Goal: Task Accomplishment & Management: Complete application form

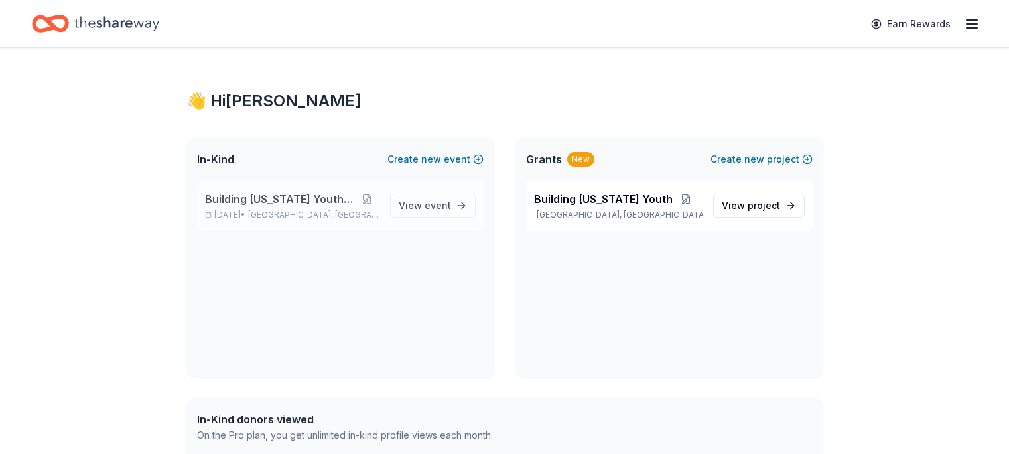
click at [283, 200] on span "Building [US_STATE] Youth Gala" at bounding box center [280, 199] width 151 height 16
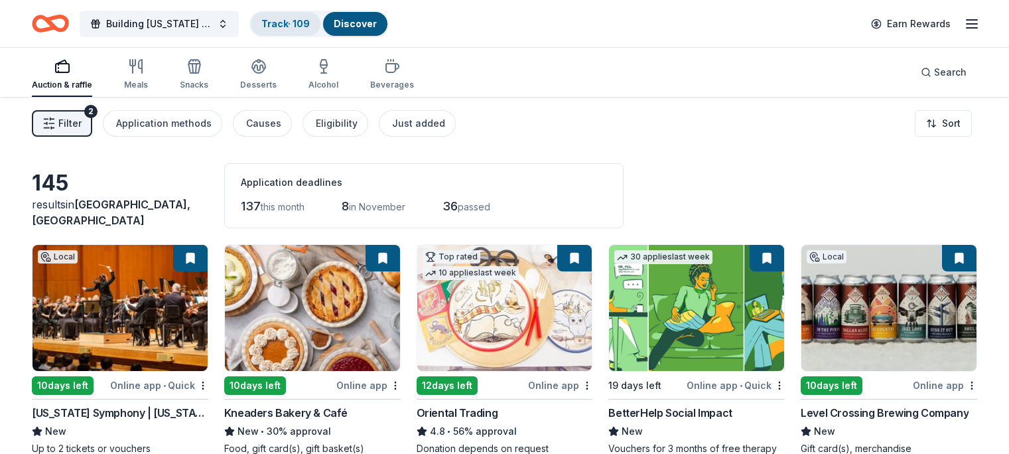
click at [297, 23] on link "Track · 109" at bounding box center [285, 23] width 48 height 11
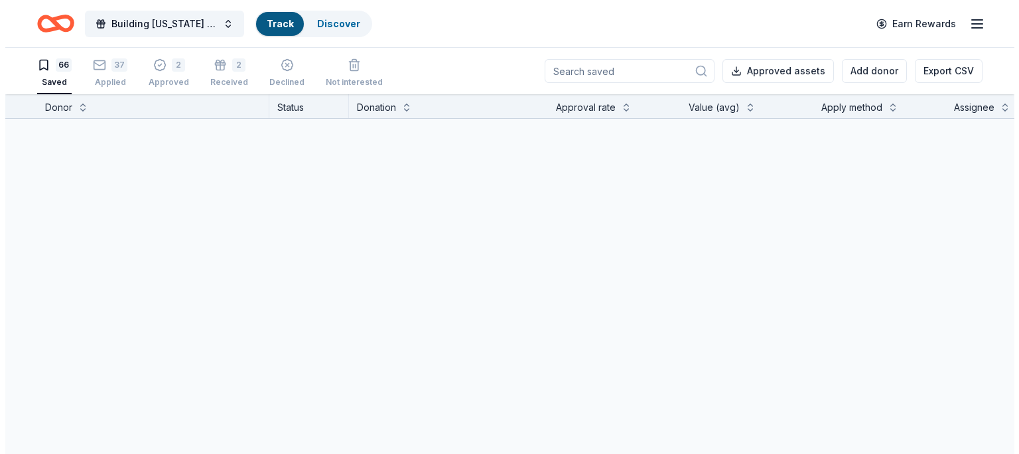
scroll to position [1, 0]
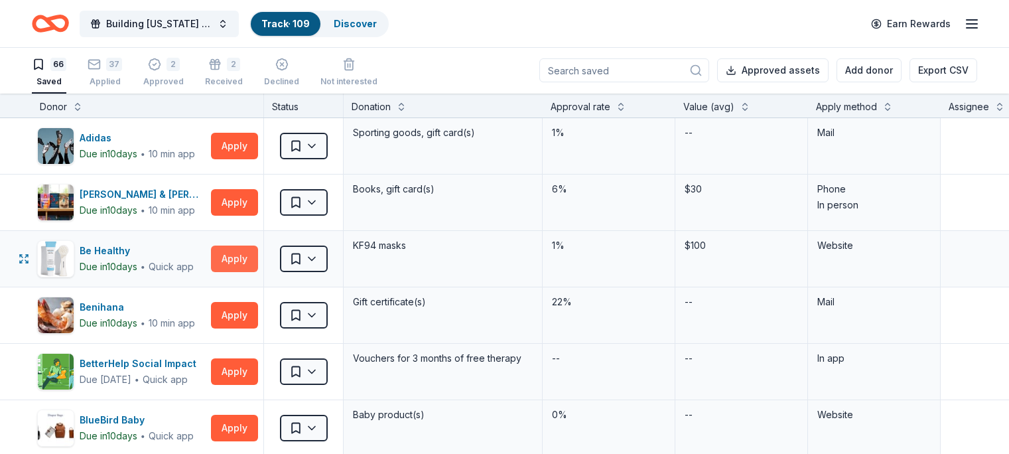
click at [258, 258] on button "Apply" at bounding box center [234, 258] width 47 height 27
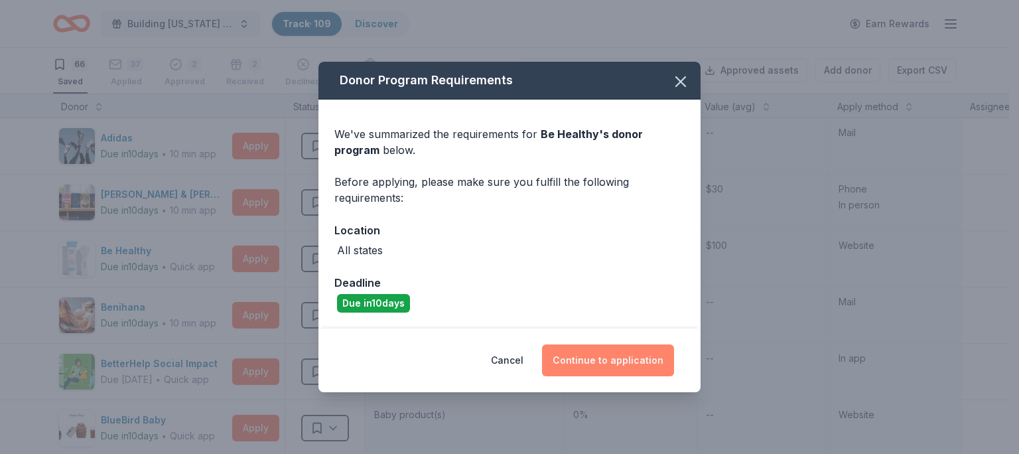
click at [590, 362] on button "Continue to application" at bounding box center [608, 360] width 132 height 32
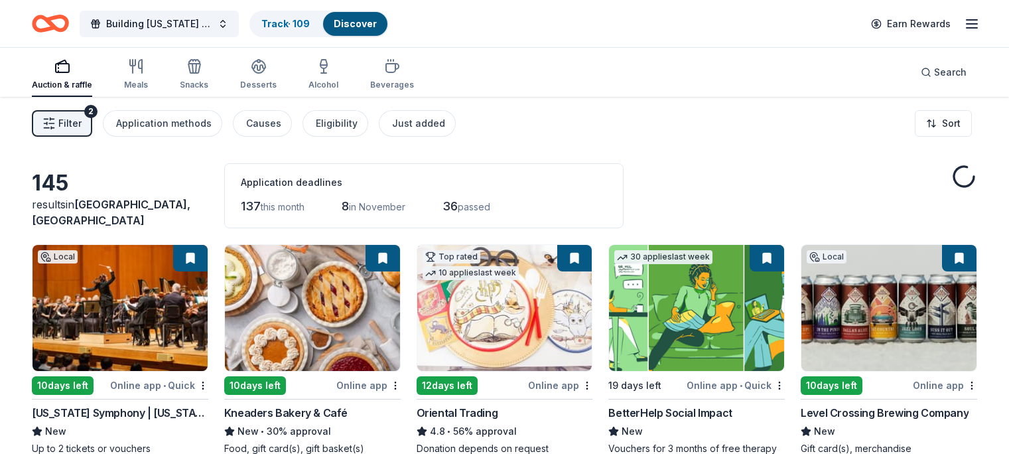
scroll to position [199, 0]
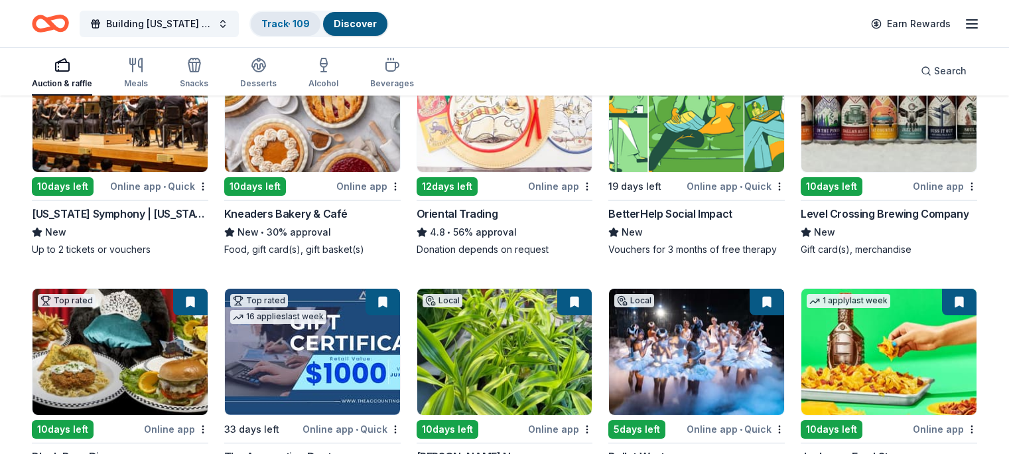
click at [320, 15] on div "Track · 109" at bounding box center [286, 24] width 70 height 24
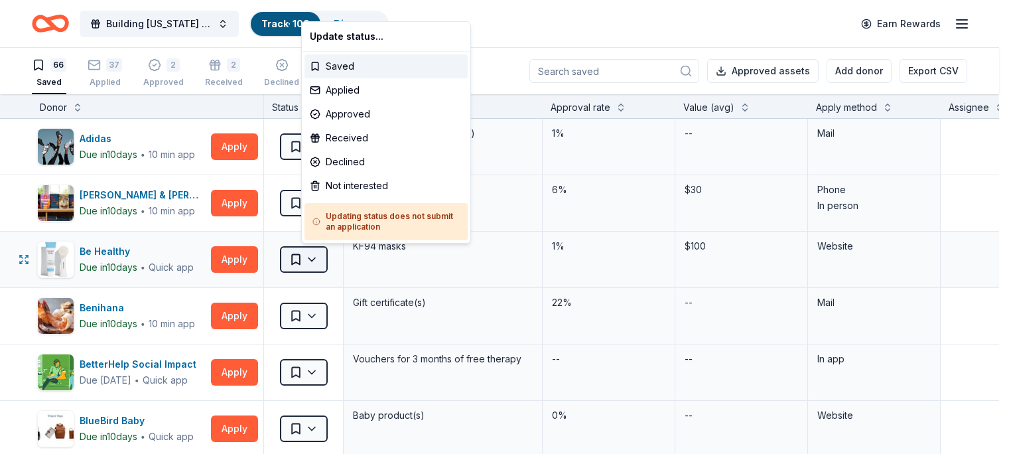
click at [303, 257] on span "Saved" at bounding box center [295, 259] width 13 height 13
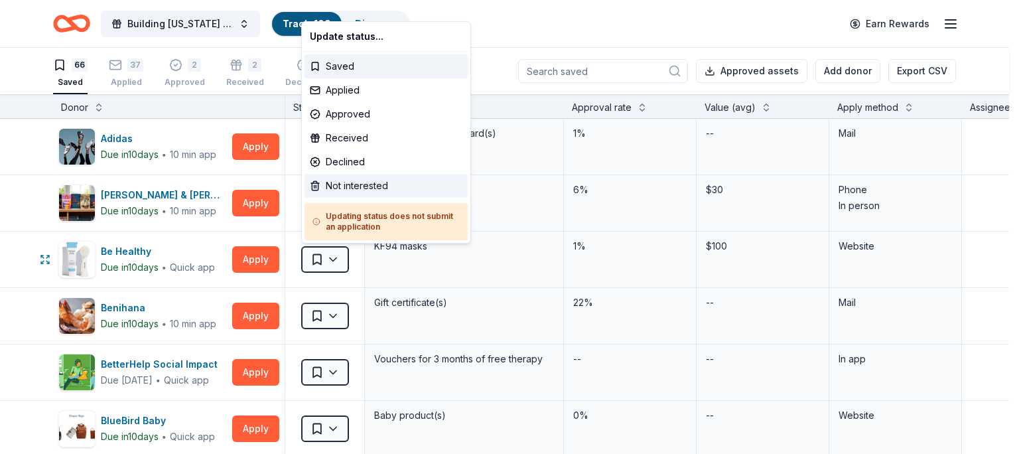
click at [332, 182] on div "Not interested" at bounding box center [386, 186] width 163 height 24
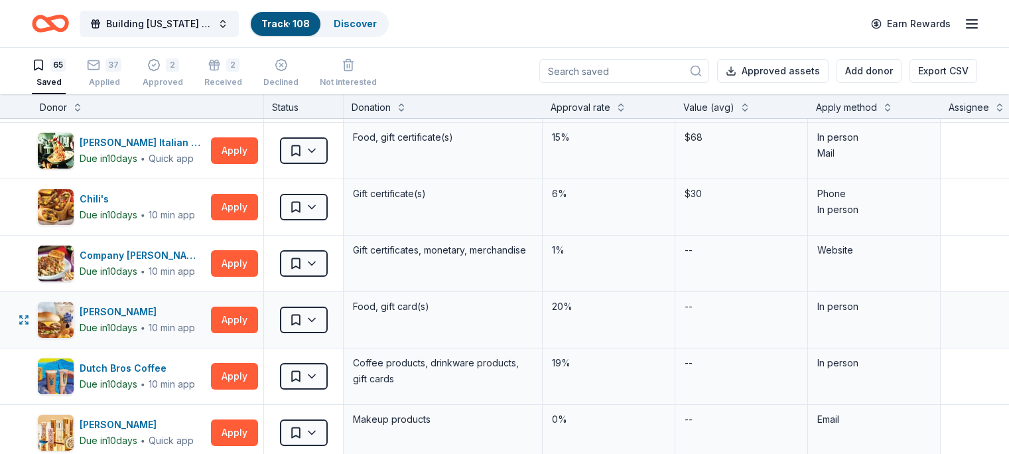
scroll to position [399, 0]
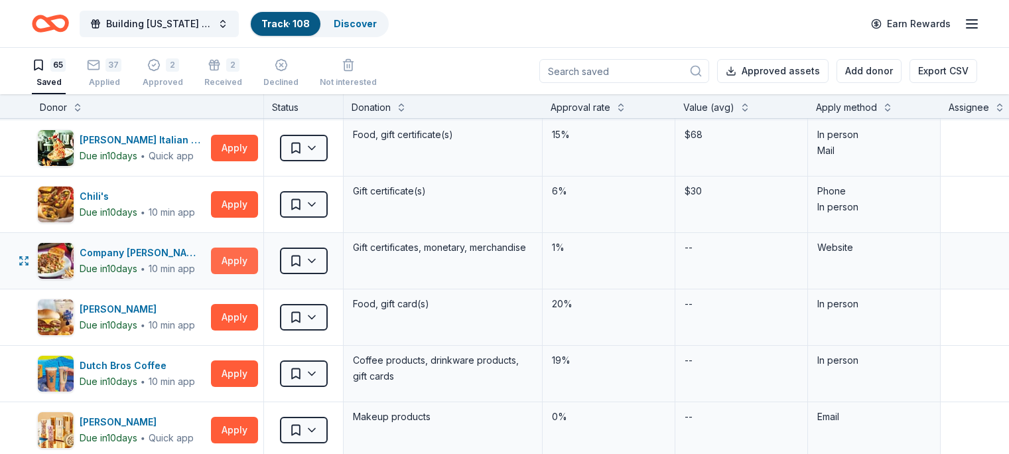
click at [243, 260] on button "Apply" at bounding box center [234, 260] width 47 height 27
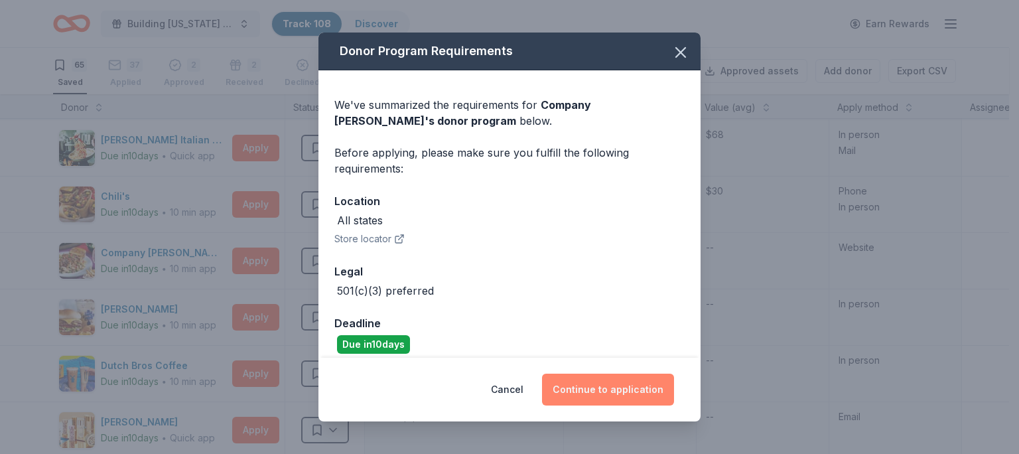
click at [613, 386] on button "Continue to application" at bounding box center [608, 390] width 132 height 32
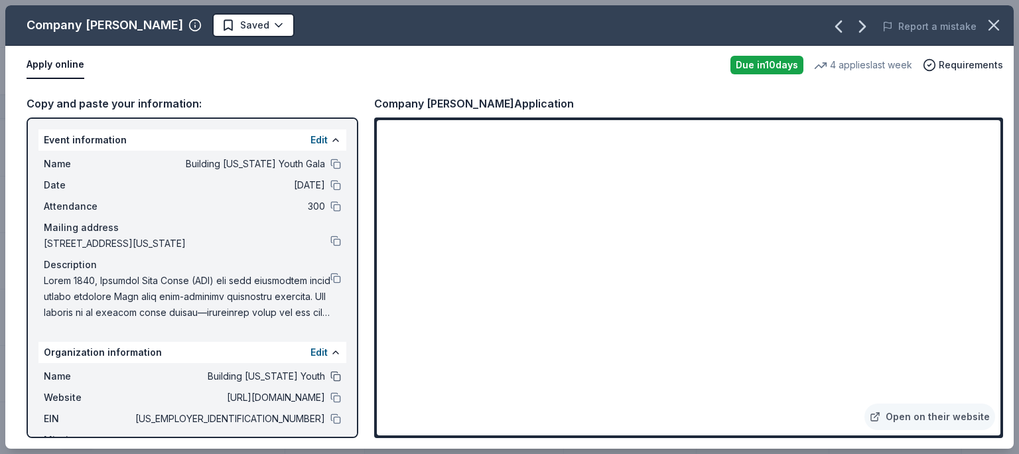
click at [330, 381] on button at bounding box center [335, 376] width 11 height 11
click at [330, 403] on button at bounding box center [335, 397] width 11 height 11
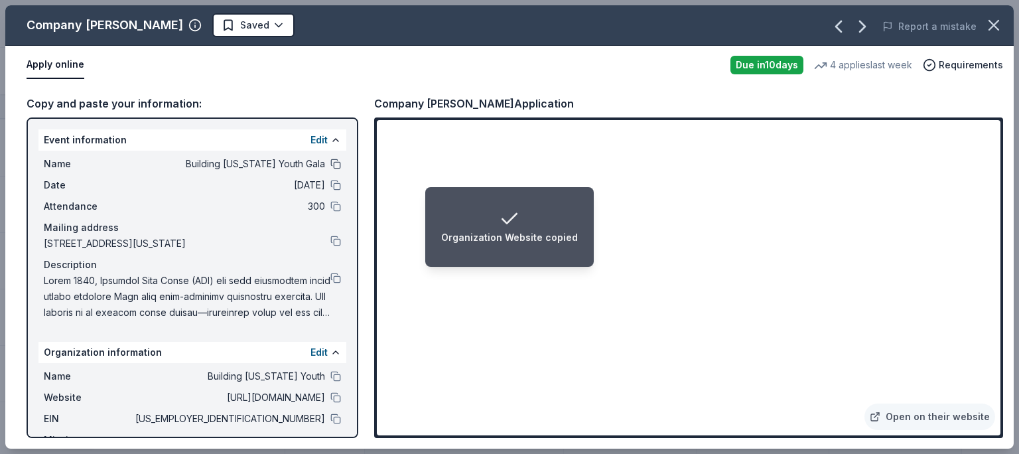
click at [330, 161] on button at bounding box center [335, 164] width 11 height 11
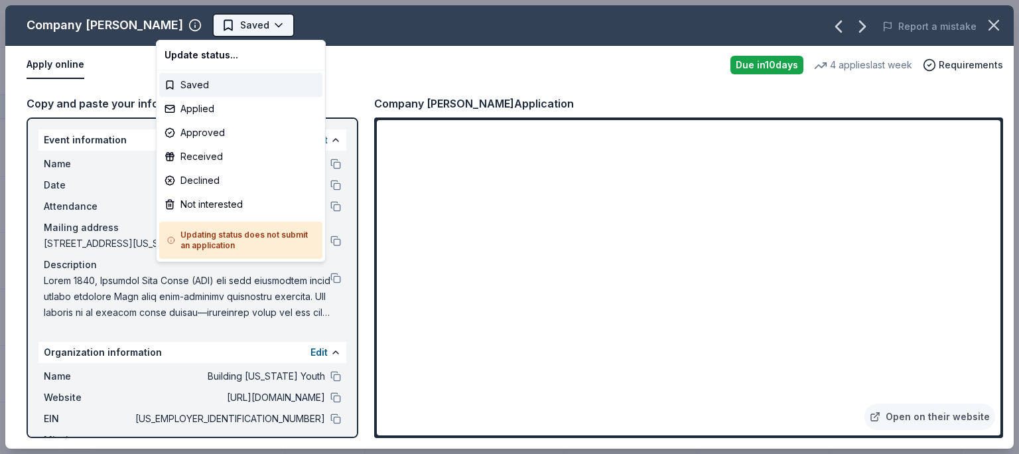
click at [240, 20] on span "Saved" at bounding box center [254, 25] width 29 height 16
click at [201, 116] on div "Applied" at bounding box center [240, 109] width 163 height 24
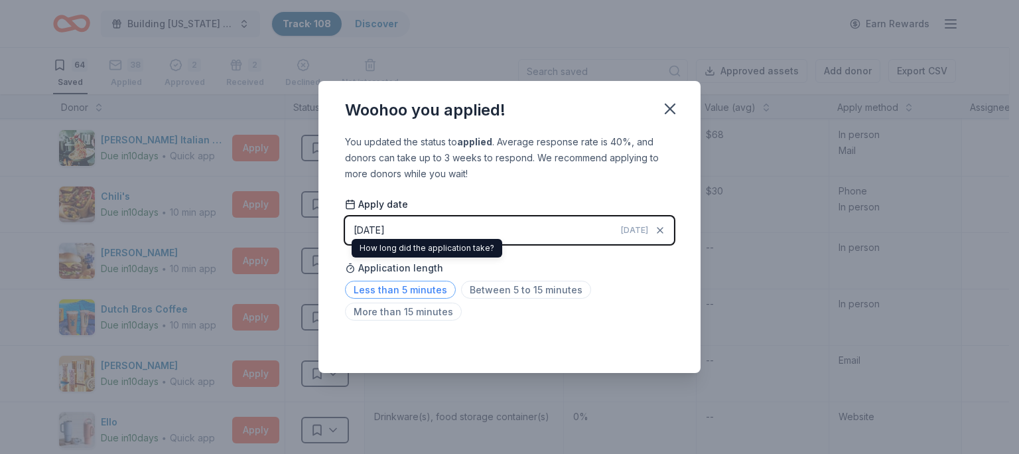
click at [396, 290] on span "Less than 5 minutes" at bounding box center [400, 290] width 111 height 18
click at [409, 284] on span "Less than 5 minutes" at bounding box center [400, 290] width 111 height 18
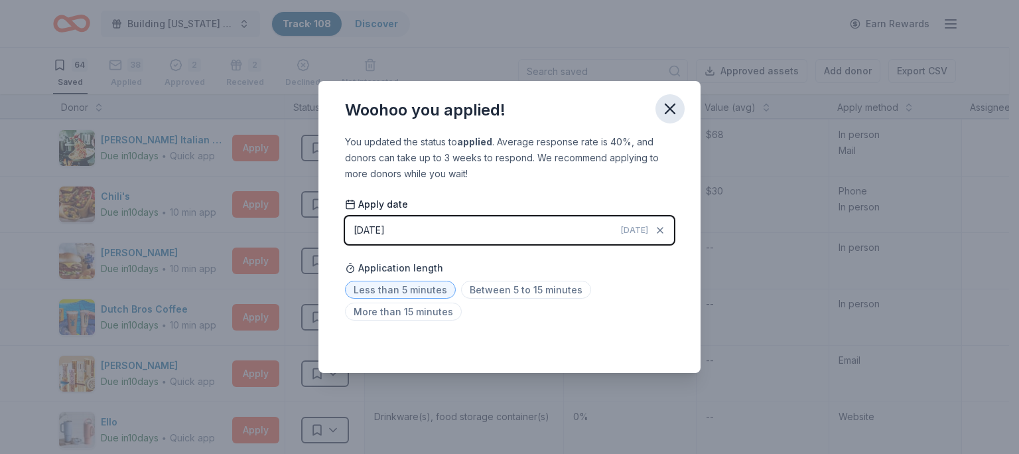
click at [668, 106] on icon "button" at bounding box center [669, 108] width 9 height 9
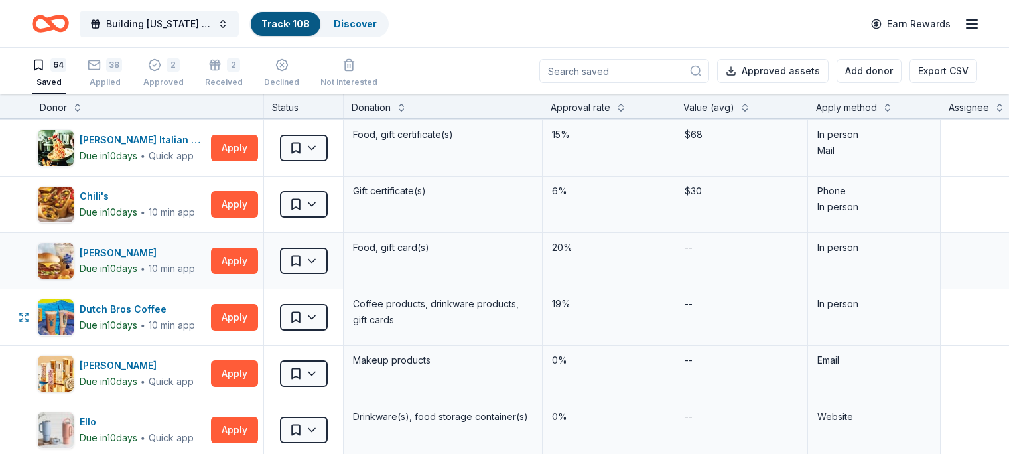
scroll to position [465, 0]
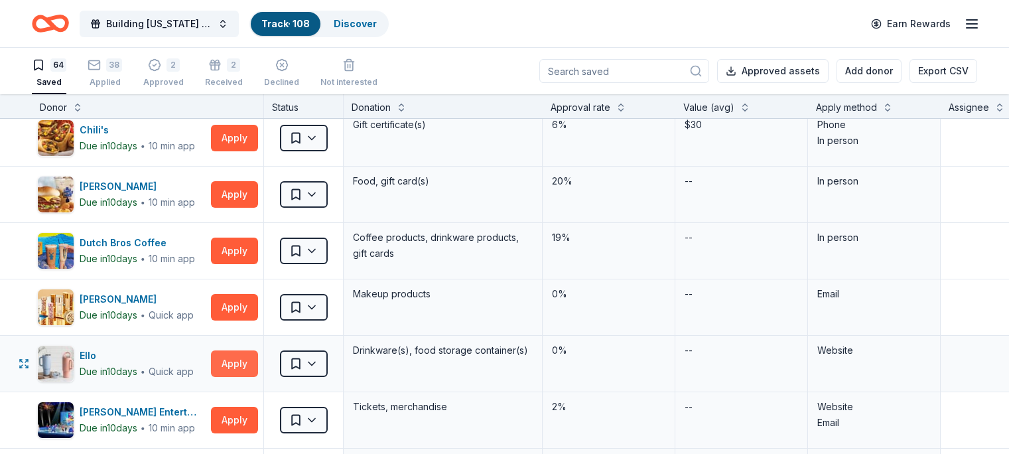
click at [246, 364] on button "Apply" at bounding box center [234, 363] width 47 height 27
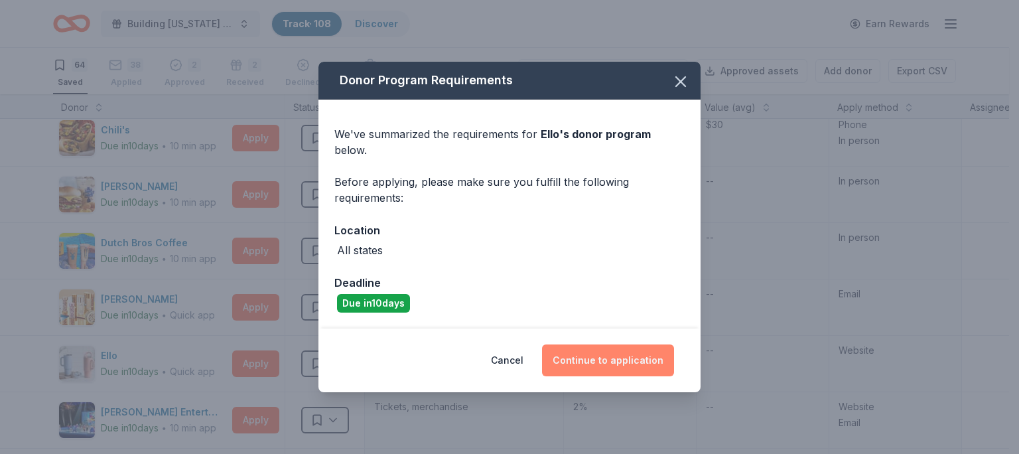
click at [598, 354] on button "Continue to application" at bounding box center [608, 360] width 132 height 32
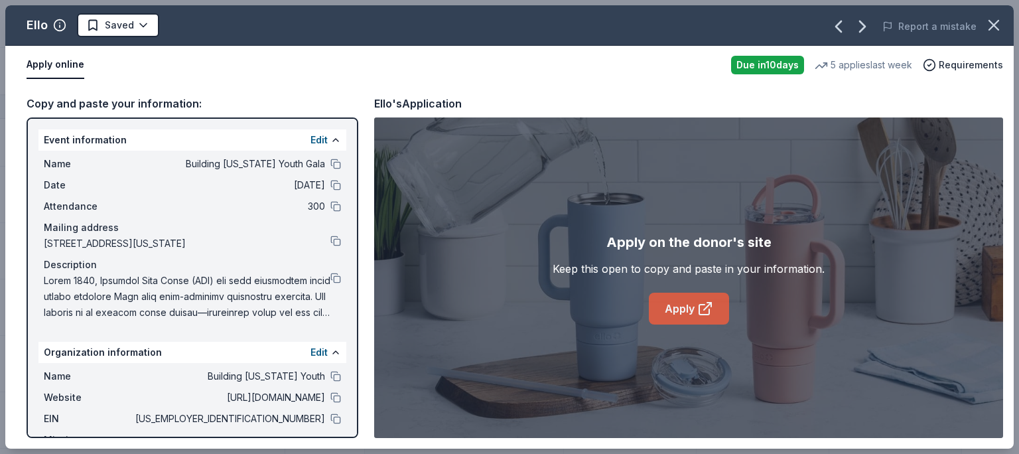
click at [689, 301] on link "Apply" at bounding box center [689, 309] width 80 height 32
click at [330, 403] on button at bounding box center [335, 397] width 11 height 11
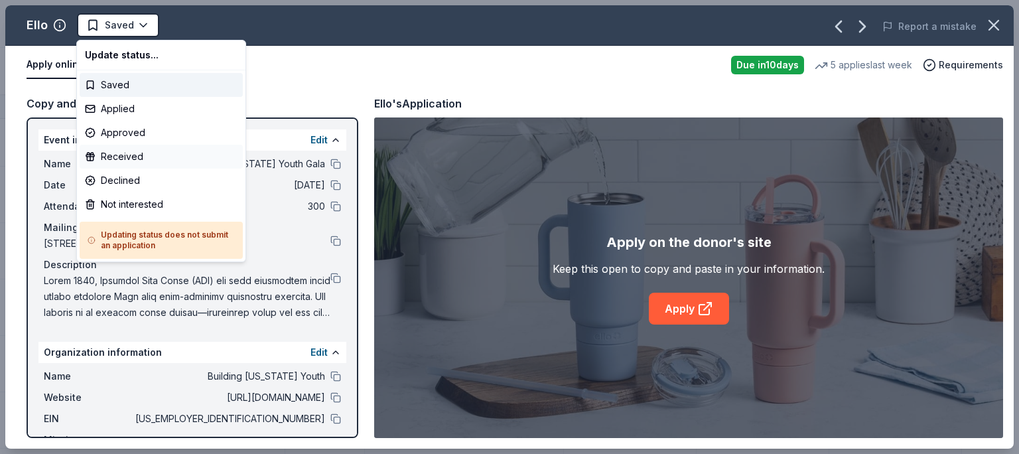
drag, startPoint x: 113, startPoint y: 22, endPoint x: 145, endPoint y: 157, distance: 138.4
click at [113, 23] on span "Saved" at bounding box center [119, 25] width 29 height 16
click at [119, 110] on div "Applied" at bounding box center [161, 109] width 163 height 24
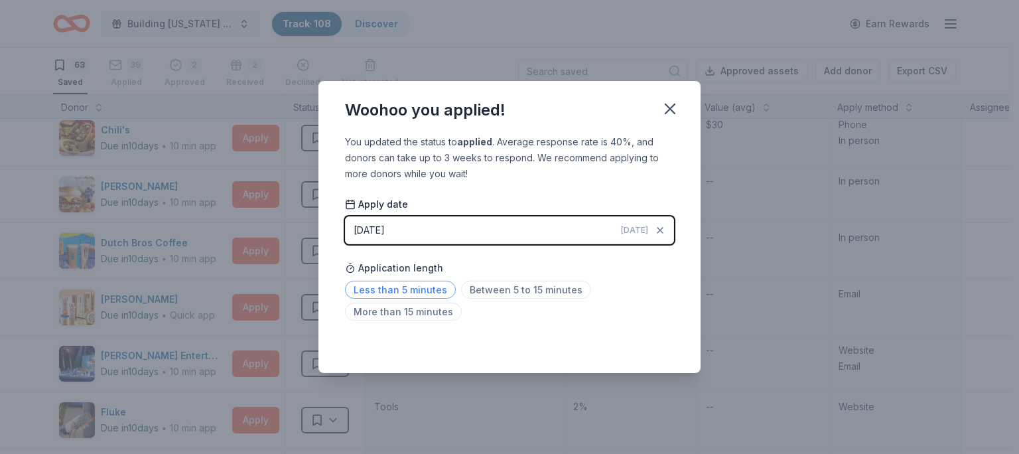
click at [394, 289] on span "Less than 5 minutes" at bounding box center [400, 290] width 111 height 18
click at [655, 109] on div "Woohoo you applied!" at bounding box center [509, 107] width 382 height 53
click at [663, 110] on icon "button" at bounding box center [670, 109] width 19 height 19
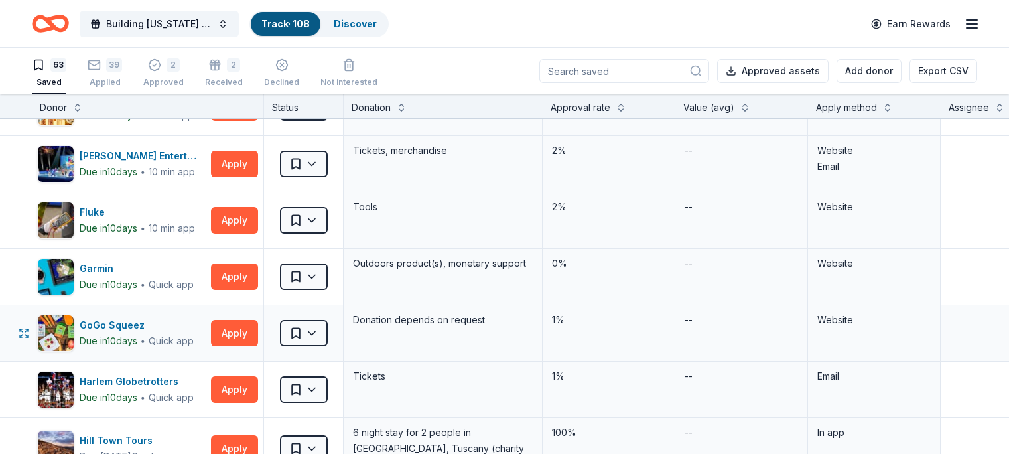
scroll to position [598, 0]
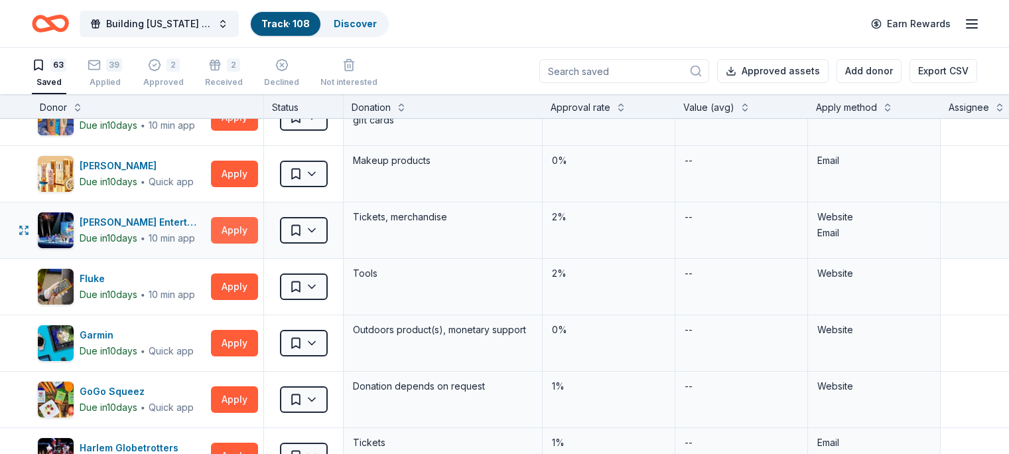
click at [257, 228] on button "Apply" at bounding box center [234, 230] width 47 height 27
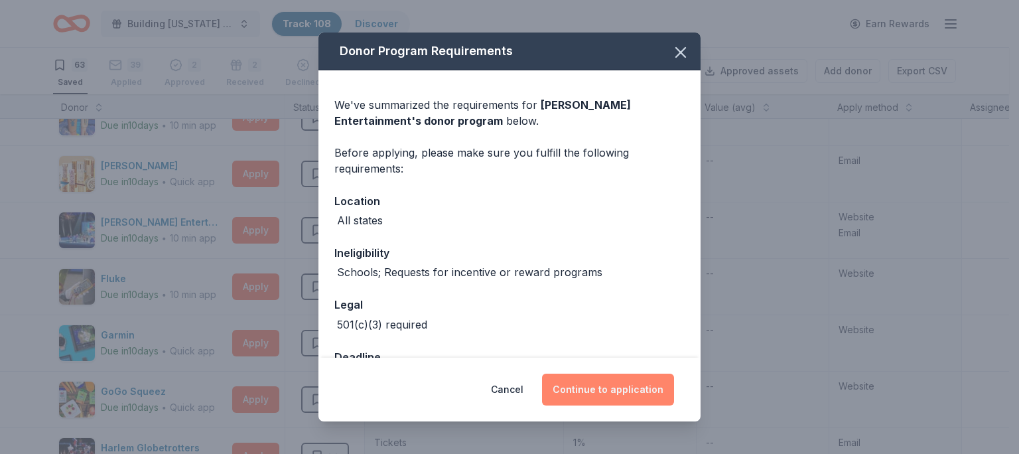
click at [623, 392] on button "Continue to application" at bounding box center [608, 390] width 132 height 32
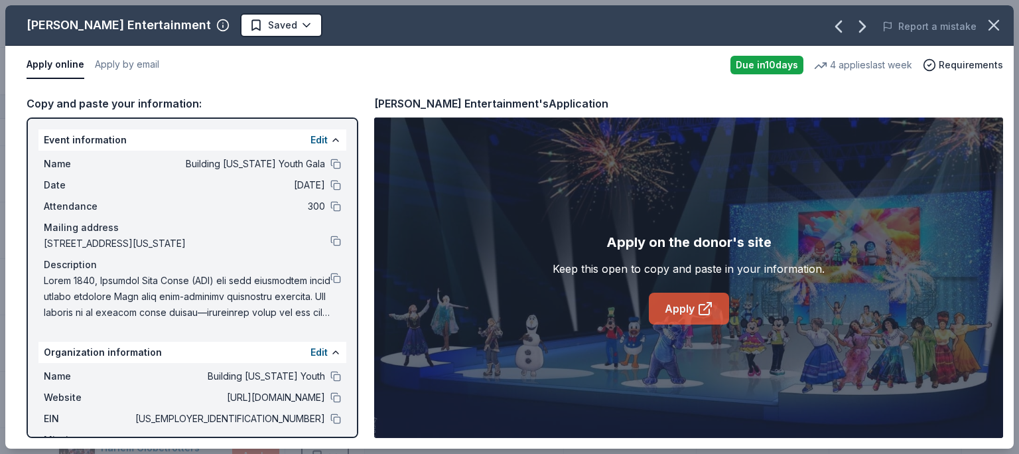
click at [701, 318] on link "Apply" at bounding box center [689, 309] width 80 height 32
click at [998, 26] on icon "button" at bounding box center [994, 25] width 19 height 19
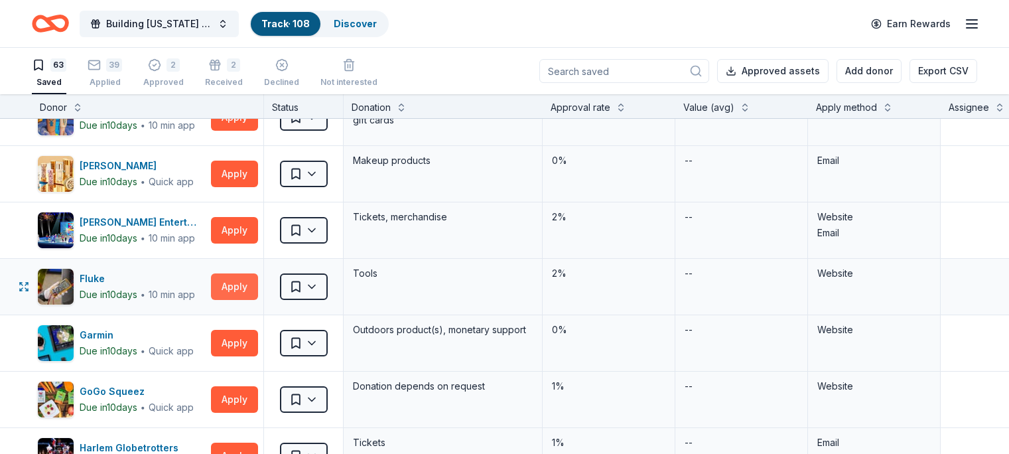
click at [253, 287] on button "Apply" at bounding box center [234, 286] width 47 height 27
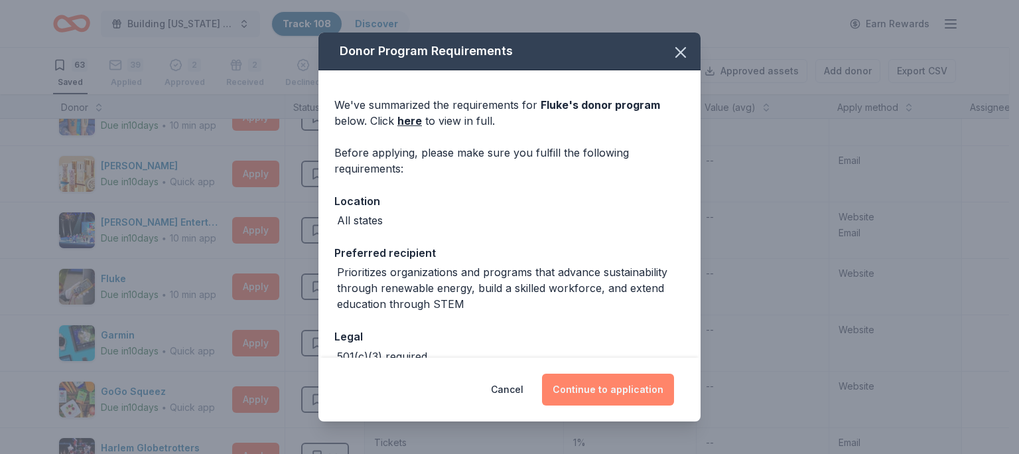
click at [571, 389] on button "Continue to application" at bounding box center [608, 390] width 132 height 32
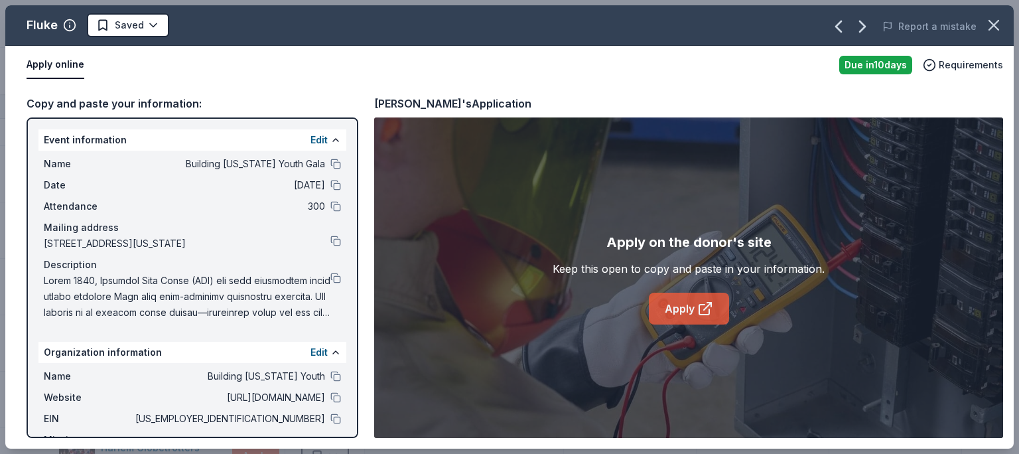
click at [703, 305] on icon at bounding box center [705, 309] width 16 height 16
click at [330, 403] on button at bounding box center [335, 397] width 11 height 11
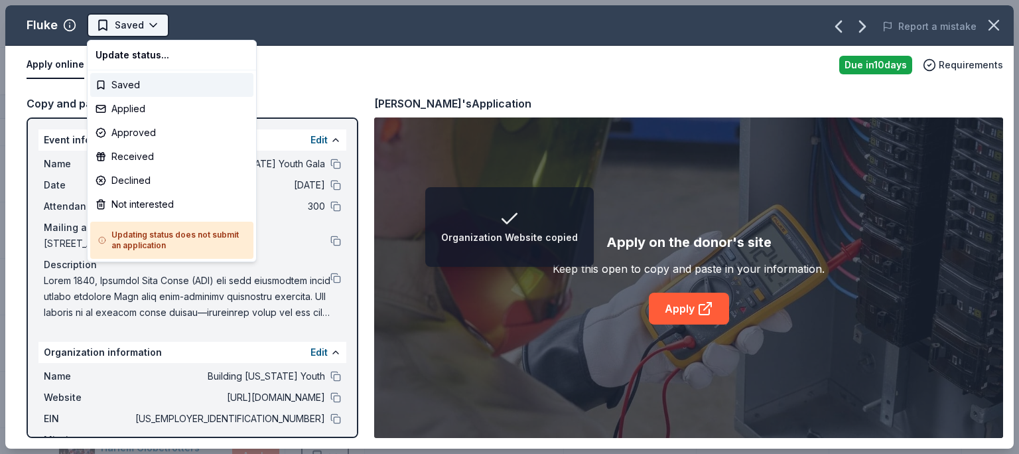
click at [116, 23] on span "Saved" at bounding box center [129, 25] width 29 height 16
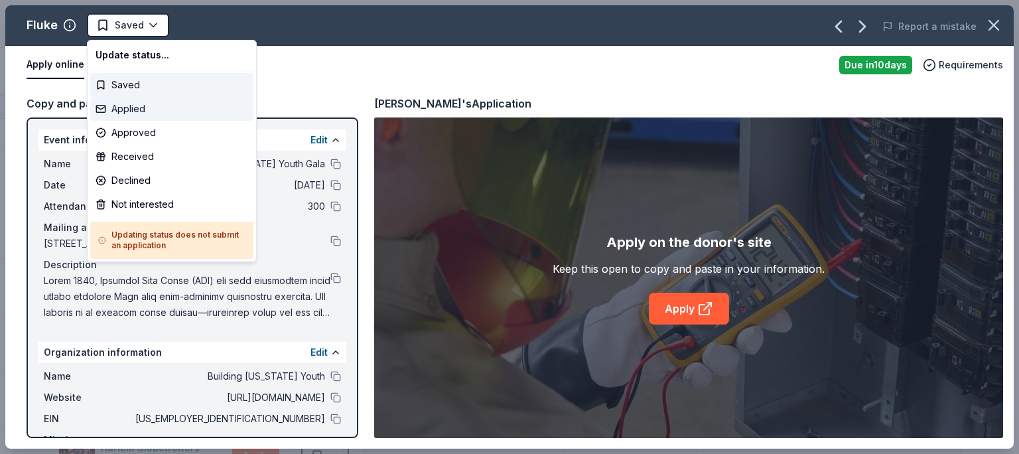
click at [123, 106] on div "Applied" at bounding box center [171, 109] width 163 height 24
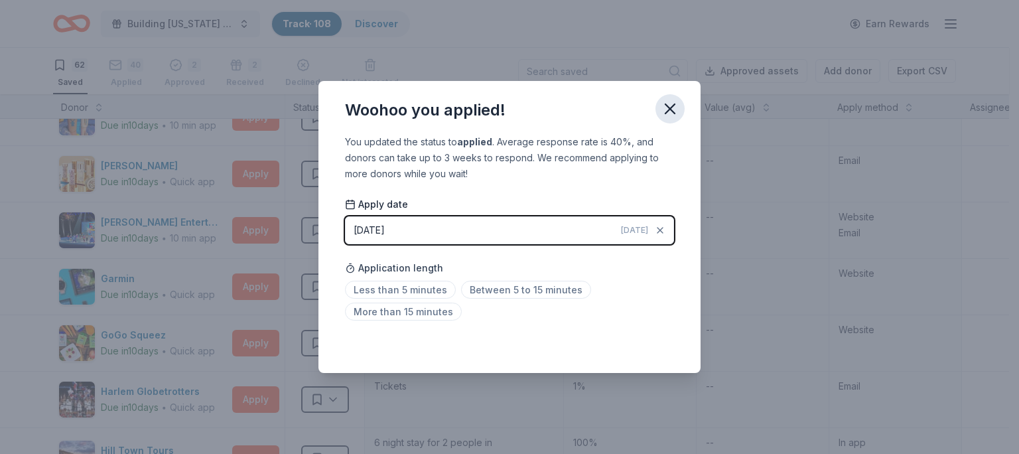
click at [669, 103] on icon "button" at bounding box center [670, 109] width 19 height 19
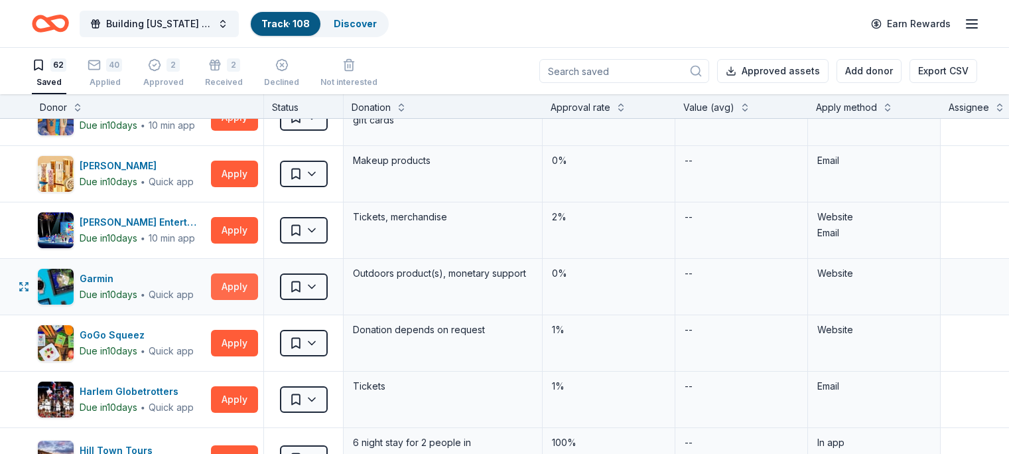
click at [254, 289] on button "Apply" at bounding box center [234, 286] width 47 height 27
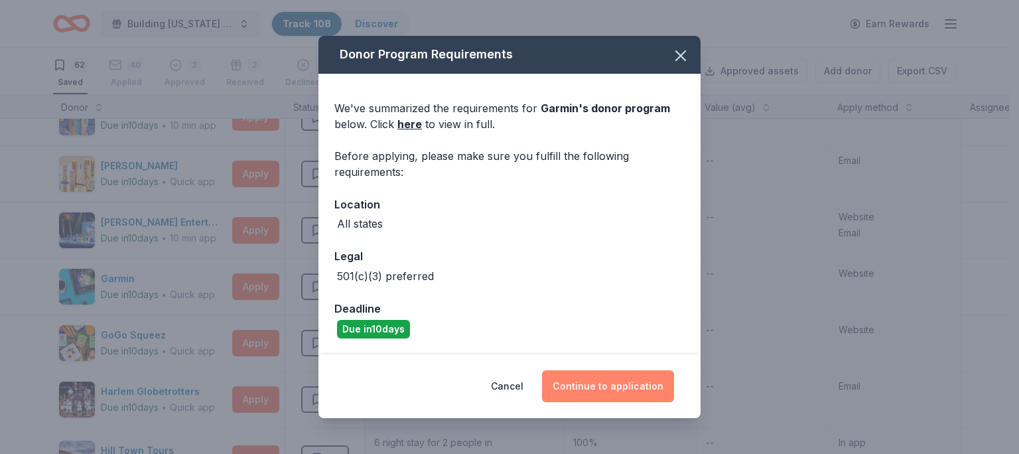
click at [663, 387] on button "Continue to application" at bounding box center [608, 386] width 132 height 32
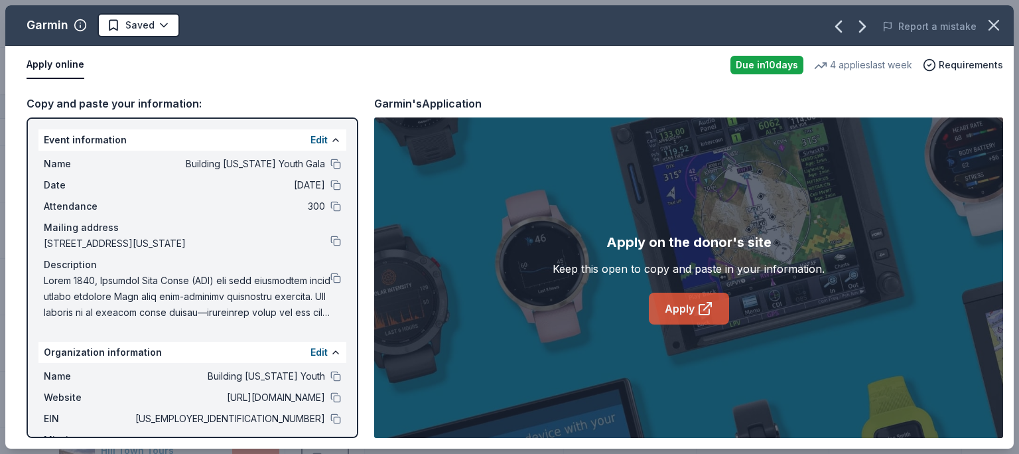
click at [685, 310] on link "Apply" at bounding box center [689, 309] width 80 height 32
click at [330, 162] on button at bounding box center [335, 164] width 11 height 11
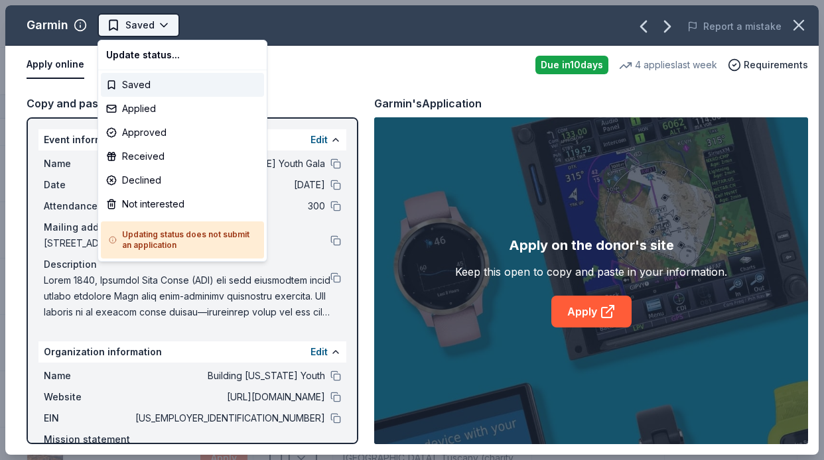
click at [154, 23] on html "Building Utah Youth Gala Track · 108 Discover Earn Rewards 62 Saved 40 Applied …" at bounding box center [412, 230] width 824 height 460
click at [140, 107] on div "Applied" at bounding box center [182, 109] width 163 height 24
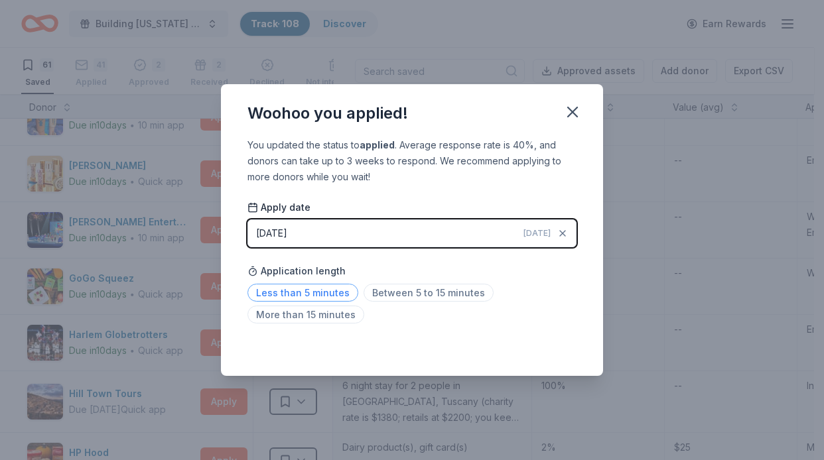
click at [328, 295] on span "Less than 5 minutes" at bounding box center [302, 293] width 111 height 18
click at [571, 113] on icon "button" at bounding box center [572, 111] width 9 height 9
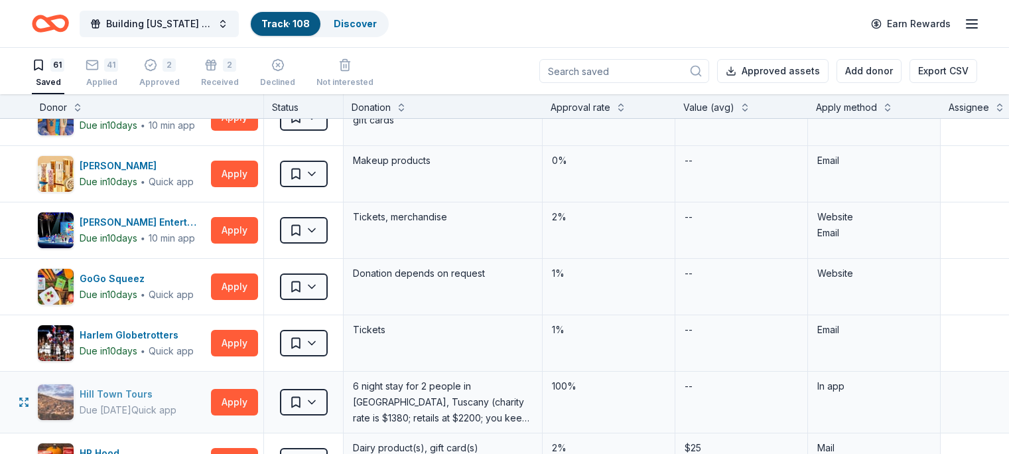
click at [134, 394] on div "Hill Town Tours" at bounding box center [128, 394] width 97 height 16
click at [303, 403] on span "Saved" at bounding box center [295, 401] width 13 height 13
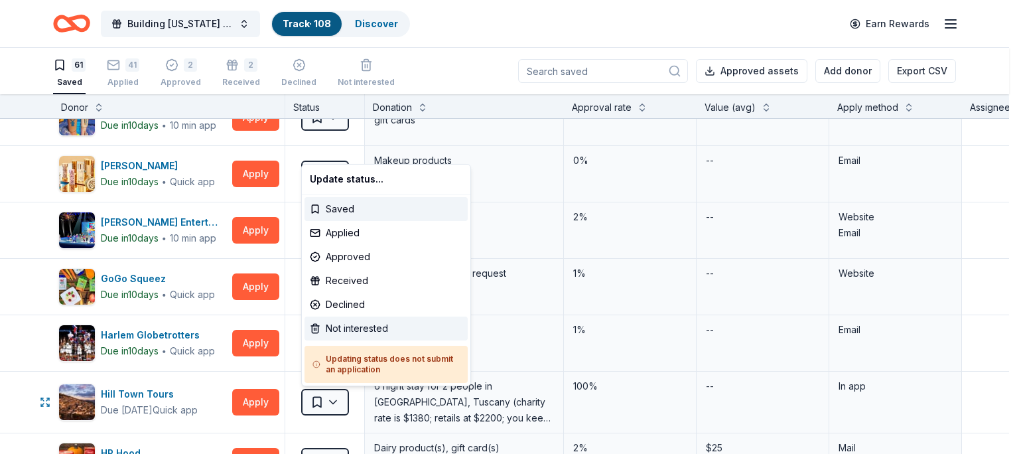
click at [340, 326] on div "Not interested" at bounding box center [386, 328] width 163 height 24
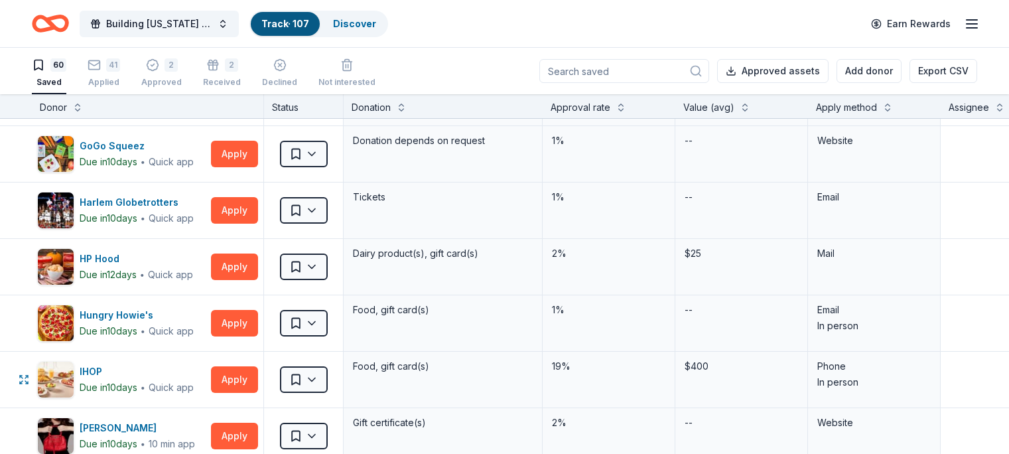
scroll to position [797, 0]
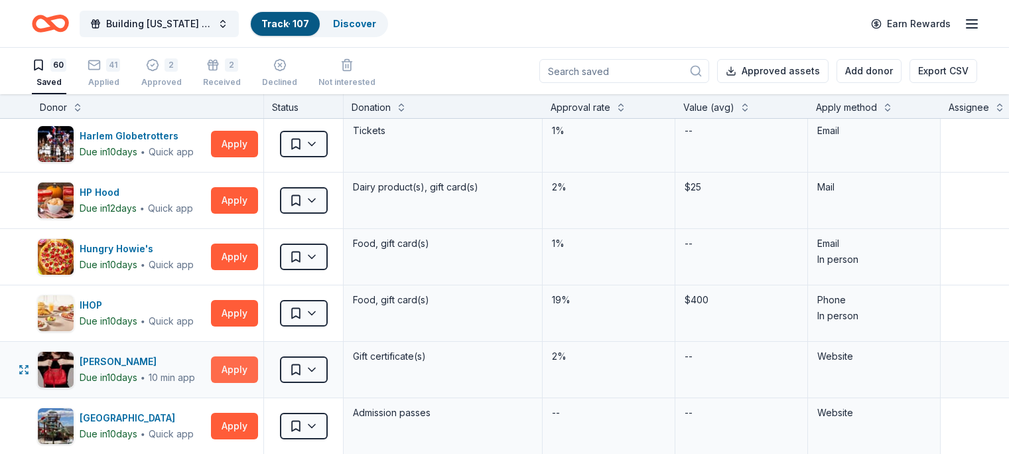
drag, startPoint x: 243, startPoint y: 370, endPoint x: 251, endPoint y: 367, distance: 7.8
click at [250, 367] on button "Apply" at bounding box center [234, 369] width 47 height 27
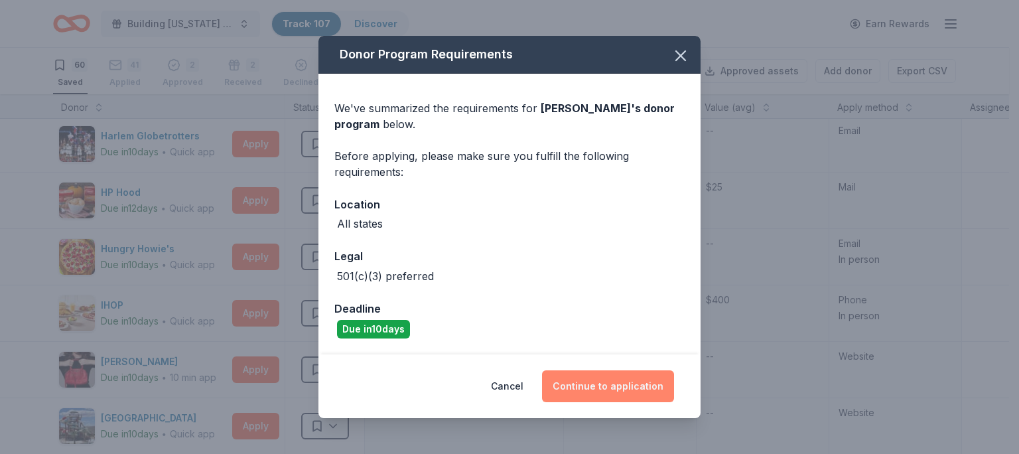
click at [580, 386] on button "Continue to application" at bounding box center [608, 386] width 132 height 32
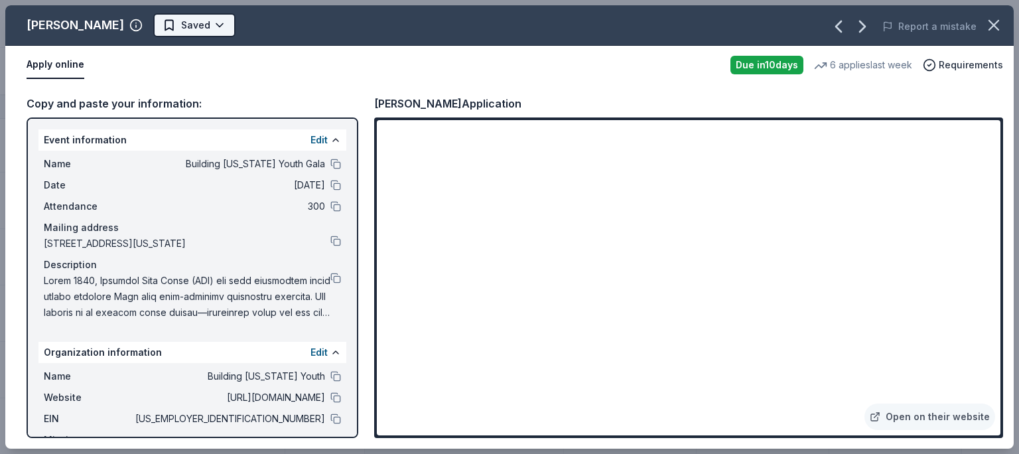
click at [181, 25] on span "Saved" at bounding box center [195, 25] width 29 height 16
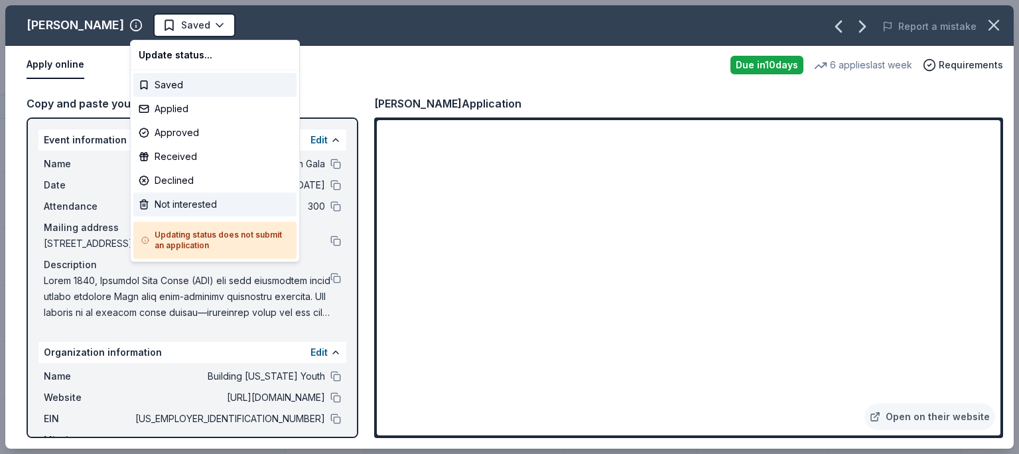
click at [199, 206] on div "Not interested" at bounding box center [214, 204] width 163 height 24
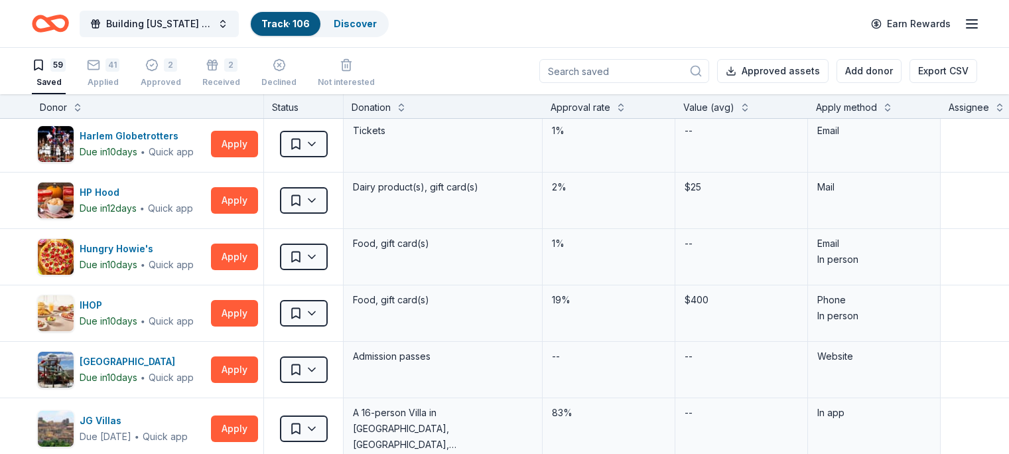
scroll to position [931, 0]
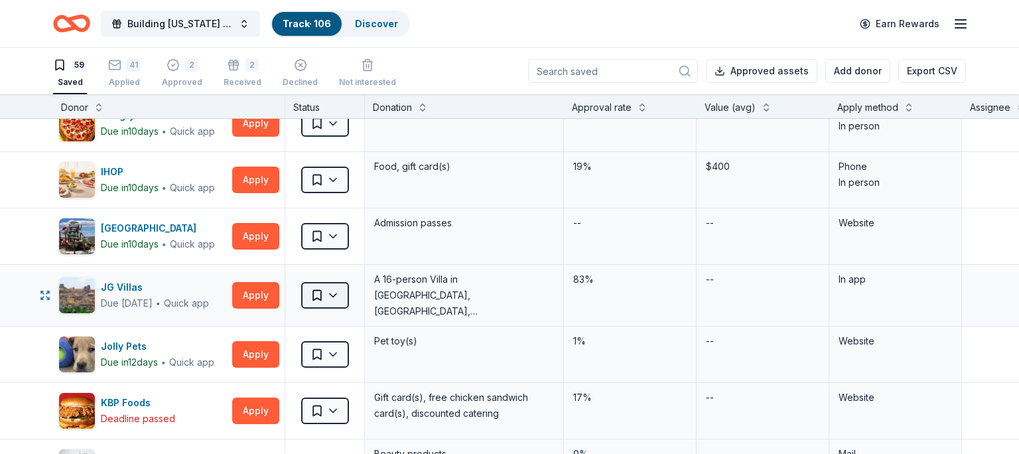
click at [319, 292] on span "Saved" at bounding box center [316, 295] width 13 height 13
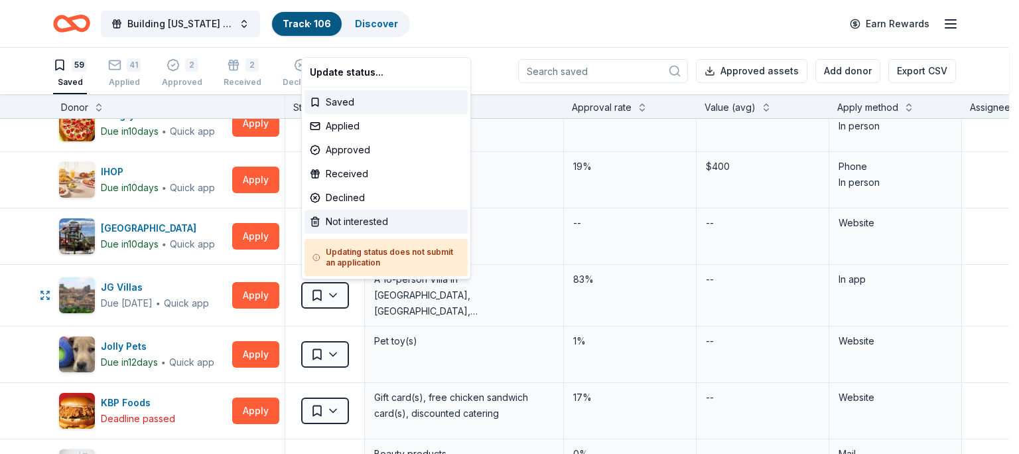
click at [332, 219] on div "Not interested" at bounding box center [386, 222] width 163 height 24
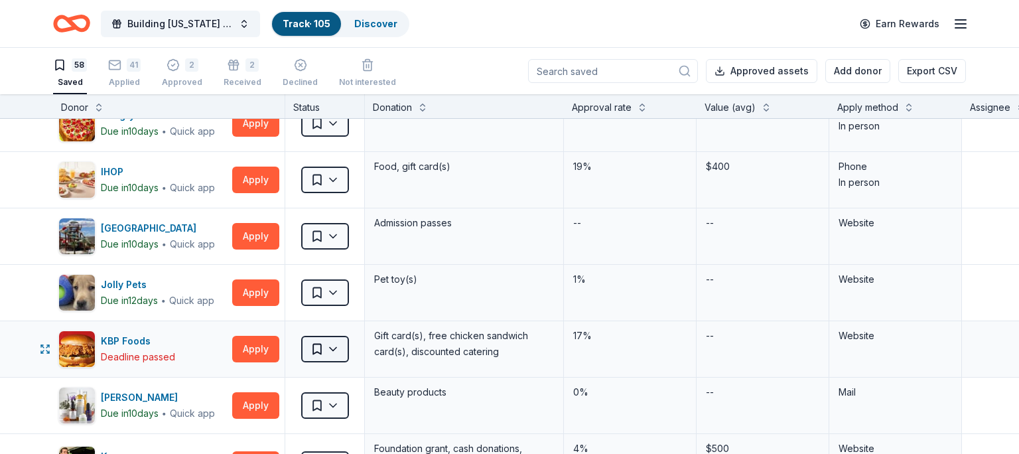
click at [323, 349] on button "Saved" at bounding box center [325, 349] width 48 height 27
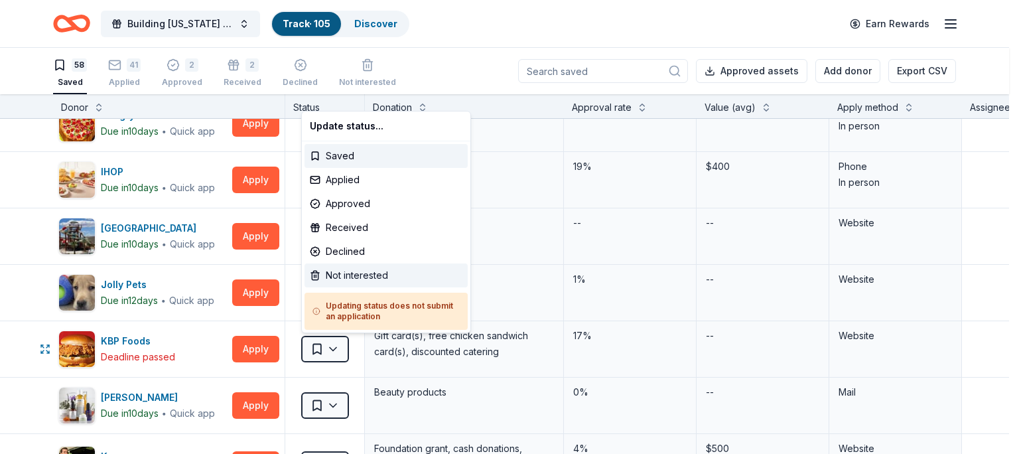
click at [350, 277] on div "Not interested" at bounding box center [386, 275] width 163 height 24
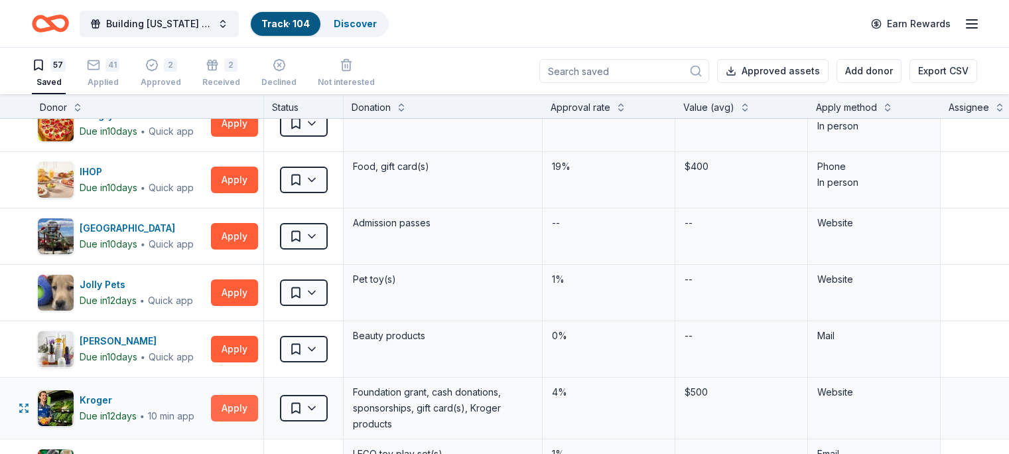
click at [249, 404] on button "Apply" at bounding box center [234, 408] width 47 height 27
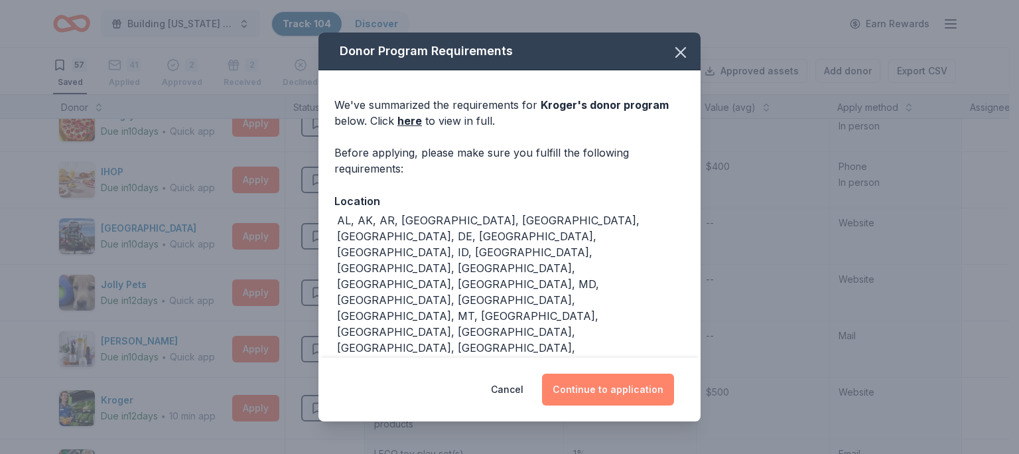
click at [592, 384] on button "Continue to application" at bounding box center [608, 390] width 132 height 32
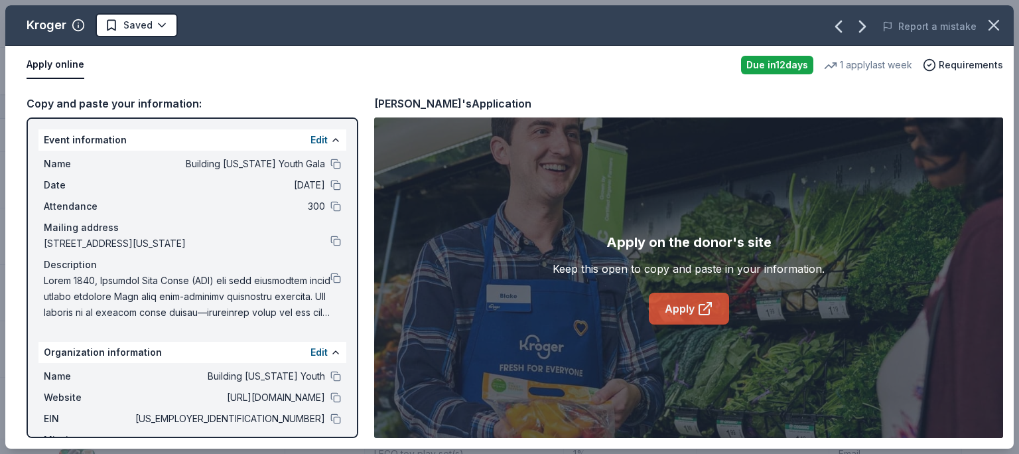
click at [705, 306] on icon at bounding box center [705, 309] width 16 height 16
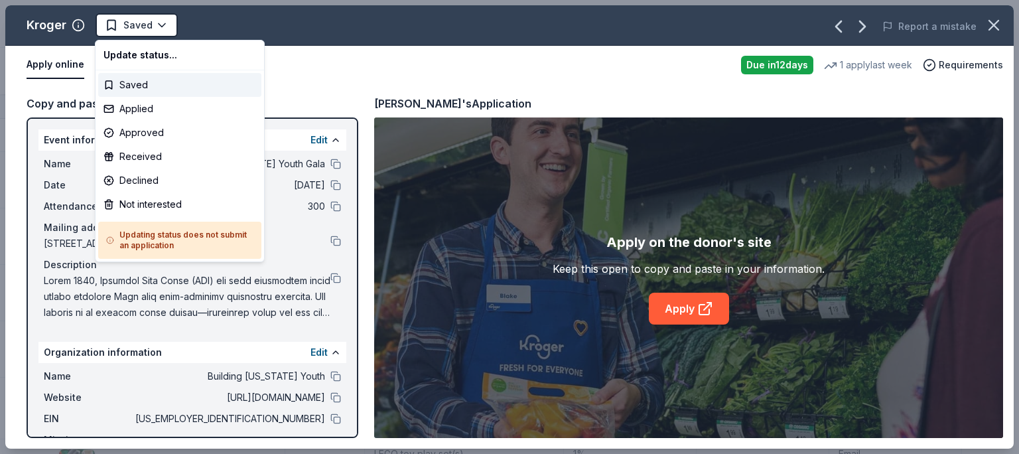
drag, startPoint x: 137, startPoint y: 19, endPoint x: 178, endPoint y: 64, distance: 60.1
click at [138, 21] on span "Saved" at bounding box center [137, 25] width 29 height 16
click at [194, 204] on div "Not interested" at bounding box center [179, 204] width 163 height 24
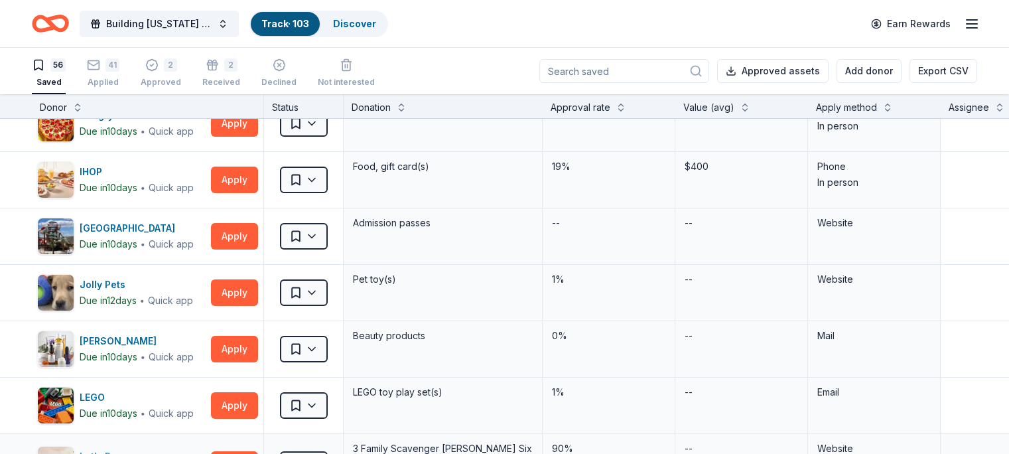
scroll to position [1063, 0]
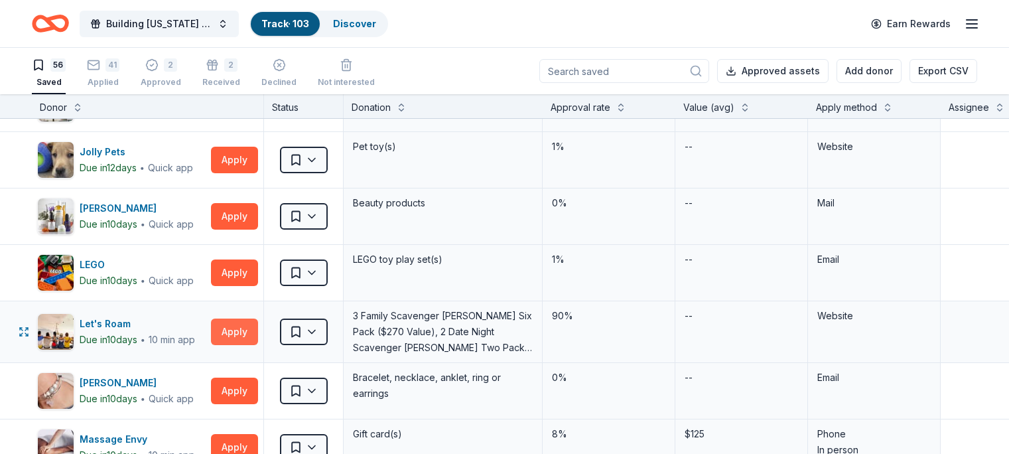
click at [247, 333] on button "Apply" at bounding box center [234, 331] width 47 height 27
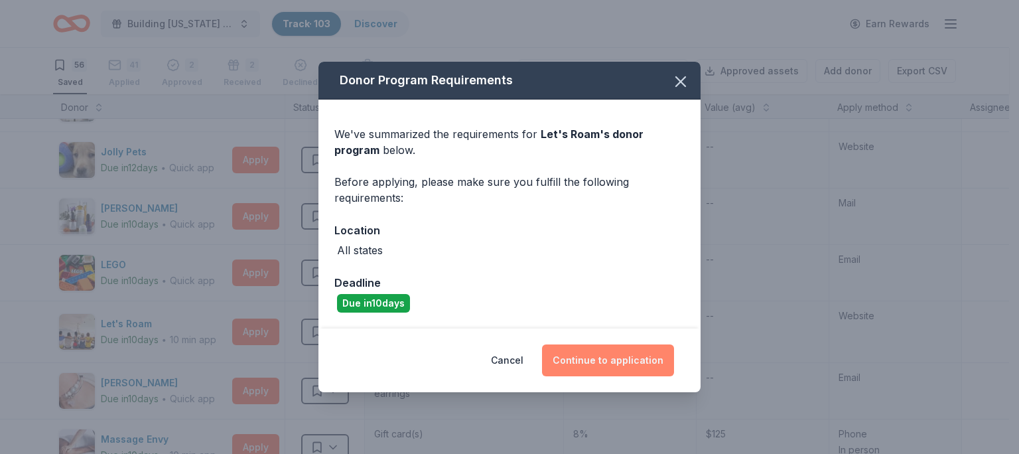
click at [608, 358] on button "Continue to application" at bounding box center [608, 360] width 132 height 32
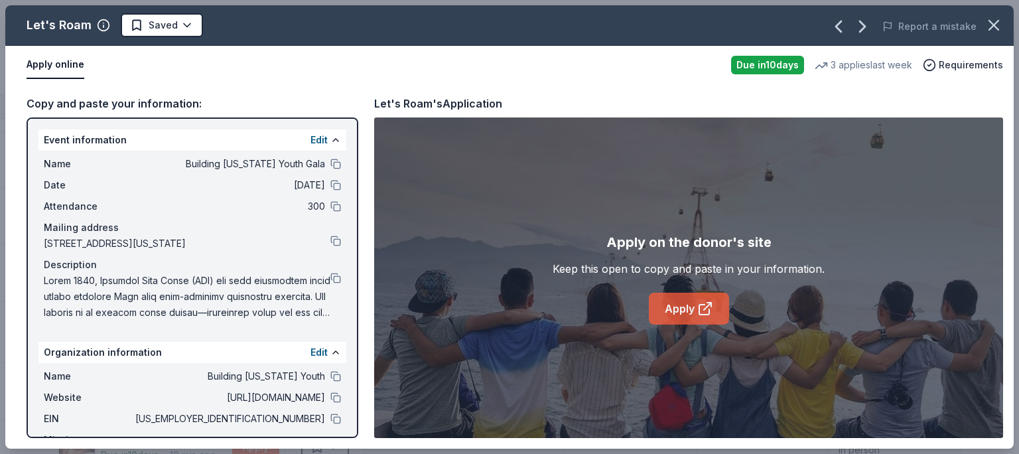
click at [678, 312] on link "Apply" at bounding box center [689, 309] width 80 height 32
click at [330, 403] on button at bounding box center [335, 397] width 11 height 11
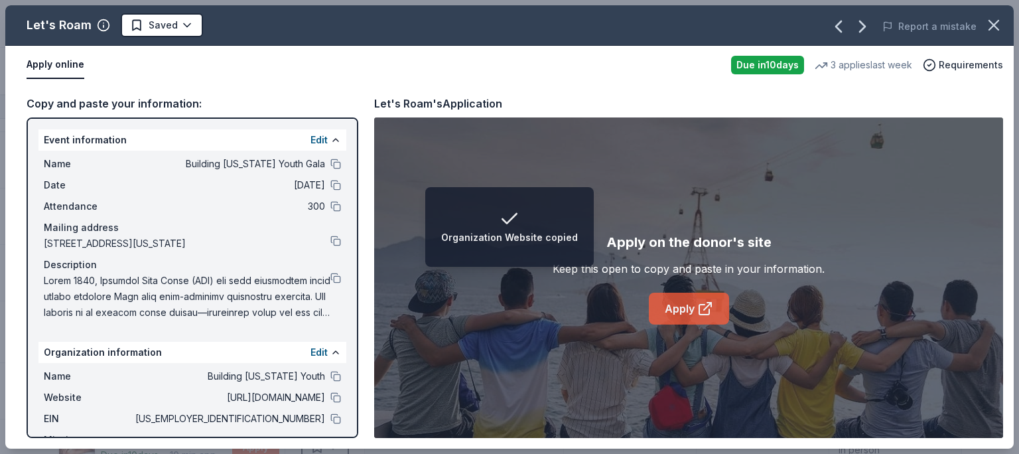
click at [687, 307] on link "Apply" at bounding box center [689, 309] width 80 height 32
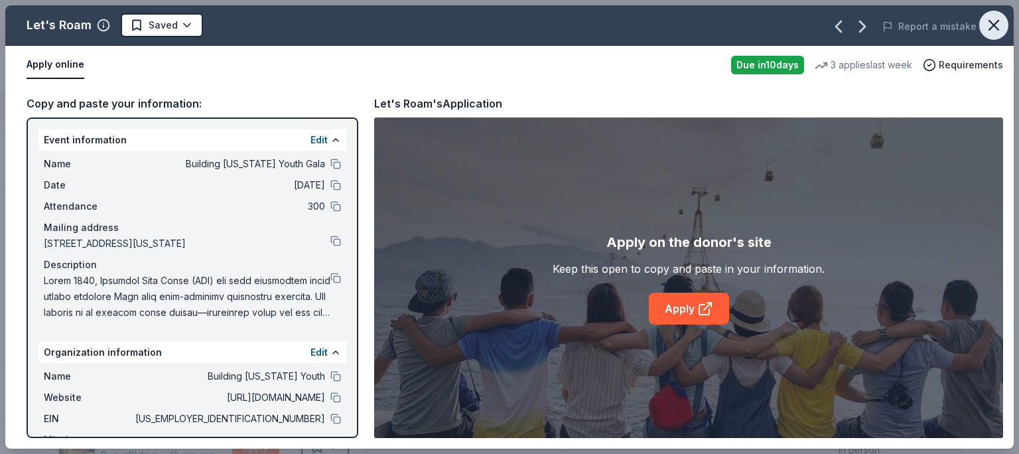
click at [990, 29] on icon "button" at bounding box center [993, 25] width 9 height 9
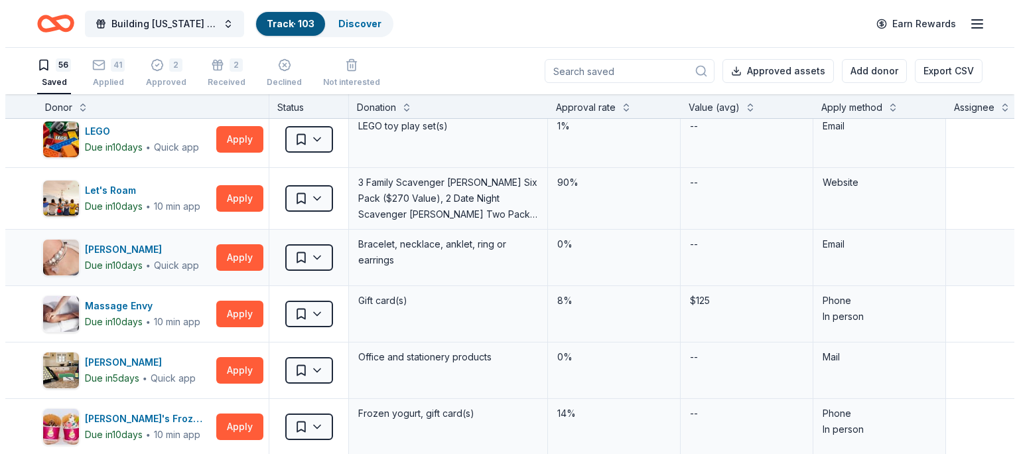
scroll to position [1329, 0]
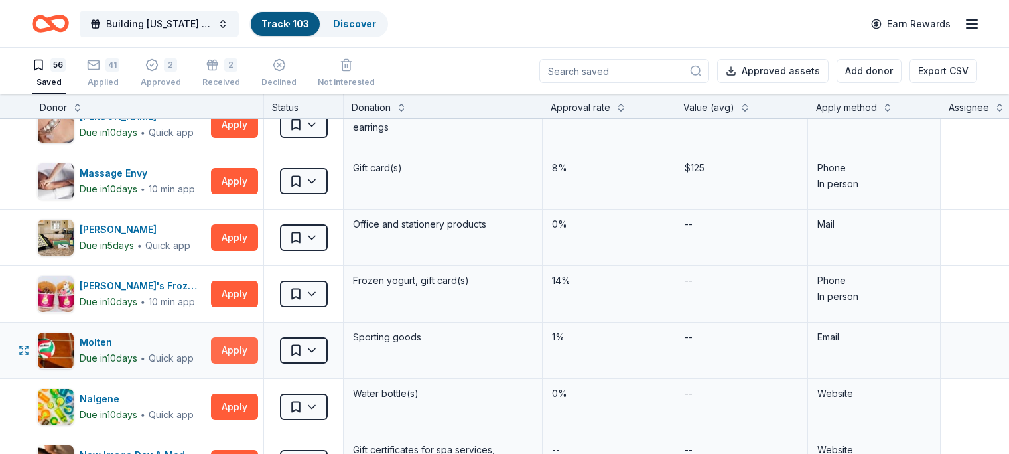
click at [255, 350] on button "Apply" at bounding box center [234, 350] width 47 height 27
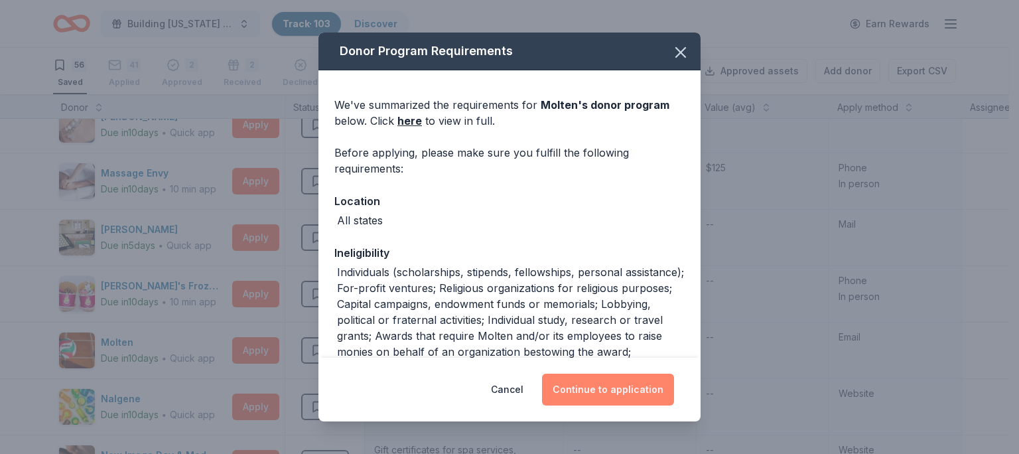
click at [609, 384] on button "Continue to application" at bounding box center [608, 390] width 132 height 32
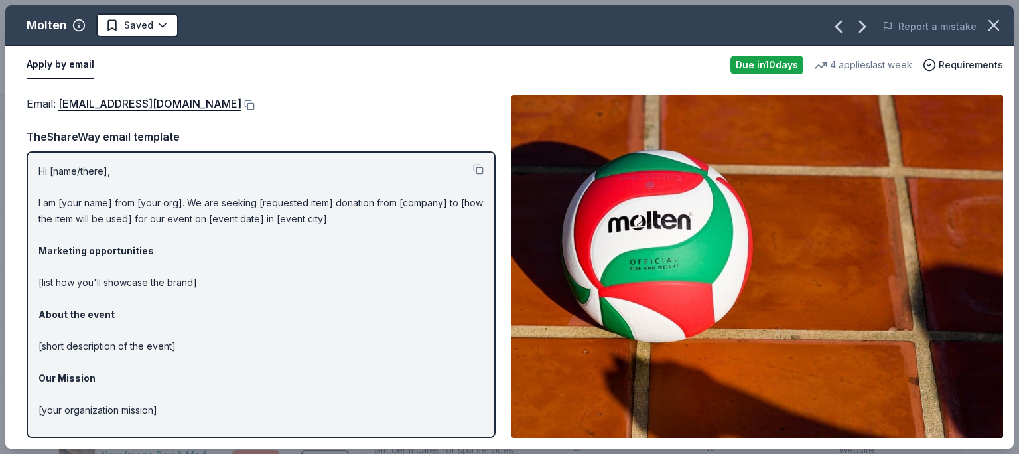
drag, startPoint x: 28, startPoint y: 166, endPoint x: 195, endPoint y: 337, distance: 239.3
click at [194, 338] on div "Hi [name/there], I am [your name] from [your org]. We are seeking [requested it…" at bounding box center [261, 294] width 469 height 287
click at [50, 165] on p "Hi [name/there], I am [your name] from [your org]. We are seeking [requested it…" at bounding box center [260, 330] width 445 height 334
click at [241, 102] on button at bounding box center [247, 105] width 13 height 11
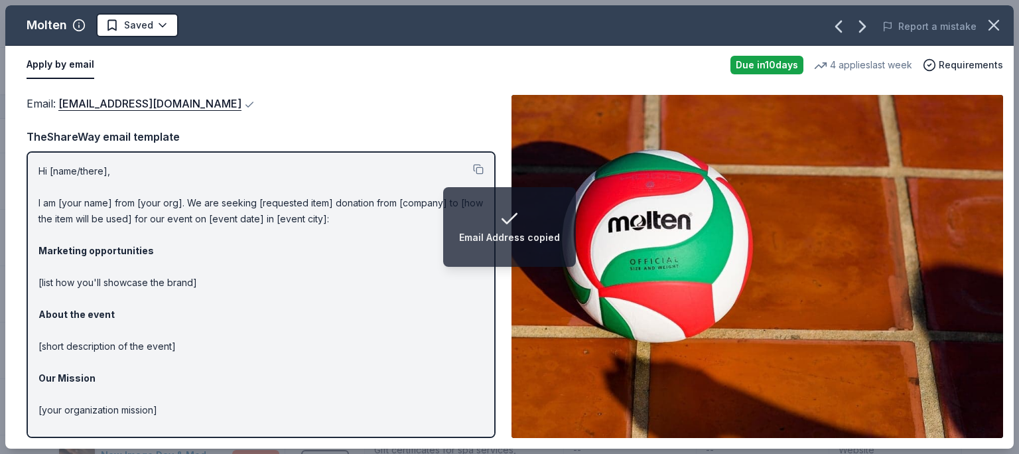
drag, startPoint x: 151, startPoint y: 194, endPoint x: 149, endPoint y: 180, distance: 14.1
click at [149, 179] on p "Hi [name/there], I am [your name] from [your org]. We are seeking [requested it…" at bounding box center [260, 330] width 445 height 334
click at [473, 169] on button at bounding box center [478, 169] width 11 height 11
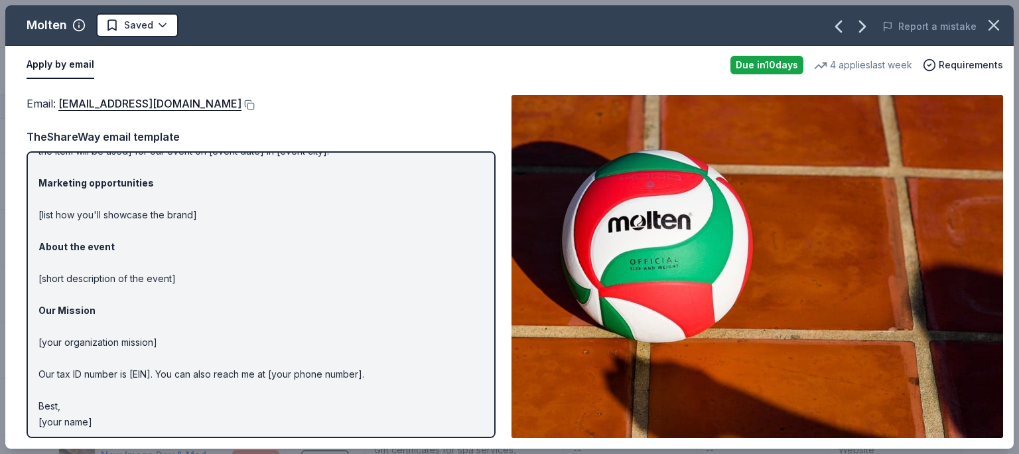
scroll to position [0, 0]
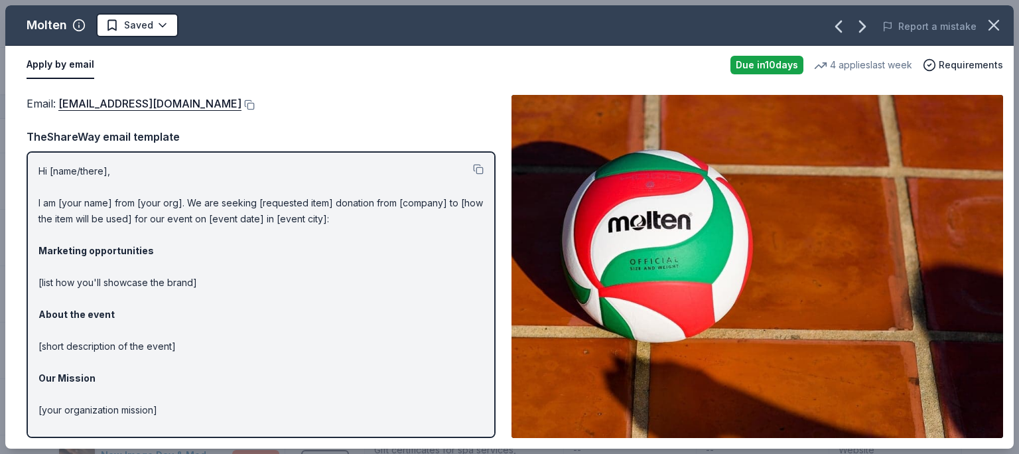
drag, startPoint x: 27, startPoint y: 21, endPoint x: 59, endPoint y: 23, distance: 32.6
click at [60, 24] on div "Molten Saved" at bounding box center [307, 25] width 605 height 24
click at [83, 23] on circle "button" at bounding box center [79, 25] width 11 height 11
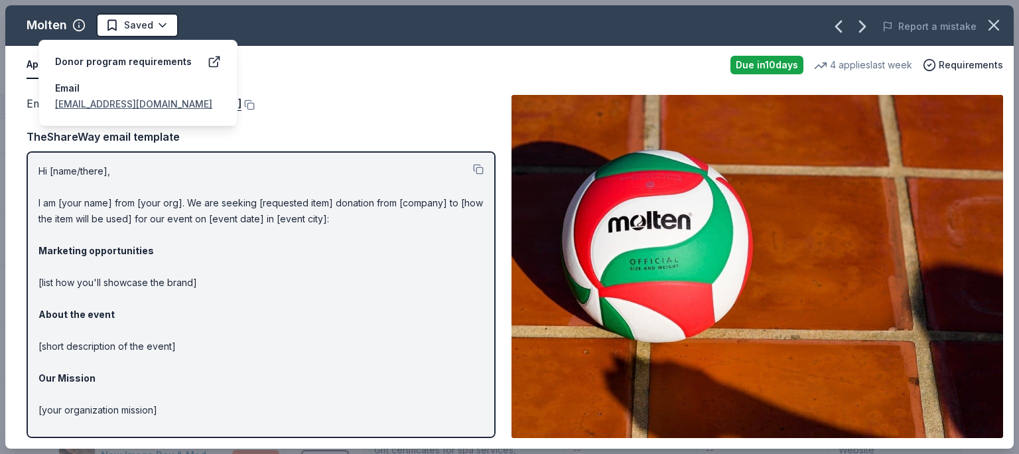
click at [498, 100] on div "Email : marketing@moltenusa.com Email : marketing@moltenusa.com TheShareWay ema…" at bounding box center [509, 266] width 1008 height 364
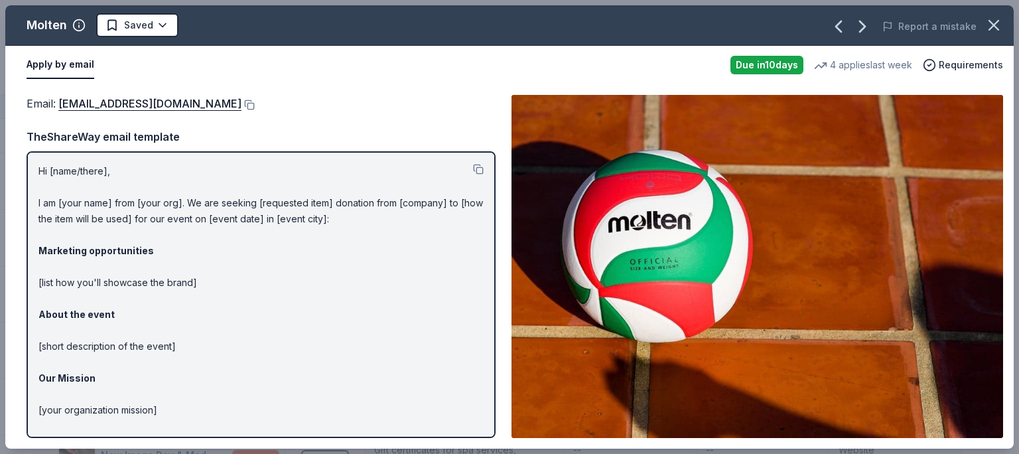
scroll to position [72, 0]
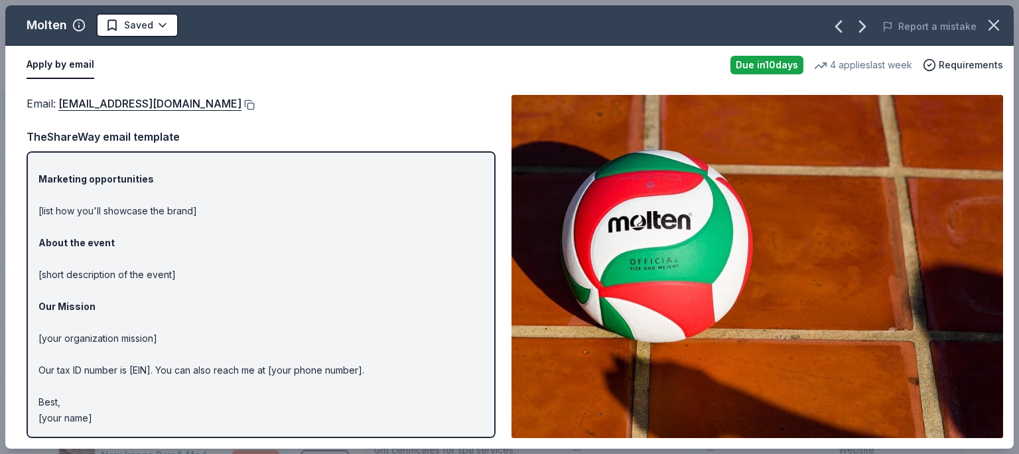
click at [241, 102] on button at bounding box center [247, 105] width 13 height 11
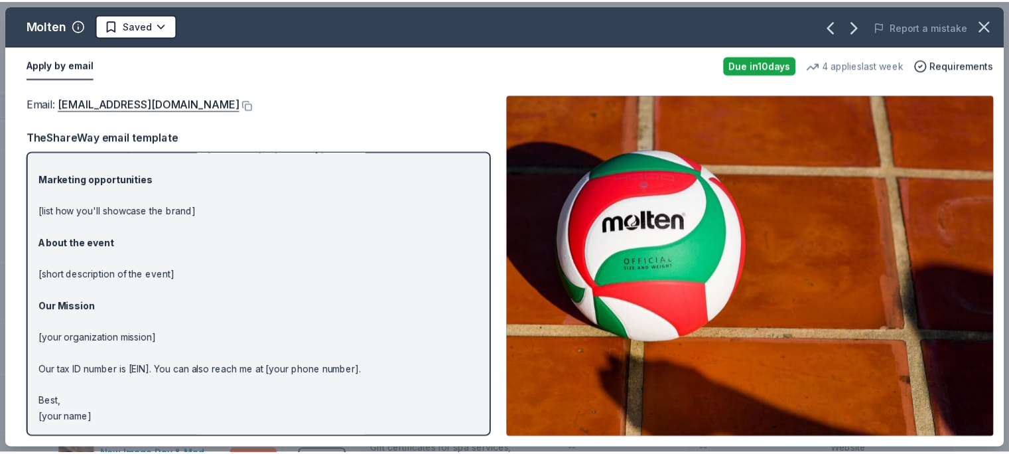
scroll to position [0, 0]
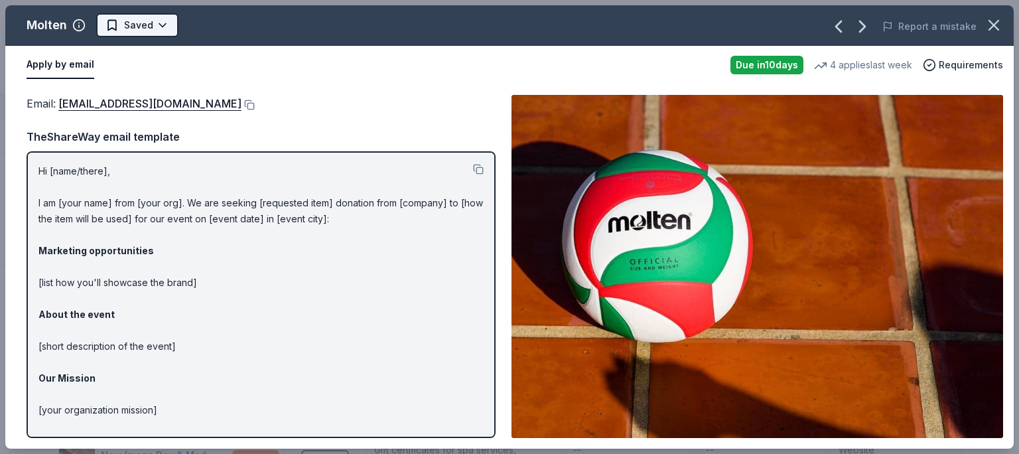
click at [145, 28] on span "Saved" at bounding box center [138, 25] width 29 height 16
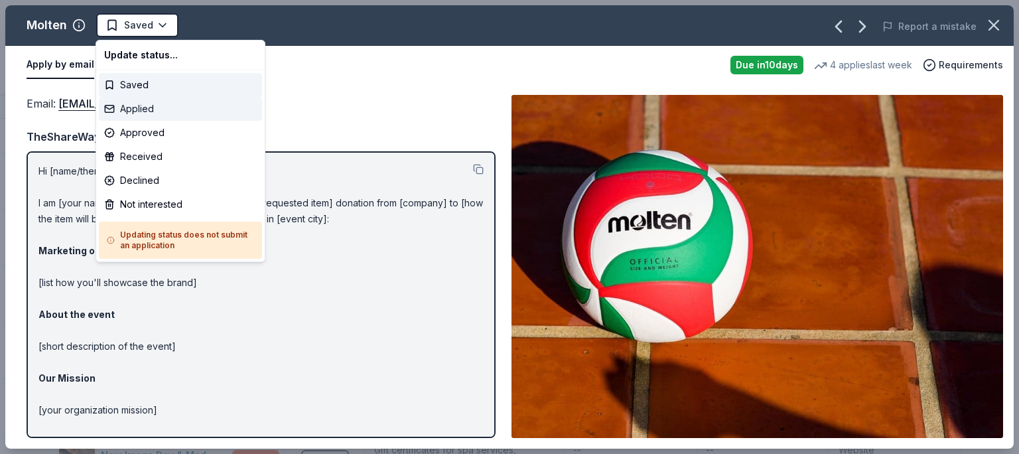
click at [135, 108] on div "Applied" at bounding box center [180, 109] width 163 height 24
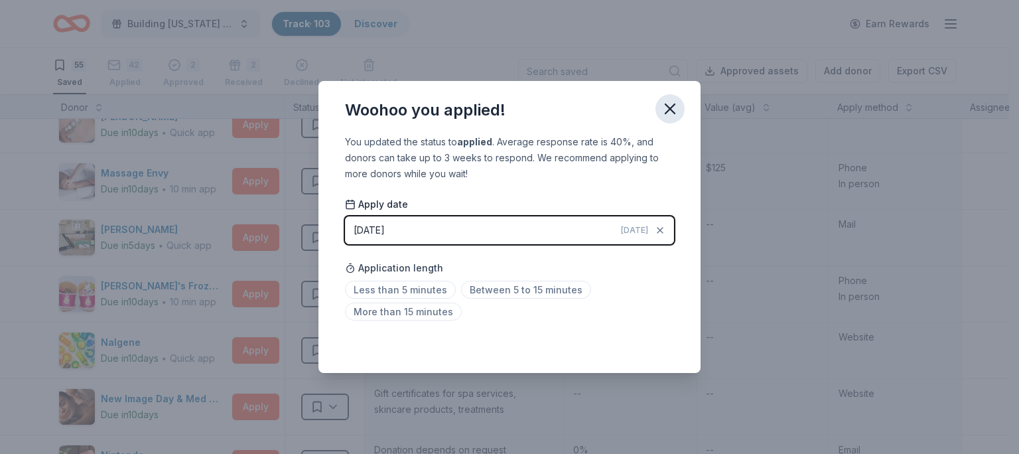
click at [674, 110] on icon "button" at bounding box center [670, 109] width 19 height 19
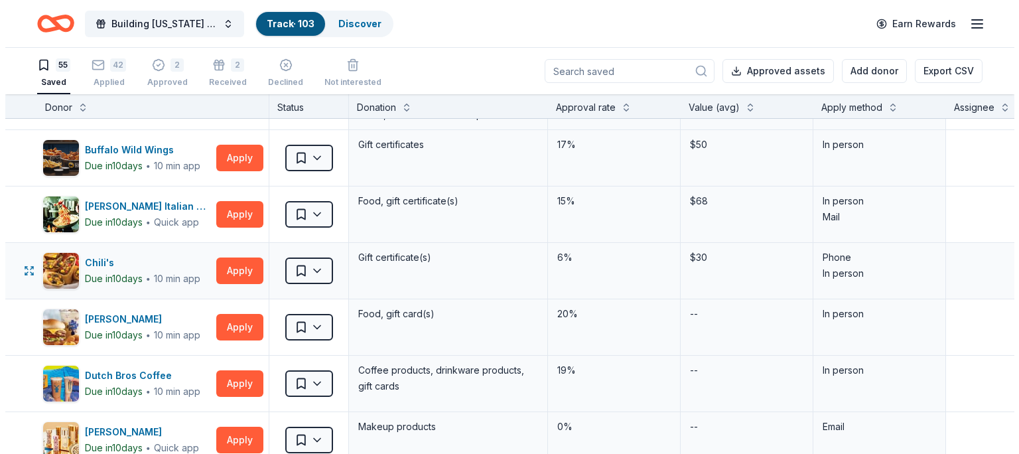
scroll to position [465, 0]
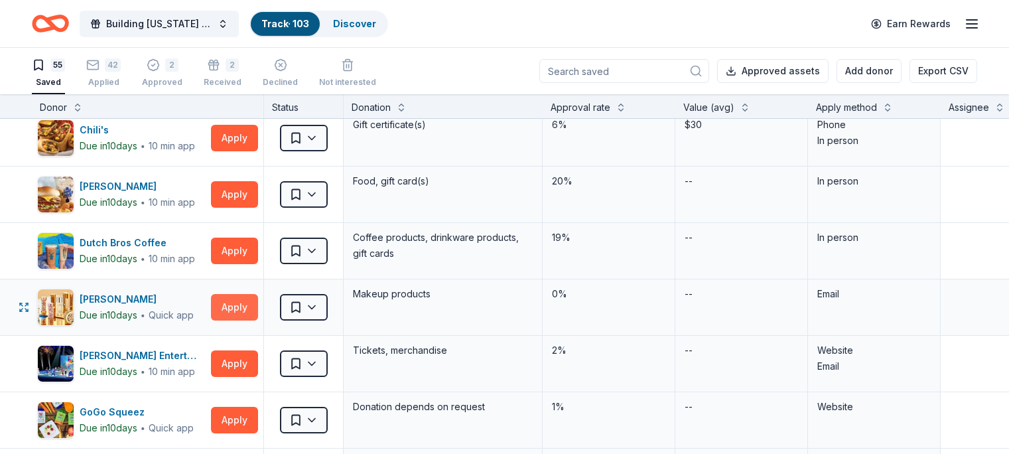
click at [258, 305] on button "Apply" at bounding box center [234, 307] width 47 height 27
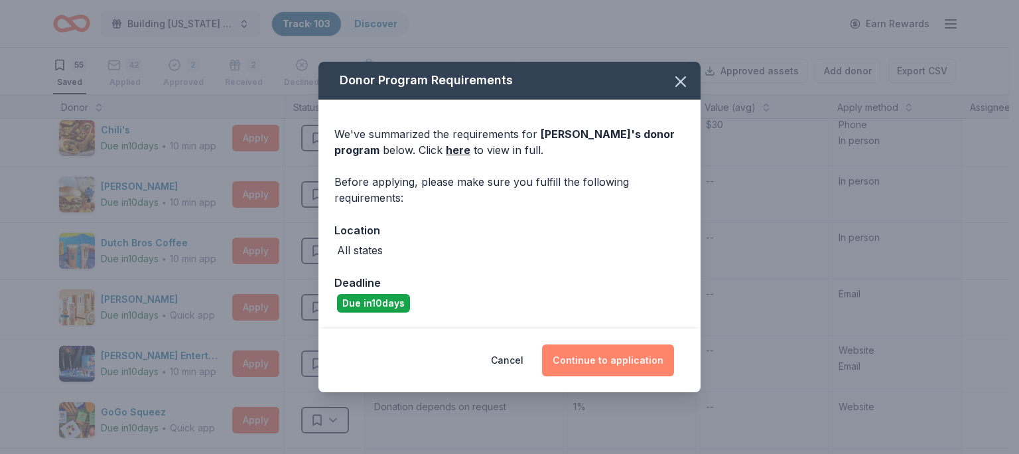
click at [614, 360] on button "Continue to application" at bounding box center [608, 360] width 132 height 32
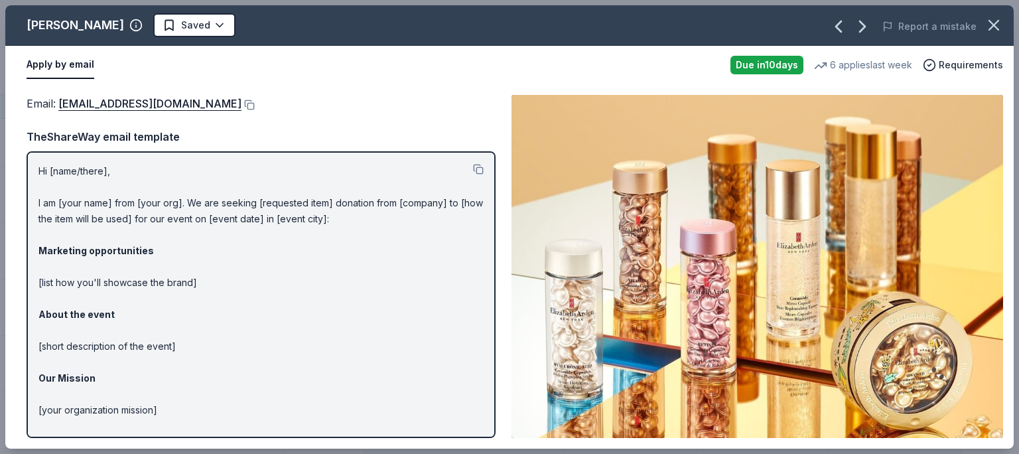
drag, startPoint x: 25, startPoint y: 23, endPoint x: 118, endPoint y: 29, distance: 93.7
click at [124, 28] on div "Elizabeth Arden Saved" at bounding box center [307, 25] width 605 height 24
click at [133, 28] on icon "button" at bounding box center [135, 25] width 13 height 13
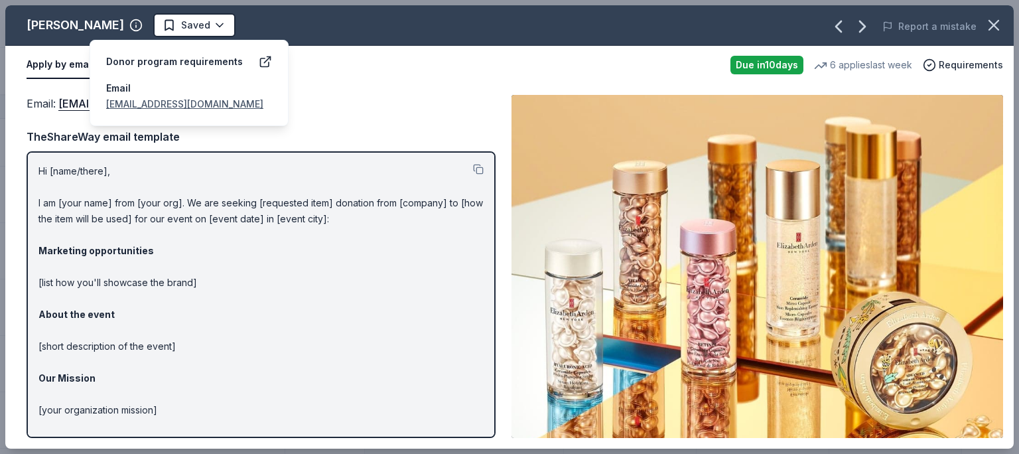
click at [388, 136] on div "TheShareWay email template" at bounding box center [261, 136] width 469 height 17
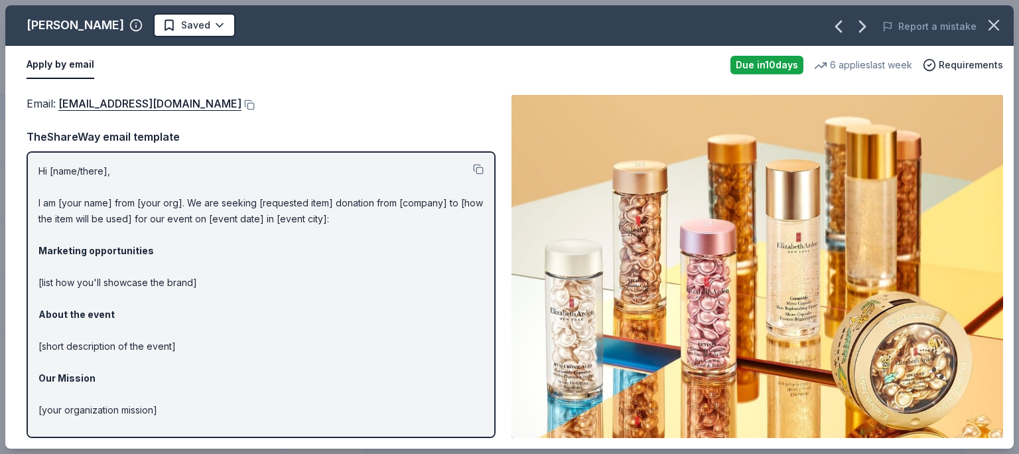
drag, startPoint x: 368, startPoint y: 122, endPoint x: 380, endPoint y: 100, distance: 25.5
click at [380, 98] on div "Email : publicrelations@elizabetharden.com" at bounding box center [261, 103] width 469 height 17
drag, startPoint x: 119, startPoint y: 23, endPoint x: 62, endPoint y: 33, distance: 58.5
click at [4, 23] on div "Elizabeth Arden Saved Report a mistake Apply by email Due in 10 days 6 applies …" at bounding box center [509, 227] width 1019 height 454
click at [252, 106] on button at bounding box center [247, 105] width 13 height 11
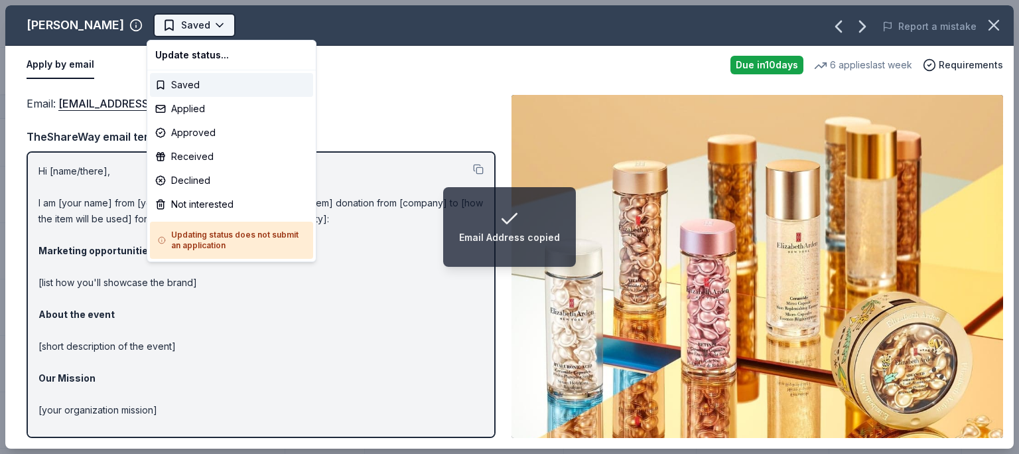
click at [170, 16] on button "Saved" at bounding box center [194, 25] width 82 height 24
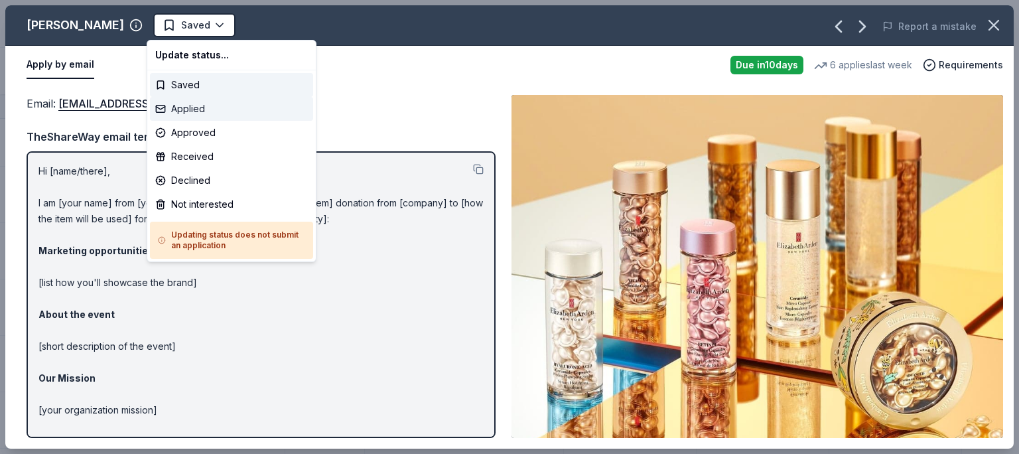
click at [192, 105] on div "Applied" at bounding box center [231, 109] width 163 height 24
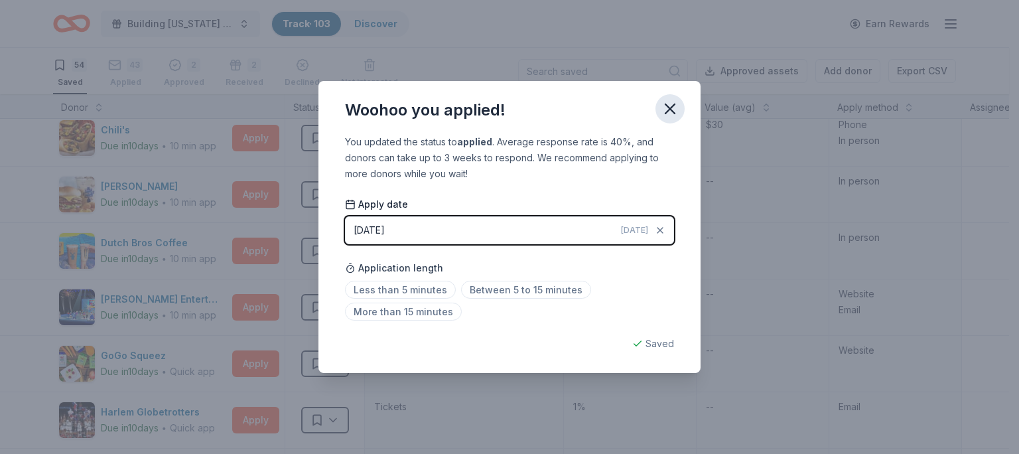
click at [668, 102] on icon "button" at bounding box center [670, 109] width 19 height 19
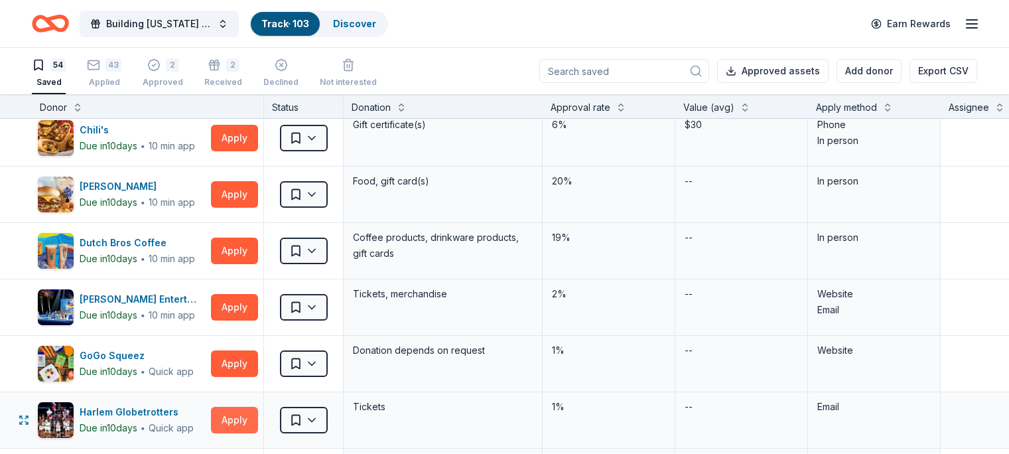
click at [256, 419] on button "Apply" at bounding box center [234, 420] width 47 height 27
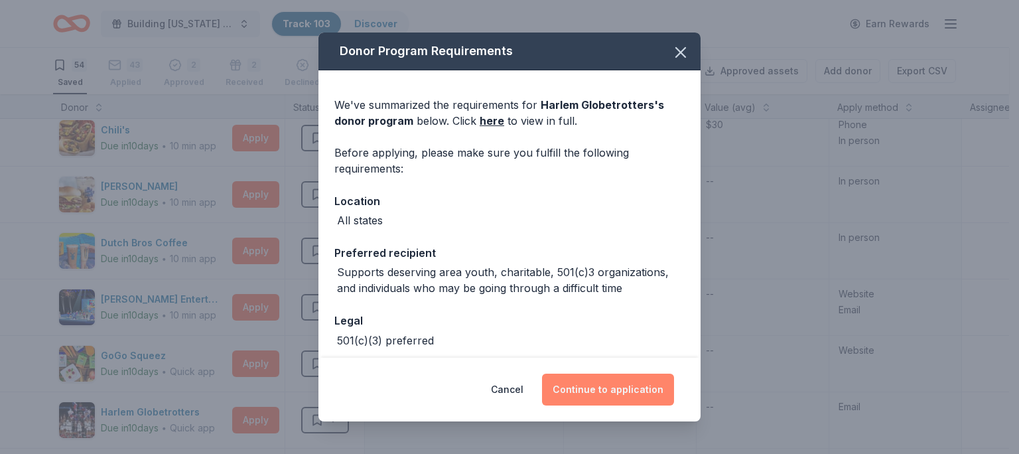
click at [596, 403] on button "Continue to application" at bounding box center [608, 390] width 132 height 32
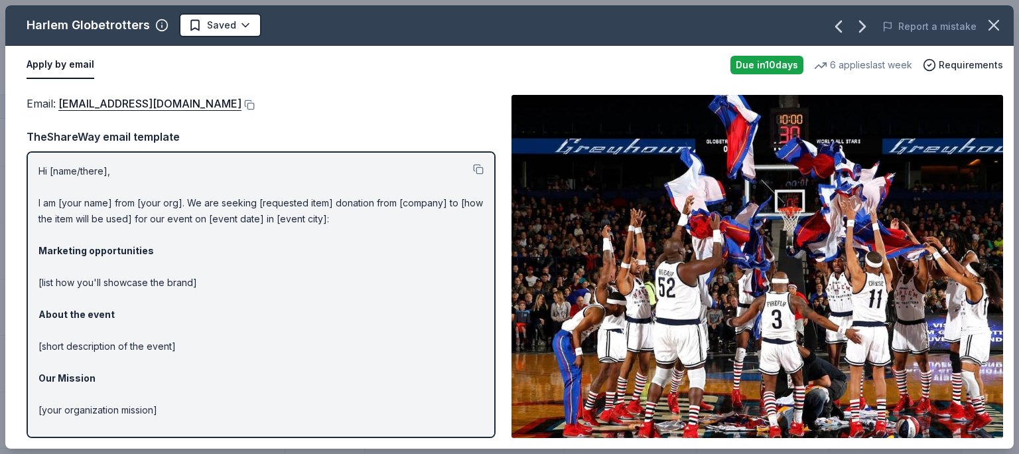
drag, startPoint x: 21, startPoint y: 58, endPoint x: 234, endPoint y: 254, distance: 288.7
click at [234, 254] on div "Harlem Globetrotters Saved Report a mistake Apply by email Due in 10 days 6 app…" at bounding box center [509, 226] width 1008 height 443
drag, startPoint x: 280, startPoint y: 100, endPoint x: 288, endPoint y: 98, distance: 8.2
click at [288, 98] on div "Email : info@harlemglobetrotters.com" at bounding box center [261, 103] width 469 height 17
drag, startPoint x: 21, startPoint y: 58, endPoint x: 232, endPoint y: 305, distance: 324.7
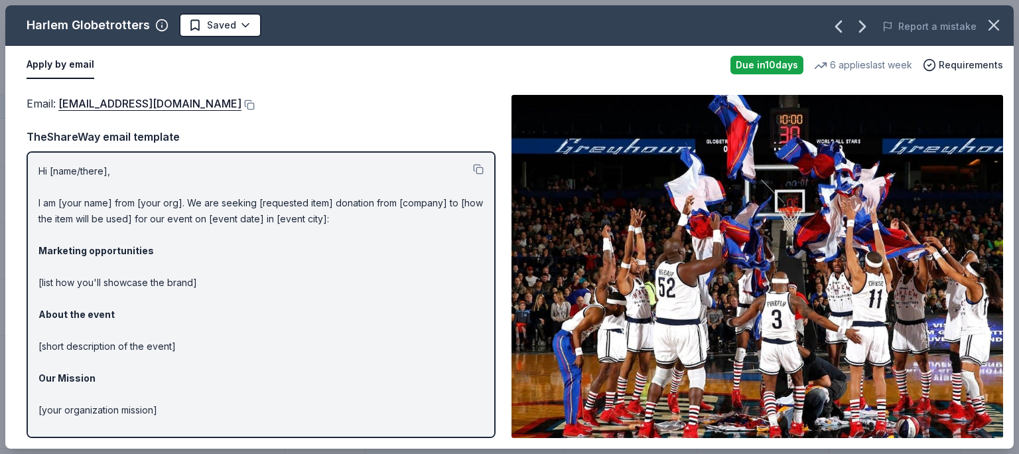
click at [243, 333] on div "Harlem Globetrotters Saved Report a mistake Apply by email Due in 10 days 6 app…" at bounding box center [509, 226] width 1008 height 443
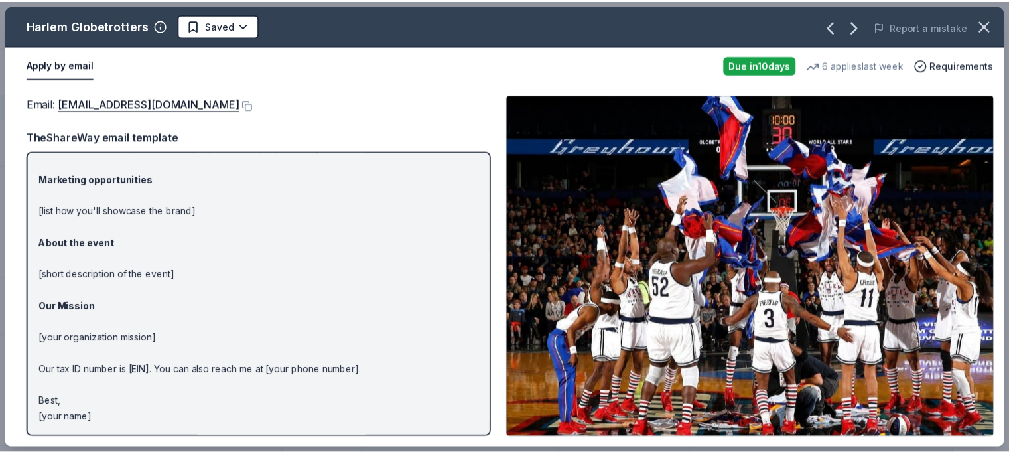
scroll to position [0, 0]
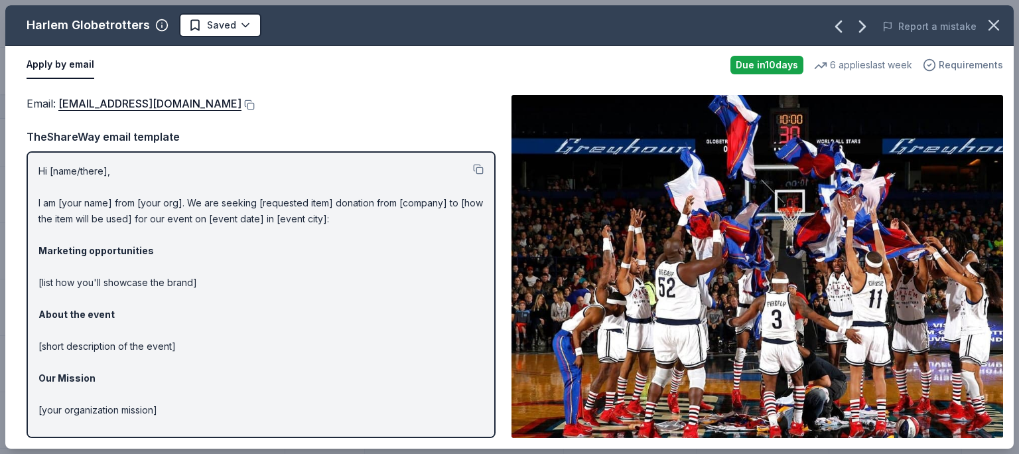
click at [935, 66] on circle "button" at bounding box center [929, 65] width 11 height 11
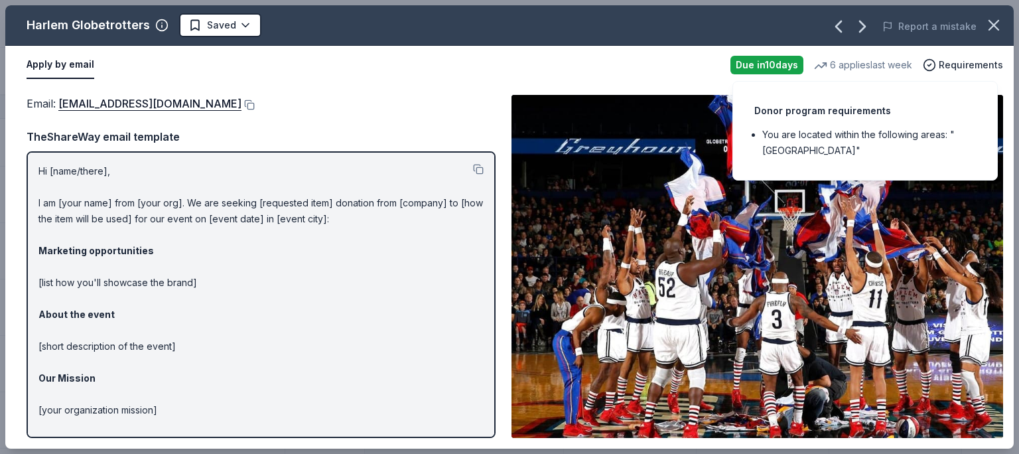
click at [336, 102] on div "Email : info@harlemglobetrotters.com" at bounding box center [261, 103] width 469 height 17
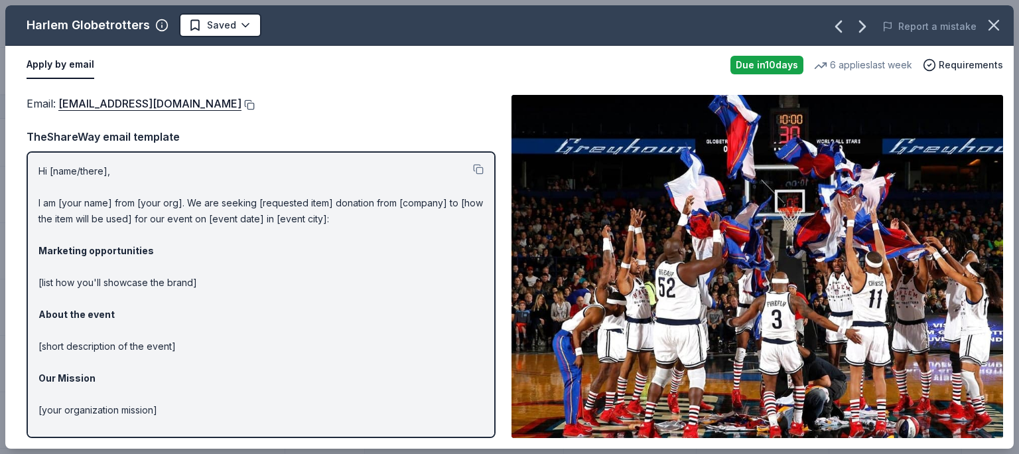
click at [241, 101] on button at bounding box center [247, 105] width 13 height 11
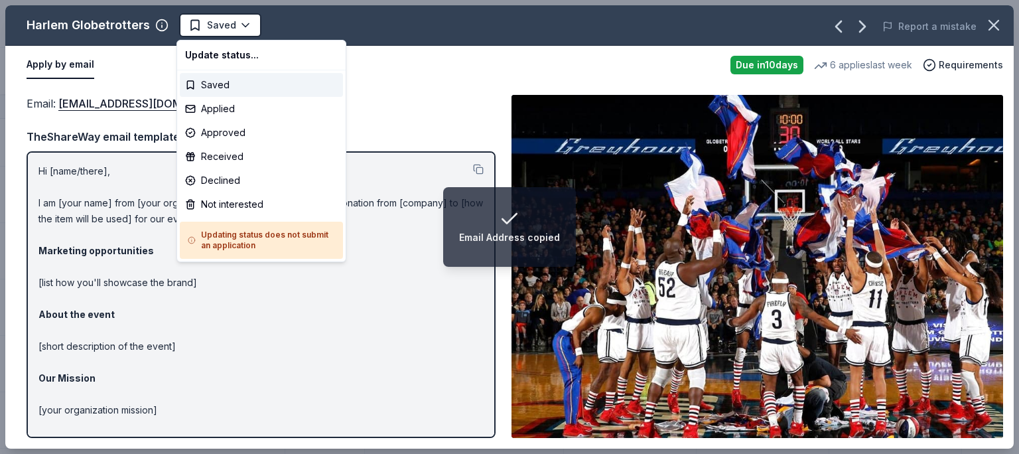
drag, startPoint x: 190, startPoint y: 26, endPoint x: 217, endPoint y: 70, distance: 52.1
click at [195, 23] on span "Saved" at bounding box center [212, 25] width 48 height 16
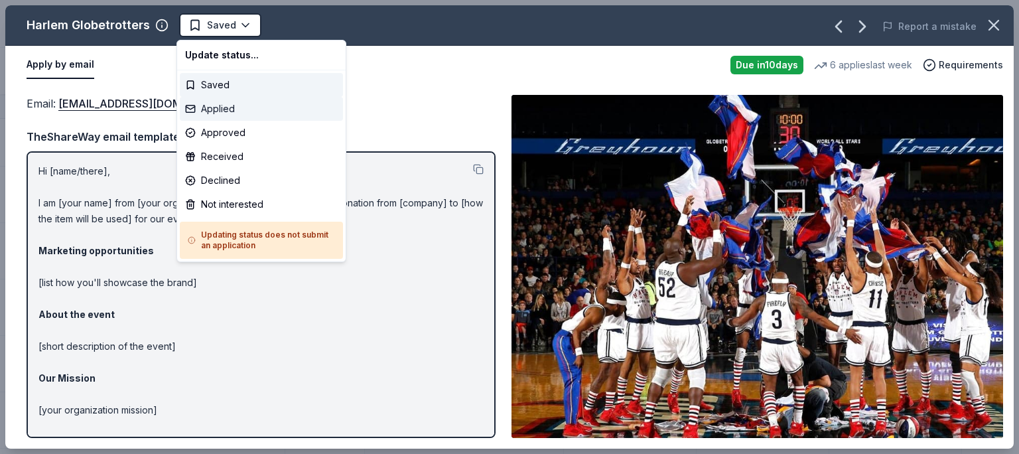
click at [228, 107] on div "Applied" at bounding box center [261, 109] width 163 height 24
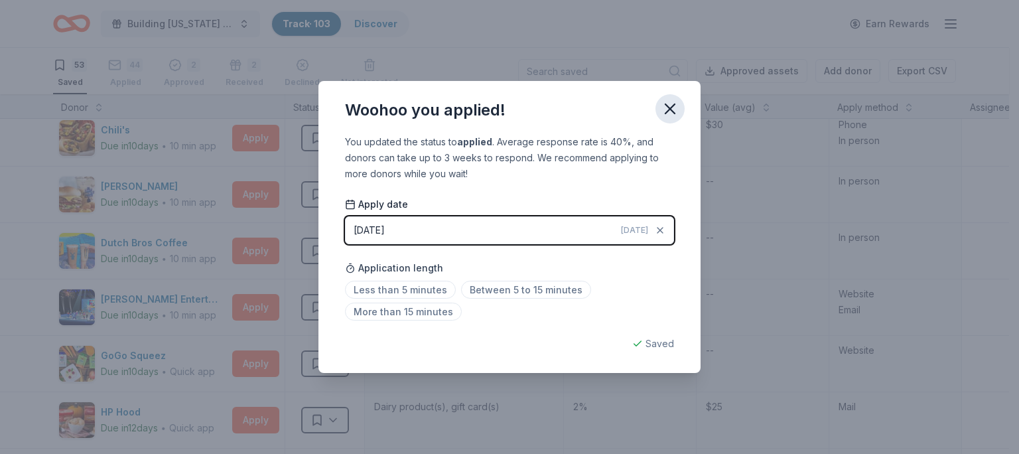
click at [671, 110] on icon "button" at bounding box center [669, 108] width 9 height 9
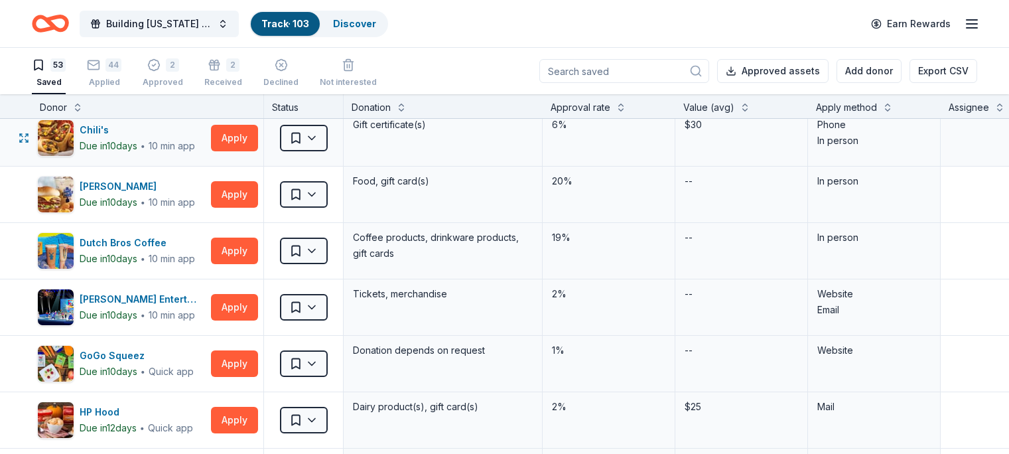
scroll to position [598, 0]
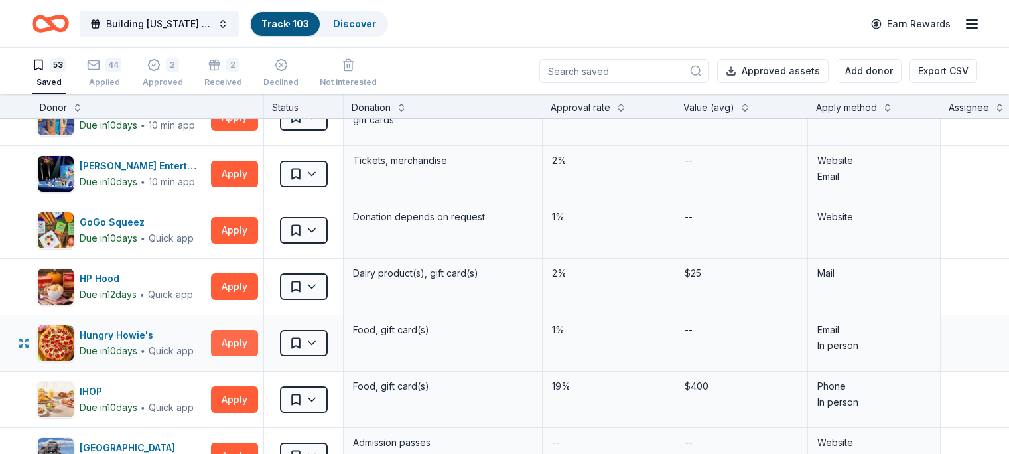
click at [253, 343] on button "Apply" at bounding box center [234, 343] width 47 height 27
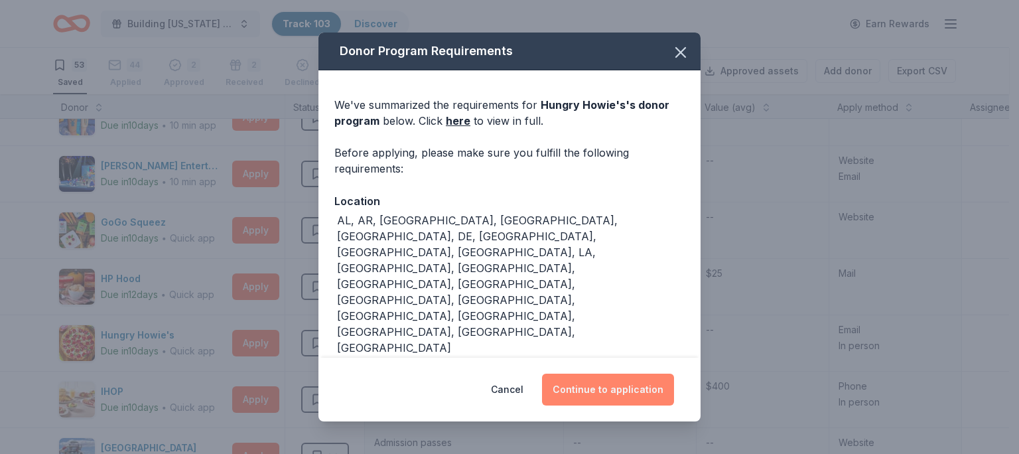
drag, startPoint x: 601, startPoint y: 384, endPoint x: 602, endPoint y: 393, distance: 9.4
click at [602, 393] on button "Continue to application" at bounding box center [608, 390] width 132 height 32
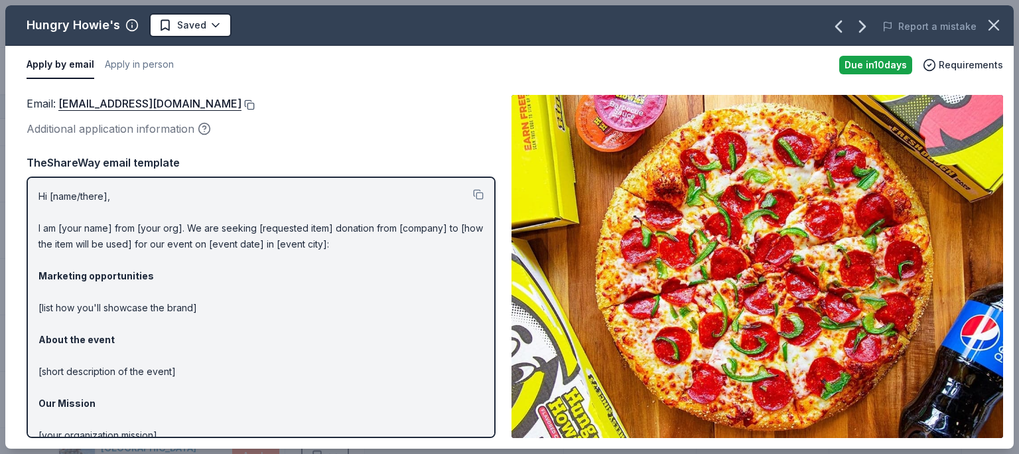
click at [241, 105] on button at bounding box center [247, 105] width 13 height 11
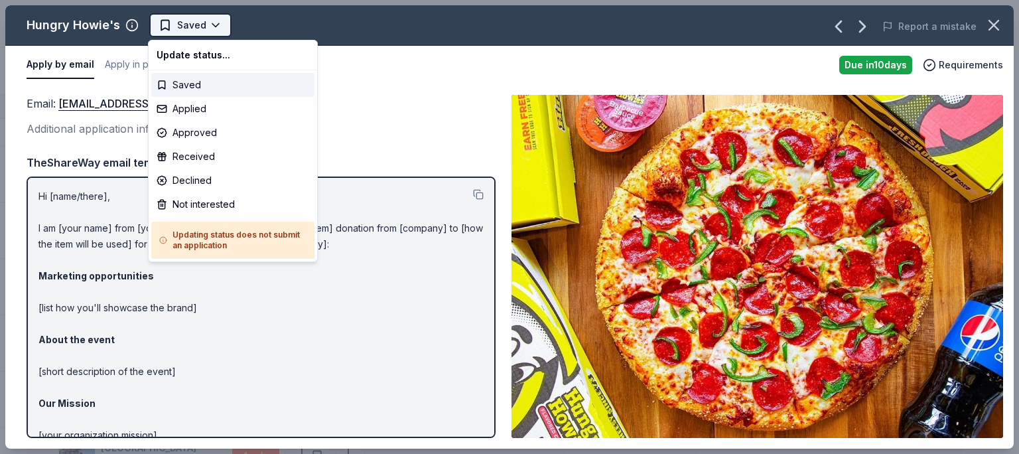
click at [180, 26] on span "Saved" at bounding box center [191, 25] width 29 height 16
click at [204, 107] on div "Applied" at bounding box center [232, 109] width 163 height 24
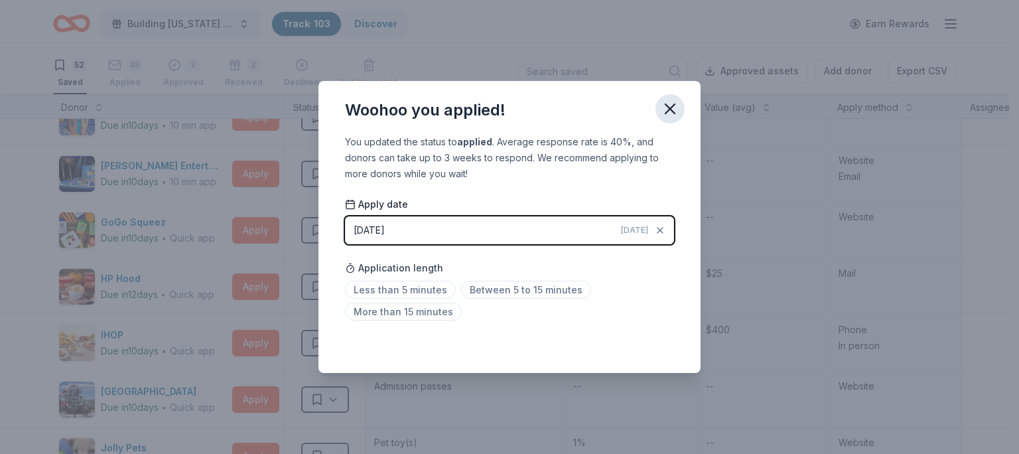
click at [665, 107] on icon "button" at bounding box center [670, 109] width 19 height 19
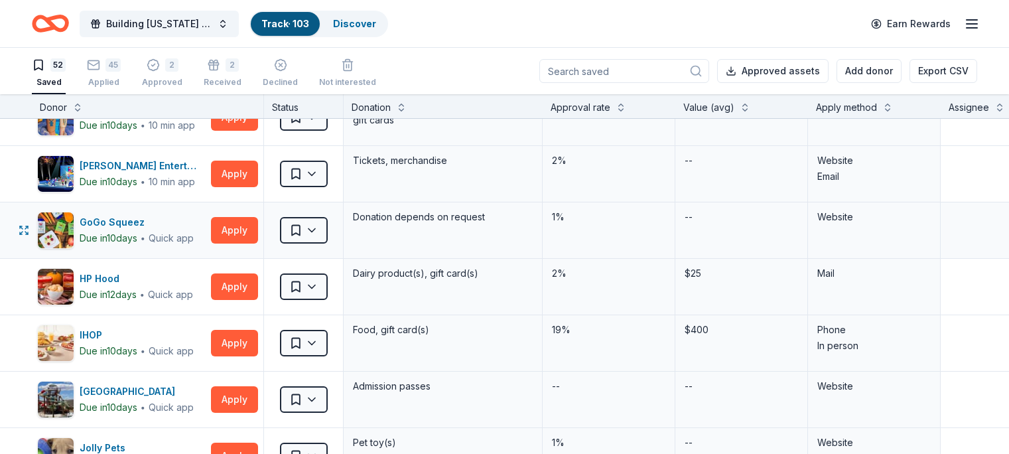
scroll to position [864, 0]
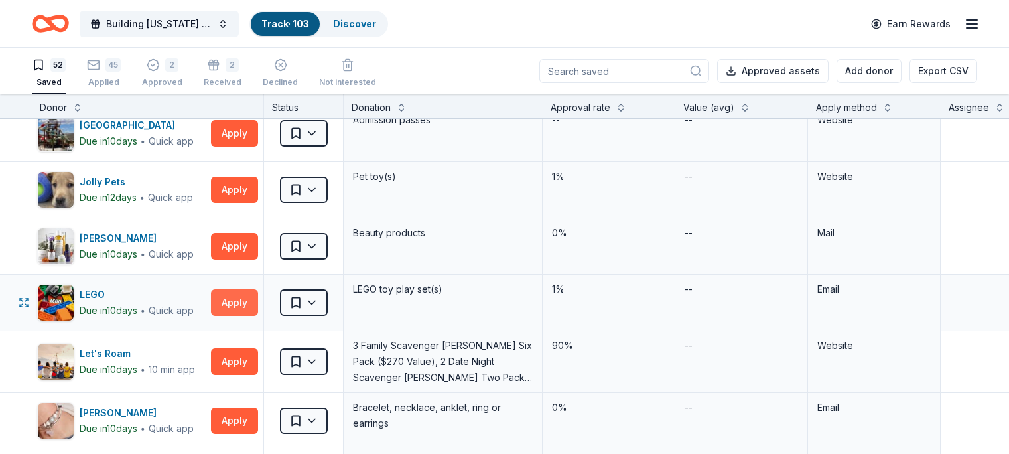
click at [258, 299] on button "Apply" at bounding box center [234, 302] width 47 height 27
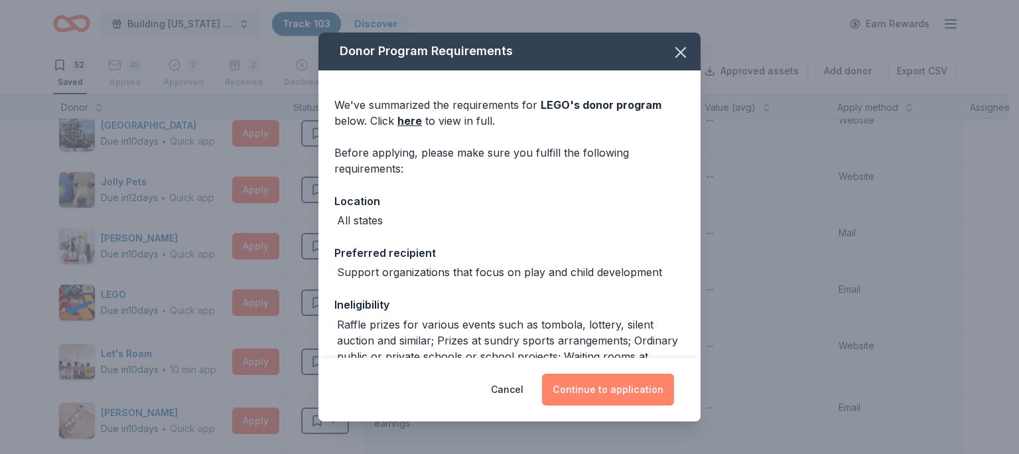
click at [624, 387] on button "Continue to application" at bounding box center [608, 390] width 132 height 32
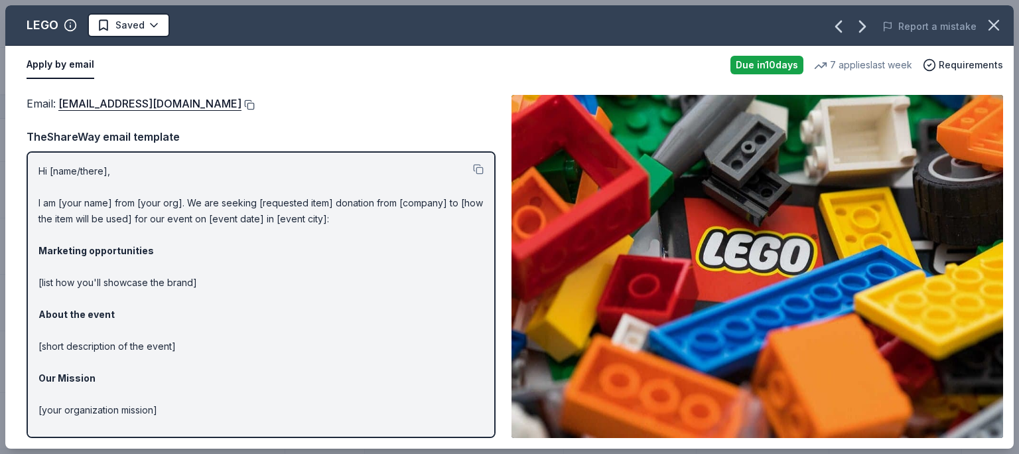
click at [241, 103] on button at bounding box center [247, 105] width 13 height 11
click at [241, 104] on button at bounding box center [247, 105] width 13 height 11
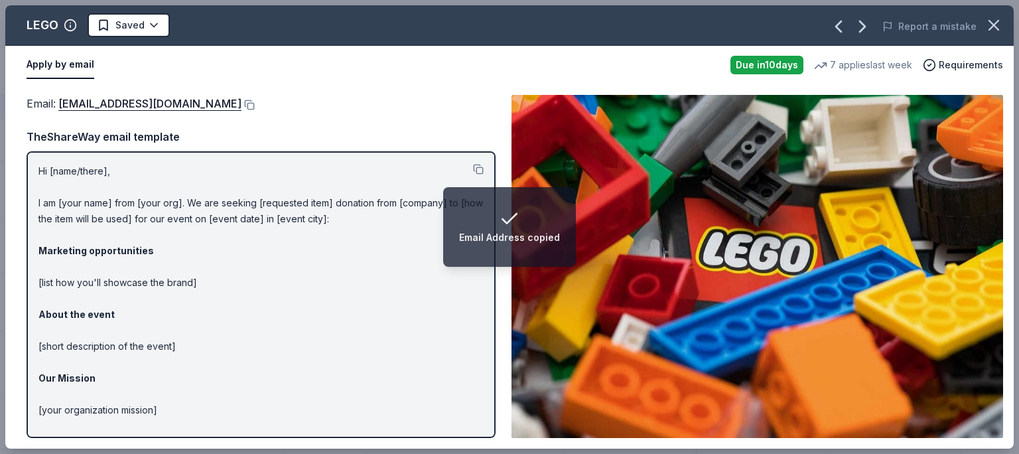
click at [111, 8] on div "LEGO Saved Report a mistake" at bounding box center [509, 25] width 1008 height 40
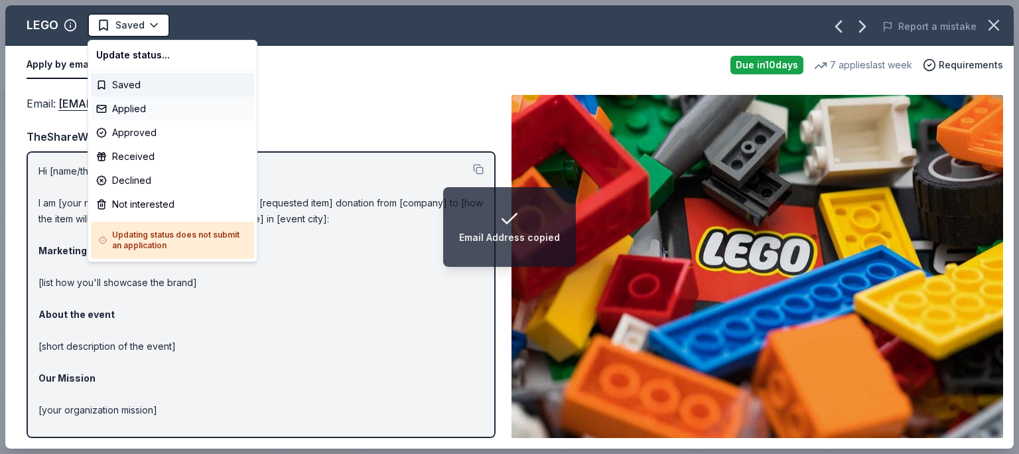
drag, startPoint x: 113, startPoint y: 19, endPoint x: 171, endPoint y: 102, distance: 101.6
click at [113, 23] on span "Saved" at bounding box center [121, 25] width 48 height 16
click at [162, 103] on div "Applied" at bounding box center [172, 109] width 163 height 24
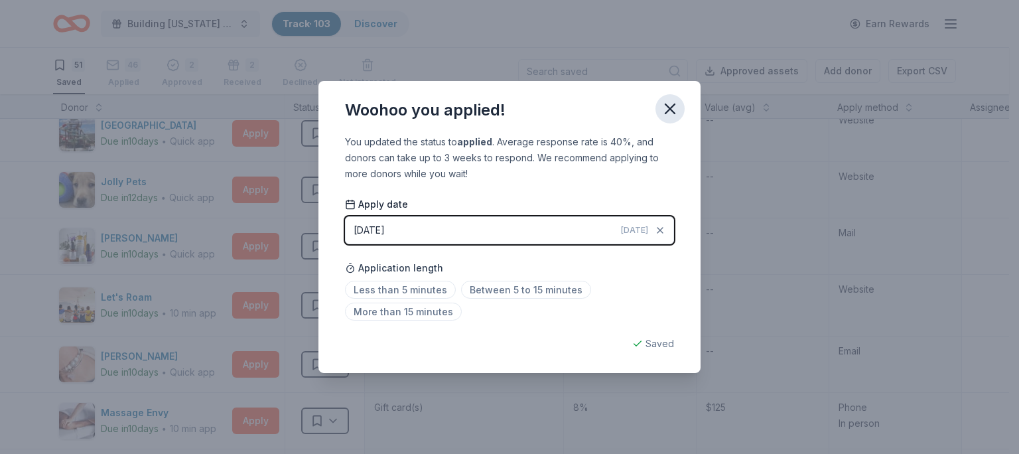
click at [675, 101] on icon "button" at bounding box center [670, 109] width 19 height 19
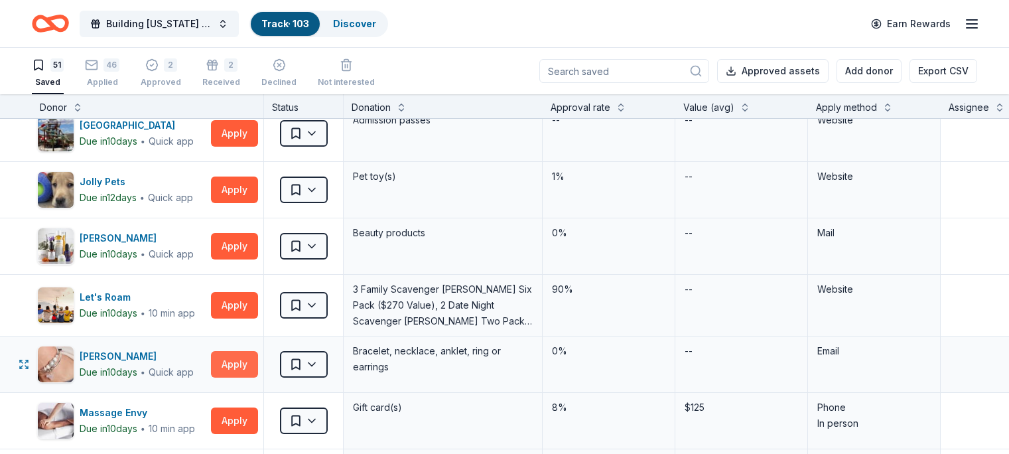
click at [258, 369] on button "Apply" at bounding box center [234, 364] width 47 height 27
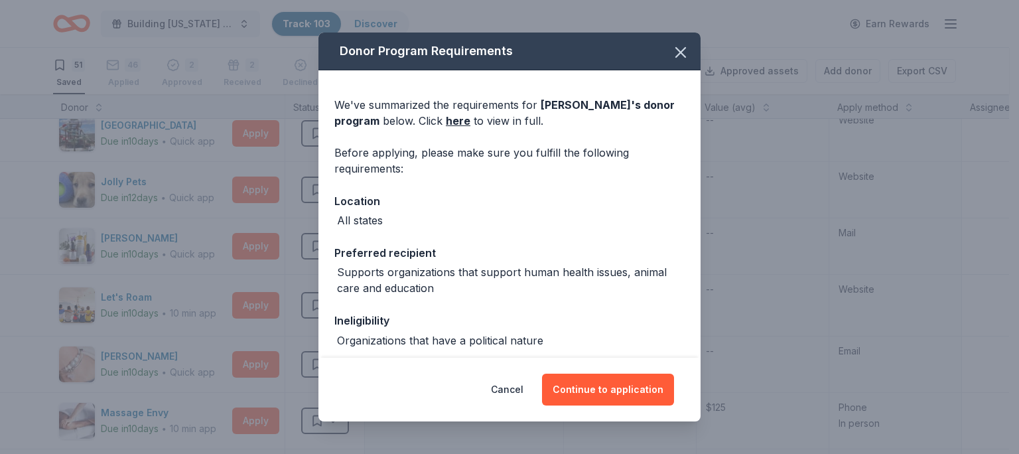
drag, startPoint x: 537, startPoint y: 105, endPoint x: 380, endPoint y: 116, distance: 157.6
click at [379, 116] on div "We've summarized the requirements for Lizzy James 's donor program below. Click…" at bounding box center [509, 113] width 350 height 32
copy span "Lizzy James 's donor program"
click at [671, 54] on icon "button" at bounding box center [680, 52] width 19 height 19
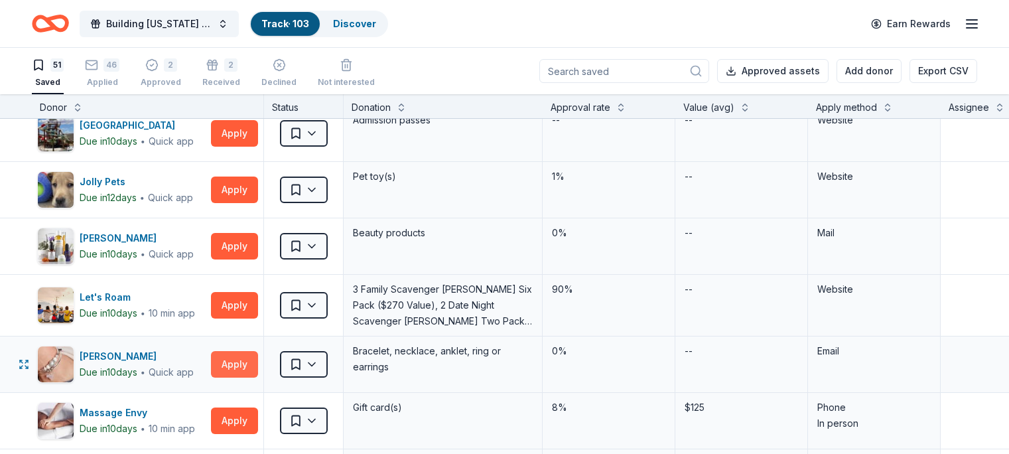
click at [258, 366] on button "Apply" at bounding box center [234, 364] width 47 height 27
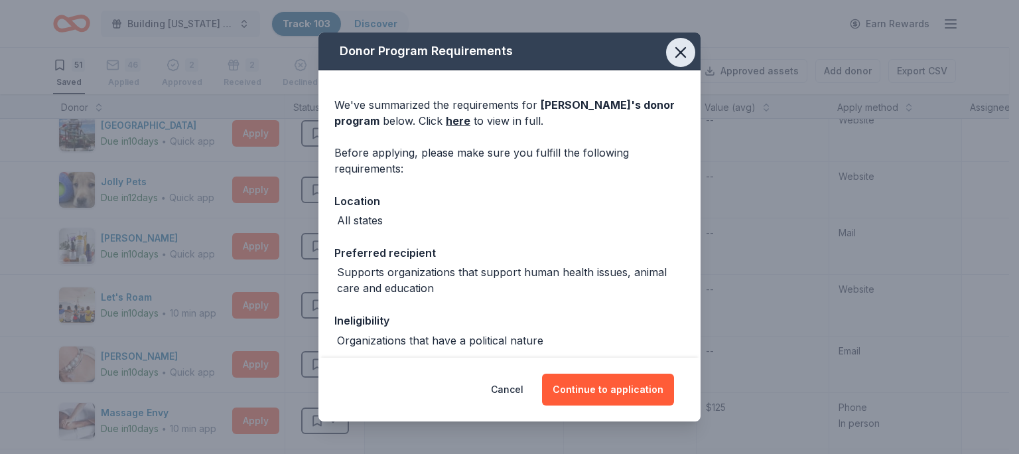
click at [671, 52] on icon "button" at bounding box center [680, 52] width 19 height 19
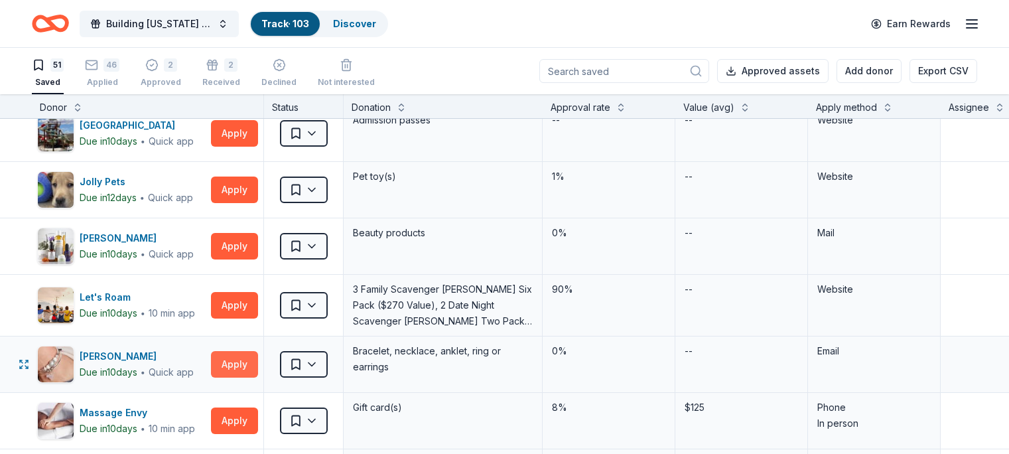
click at [258, 373] on button "Apply" at bounding box center [234, 364] width 47 height 27
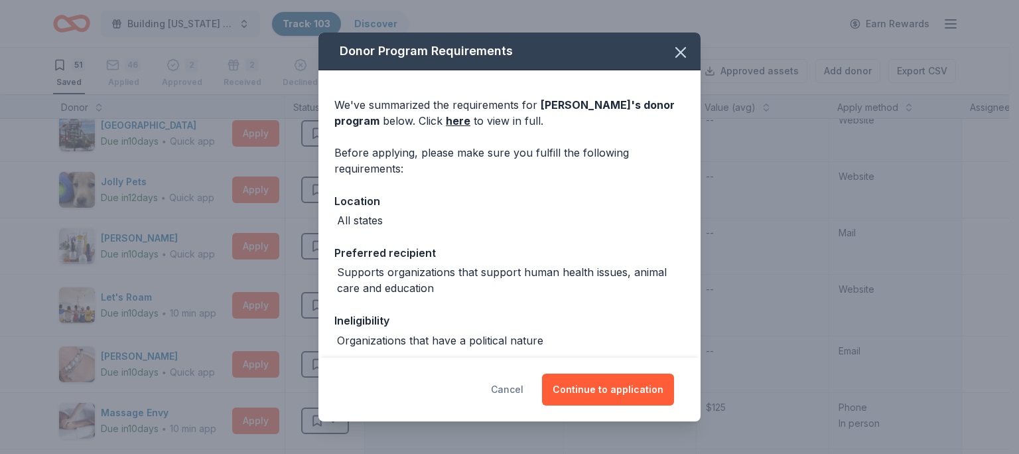
click at [522, 379] on button "Cancel" at bounding box center [507, 390] width 33 height 32
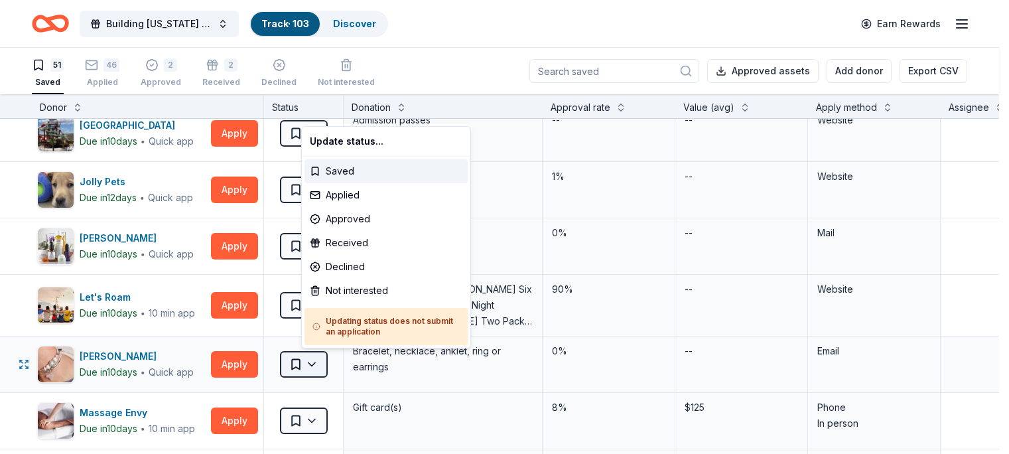
click at [328, 367] on button "Saved" at bounding box center [304, 364] width 48 height 27
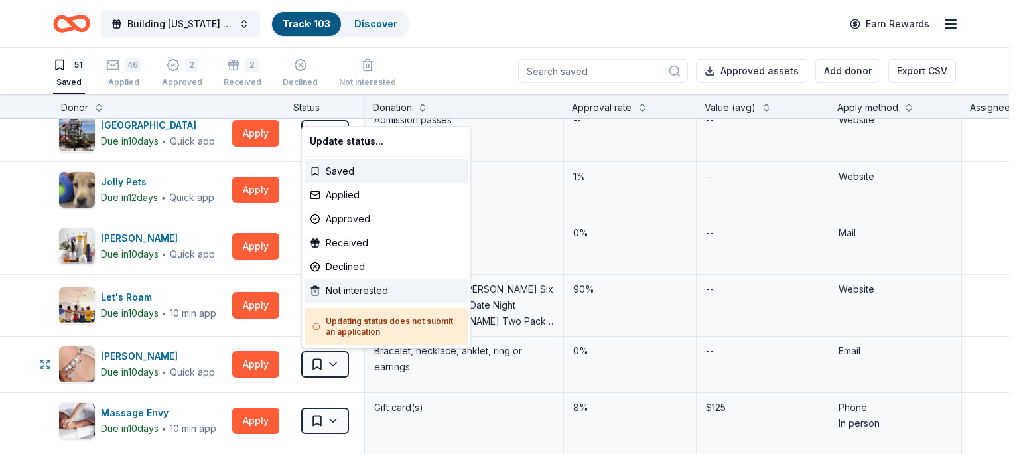
click at [334, 285] on div "Not interested" at bounding box center [386, 291] width 163 height 24
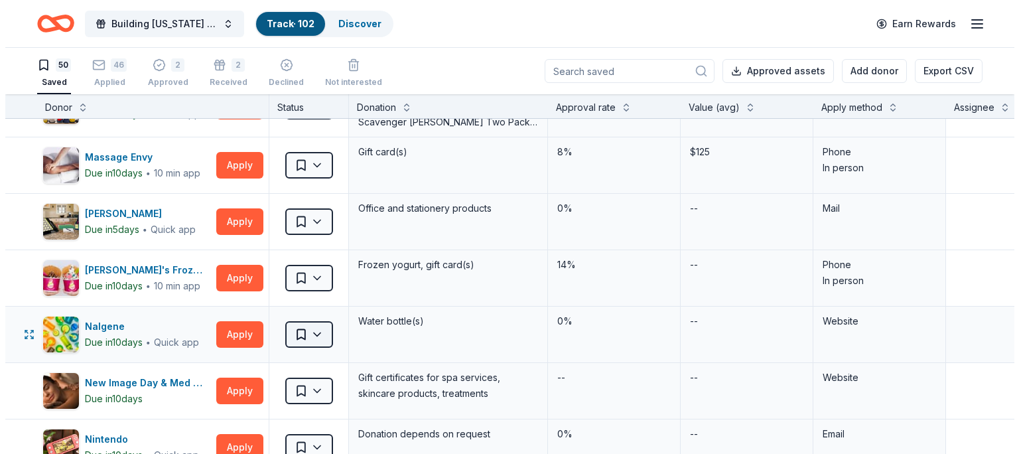
scroll to position [1130, 0]
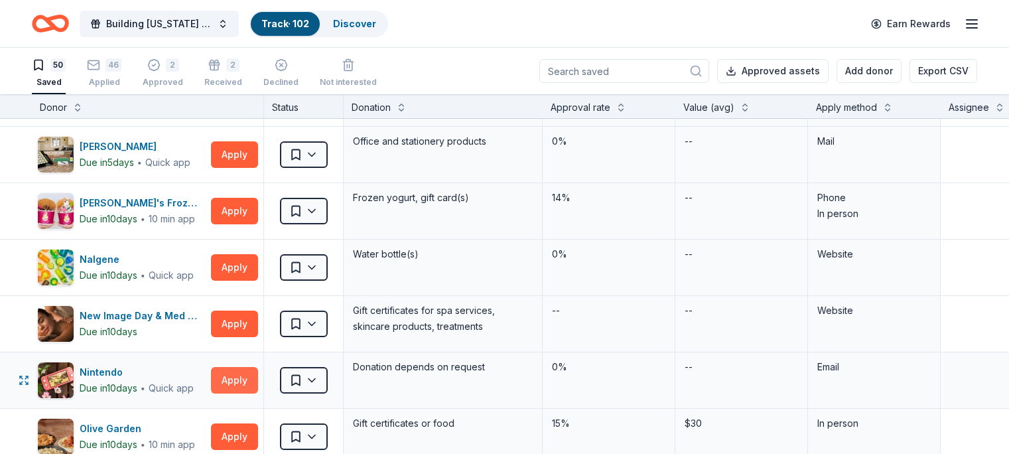
click at [245, 381] on button "Apply" at bounding box center [234, 380] width 47 height 27
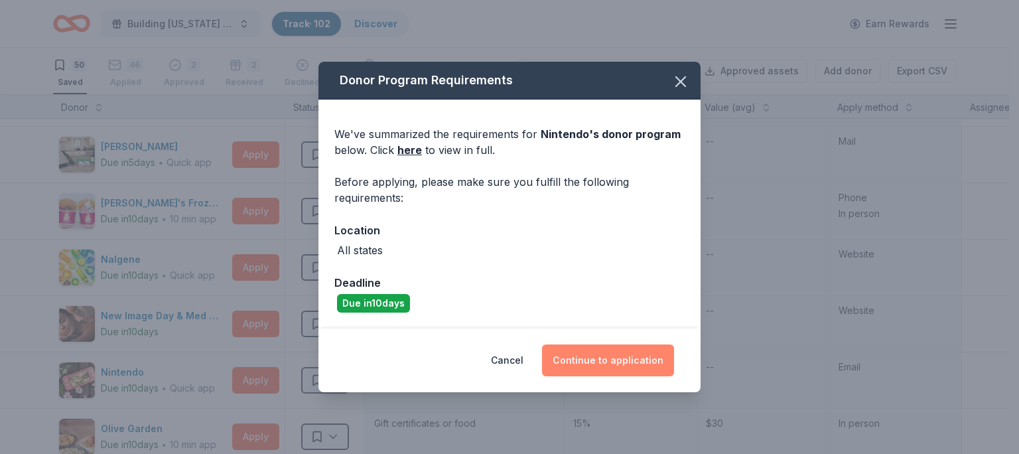
click at [590, 362] on button "Continue to application" at bounding box center [608, 360] width 132 height 32
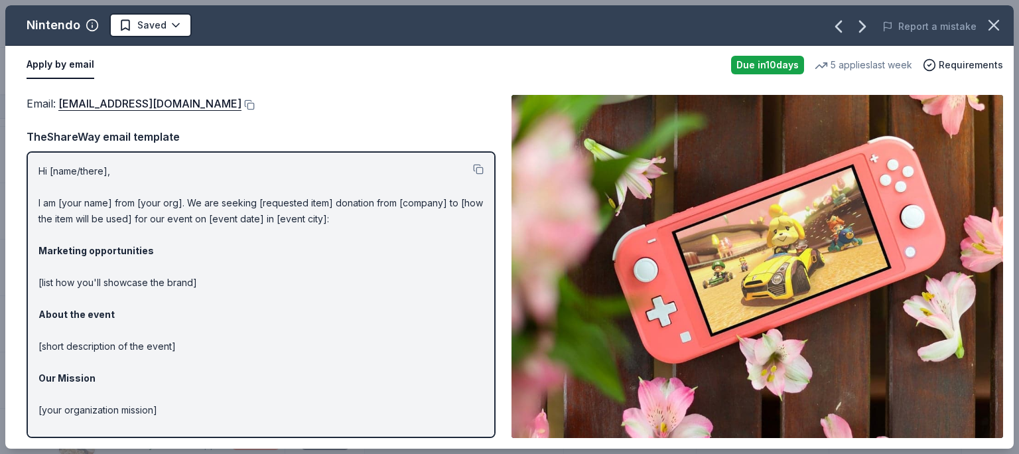
drag, startPoint x: 19, startPoint y: 101, endPoint x: 324, endPoint y: 98, distance: 305.2
click at [324, 98] on div "Email : charitablecontributionrequest@noa.nintendo.com Email : charitablecontri…" at bounding box center [509, 266] width 1008 height 364
click at [255, 103] on button at bounding box center [247, 105] width 13 height 11
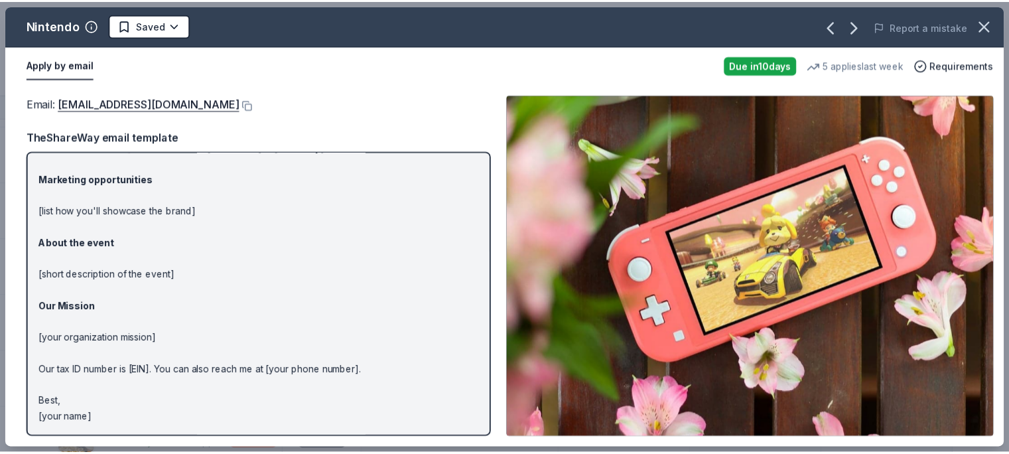
scroll to position [0, 0]
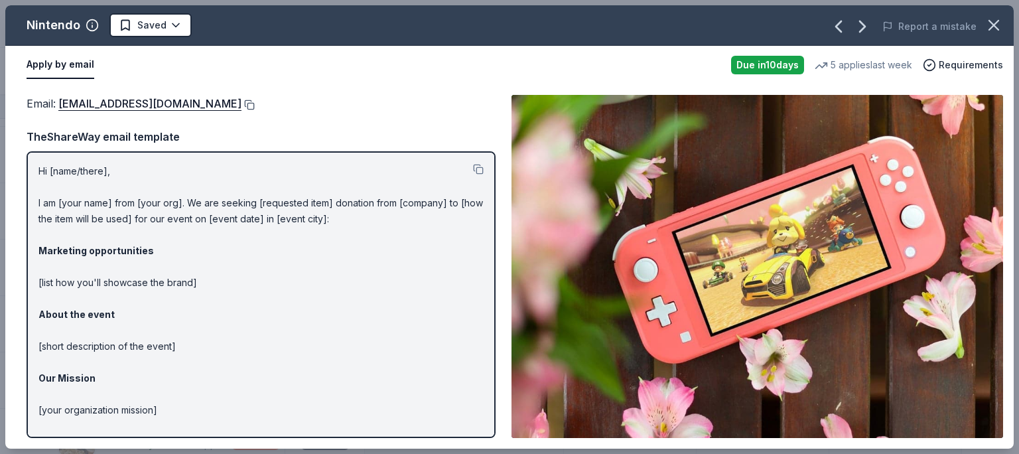
click at [255, 108] on button at bounding box center [247, 105] width 13 height 11
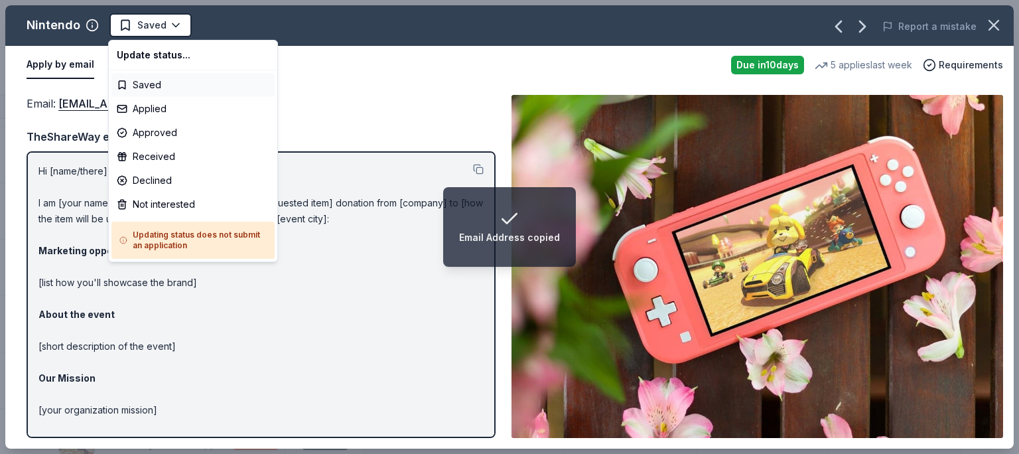
drag, startPoint x: 149, startPoint y: 29, endPoint x: 186, endPoint y: 92, distance: 72.6
click at [149, 27] on span "Saved" at bounding box center [151, 25] width 29 height 16
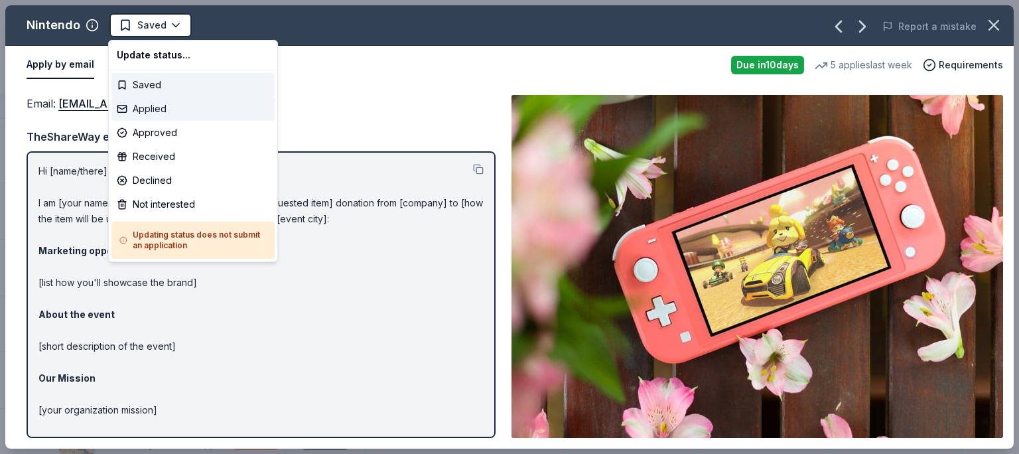
click at [178, 105] on div "Applied" at bounding box center [192, 109] width 163 height 24
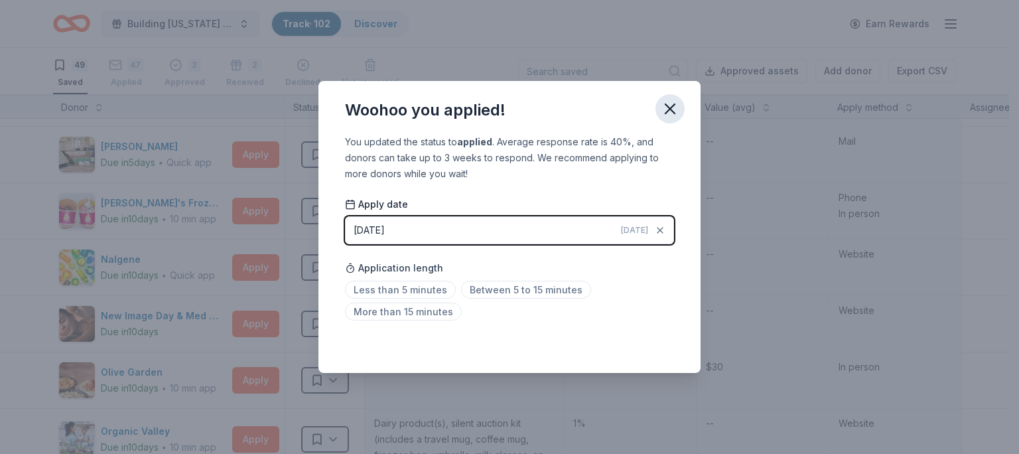
click at [671, 109] on icon "button" at bounding box center [670, 109] width 19 height 19
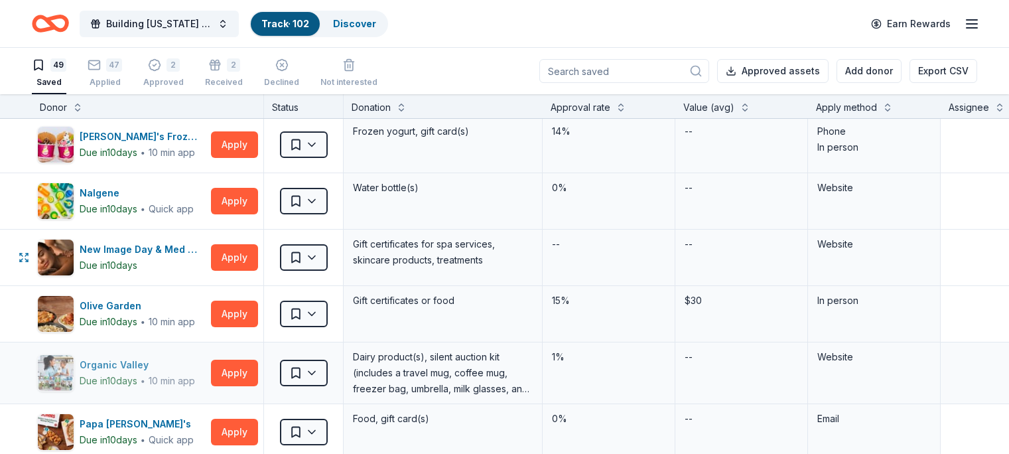
scroll to position [1329, 0]
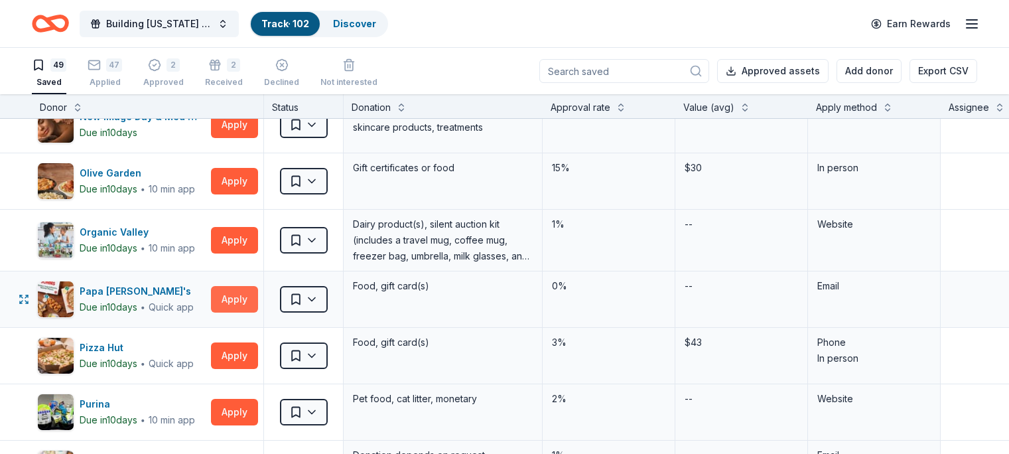
click at [254, 286] on button "Apply" at bounding box center [234, 299] width 47 height 27
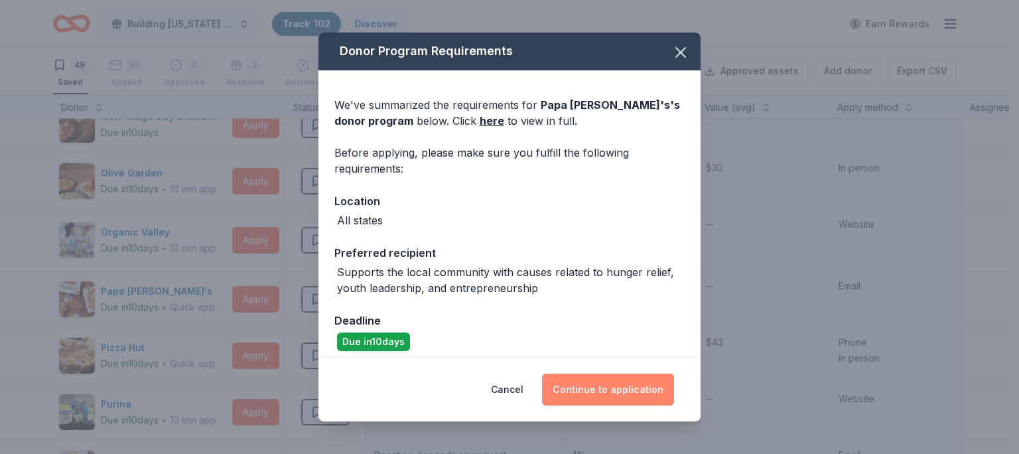
click at [599, 388] on button "Continue to application" at bounding box center [608, 390] width 132 height 32
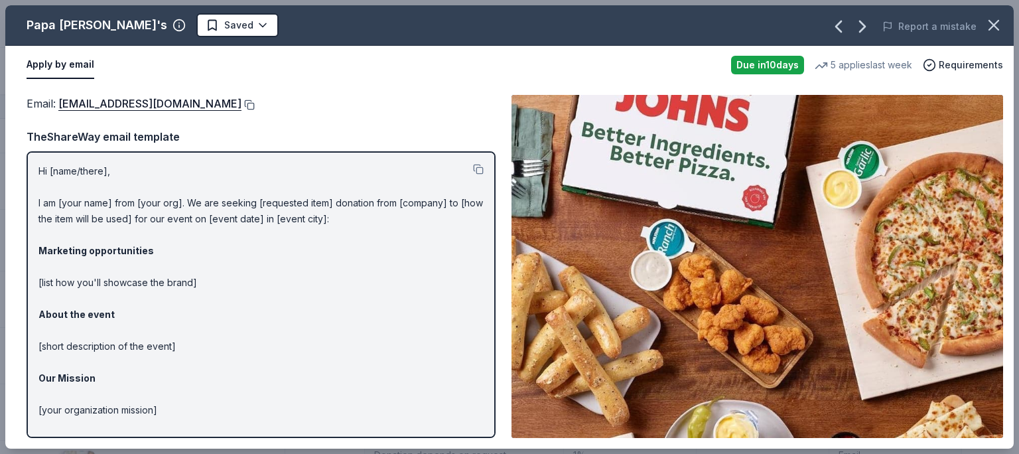
click at [241, 107] on button at bounding box center [247, 105] width 13 height 11
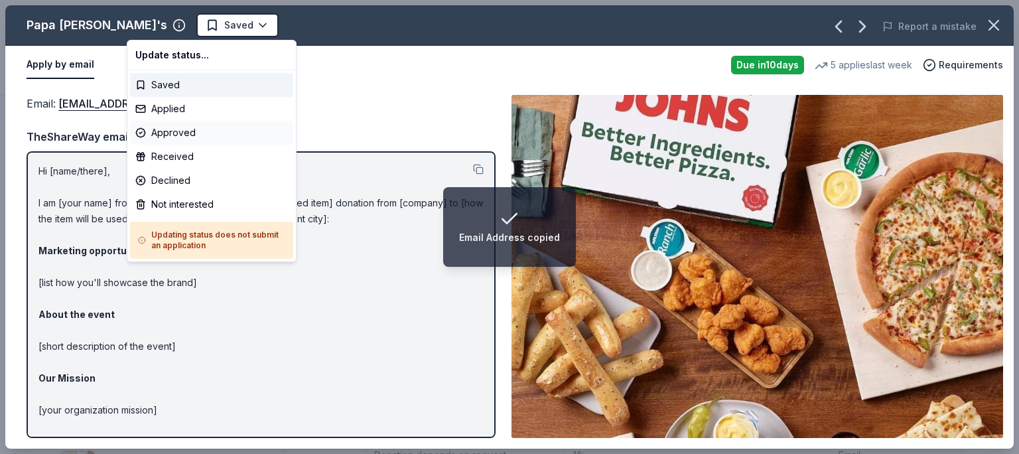
drag, startPoint x: 152, startPoint y: 28, endPoint x: 205, endPoint y: 126, distance: 111.6
click at [206, 27] on span "Saved" at bounding box center [230, 25] width 48 height 16
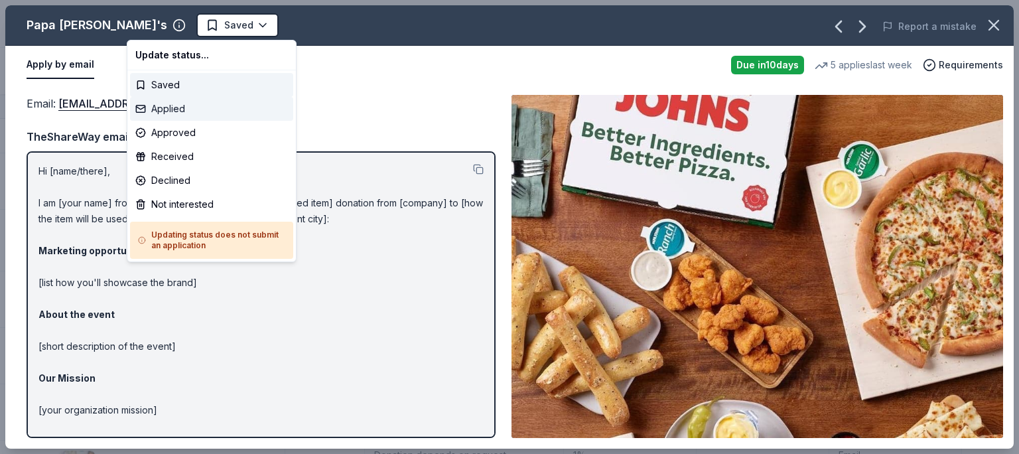
click at [194, 116] on div "Applied" at bounding box center [211, 109] width 163 height 24
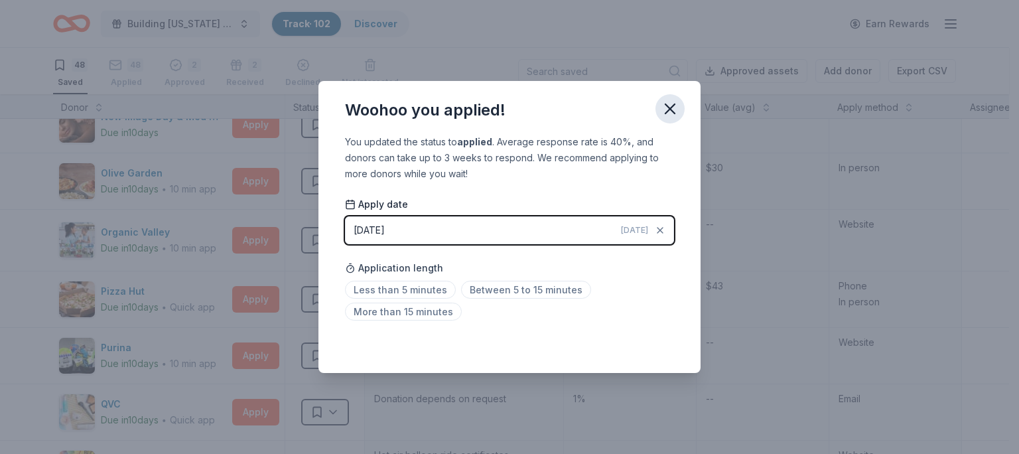
click at [665, 106] on icon "button" at bounding box center [670, 109] width 19 height 19
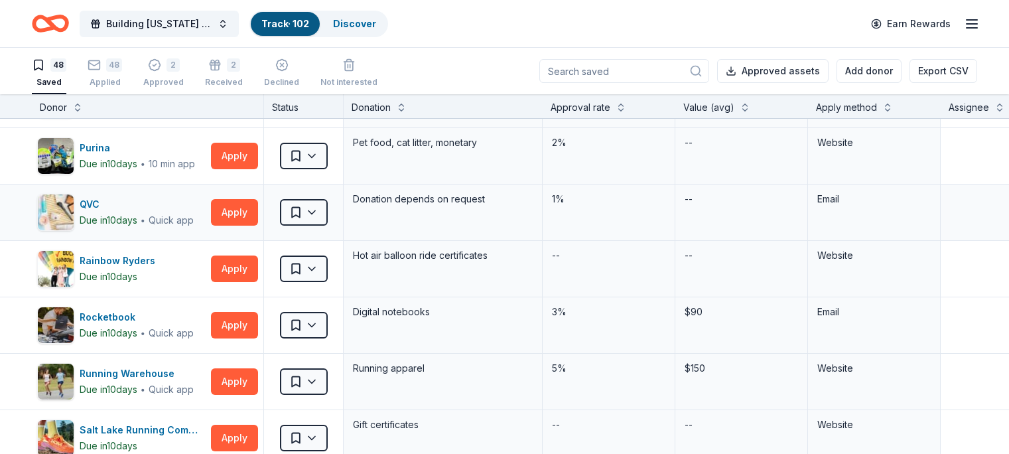
scroll to position [1463, 0]
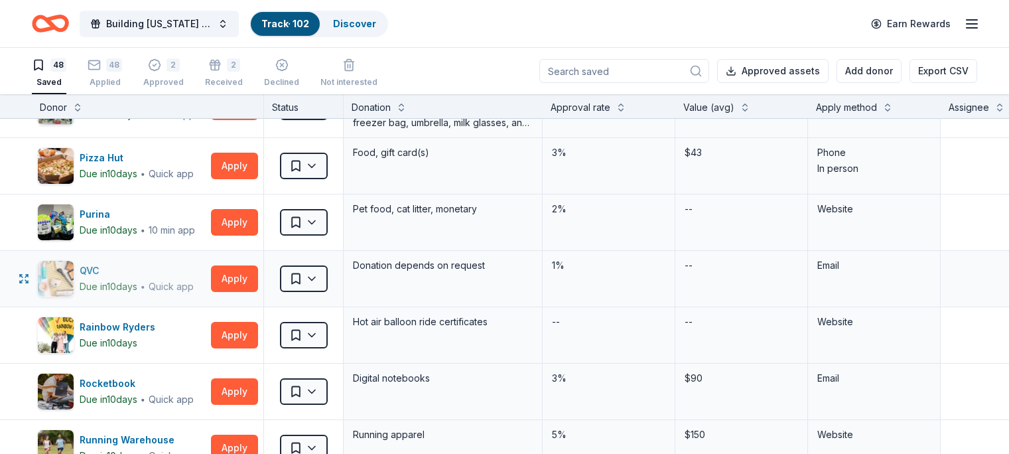
click at [206, 279] on div "QVC Due in 10 days ∙ Quick app" at bounding box center [121, 278] width 169 height 37
click at [227, 276] on div "QVC Due in 10 days ∙ Quick app Apply" at bounding box center [148, 279] width 232 height 56
click at [246, 281] on button "Apply" at bounding box center [234, 278] width 47 height 27
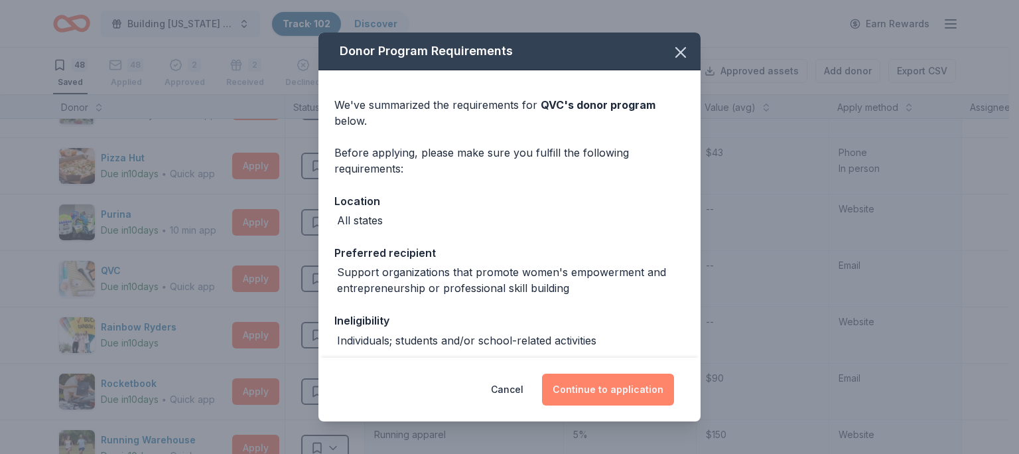
click at [606, 400] on button "Continue to application" at bounding box center [608, 390] width 132 height 32
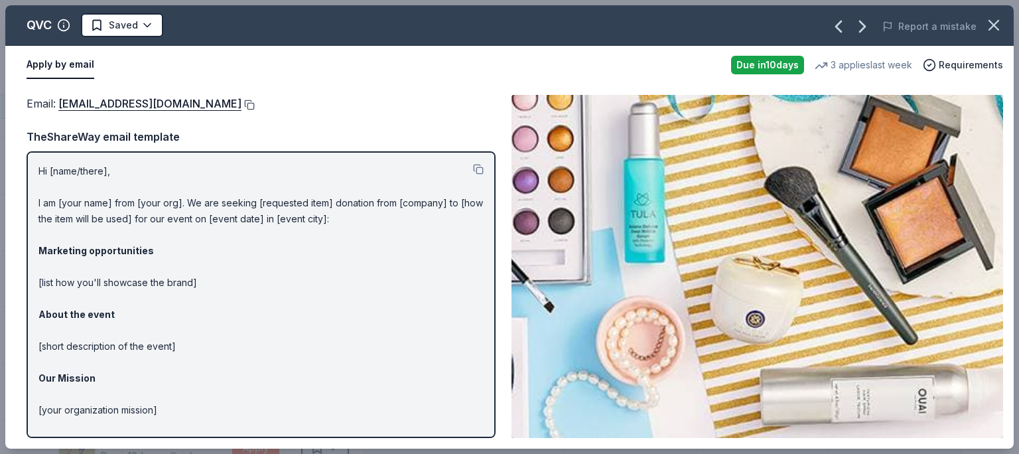
click at [241, 104] on button at bounding box center [247, 105] width 13 height 11
click at [220, 103] on div "Email : QRGGiving@qurateretail.com" at bounding box center [261, 103] width 469 height 17
click at [241, 104] on button at bounding box center [247, 105] width 13 height 11
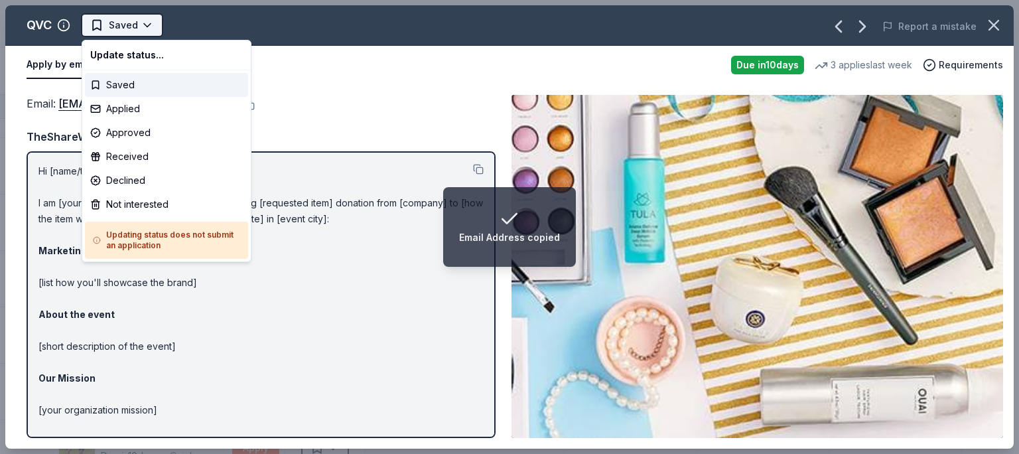
click at [107, 23] on span "Saved" at bounding box center [114, 25] width 48 height 16
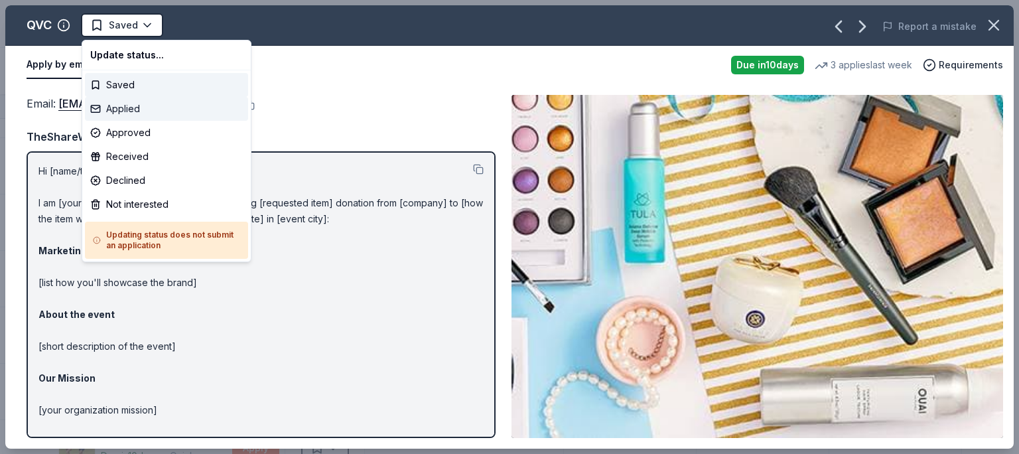
click at [127, 101] on div "Applied" at bounding box center [166, 109] width 163 height 24
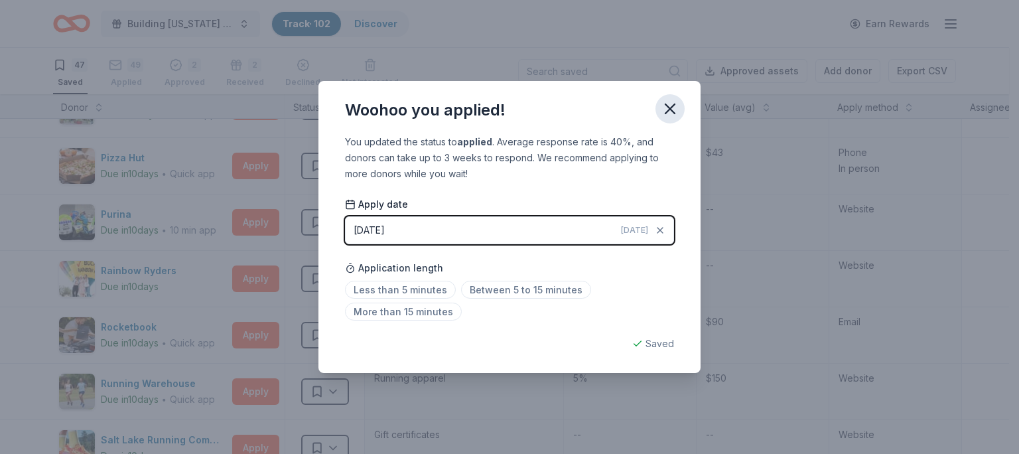
click at [670, 105] on icon "button" at bounding box center [670, 109] width 19 height 19
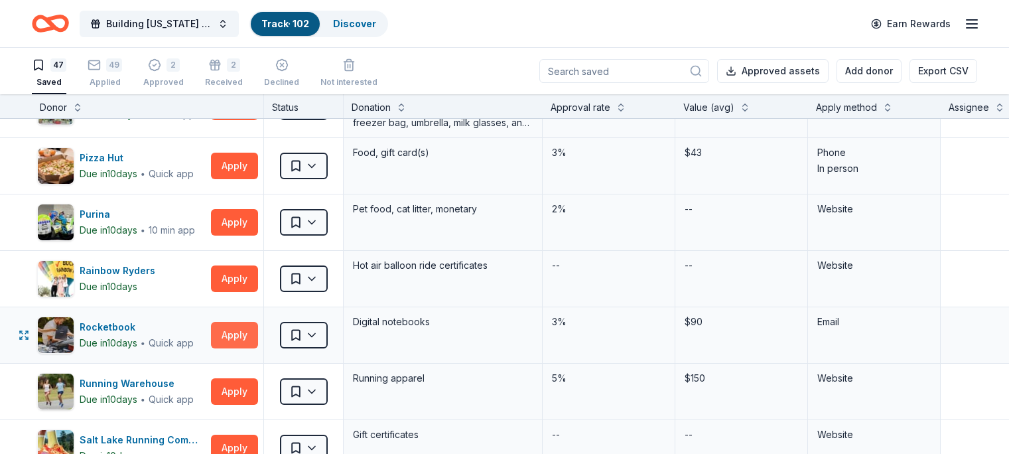
click at [256, 334] on button "Apply" at bounding box center [234, 335] width 47 height 27
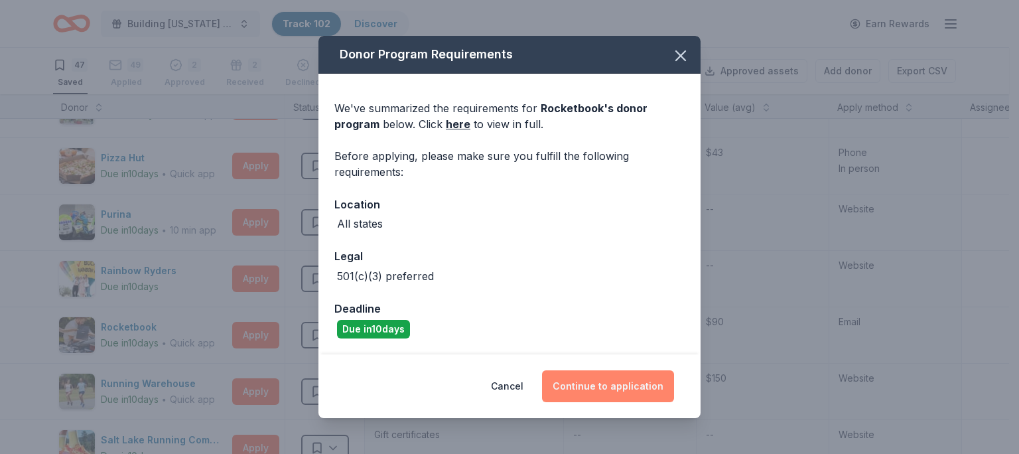
click at [599, 389] on button "Continue to application" at bounding box center [608, 386] width 132 height 32
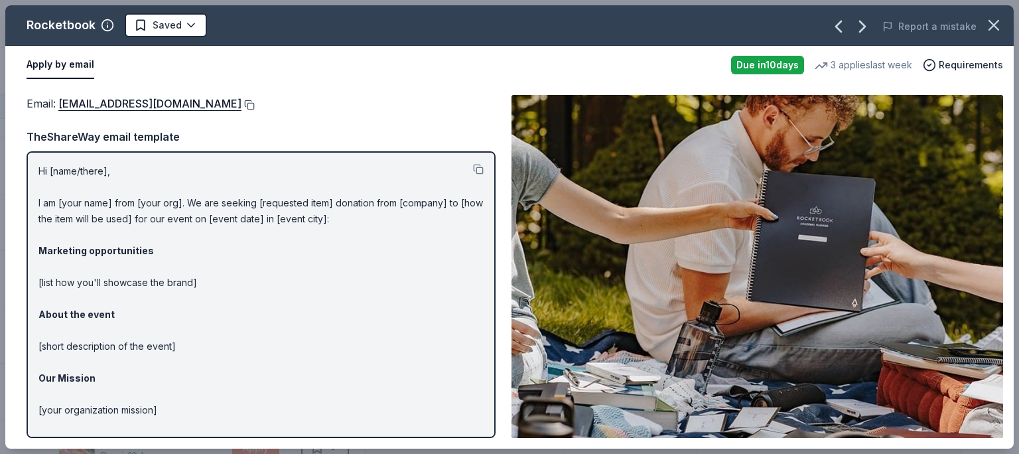
click at [255, 103] on button at bounding box center [247, 105] width 13 height 11
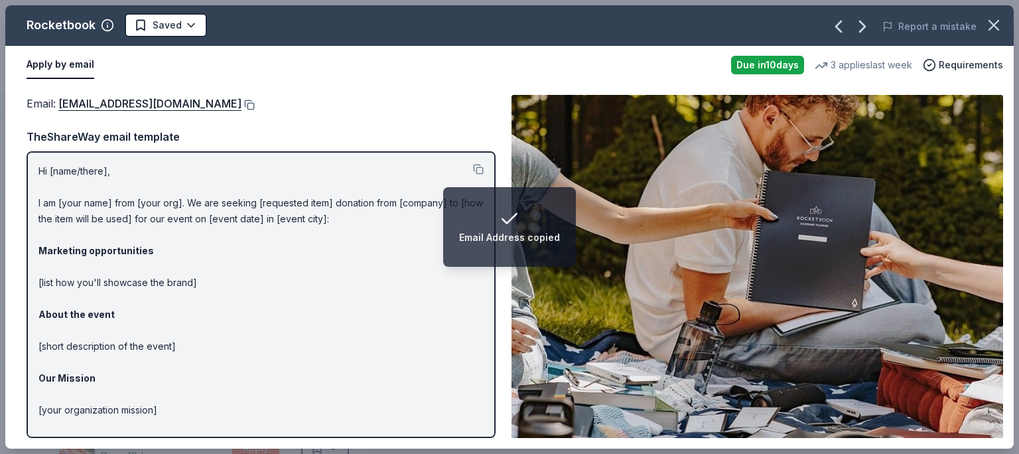
click at [255, 102] on button at bounding box center [247, 105] width 13 height 11
click at [164, 23] on span "Saved" at bounding box center [167, 25] width 29 height 16
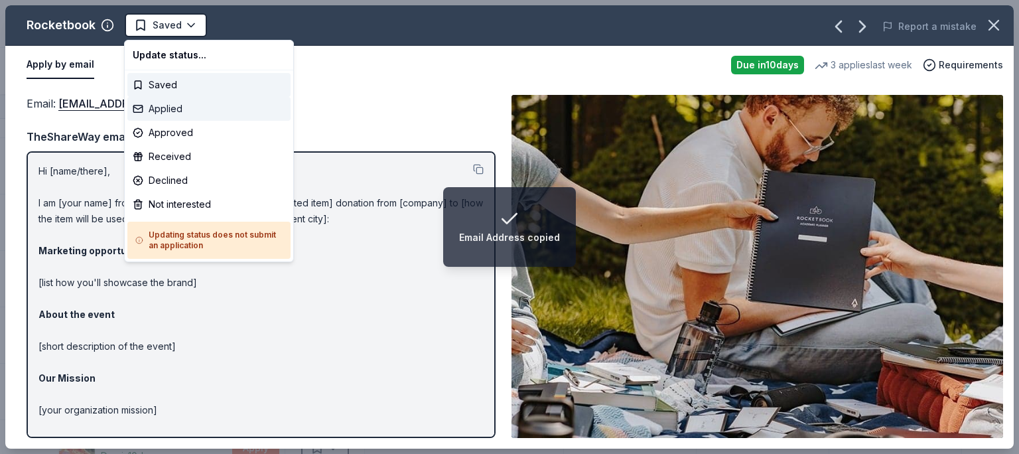
click at [166, 109] on div "Applied" at bounding box center [208, 109] width 163 height 24
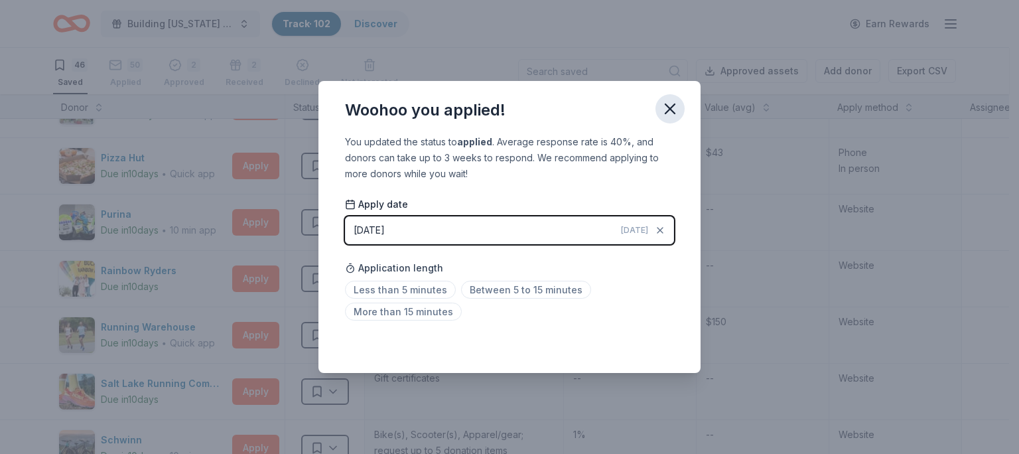
click at [663, 113] on icon "button" at bounding box center [670, 109] width 19 height 19
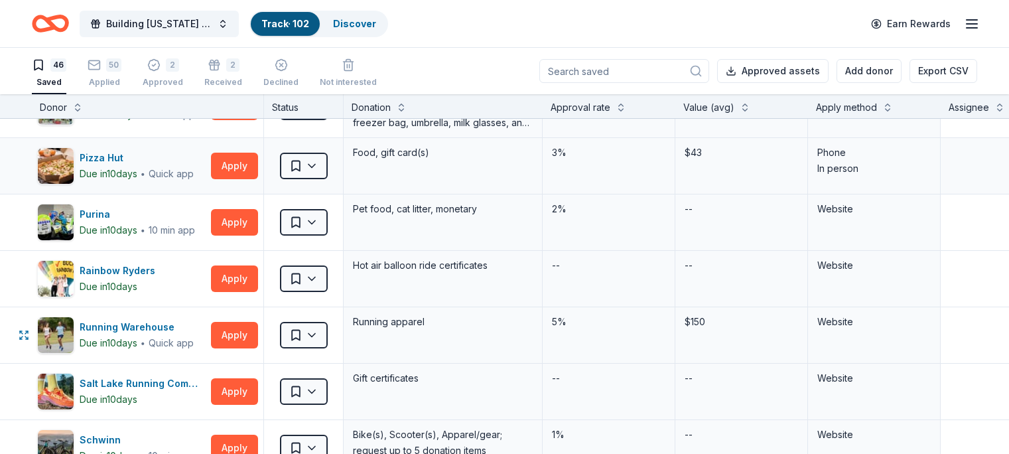
scroll to position [1662, 0]
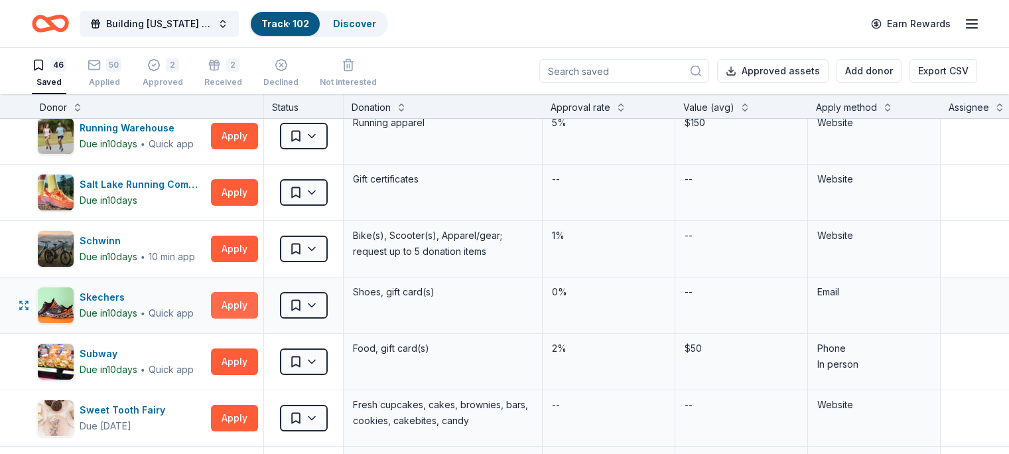
click at [254, 301] on button "Apply" at bounding box center [234, 305] width 47 height 27
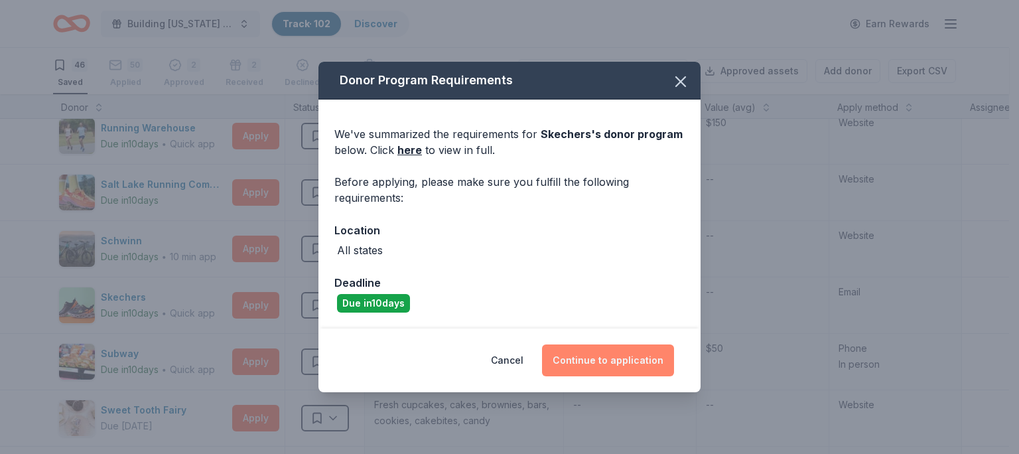
click at [608, 350] on button "Continue to application" at bounding box center [608, 360] width 132 height 32
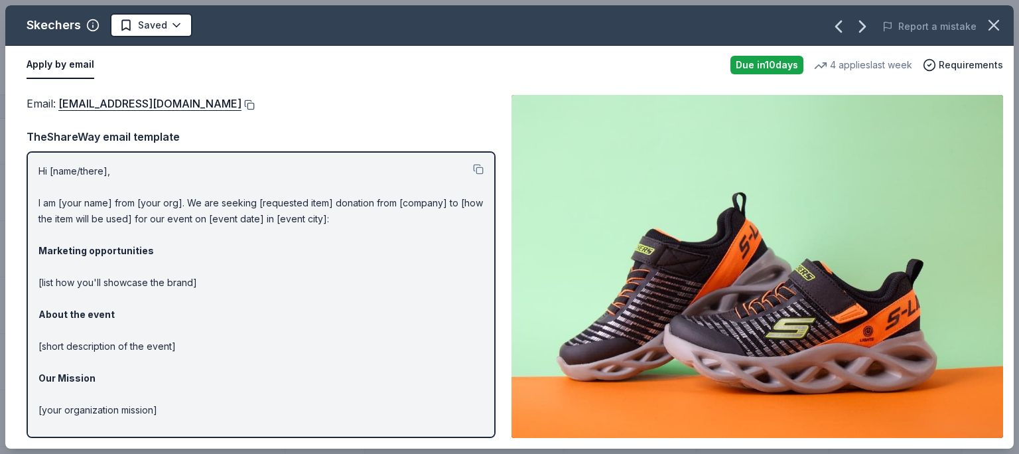
click at [241, 105] on button at bounding box center [247, 105] width 13 height 11
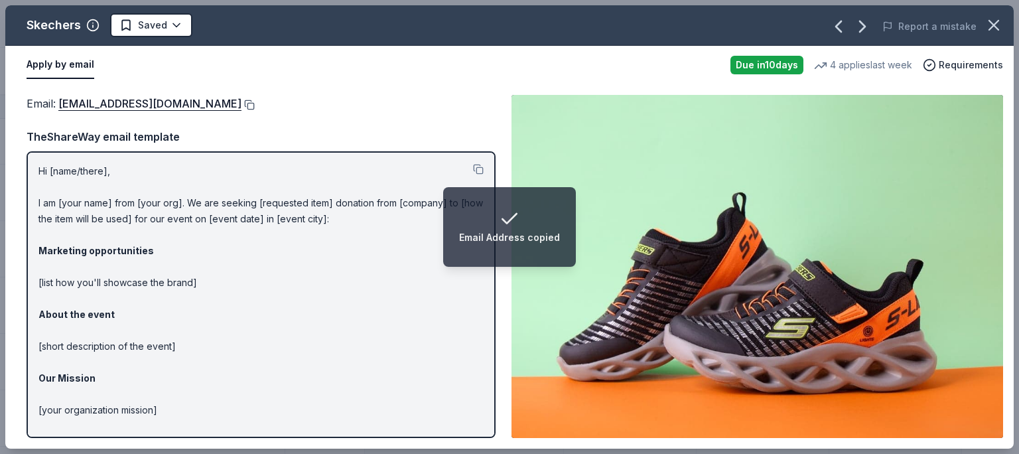
click at [241, 106] on button at bounding box center [247, 105] width 13 height 11
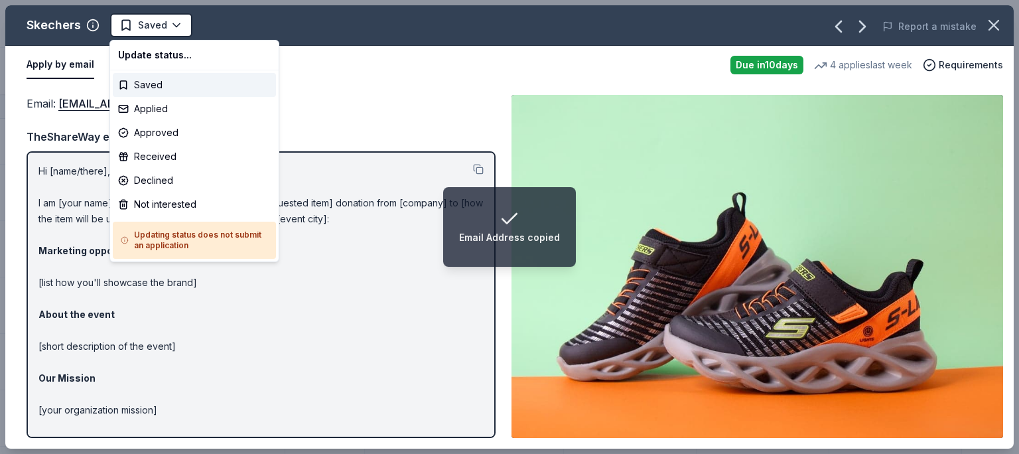
drag, startPoint x: 165, startPoint y: 31, endPoint x: 169, endPoint y: 44, distance: 13.2
click at [161, 33] on span "Saved" at bounding box center [152, 25] width 29 height 16
click at [188, 132] on div "Approved" at bounding box center [194, 133] width 163 height 24
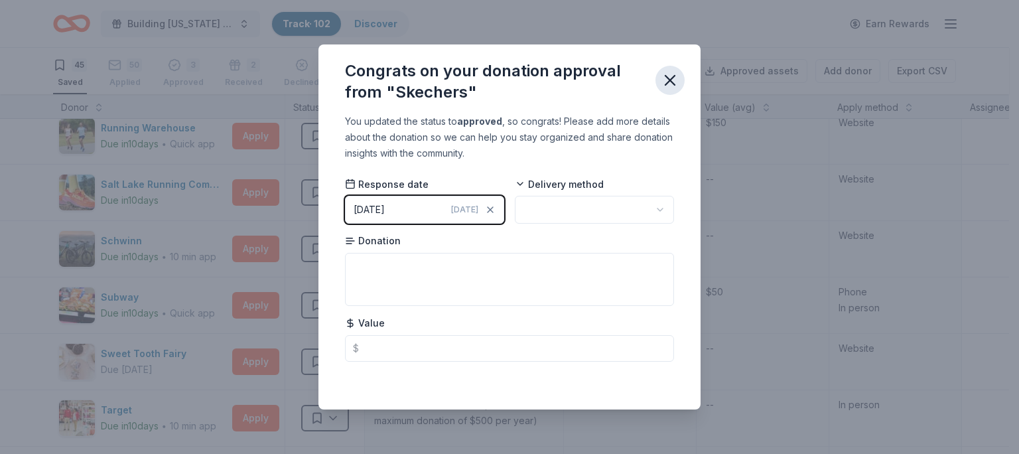
click at [671, 82] on icon "button" at bounding box center [669, 80] width 9 height 9
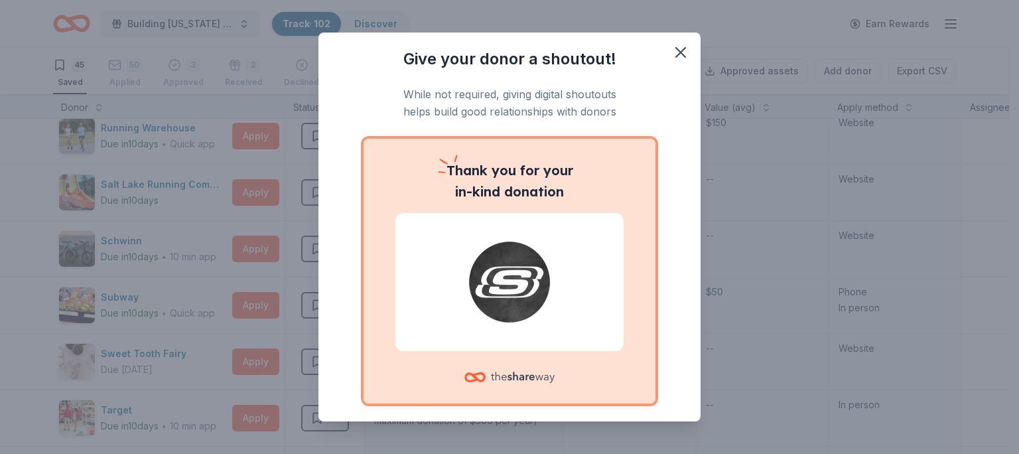
click at [686, 54] on div "Give your donor a shoutout! While not required, giving digital shoutouts helps …" at bounding box center [509, 227] width 382 height 389
click at [666, 46] on span at bounding box center [680, 52] width 29 height 29
click at [671, 52] on icon "button" at bounding box center [680, 52] width 19 height 19
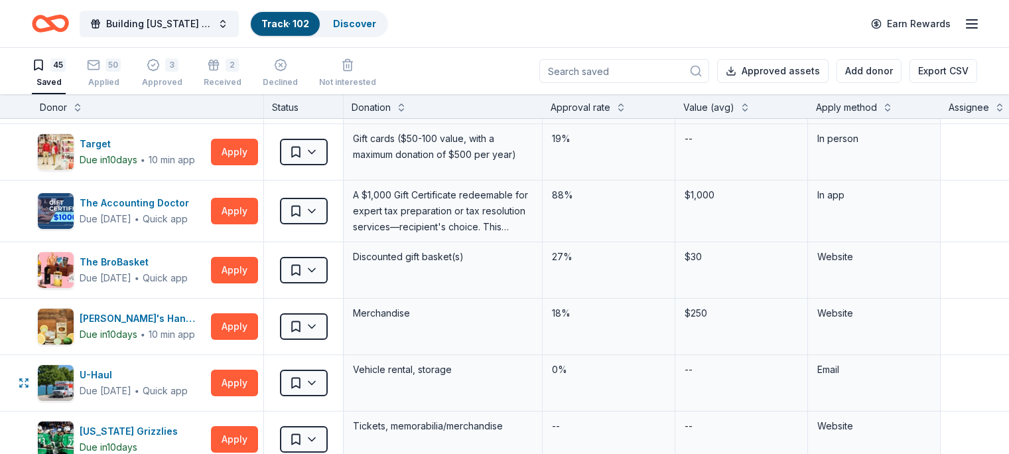
scroll to position [2061, 0]
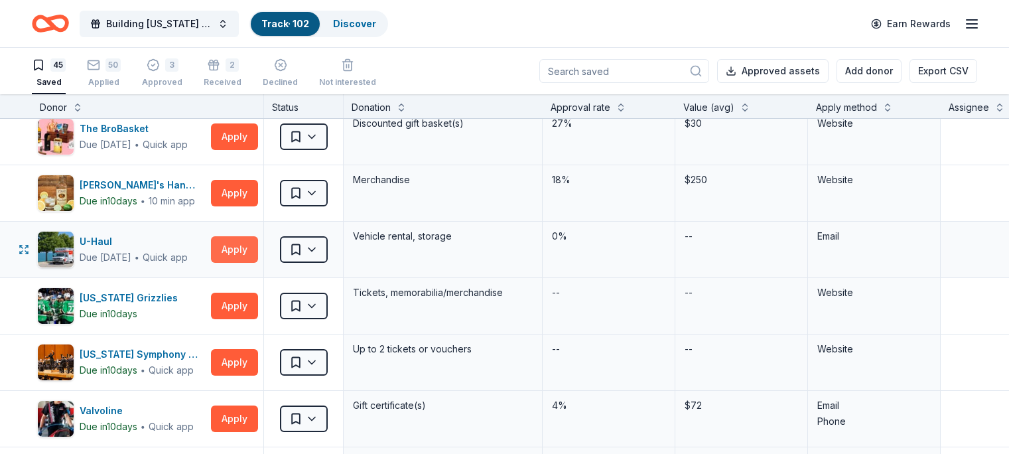
click at [258, 249] on button "Apply" at bounding box center [234, 249] width 47 height 27
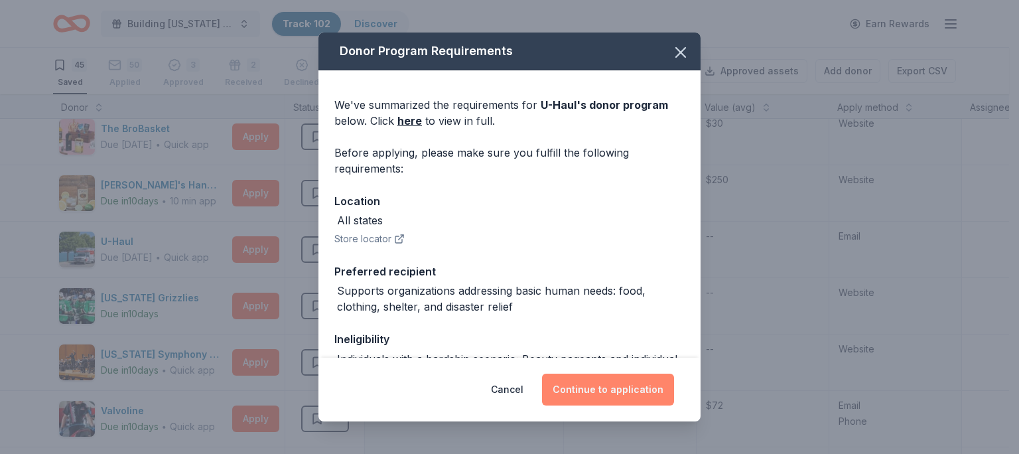
click at [572, 389] on button "Continue to application" at bounding box center [608, 390] width 132 height 32
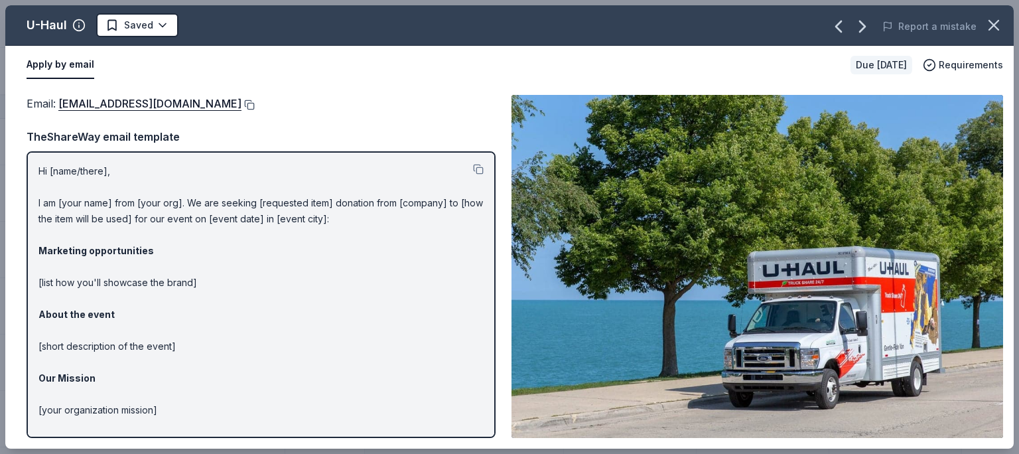
click at [241, 107] on button at bounding box center [247, 105] width 13 height 11
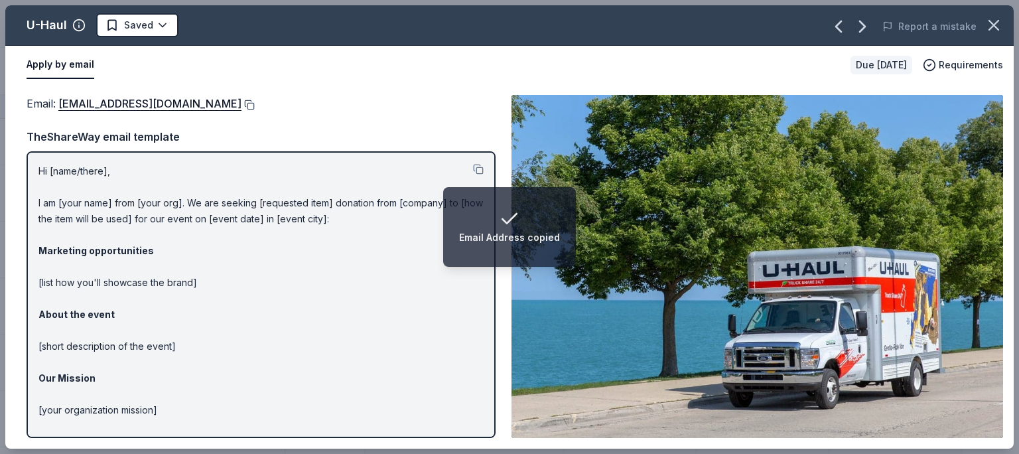
click at [241, 101] on button at bounding box center [247, 105] width 13 height 11
click at [149, 26] on span "Saved" at bounding box center [138, 25] width 29 height 16
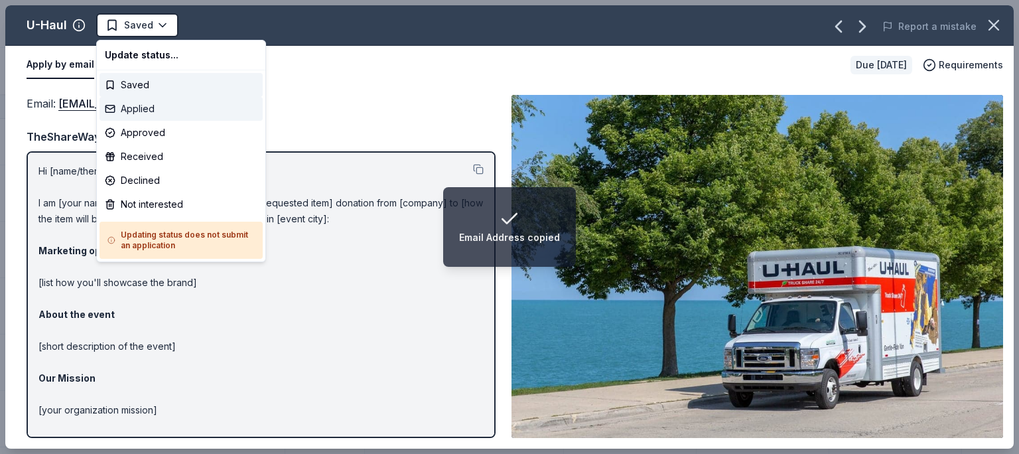
click at [154, 102] on div "Applied" at bounding box center [181, 109] width 163 height 24
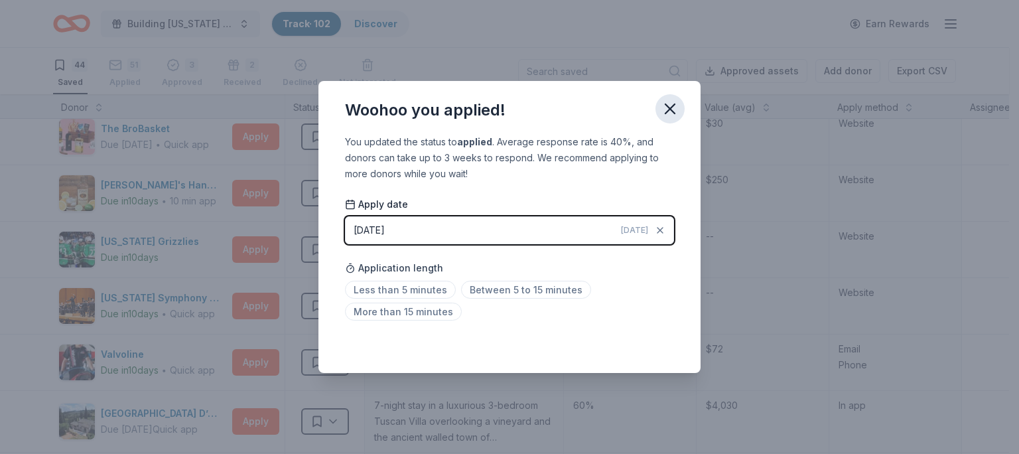
click at [674, 104] on icon "button" at bounding box center [669, 108] width 9 height 9
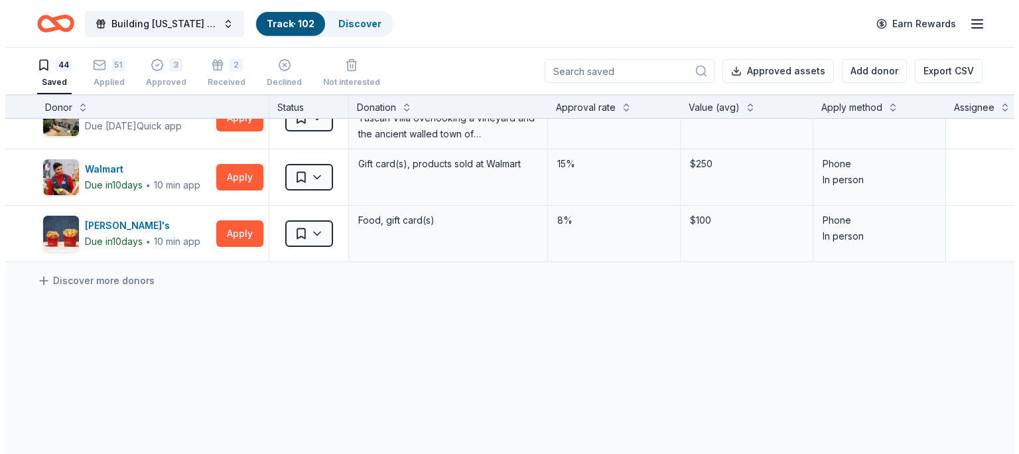
scroll to position [2232, 0]
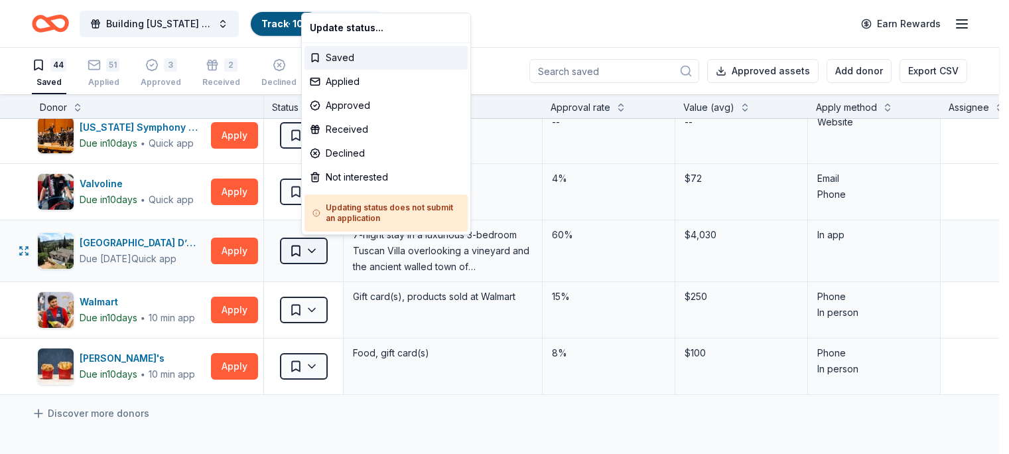
click at [328, 249] on button "Saved" at bounding box center [304, 251] width 48 height 27
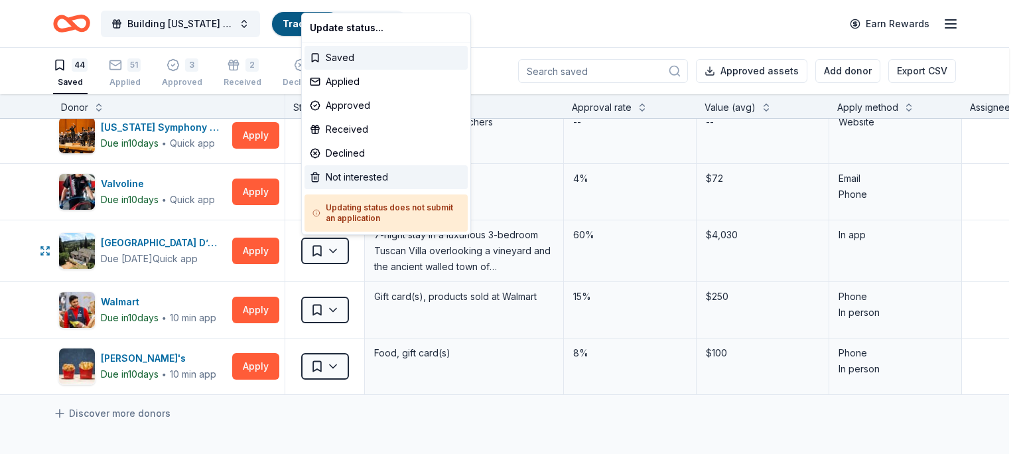
click at [340, 172] on div "Not interested" at bounding box center [386, 177] width 163 height 24
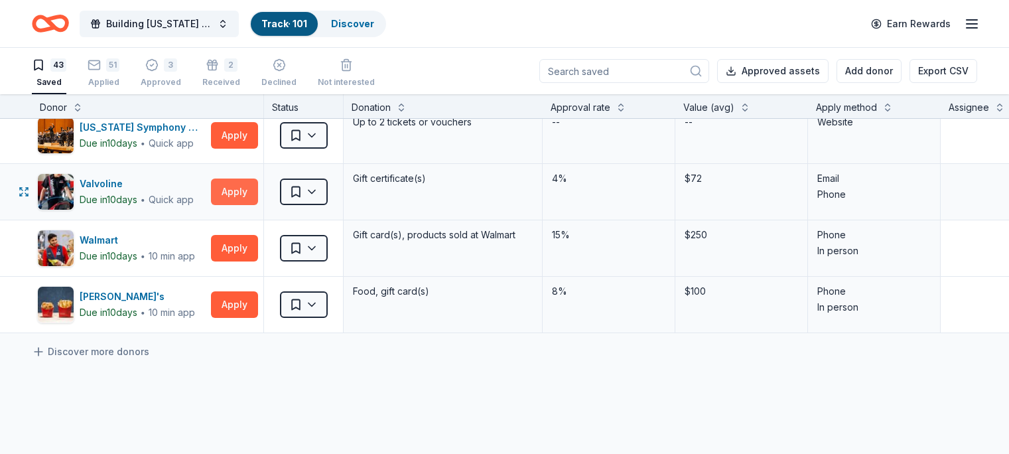
click at [243, 193] on button "Apply" at bounding box center [234, 191] width 47 height 27
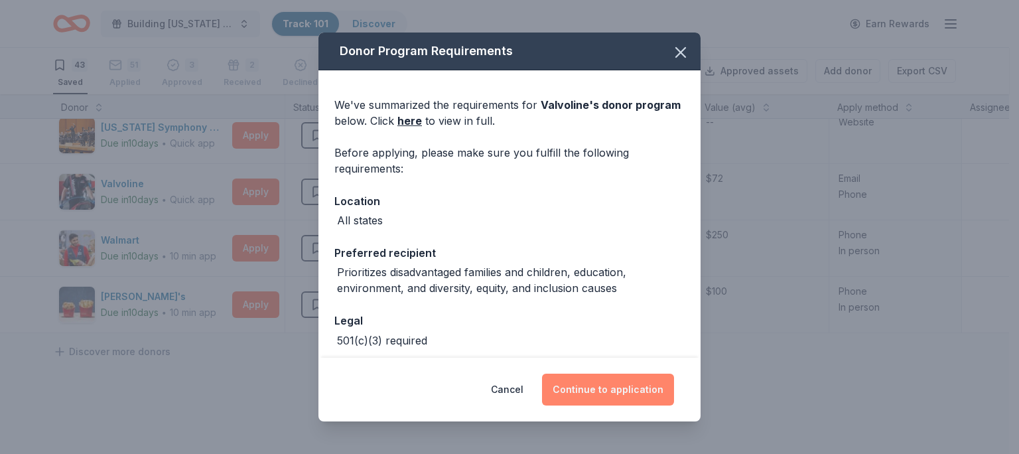
click at [582, 383] on button "Continue to application" at bounding box center [608, 390] width 132 height 32
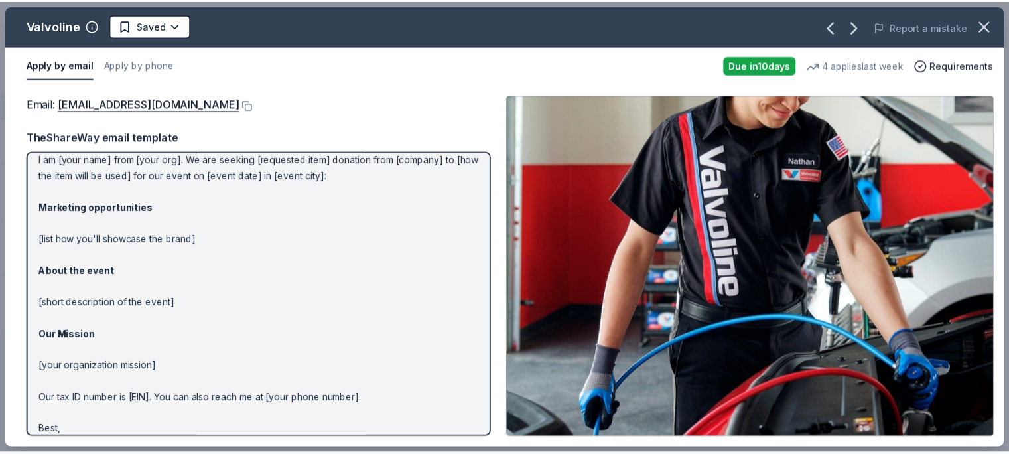
scroll to position [0, 0]
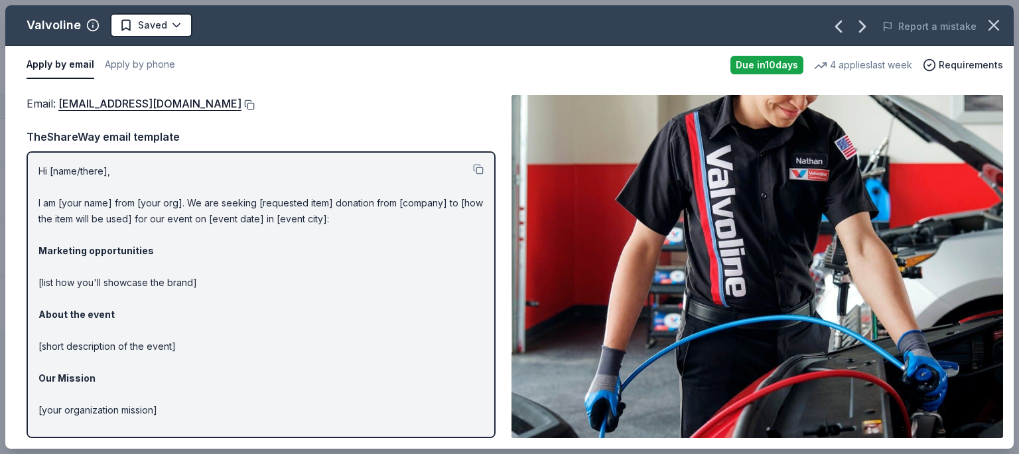
click at [241, 103] on button at bounding box center [247, 105] width 13 height 11
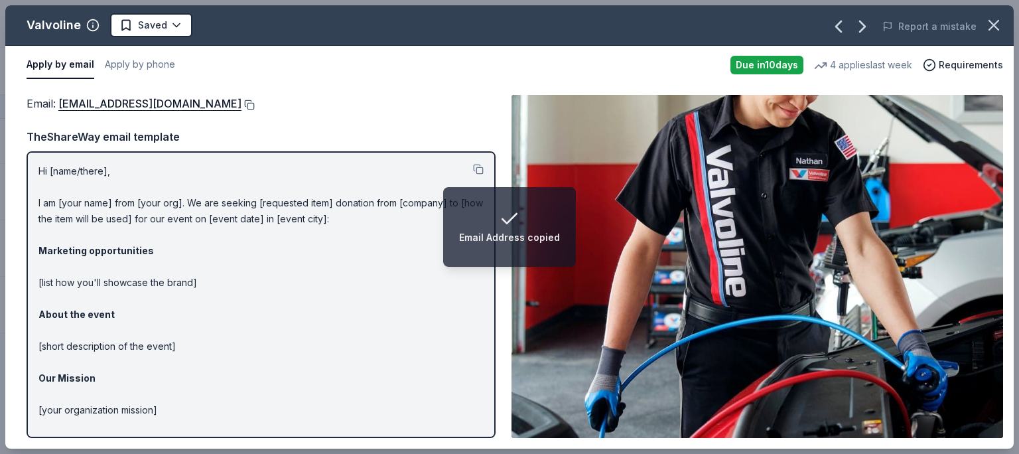
click at [241, 102] on button at bounding box center [247, 105] width 13 height 11
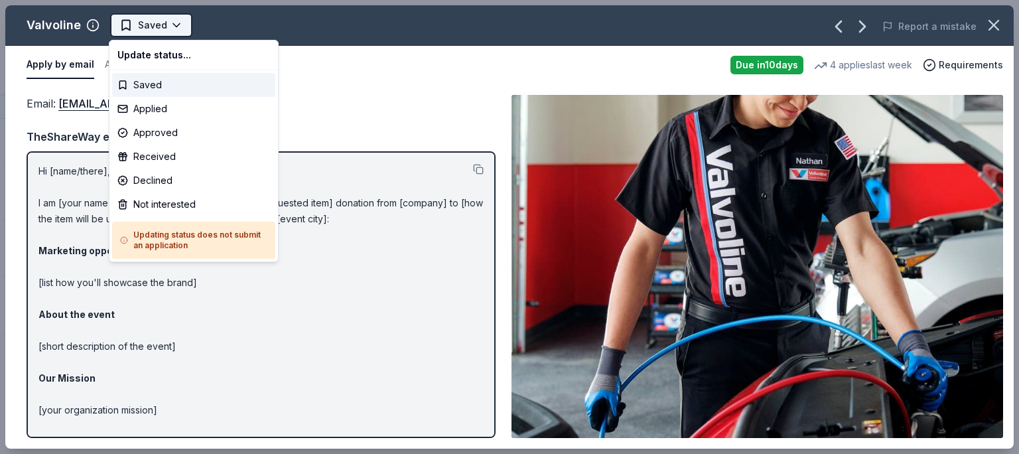
click at [124, 15] on button "Saved" at bounding box center [151, 25] width 82 height 24
click at [170, 111] on div "Applied" at bounding box center [193, 109] width 163 height 24
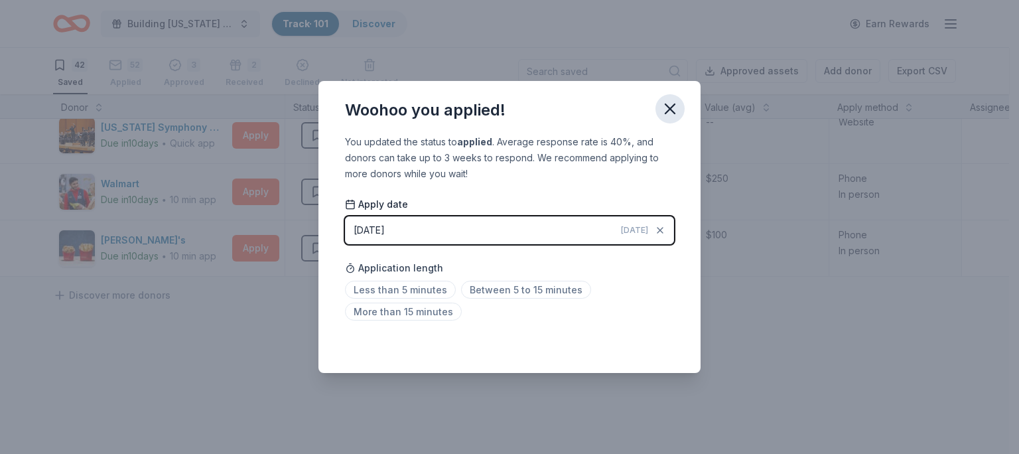
click at [674, 107] on icon "button" at bounding box center [670, 109] width 19 height 19
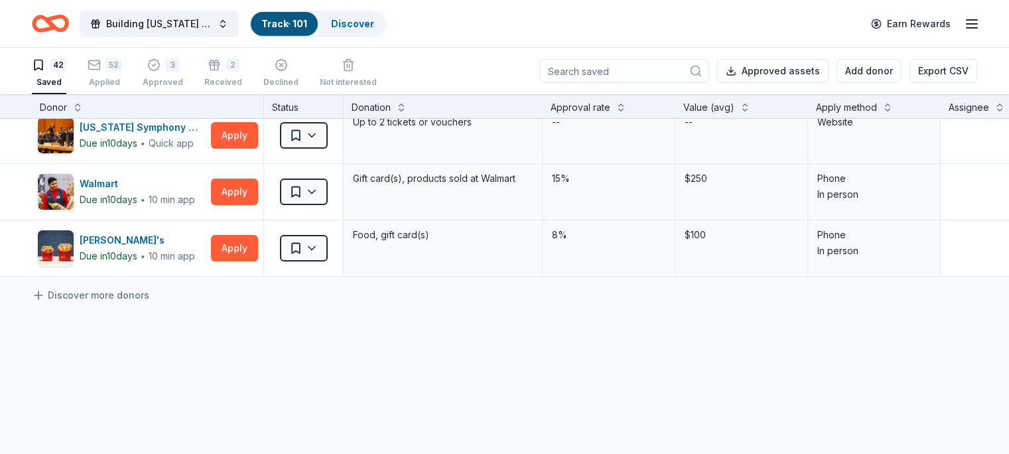
scroll to position [2032, 0]
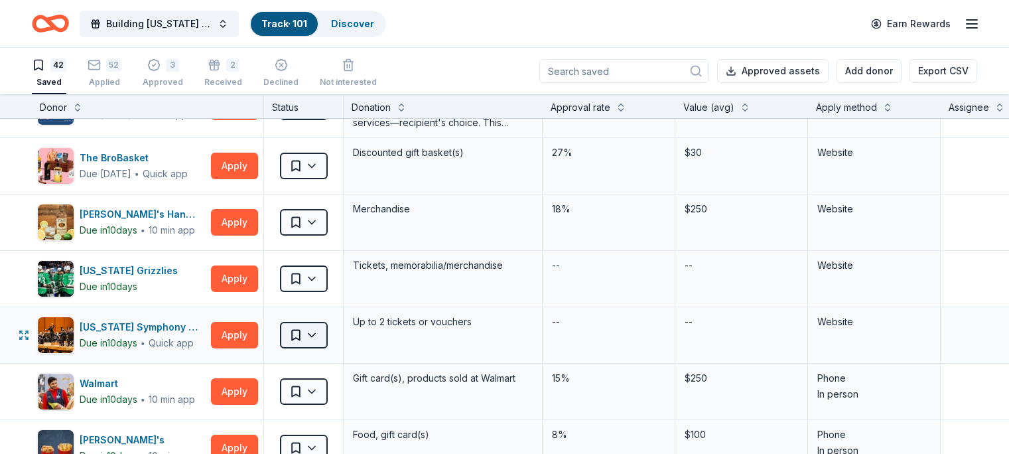
click at [328, 334] on button "Saved" at bounding box center [304, 335] width 48 height 27
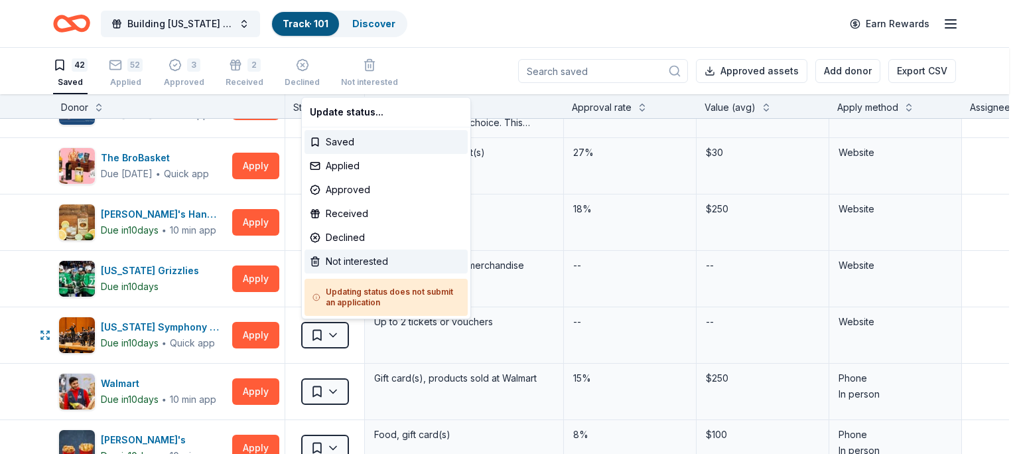
click at [337, 263] on div "Not interested" at bounding box center [386, 261] width 163 height 24
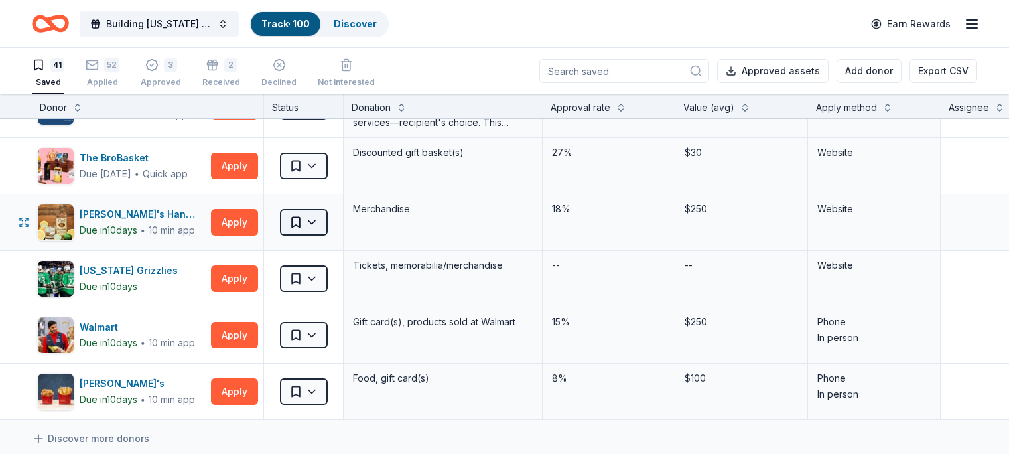
click at [303, 218] on span "Saved" at bounding box center [295, 222] width 13 height 13
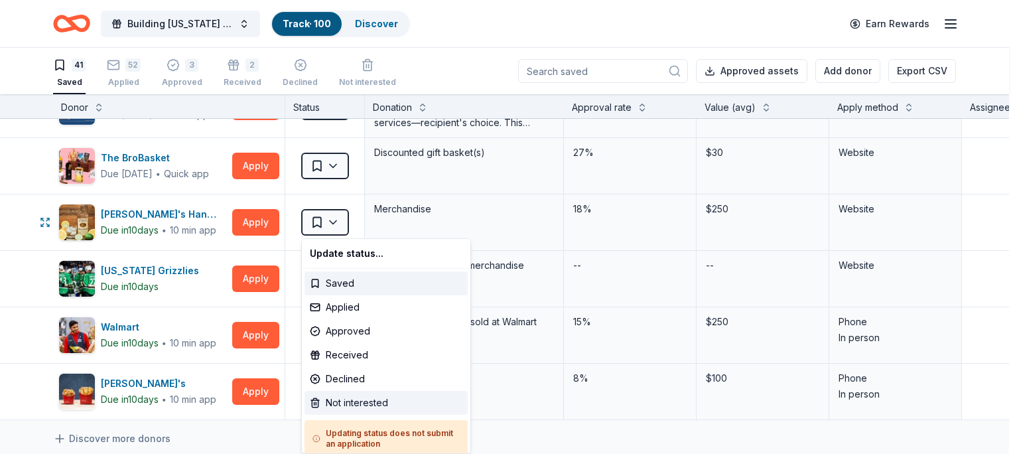
click at [344, 408] on div "Not interested" at bounding box center [386, 403] width 163 height 24
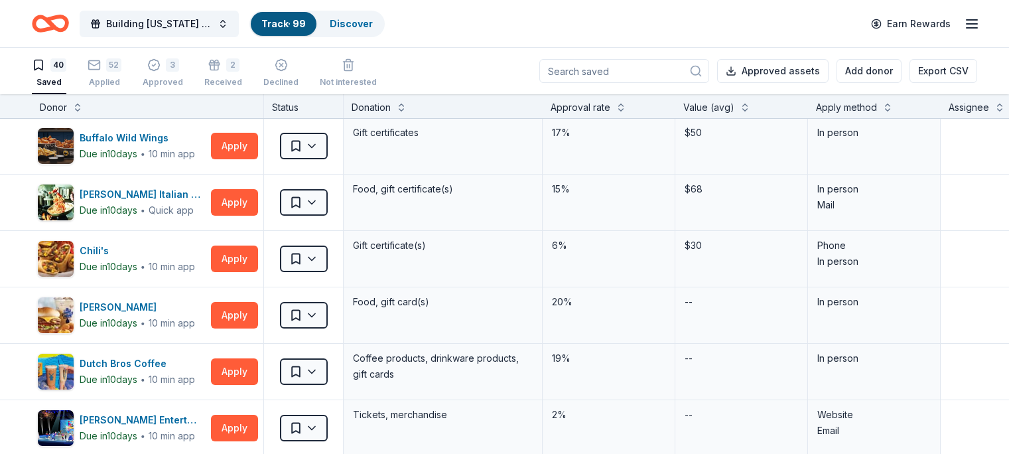
scroll to position [0, 0]
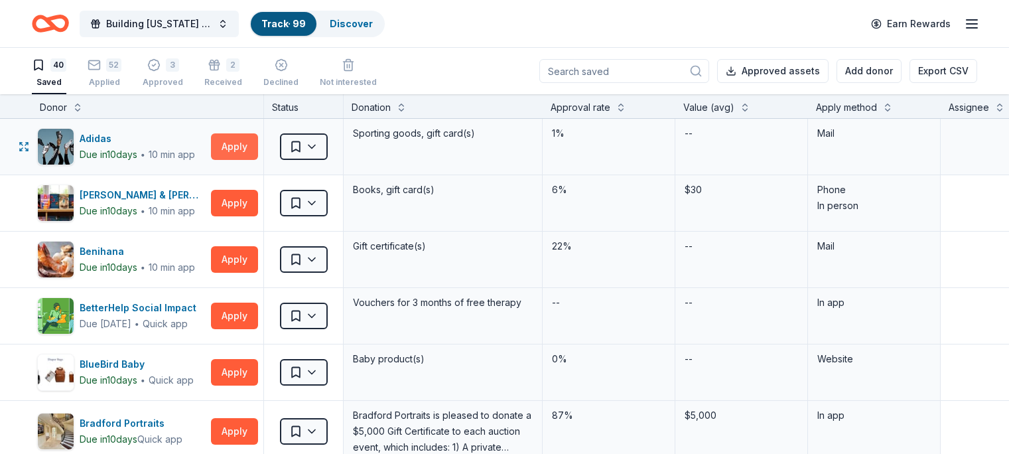
click at [251, 147] on button "Apply" at bounding box center [234, 146] width 47 height 27
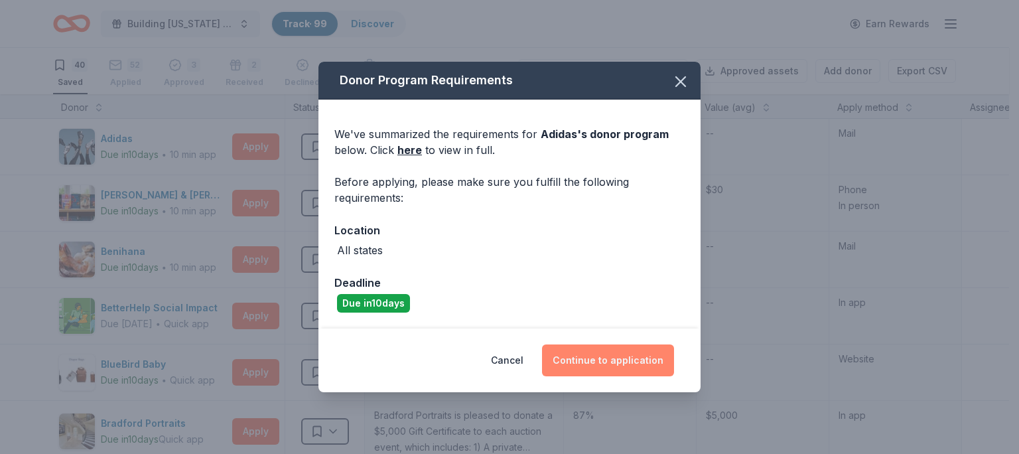
click at [619, 370] on button "Continue to application" at bounding box center [608, 360] width 132 height 32
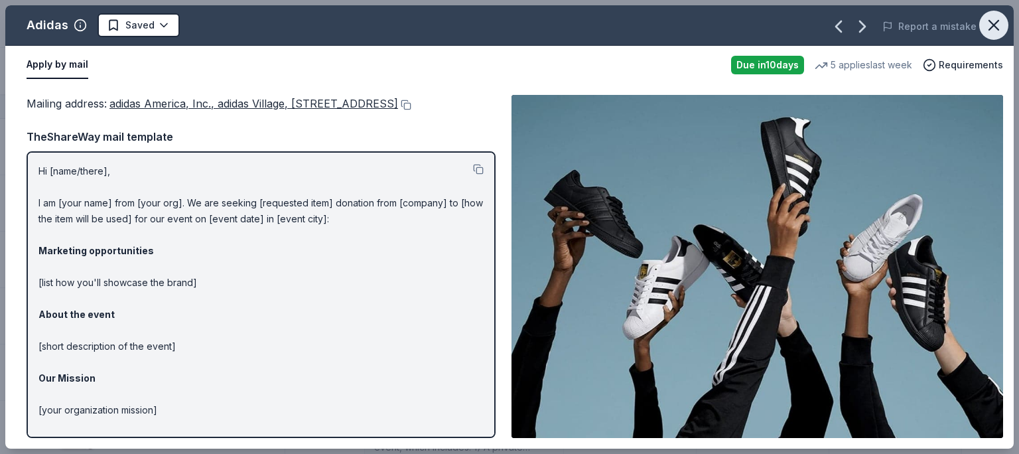
click at [988, 29] on icon "button" at bounding box center [994, 25] width 19 height 19
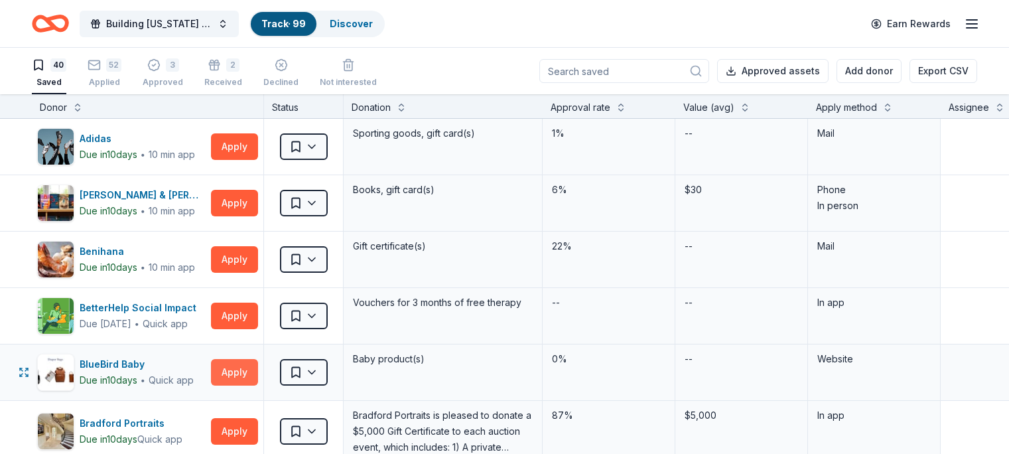
click at [253, 366] on button "Apply" at bounding box center [234, 372] width 47 height 27
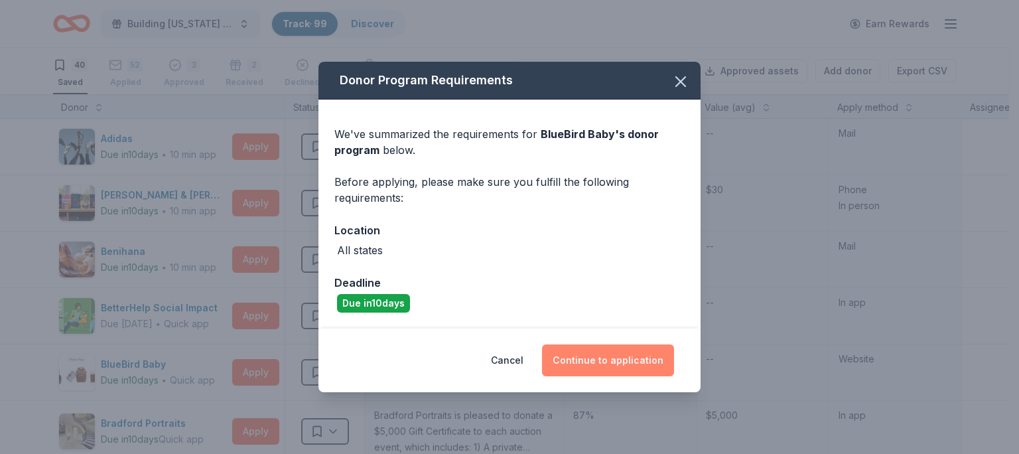
click at [668, 352] on button "Continue to application" at bounding box center [608, 360] width 132 height 32
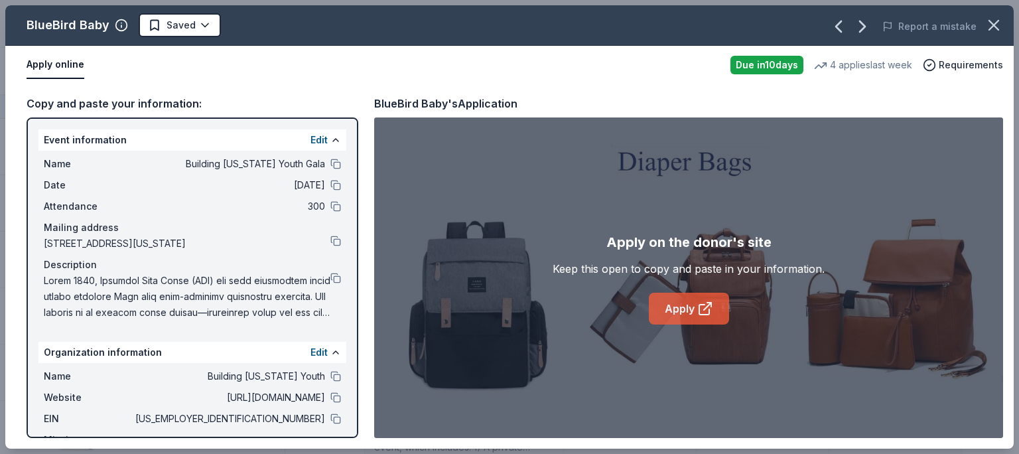
click at [681, 307] on link "Apply" at bounding box center [689, 309] width 80 height 32
drag, startPoint x: 109, startPoint y: 27, endPoint x: 15, endPoint y: 24, distance: 94.9
click at [16, 25] on div "BlueBird Baby Saved" at bounding box center [307, 25] width 605 height 24
click at [330, 381] on button at bounding box center [335, 376] width 11 height 11
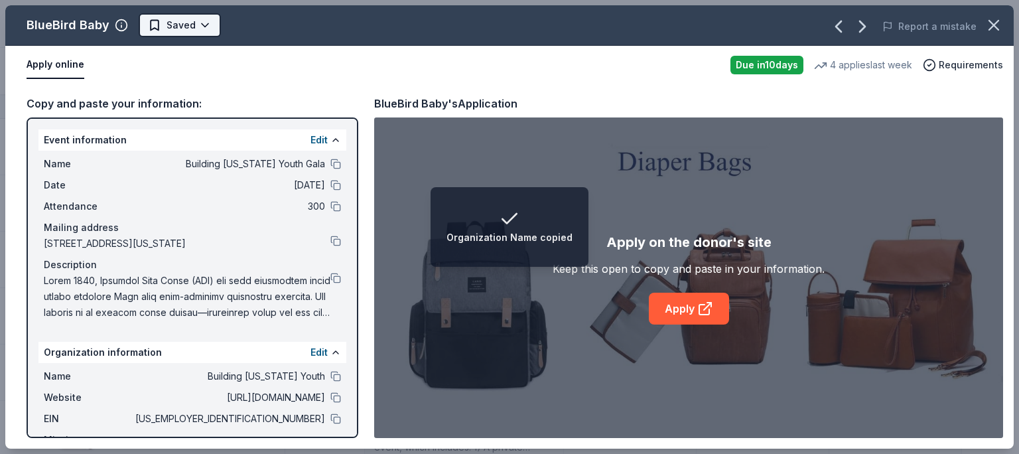
click at [159, 26] on span "Saved" at bounding box center [172, 25] width 48 height 16
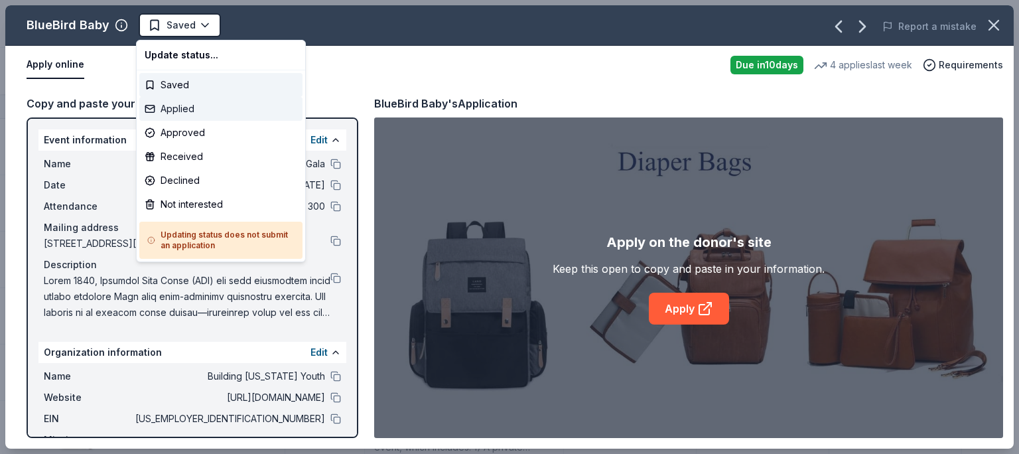
click at [172, 107] on div "Applied" at bounding box center [220, 109] width 163 height 24
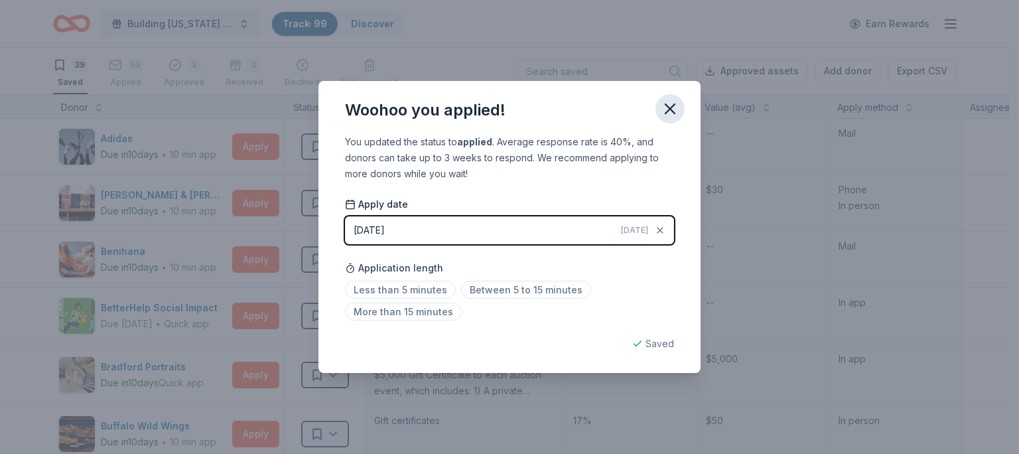
click at [669, 109] on icon "button" at bounding box center [669, 108] width 9 height 9
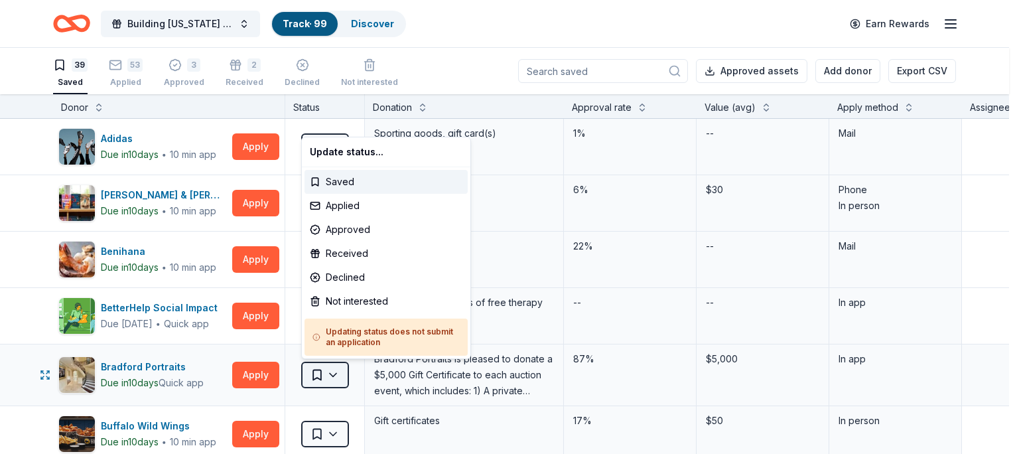
click at [326, 366] on button "Saved" at bounding box center [325, 375] width 48 height 27
click at [326, 299] on div "Not interested" at bounding box center [386, 301] width 163 height 24
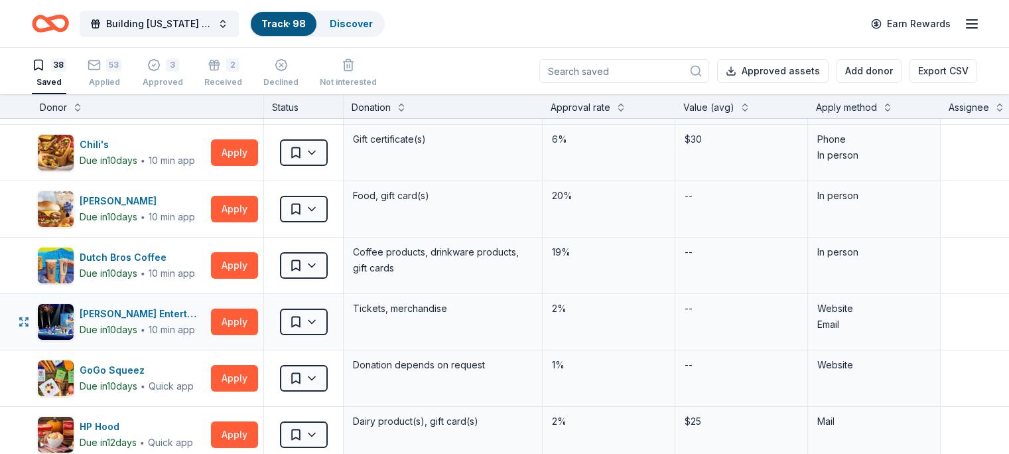
scroll to position [399, 0]
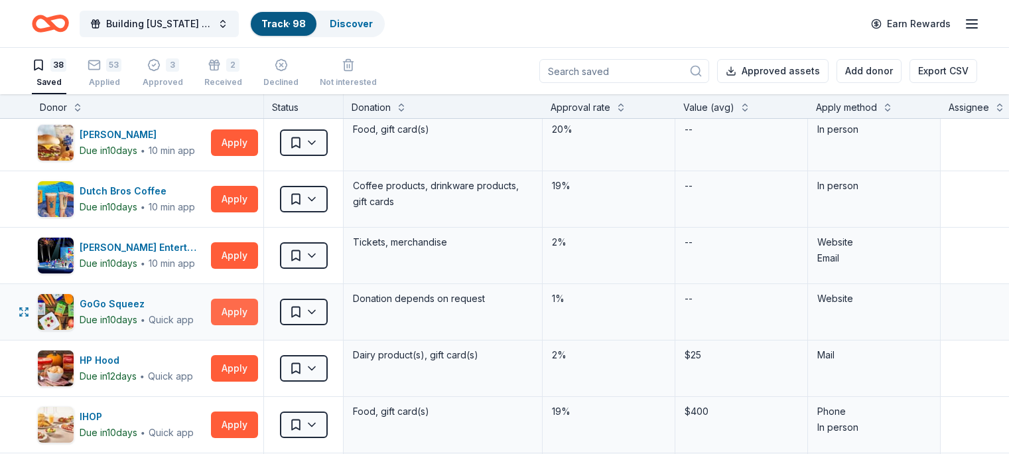
click at [255, 309] on button "Apply" at bounding box center [234, 312] width 47 height 27
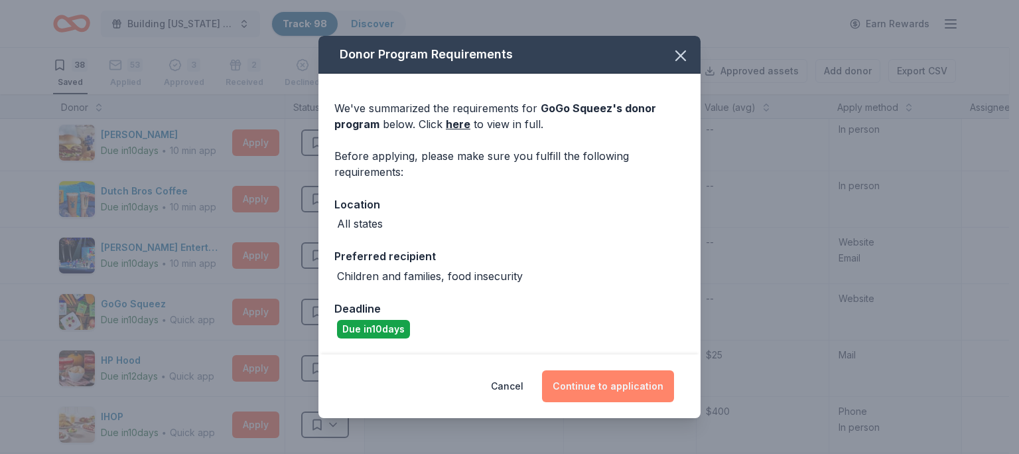
drag, startPoint x: 599, startPoint y: 401, endPoint x: 600, endPoint y: 395, distance: 6.7
click at [600, 395] on button "Continue to application" at bounding box center [608, 386] width 132 height 32
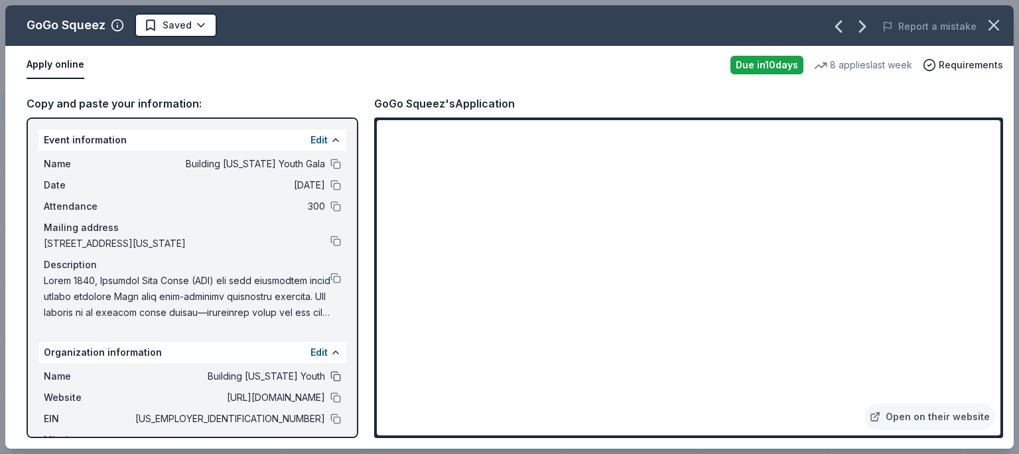
click at [330, 381] on button at bounding box center [335, 376] width 11 height 11
click at [330, 162] on button at bounding box center [335, 164] width 11 height 11
click at [330, 165] on button at bounding box center [335, 164] width 11 height 11
click at [330, 381] on button at bounding box center [335, 376] width 11 height 11
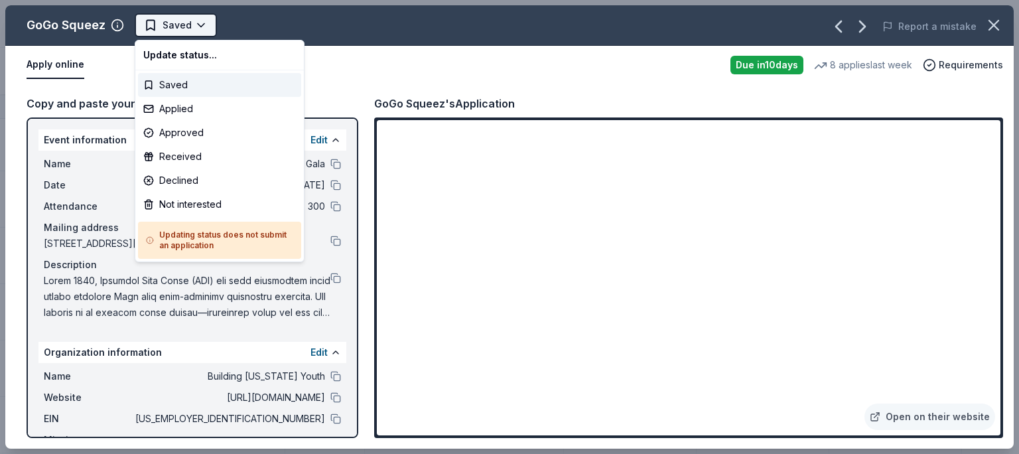
click at [192, 19] on button "Saved" at bounding box center [176, 25] width 82 height 24
click at [174, 107] on div "Applied" at bounding box center [219, 109] width 163 height 24
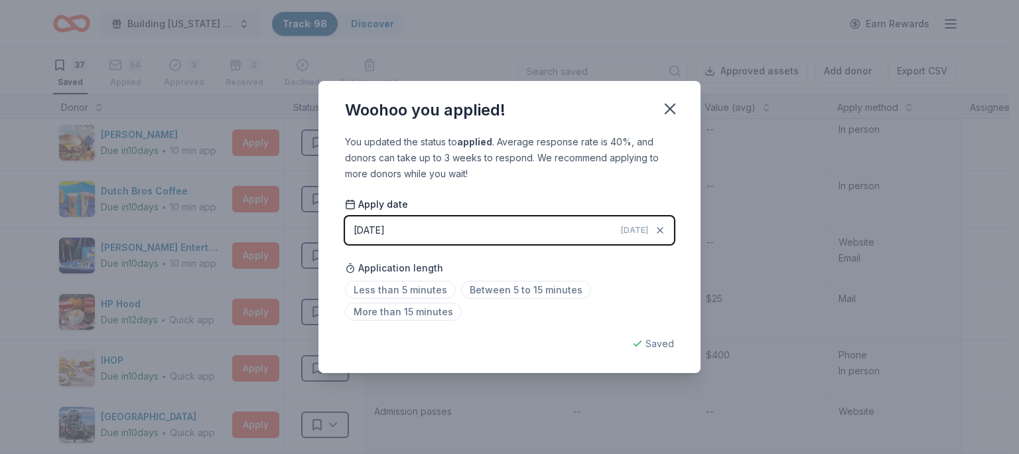
drag, startPoint x: 676, startPoint y: 108, endPoint x: 668, endPoint y: 135, distance: 27.7
click at [674, 108] on icon "button" at bounding box center [670, 109] width 19 height 19
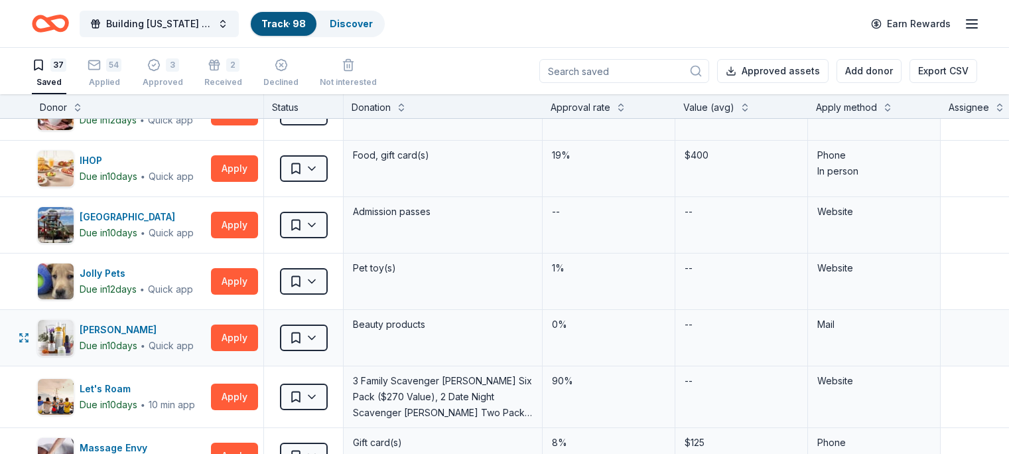
scroll to position [532, 0]
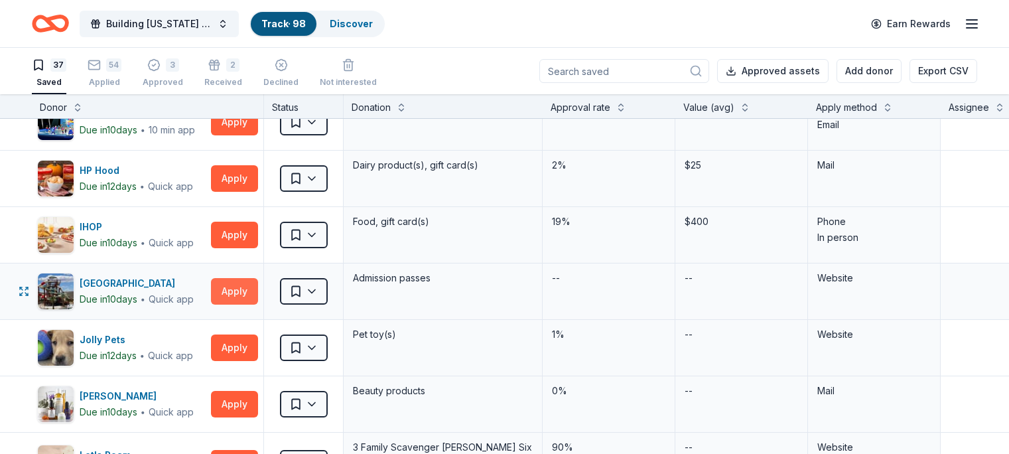
click at [257, 288] on button "Apply" at bounding box center [234, 291] width 47 height 27
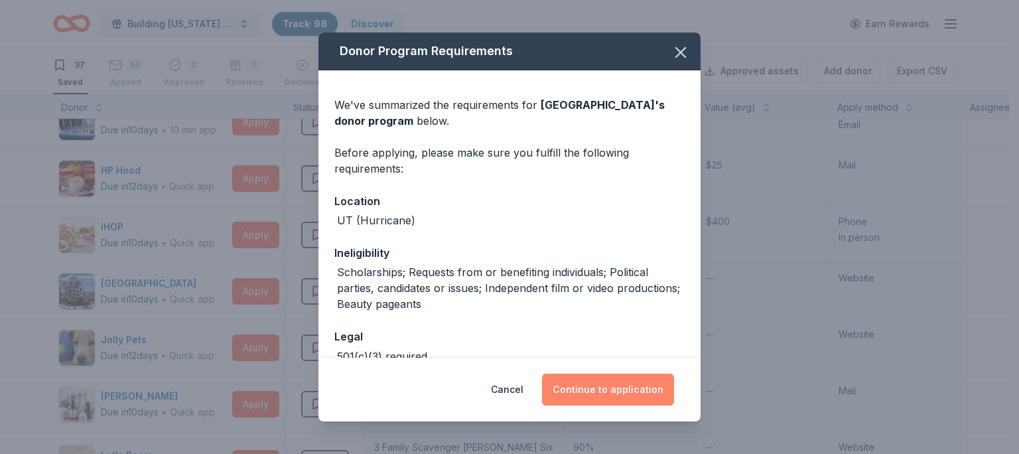
click at [596, 384] on button "Continue to application" at bounding box center [608, 390] width 132 height 32
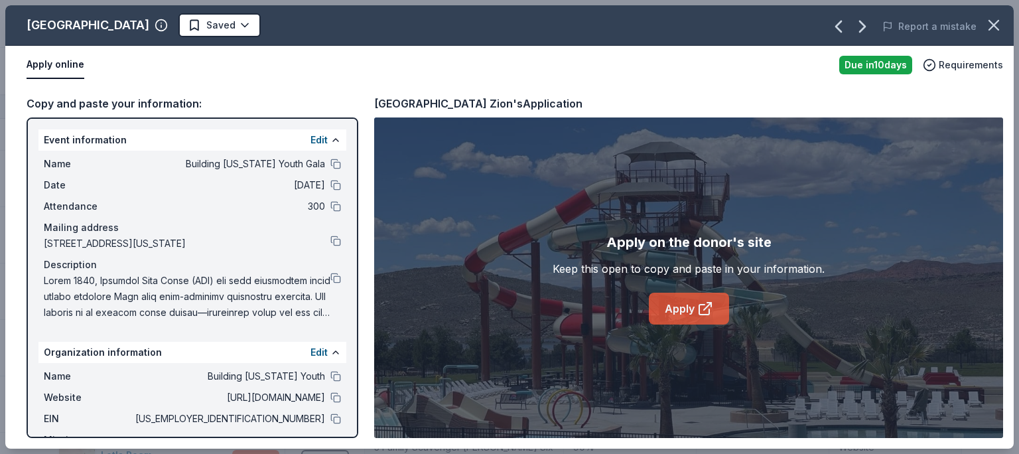
click at [711, 293] on link "Apply" at bounding box center [689, 309] width 80 height 32
click at [178, 22] on button "Saved" at bounding box center [219, 25] width 82 height 24
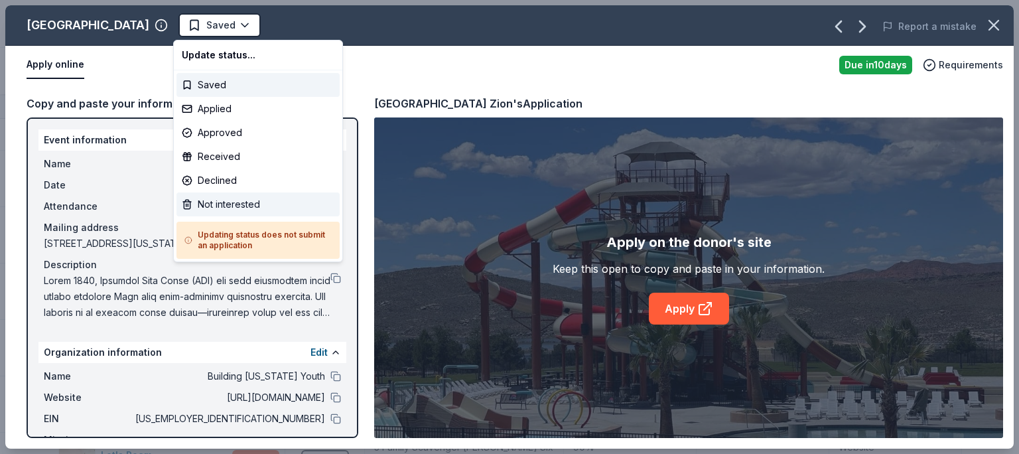
click at [250, 209] on div "Not interested" at bounding box center [257, 204] width 163 height 24
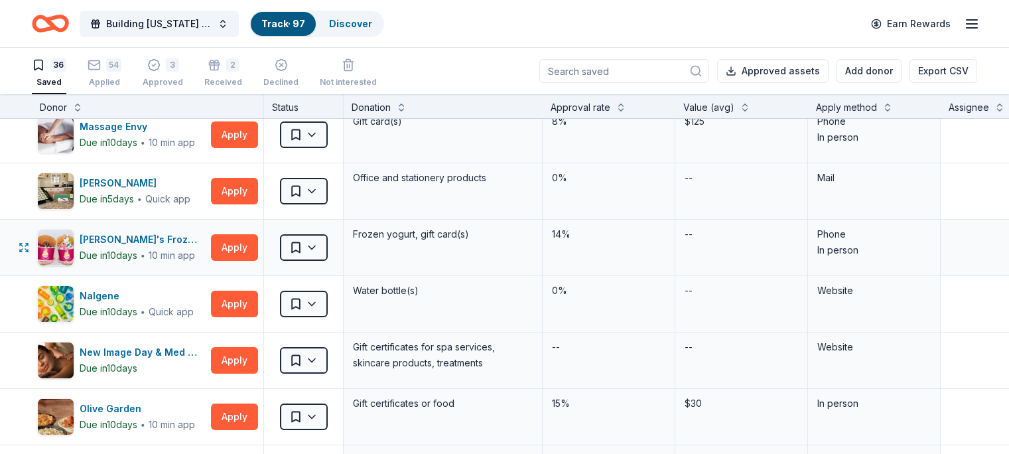
scroll to position [864, 0]
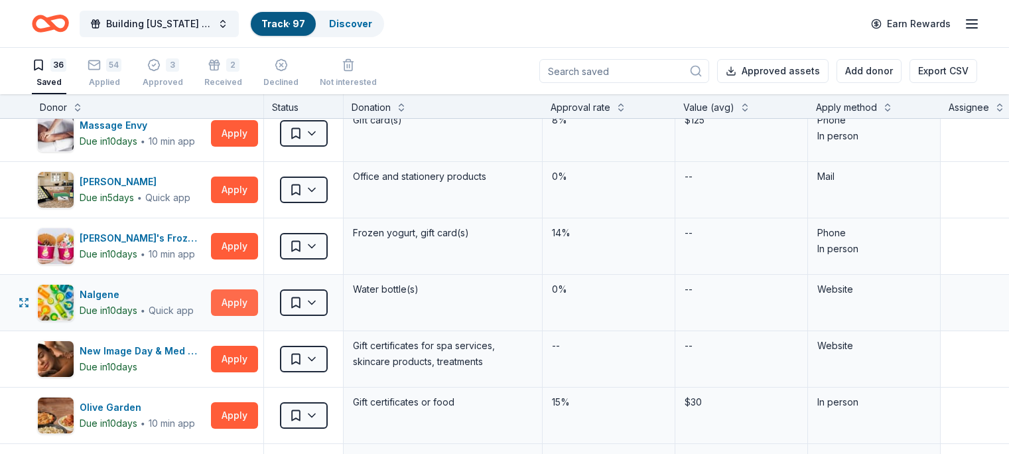
click at [254, 299] on button "Apply" at bounding box center [234, 302] width 47 height 27
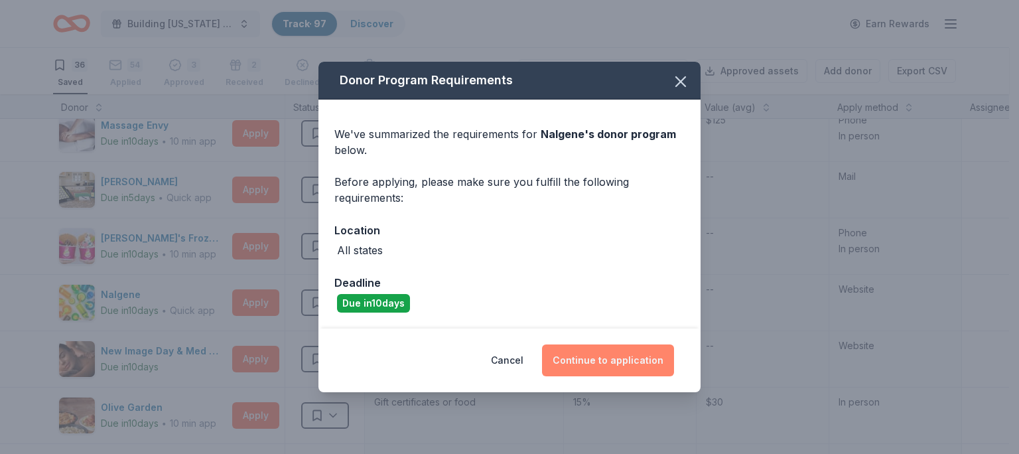
click at [597, 360] on button "Continue to application" at bounding box center [608, 360] width 132 height 32
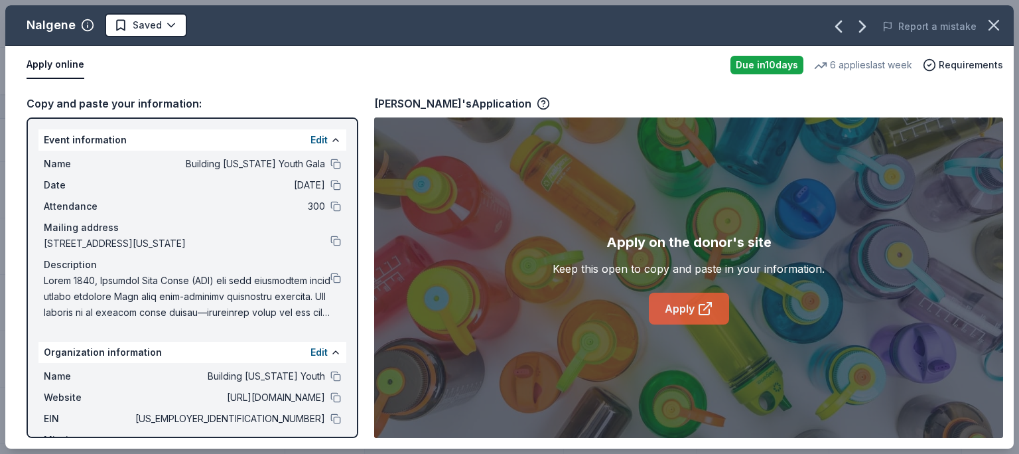
drag, startPoint x: 681, startPoint y: 319, endPoint x: 683, endPoint y: 305, distance: 14.0
click at [683, 304] on link "Apply" at bounding box center [689, 309] width 80 height 32
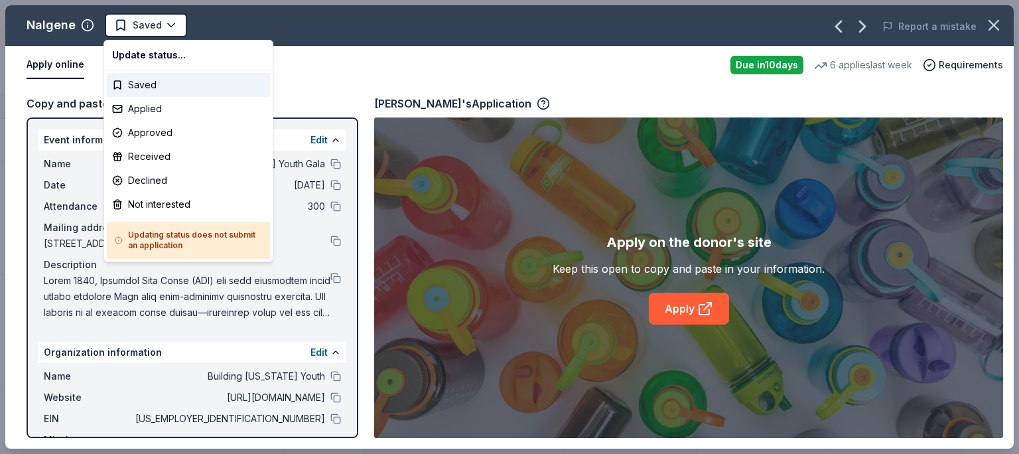
drag, startPoint x: 151, startPoint y: 29, endPoint x: 157, endPoint y: 66, distance: 37.6
click at [149, 27] on span "Saved" at bounding box center [147, 25] width 29 height 16
click at [158, 108] on div "Applied" at bounding box center [188, 109] width 163 height 24
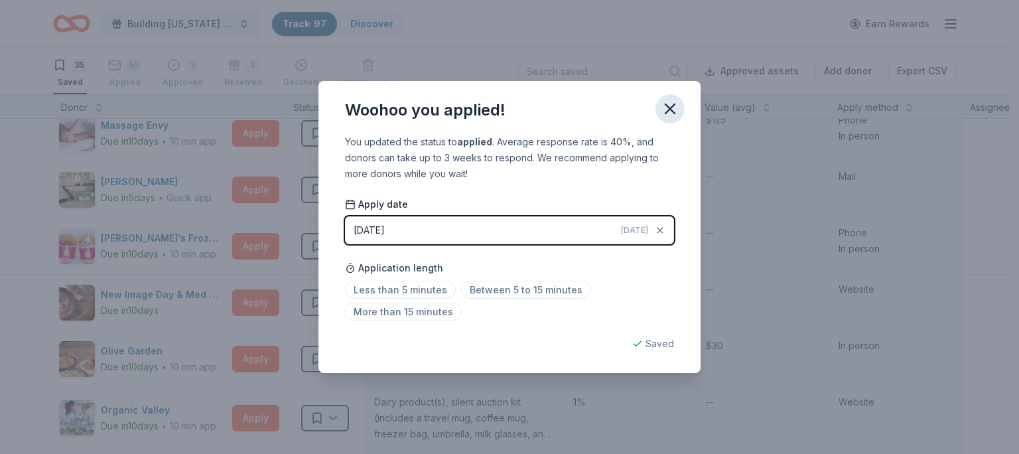
click at [679, 107] on button "button" at bounding box center [669, 108] width 29 height 29
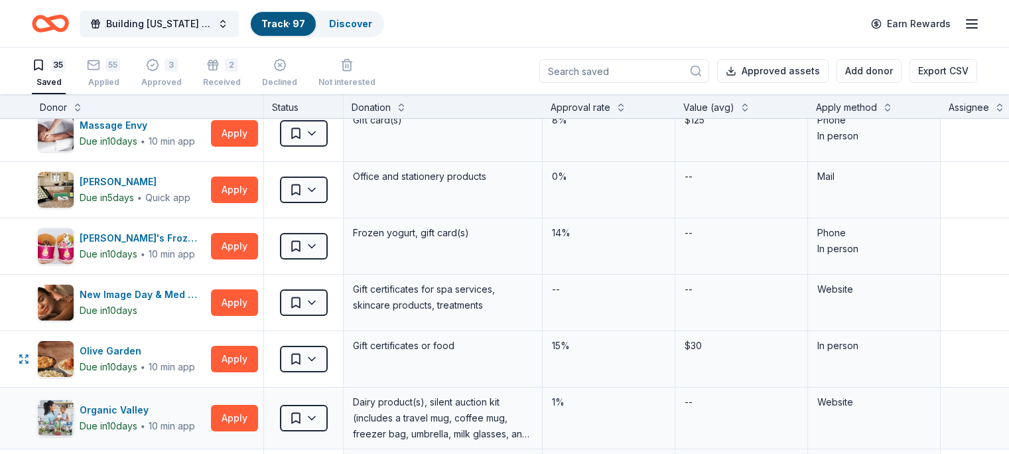
scroll to position [931, 0]
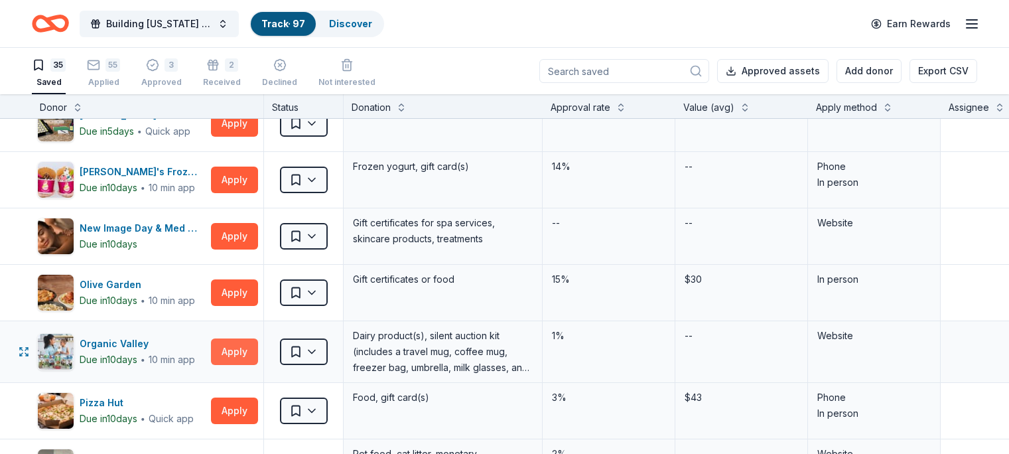
click at [250, 353] on button "Apply" at bounding box center [234, 351] width 47 height 27
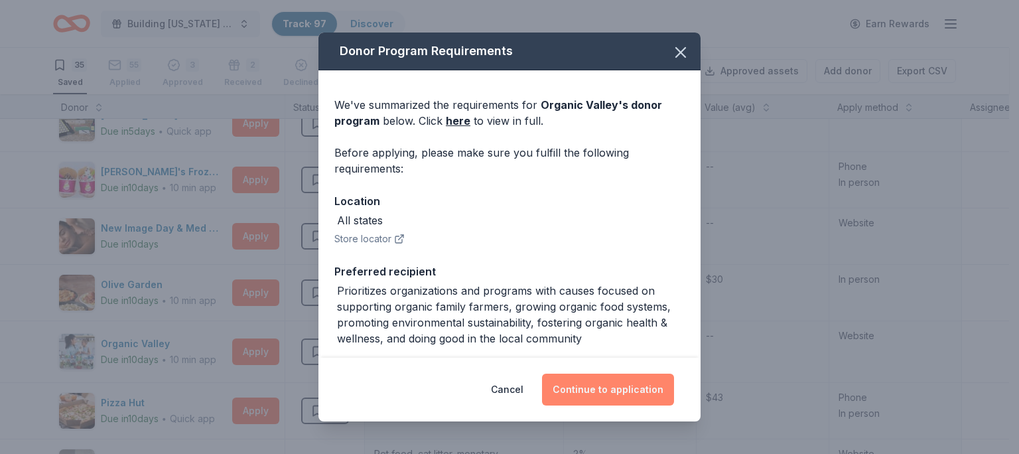
click at [642, 394] on button "Continue to application" at bounding box center [608, 390] width 132 height 32
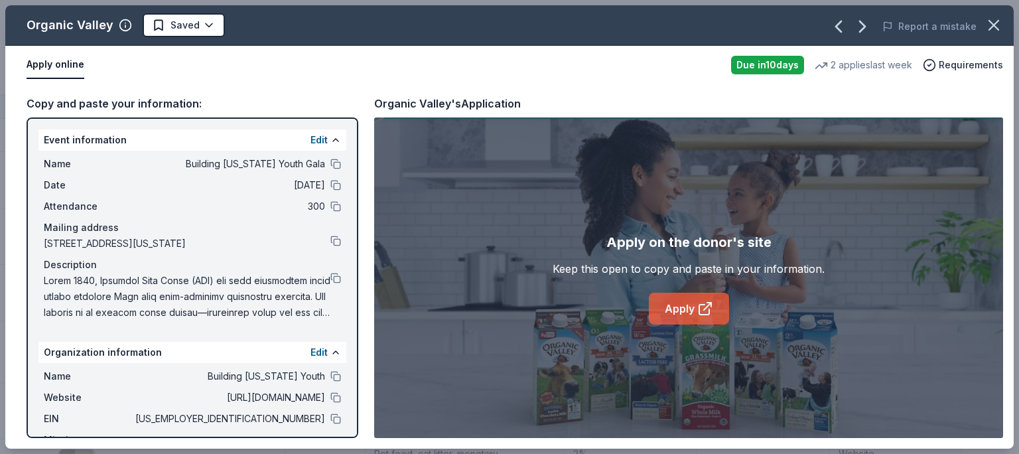
click at [692, 313] on link "Apply" at bounding box center [689, 309] width 80 height 32
click at [996, 34] on icon "button" at bounding box center [994, 25] width 19 height 19
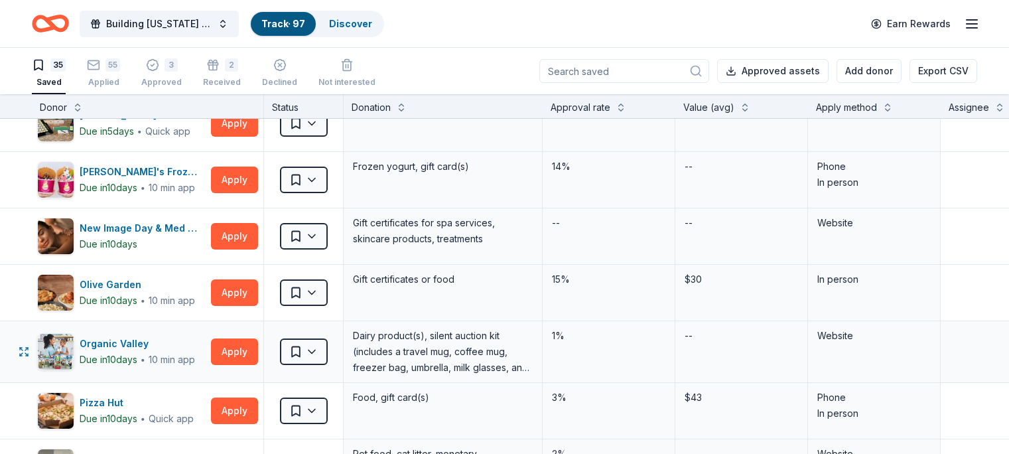
scroll to position [1063, 0]
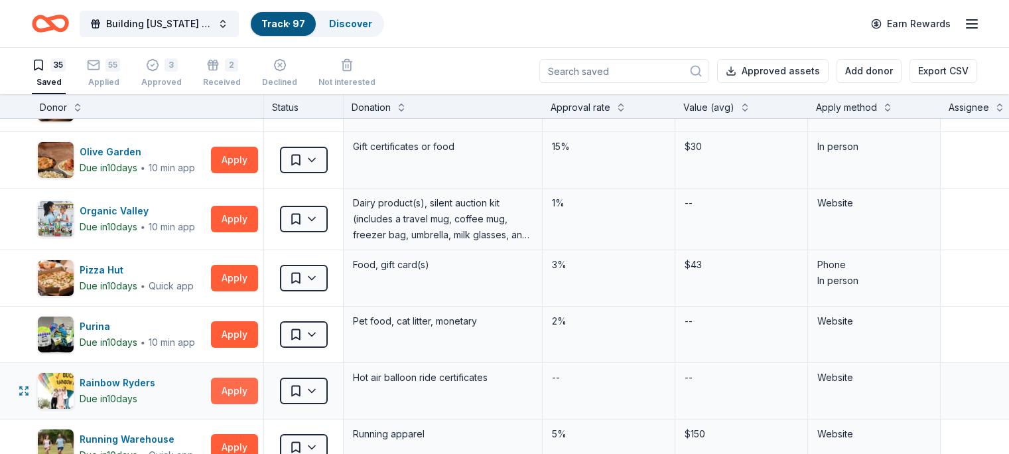
click at [246, 388] on button "Apply" at bounding box center [234, 390] width 47 height 27
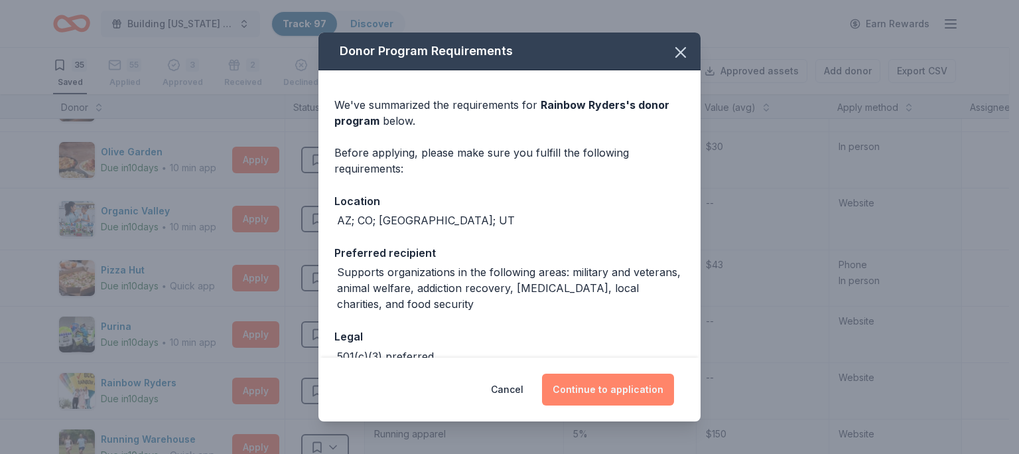
click at [583, 380] on button "Continue to application" at bounding box center [608, 390] width 132 height 32
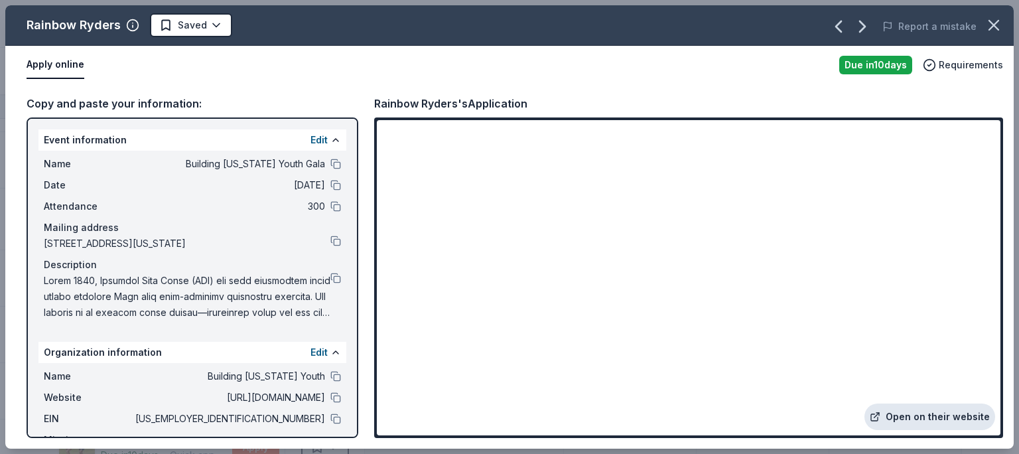
click at [939, 411] on link "Open on their website" at bounding box center [929, 416] width 131 height 27
click at [330, 403] on button at bounding box center [335, 397] width 11 height 11
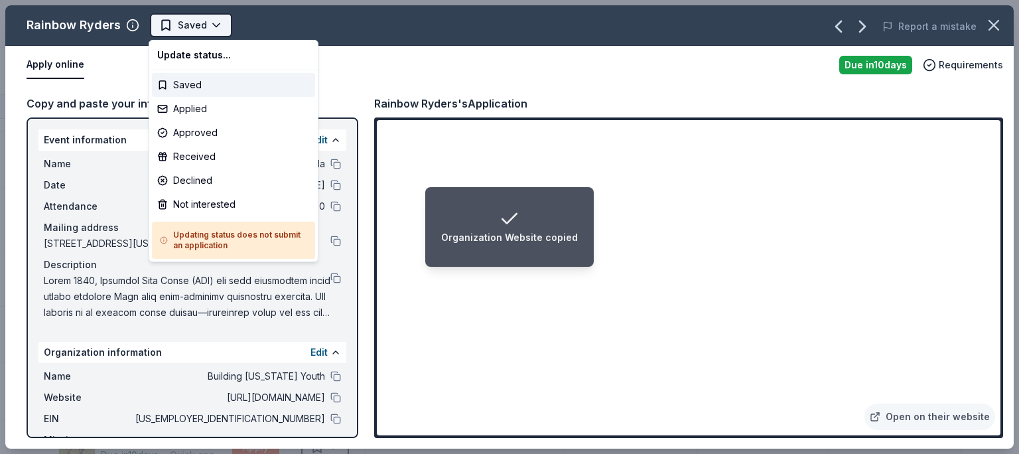
click at [190, 21] on span "Saved" at bounding box center [192, 25] width 29 height 16
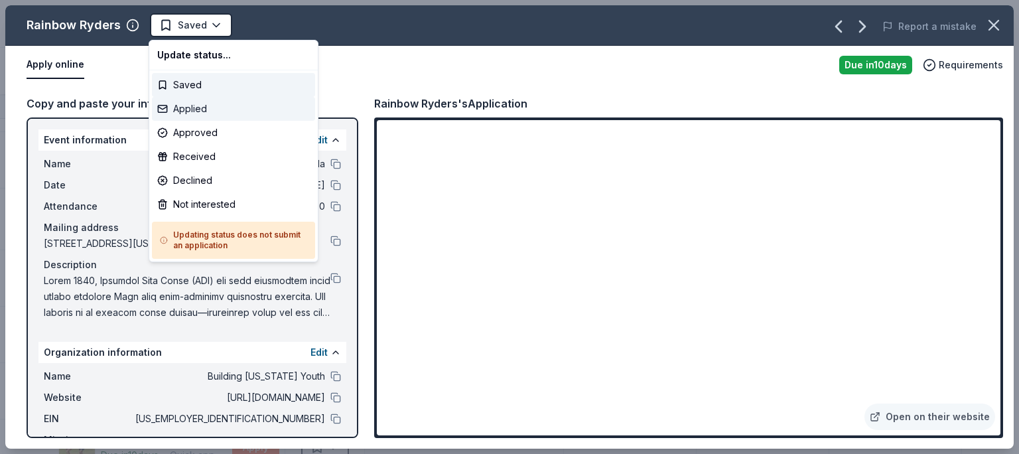
click at [185, 105] on div "Applied" at bounding box center [233, 109] width 163 height 24
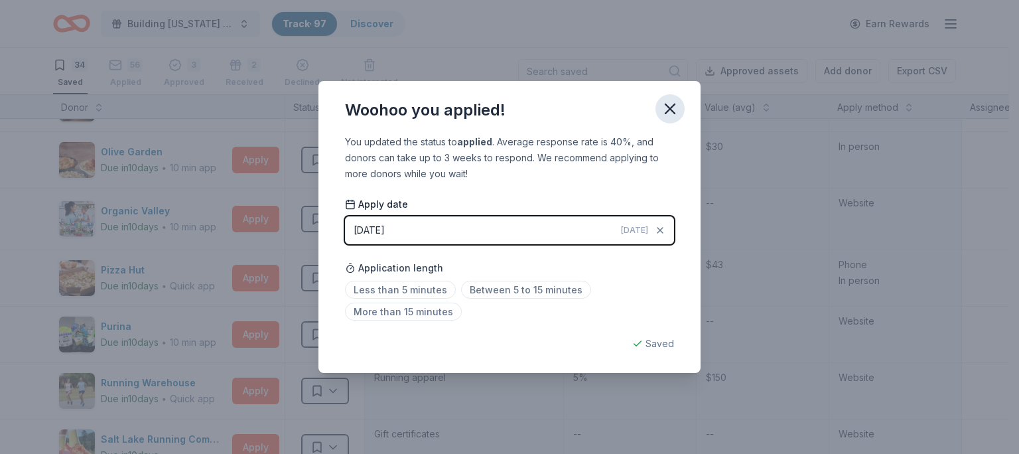
click at [658, 109] on button "button" at bounding box center [669, 108] width 29 height 29
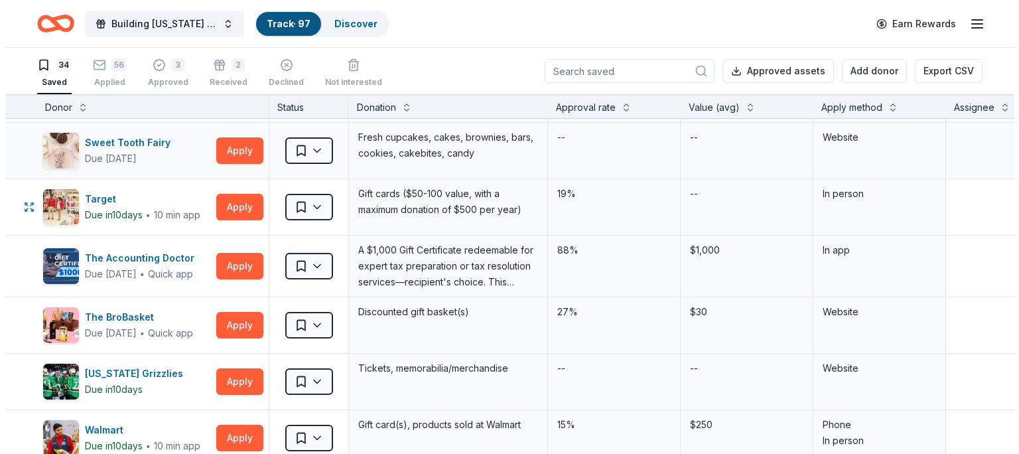
scroll to position [1463, 0]
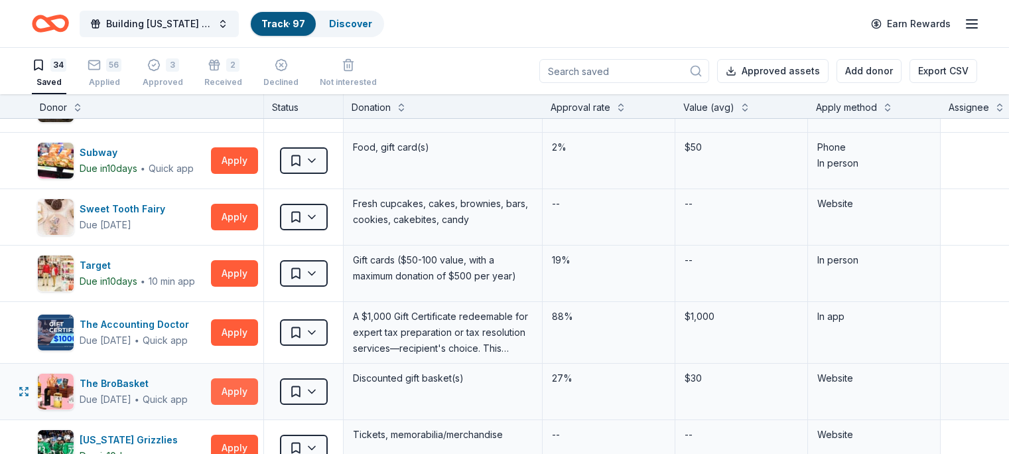
click at [247, 388] on button "Apply" at bounding box center [234, 391] width 47 height 27
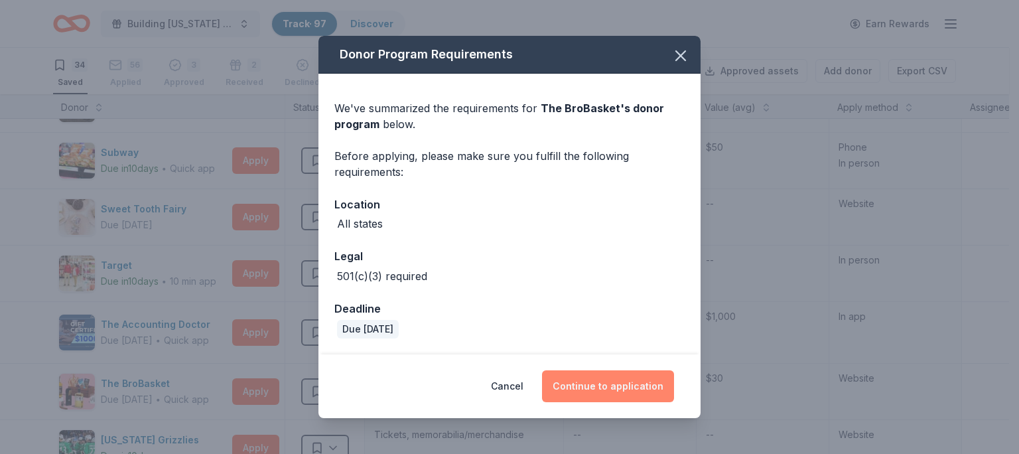
click at [600, 399] on button "Continue to application" at bounding box center [608, 386] width 132 height 32
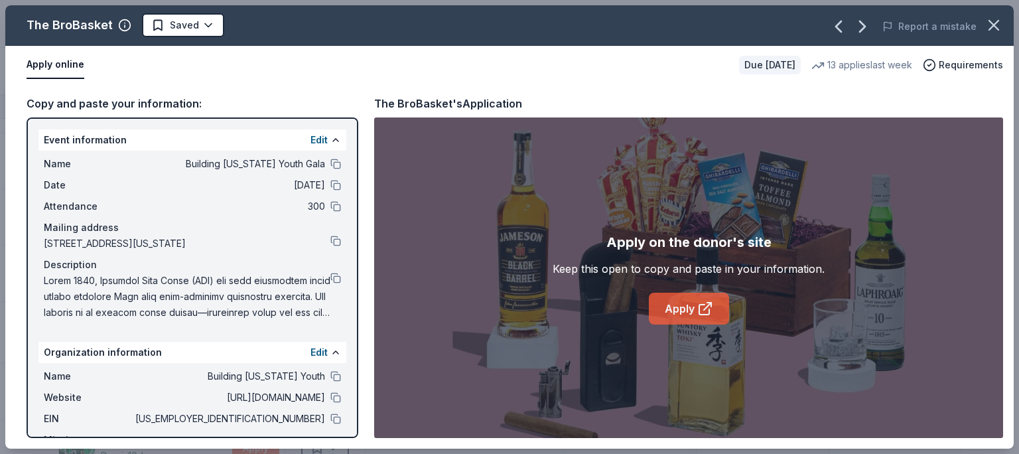
click at [692, 301] on link "Apply" at bounding box center [689, 309] width 80 height 32
click at [330, 381] on button at bounding box center [335, 376] width 11 height 11
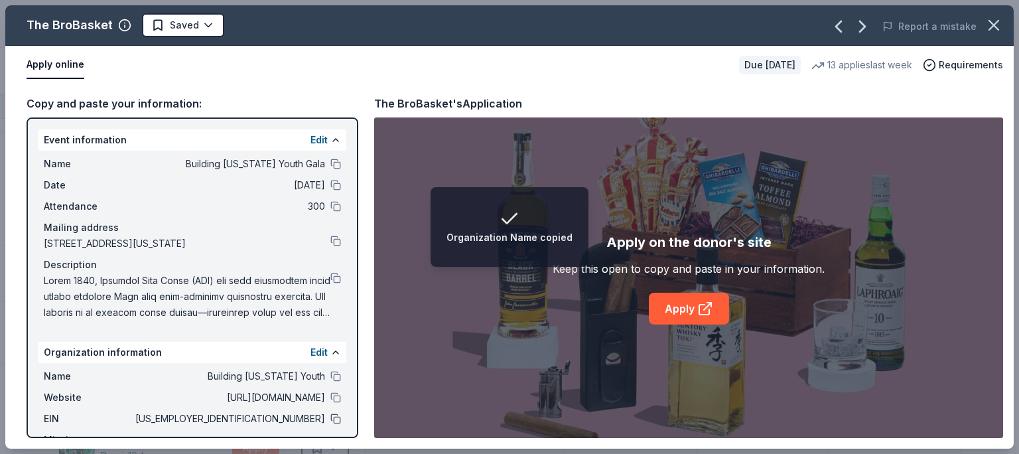
click at [330, 424] on button at bounding box center [335, 418] width 11 height 11
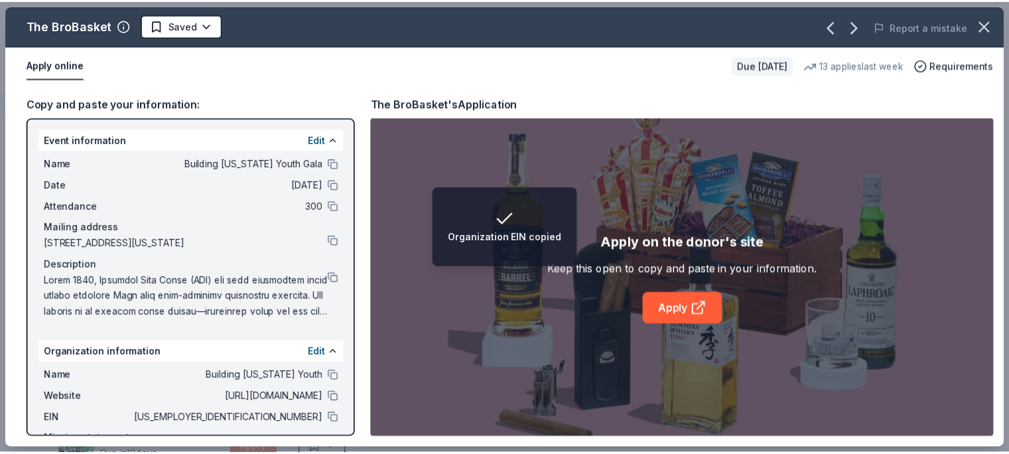
scroll to position [3, 0]
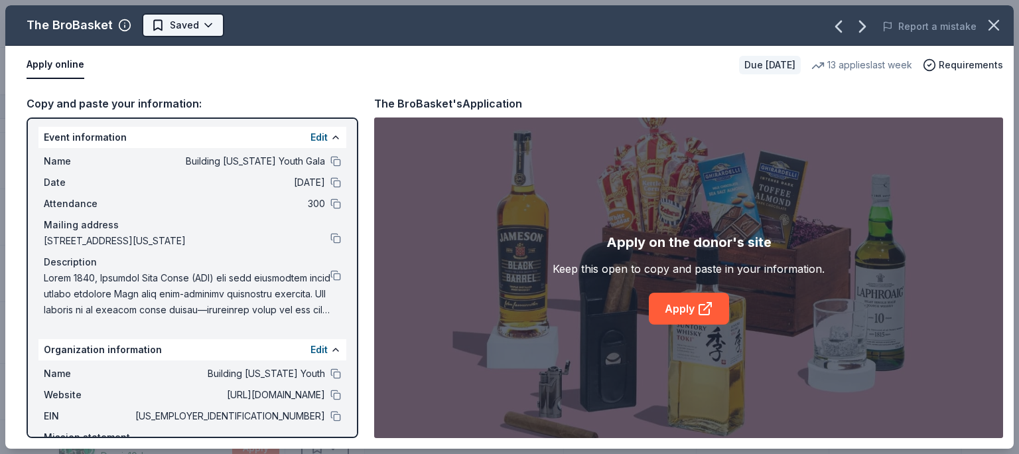
click at [185, 21] on span "Saved" at bounding box center [184, 25] width 29 height 16
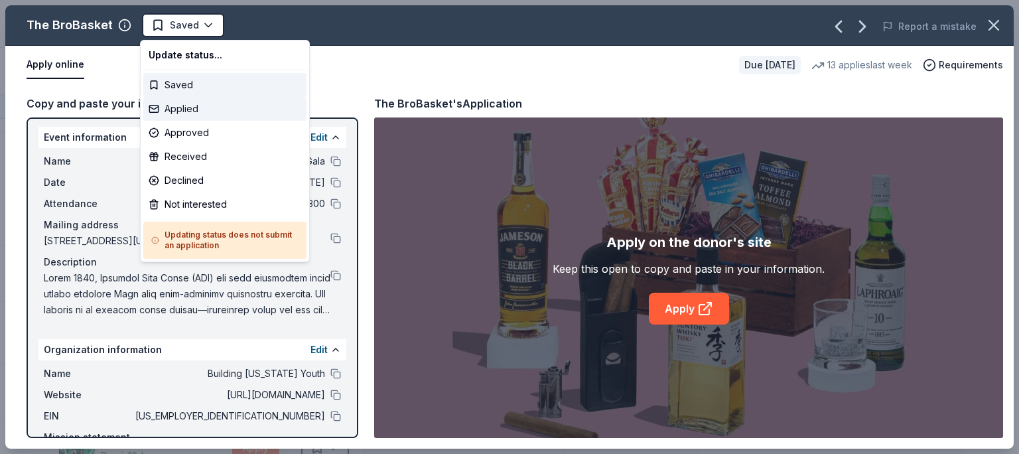
click at [157, 103] on div "Applied" at bounding box center [224, 109] width 163 height 24
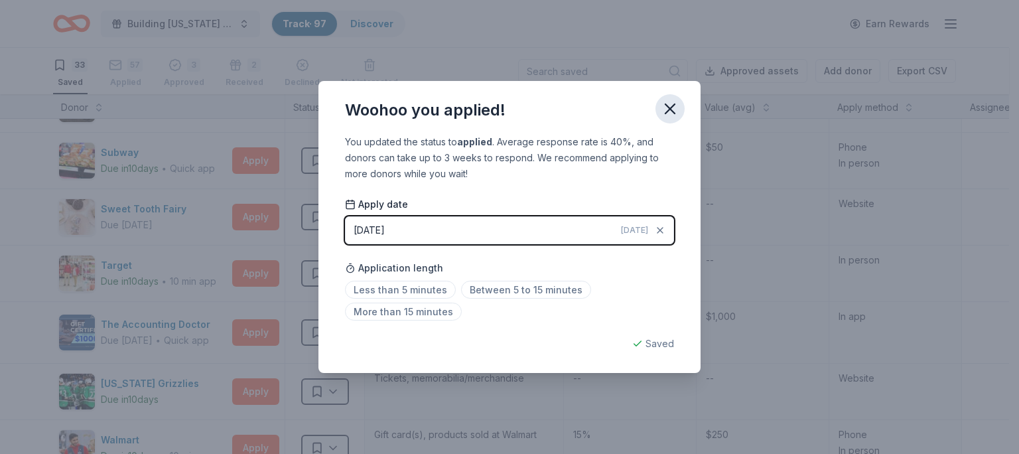
click at [666, 108] on icon "button" at bounding box center [670, 109] width 19 height 19
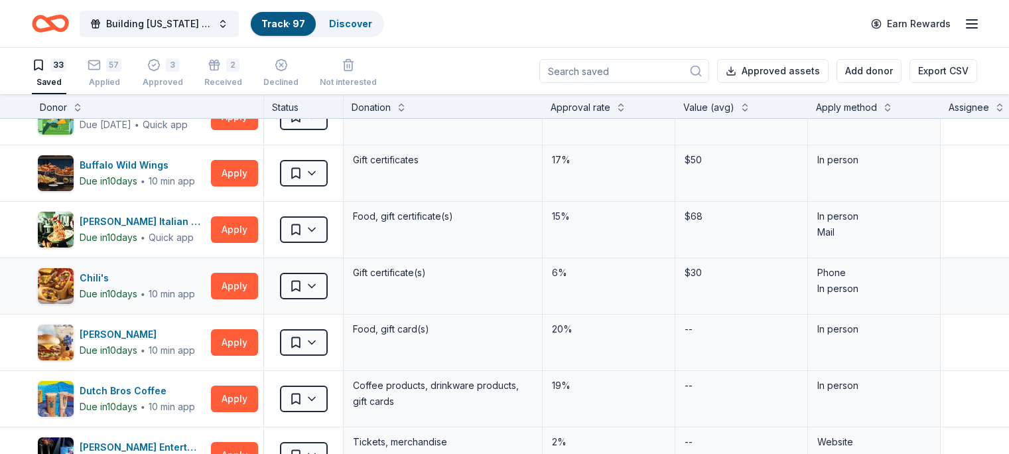
scroll to position [0, 0]
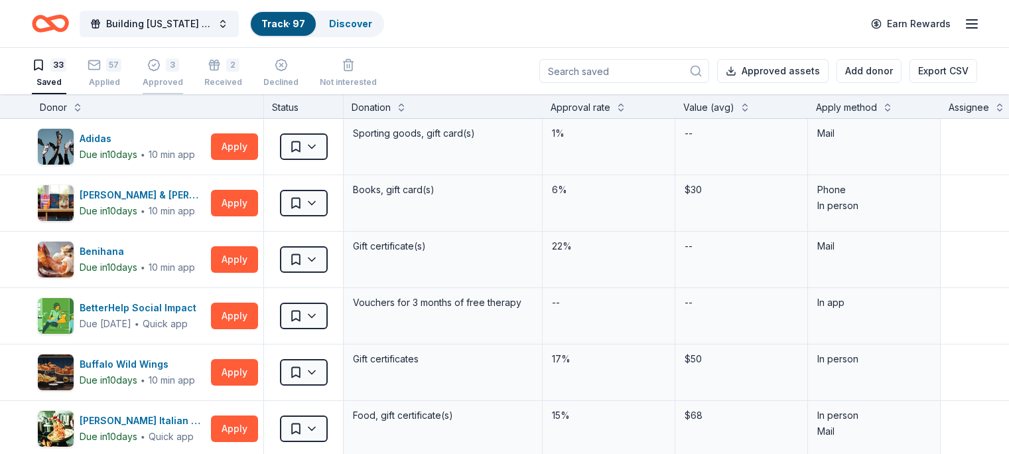
click at [178, 77] on div "Approved" at bounding box center [163, 82] width 40 height 11
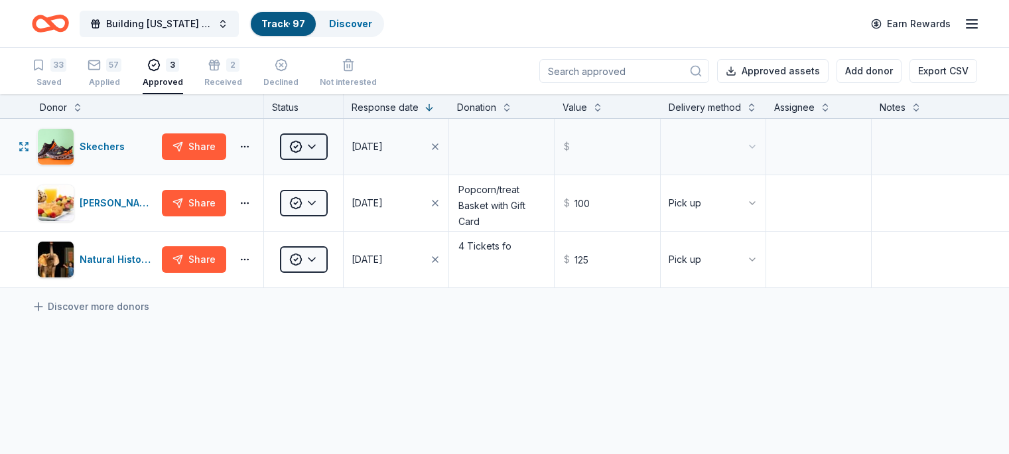
drag, startPoint x: 332, startPoint y: 167, endPoint x: 342, endPoint y: 163, distance: 11.1
click at [328, 160] on button "Approved" at bounding box center [304, 146] width 48 height 27
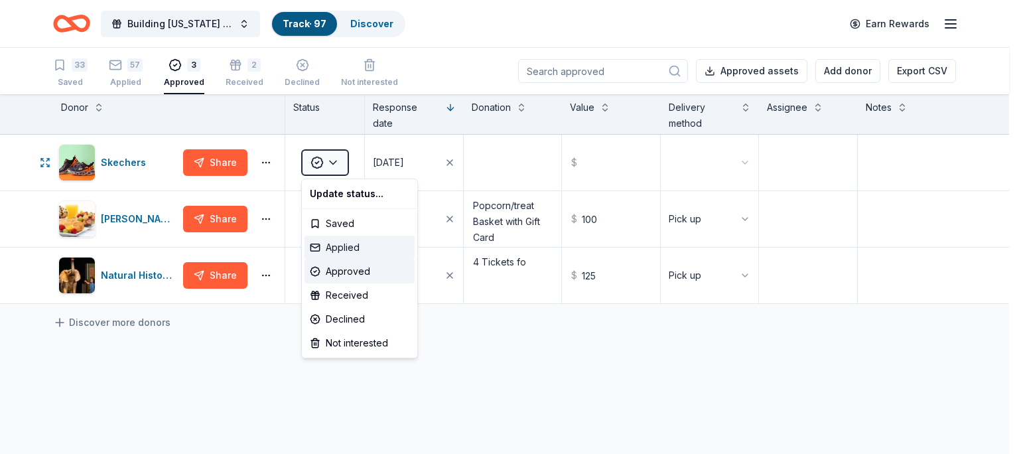
click at [340, 245] on div "Applied" at bounding box center [360, 248] width 110 height 24
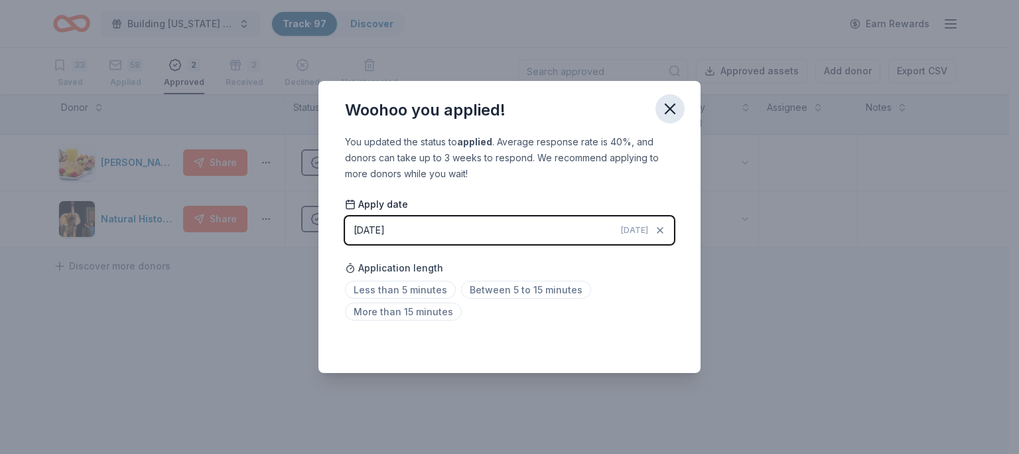
click at [672, 107] on icon "button" at bounding box center [669, 108] width 9 height 9
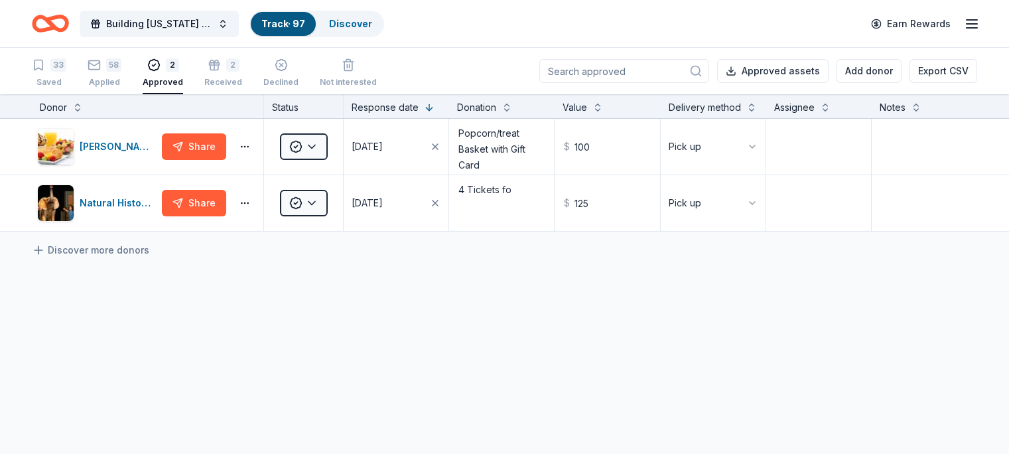
click at [117, 66] on div "58 Applied" at bounding box center [105, 66] width 34 height 29
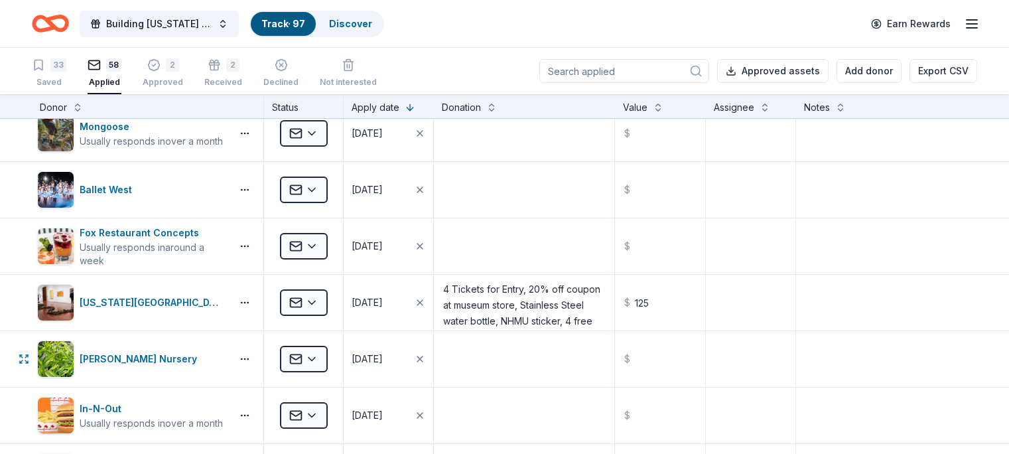
scroll to position [1787, 0]
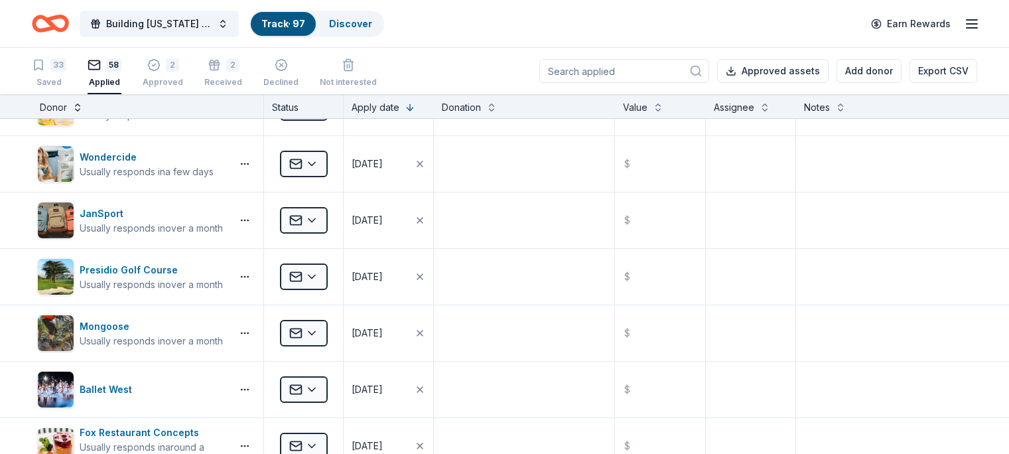
click at [83, 108] on button at bounding box center [77, 106] width 11 height 13
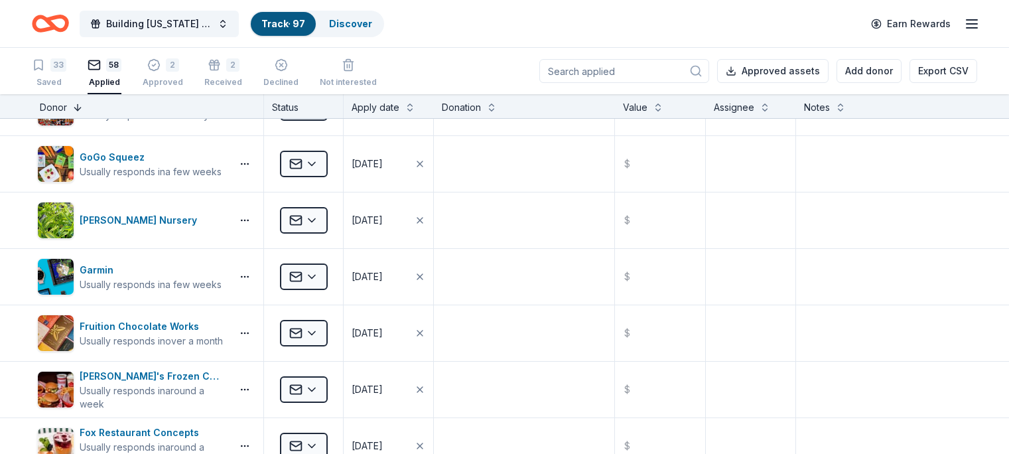
scroll to position [0, 0]
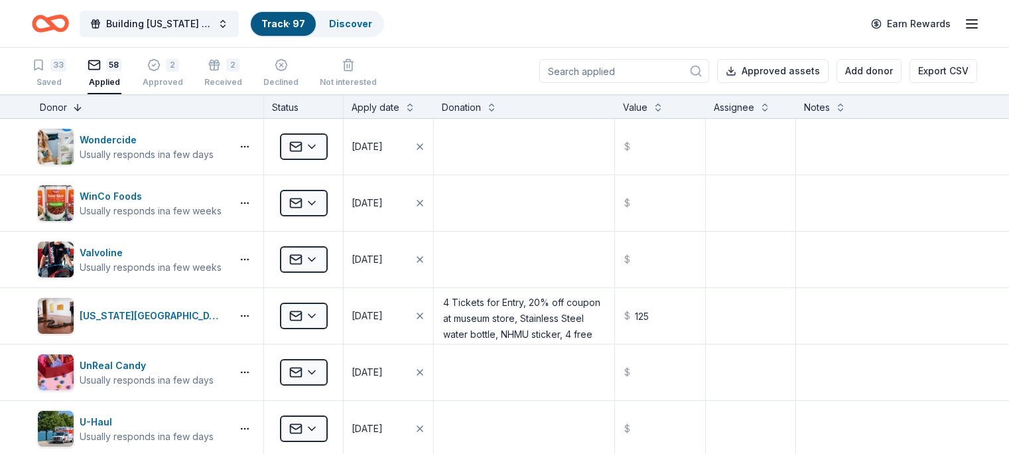
click at [83, 105] on button at bounding box center [77, 106] width 11 height 13
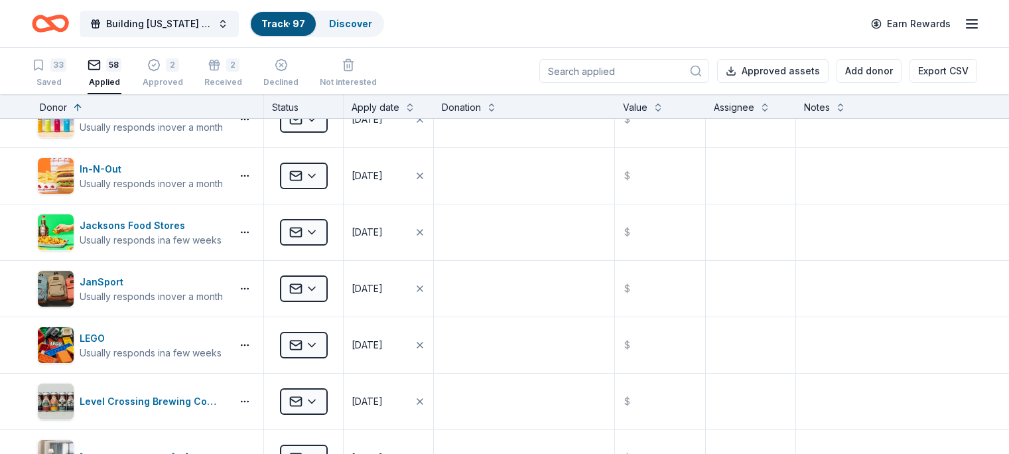
scroll to position [2461, 0]
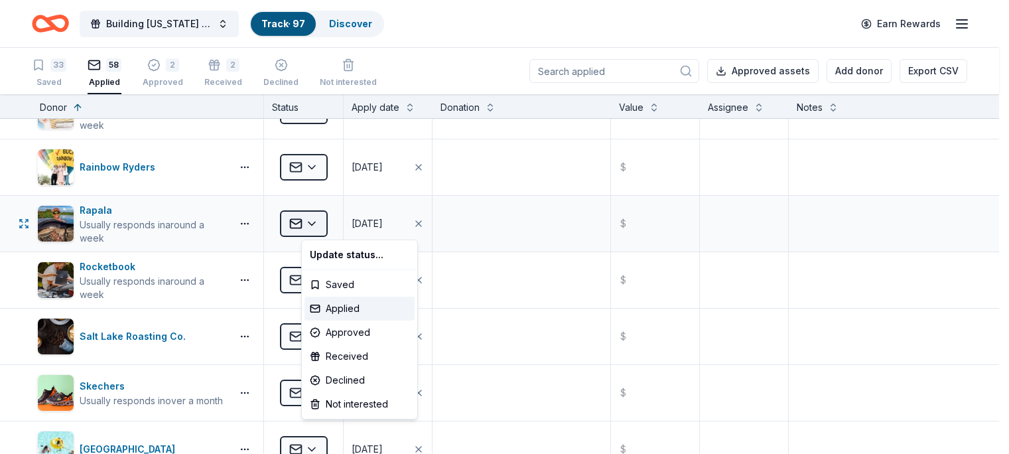
click at [319, 212] on button "Applied" at bounding box center [304, 223] width 48 height 27
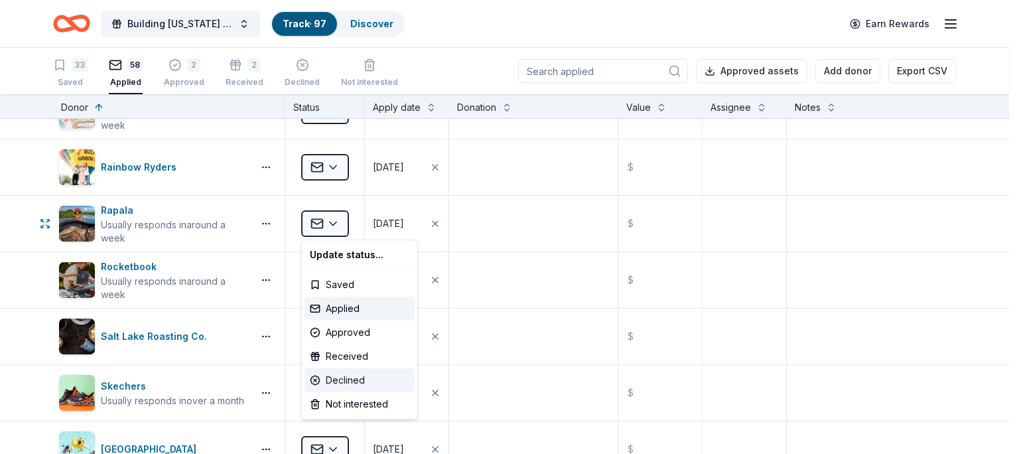
click at [342, 383] on div "Declined" at bounding box center [360, 380] width 110 height 24
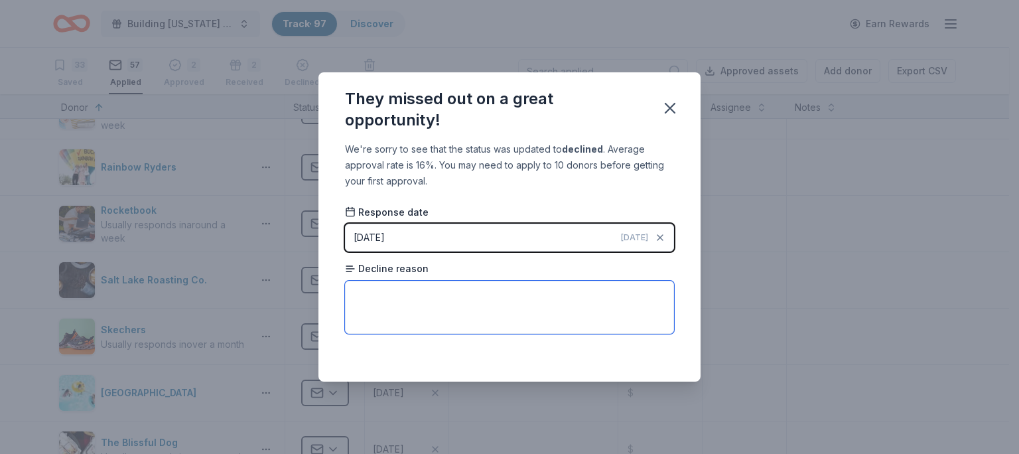
click at [513, 298] on textarea at bounding box center [509, 307] width 329 height 53
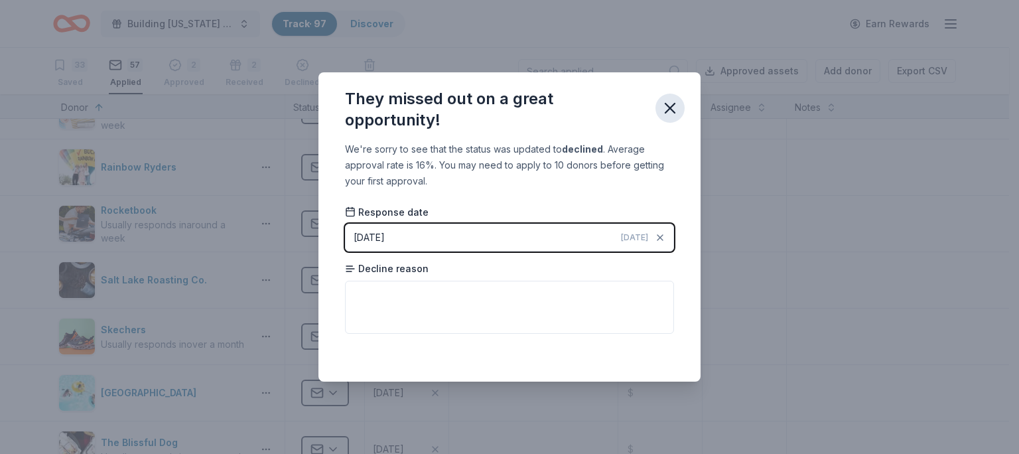
click at [666, 100] on icon "button" at bounding box center [670, 108] width 19 height 19
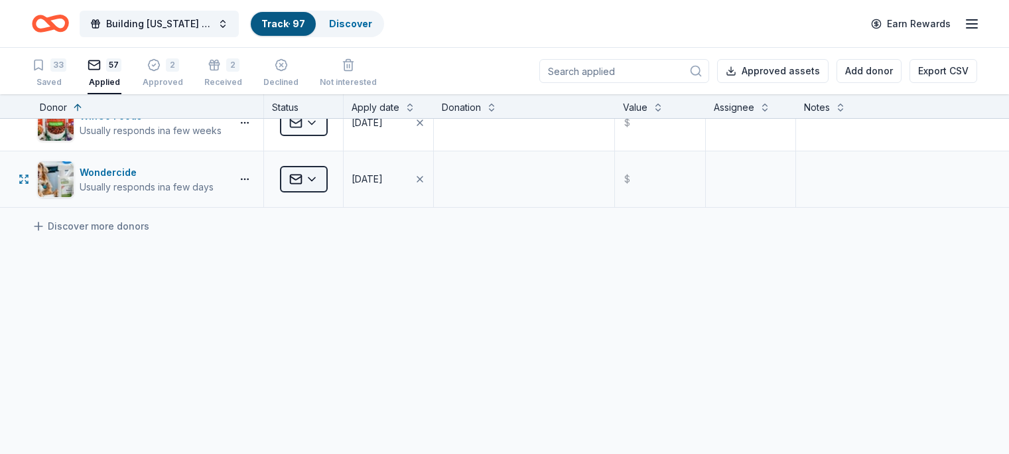
scroll to position [3059, 0]
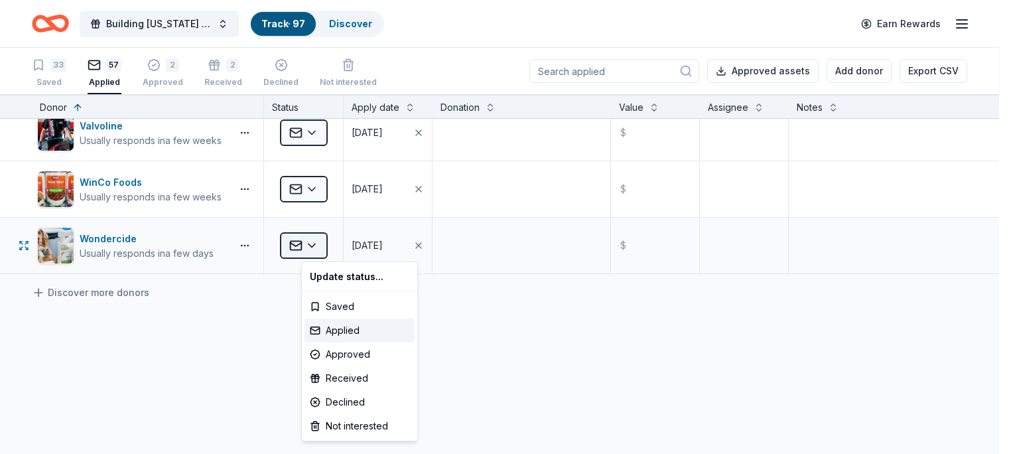
click at [324, 243] on button "Applied" at bounding box center [304, 245] width 48 height 27
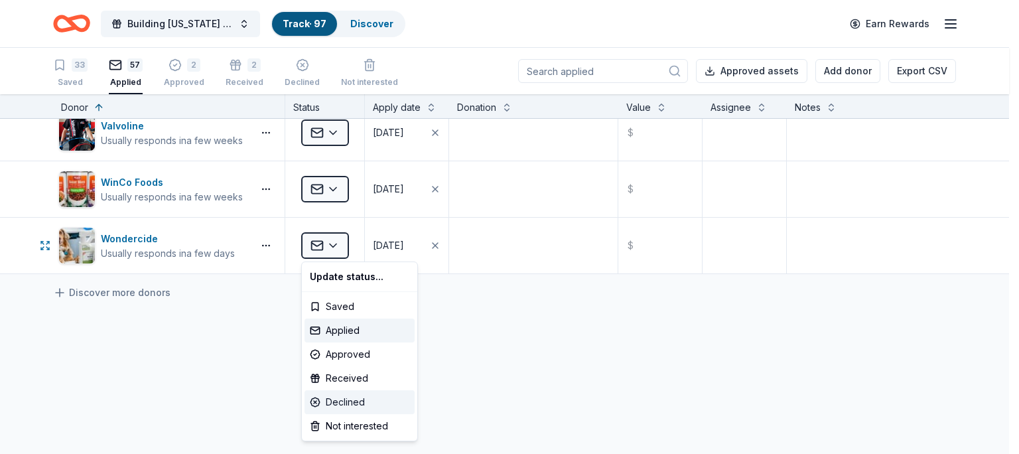
click at [328, 397] on div "Declined" at bounding box center [360, 402] width 110 height 24
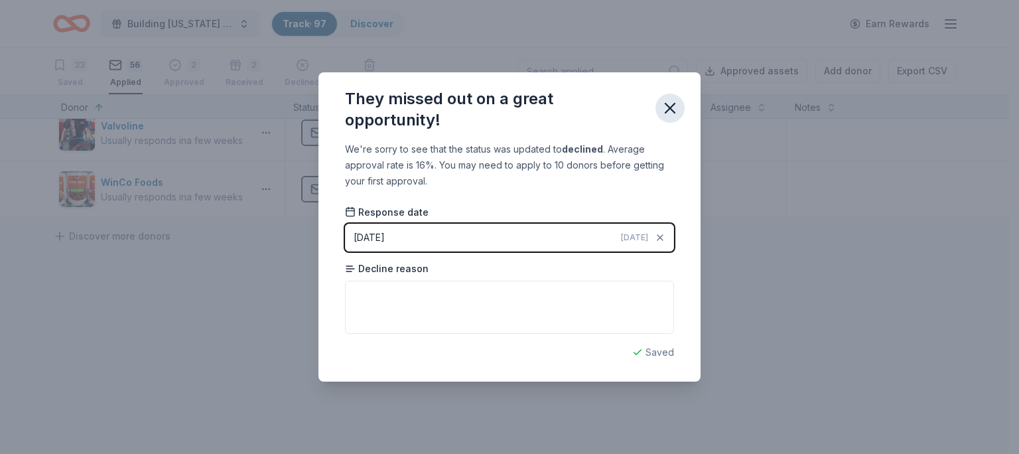
click at [671, 106] on icon "button" at bounding box center [669, 107] width 9 height 9
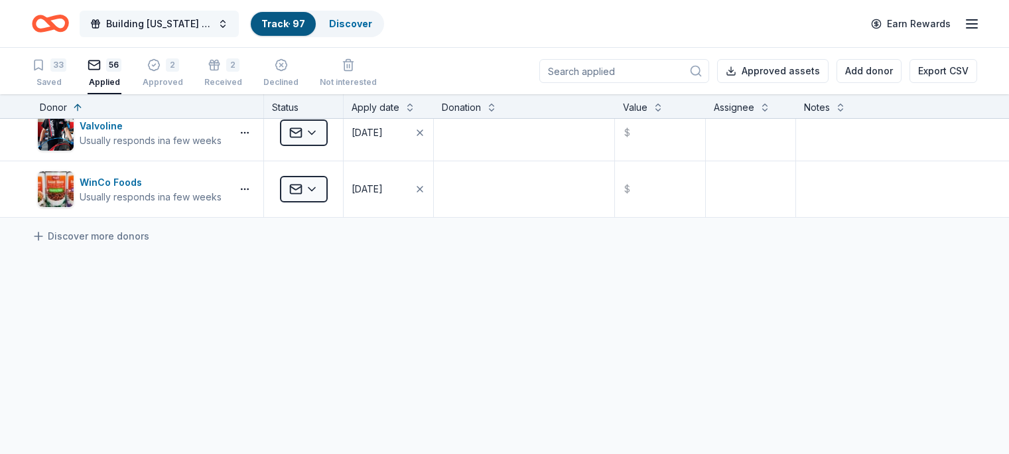
click at [204, 15] on button "Building [US_STATE] Youth Gala" at bounding box center [159, 24] width 159 height 27
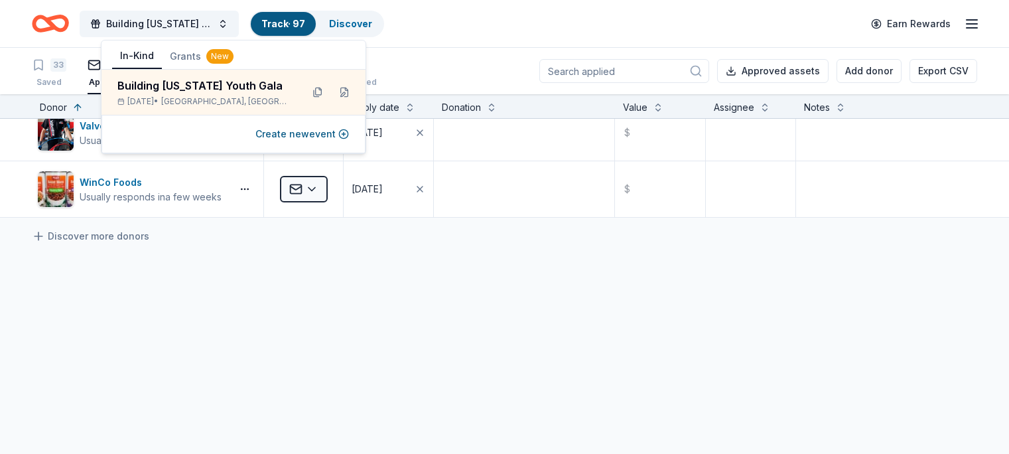
click at [300, 18] on link "Track · 97" at bounding box center [283, 23] width 44 height 11
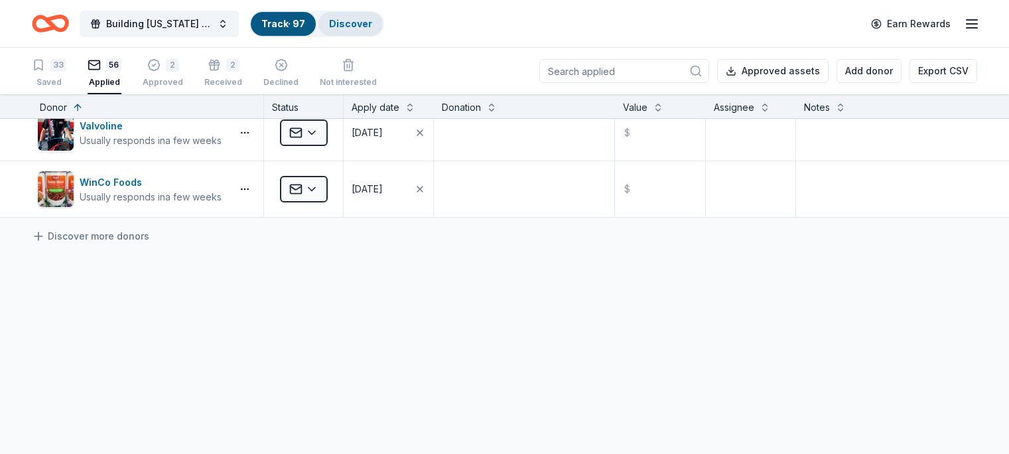
click at [371, 19] on link "Discover" at bounding box center [350, 23] width 43 height 11
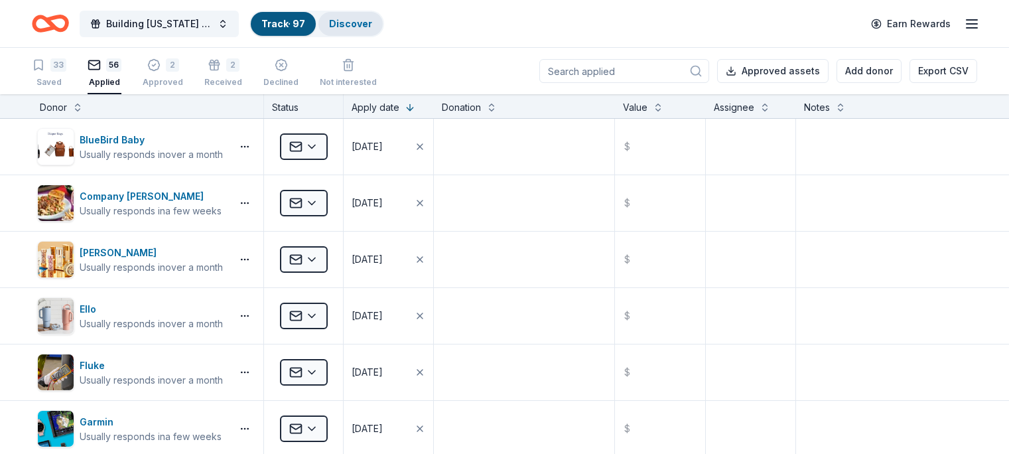
scroll to position [1, 0]
click at [368, 19] on link "Discover" at bounding box center [350, 23] width 43 height 11
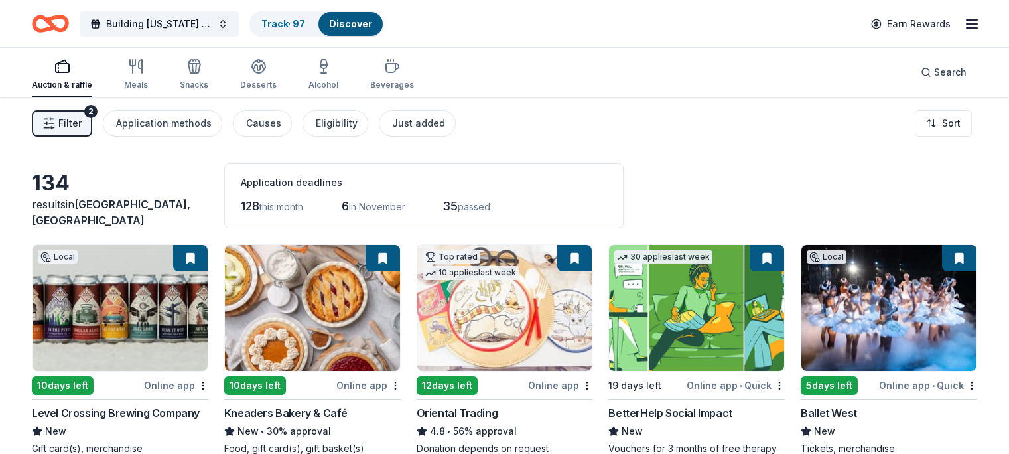
click at [82, 125] on span "Filter" at bounding box center [69, 123] width 23 height 16
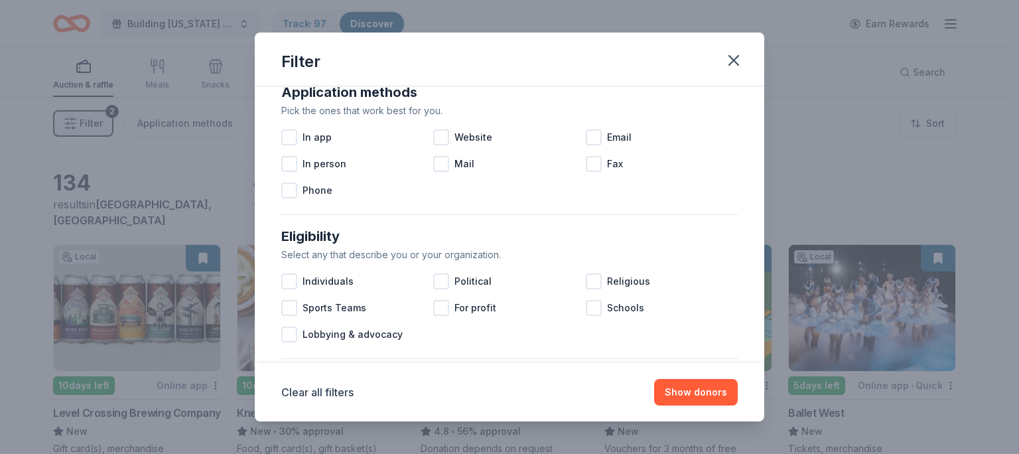
scroll to position [199, 0]
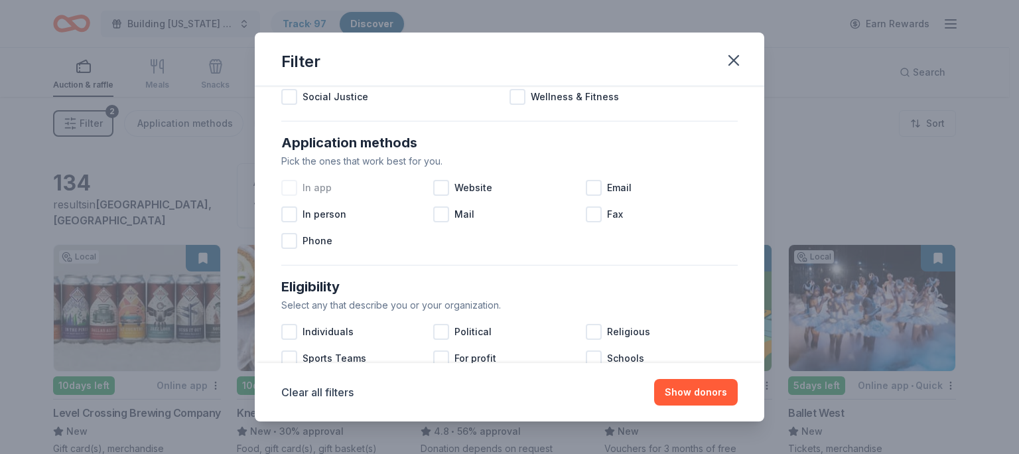
click at [290, 184] on div at bounding box center [289, 188] width 16 height 16
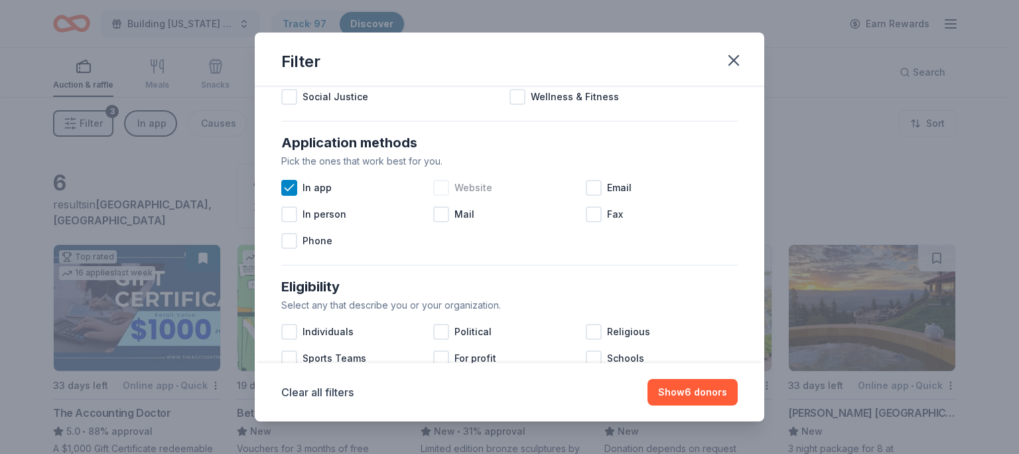
click at [443, 180] on div at bounding box center [441, 188] width 16 height 16
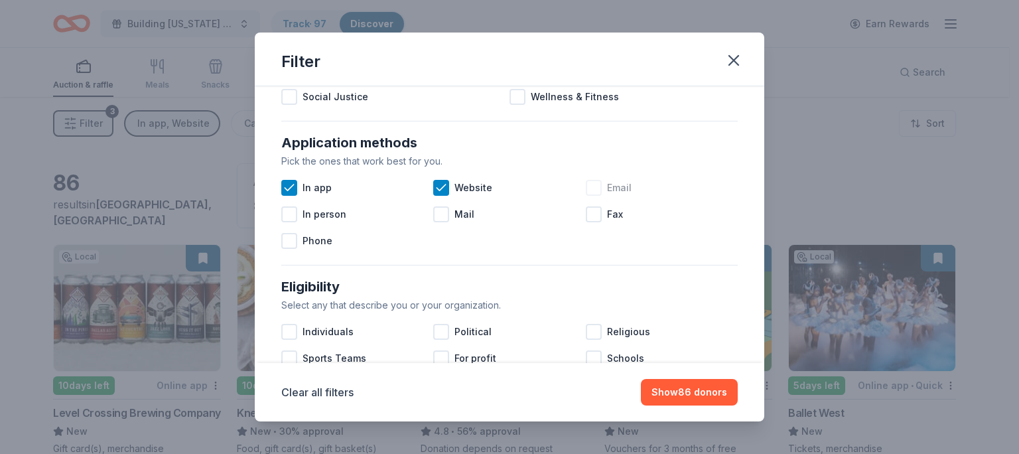
click at [597, 186] on div "Email" at bounding box center [662, 187] width 152 height 27
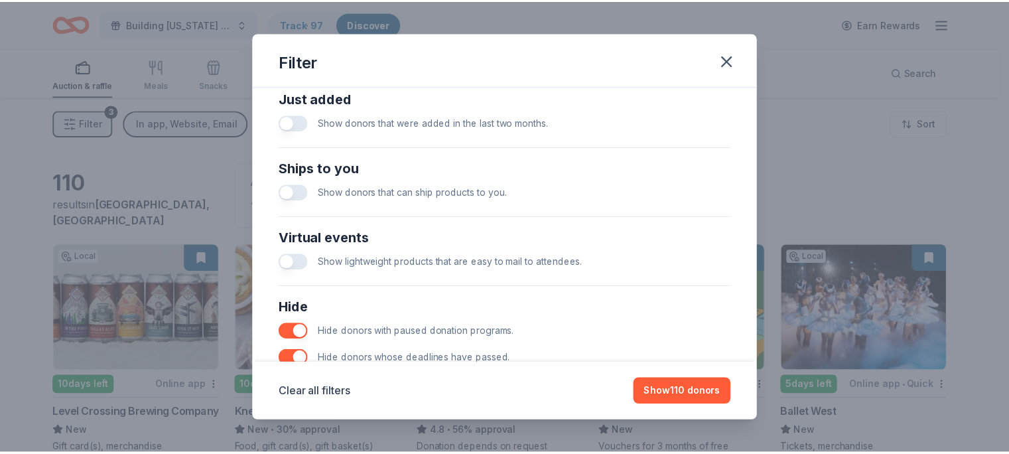
scroll to position [596, 0]
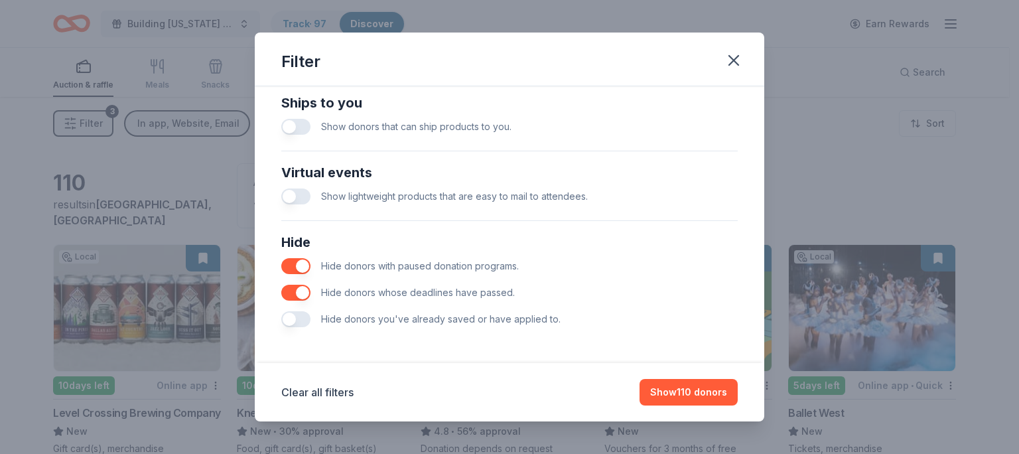
drag, startPoint x: 528, startPoint y: 322, endPoint x: 527, endPoint y: 316, distance: 6.8
click at [525, 314] on span "Hide donors you've already saved or have applied to." at bounding box center [440, 318] width 239 height 11
click at [292, 321] on button "button" at bounding box center [295, 319] width 29 height 16
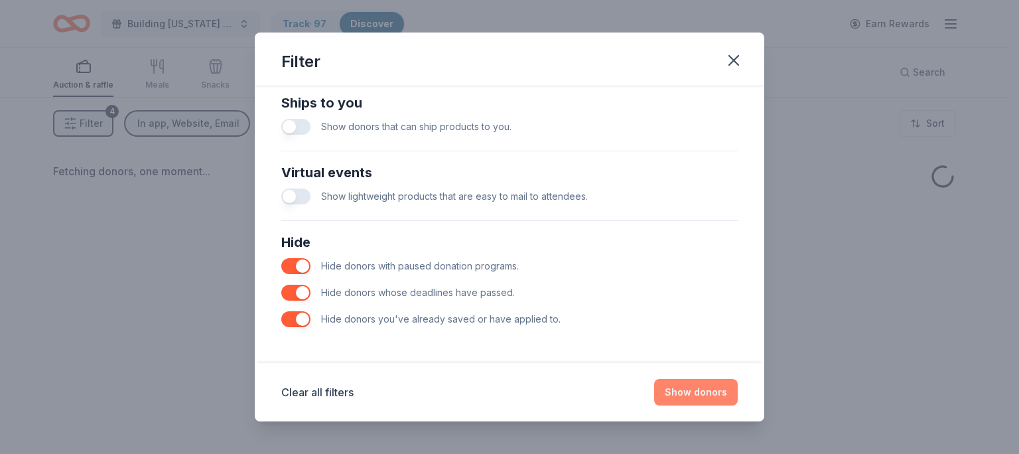
click at [689, 397] on button "Show donors" at bounding box center [696, 392] width 84 height 27
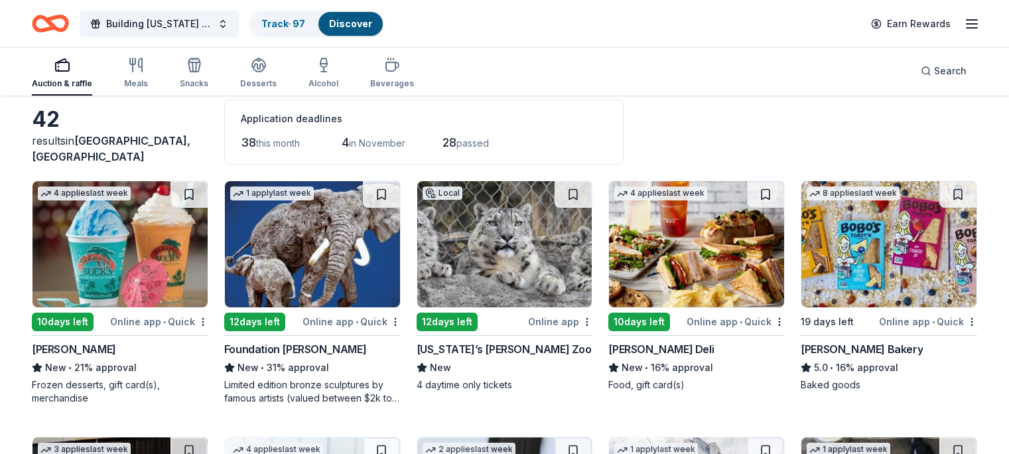
scroll to position [133, 0]
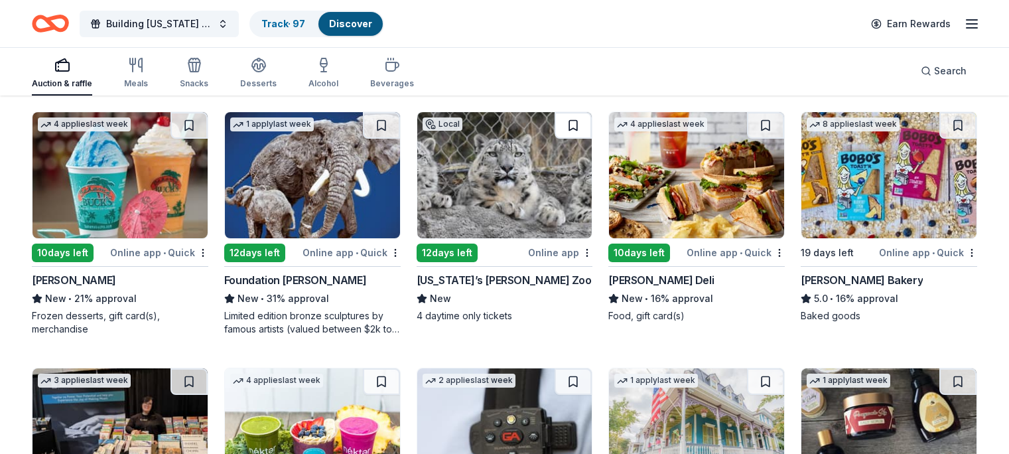
click at [568, 124] on button at bounding box center [573, 125] width 37 height 27
click at [750, 123] on button at bounding box center [765, 125] width 37 height 27
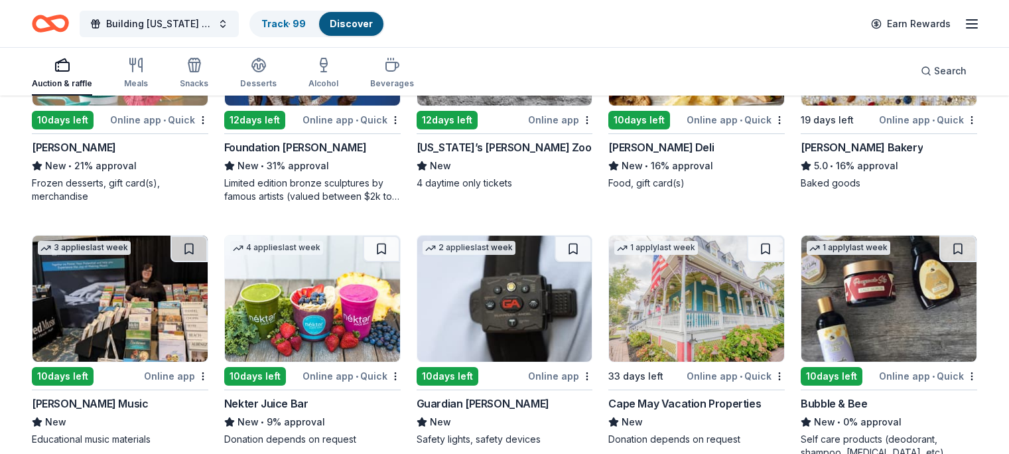
scroll to position [398, 0]
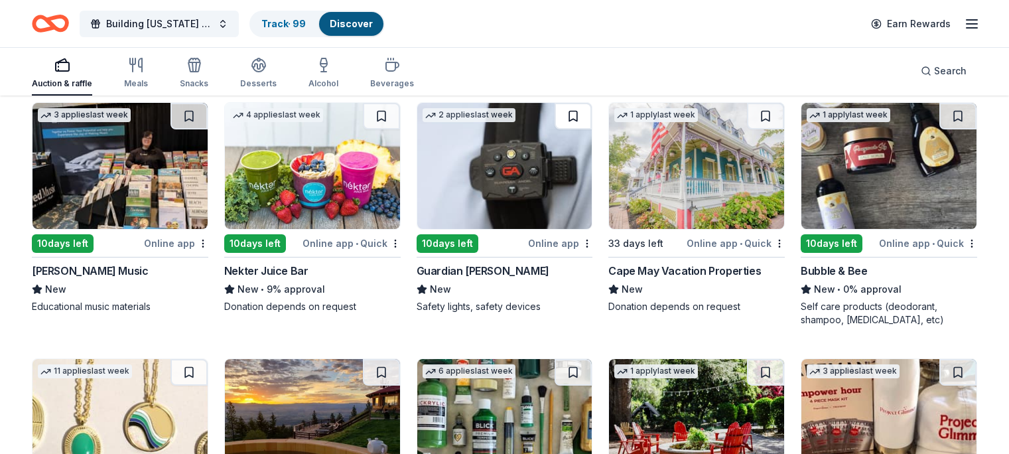
click at [565, 114] on button at bounding box center [573, 116] width 37 height 27
click at [755, 119] on button at bounding box center [765, 116] width 37 height 27
click at [939, 114] on button at bounding box center [957, 116] width 37 height 27
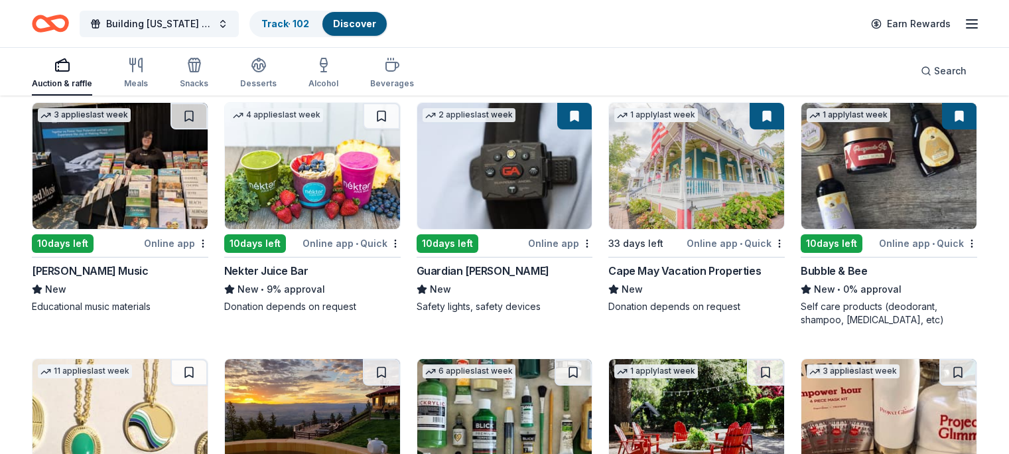
scroll to position [598, 0]
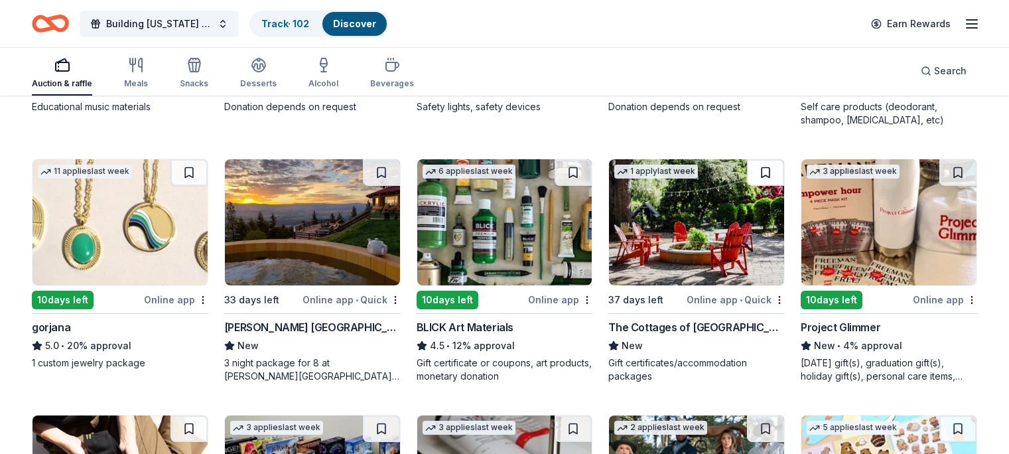
click at [754, 171] on button at bounding box center [765, 172] width 37 height 27
drag, startPoint x: 378, startPoint y: 170, endPoint x: 387, endPoint y: 170, distance: 8.6
click at [387, 170] on button at bounding box center [381, 172] width 37 height 27
click at [203, 172] on button at bounding box center [188, 172] width 37 height 27
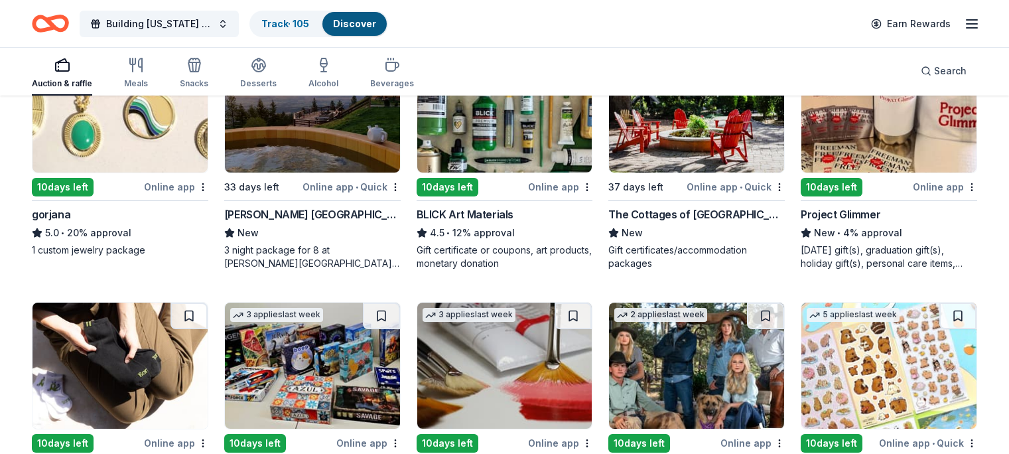
scroll to position [863, 0]
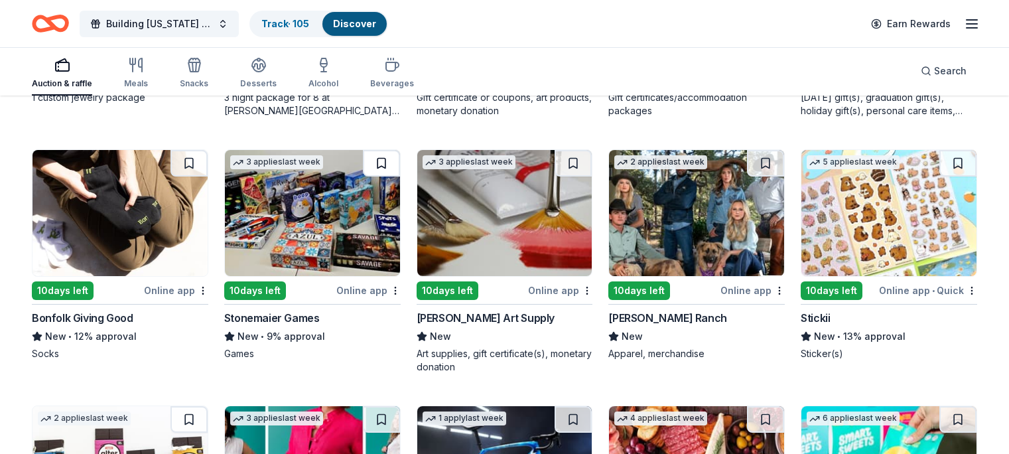
click at [385, 159] on button at bounding box center [381, 163] width 37 height 27
click at [747, 161] on button at bounding box center [765, 163] width 37 height 27
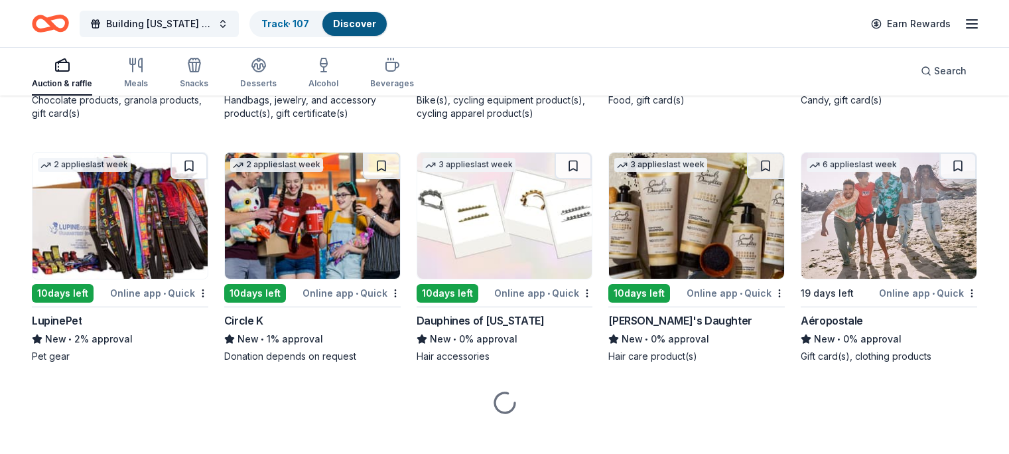
scroll to position [1387, 0]
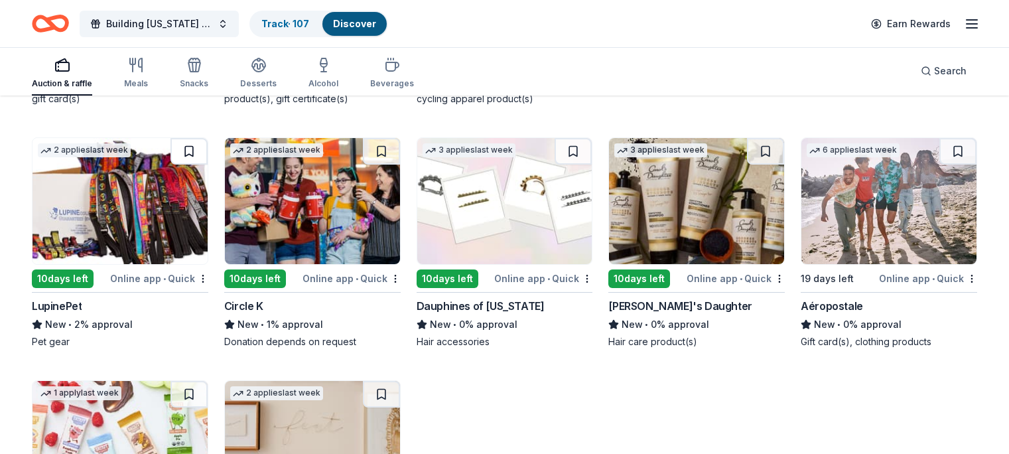
click at [201, 149] on button at bounding box center [188, 151] width 37 height 27
click at [752, 149] on button at bounding box center [765, 151] width 37 height 27
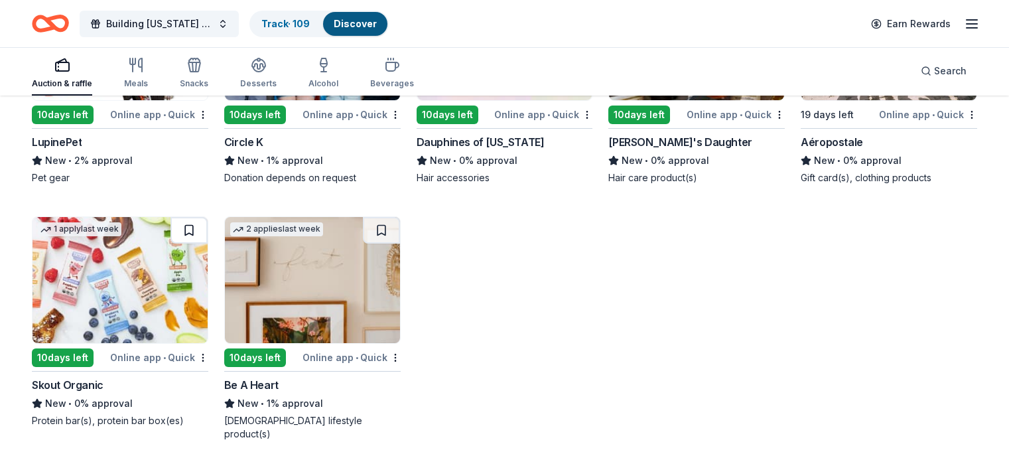
click at [204, 222] on button at bounding box center [188, 230] width 37 height 27
click at [301, 23] on link "Track · 110" at bounding box center [284, 23] width 46 height 11
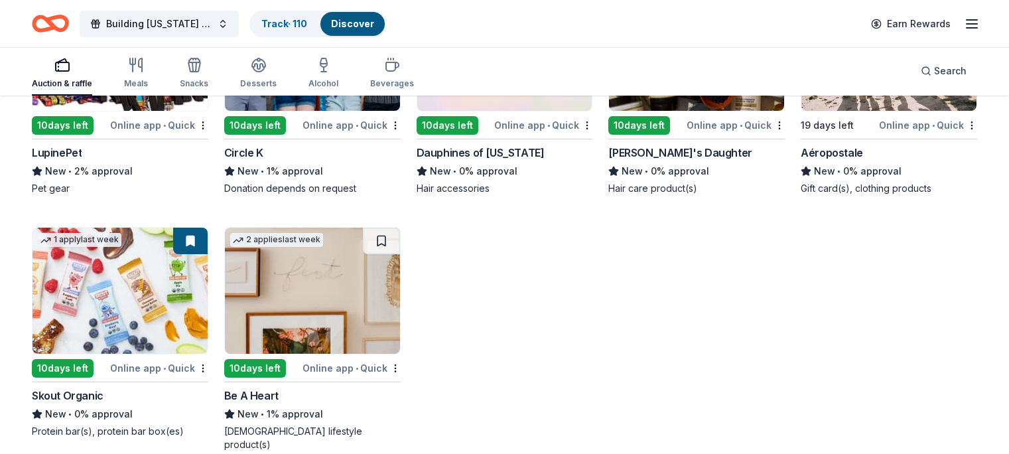
scroll to position [1484, 0]
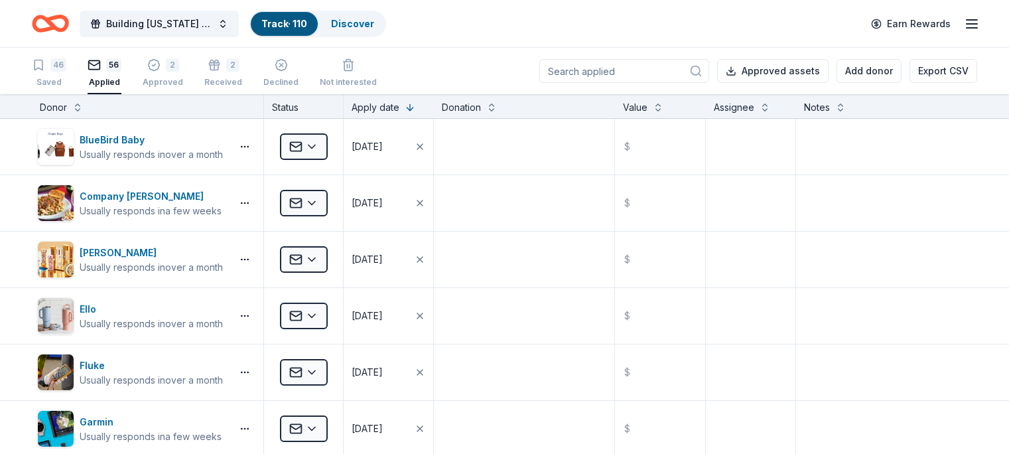
click at [307, 20] on link "Track · 110" at bounding box center [284, 23] width 46 height 11
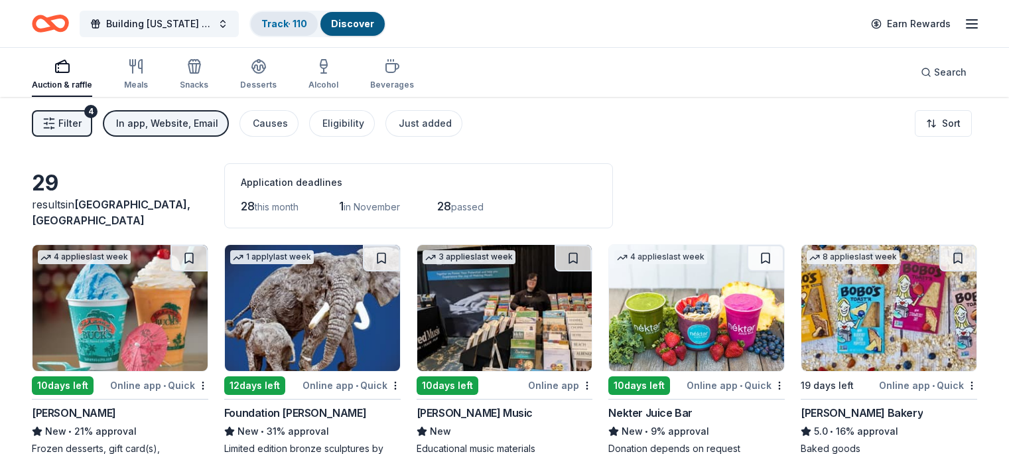
click at [293, 26] on link "Track · 110" at bounding box center [284, 23] width 46 height 11
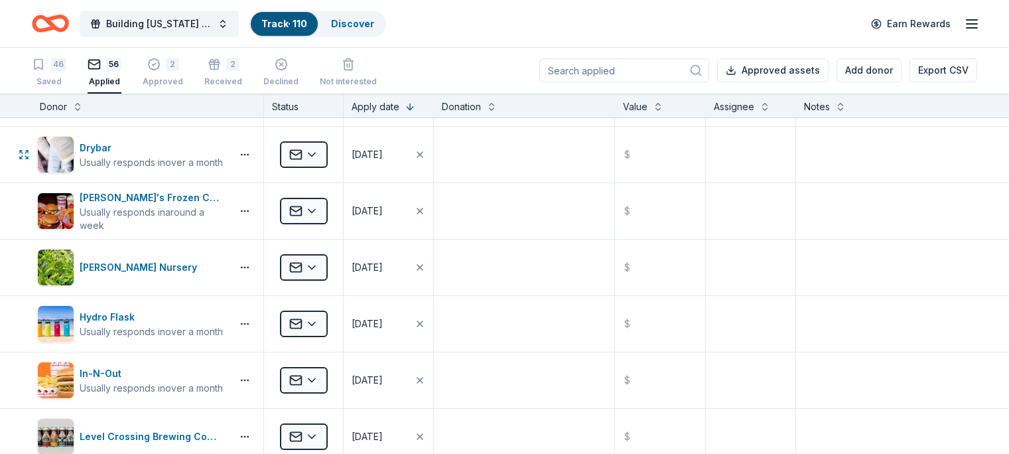
scroll to position [2007, 0]
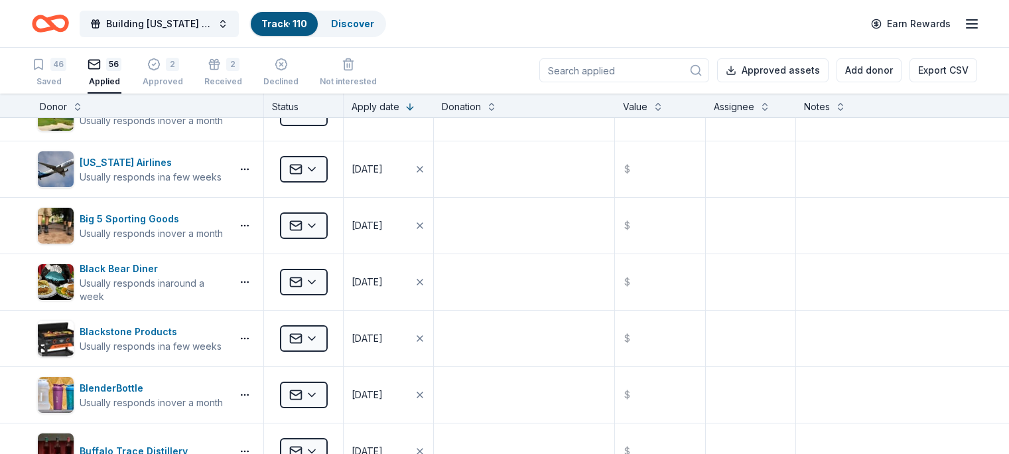
click at [291, 29] on div "Track · 110" at bounding box center [284, 24] width 67 height 24
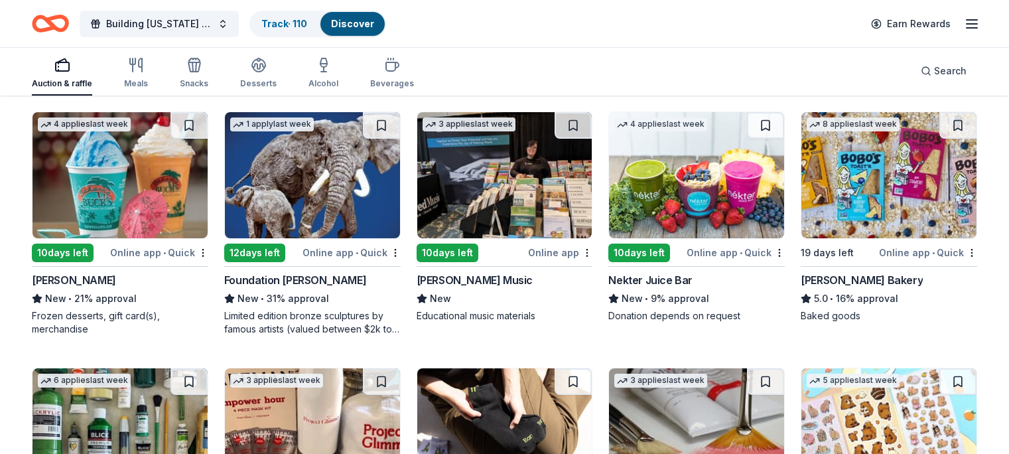
scroll to position [66, 0]
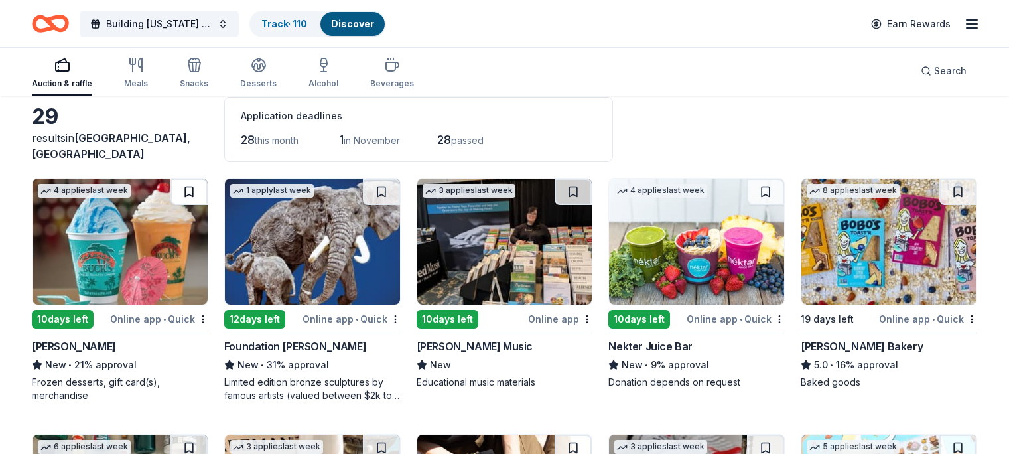
click at [205, 187] on button at bounding box center [188, 191] width 37 height 27
click at [566, 188] on button at bounding box center [573, 191] width 37 height 27
click at [387, 190] on button at bounding box center [381, 191] width 37 height 27
click at [752, 186] on button at bounding box center [765, 191] width 37 height 27
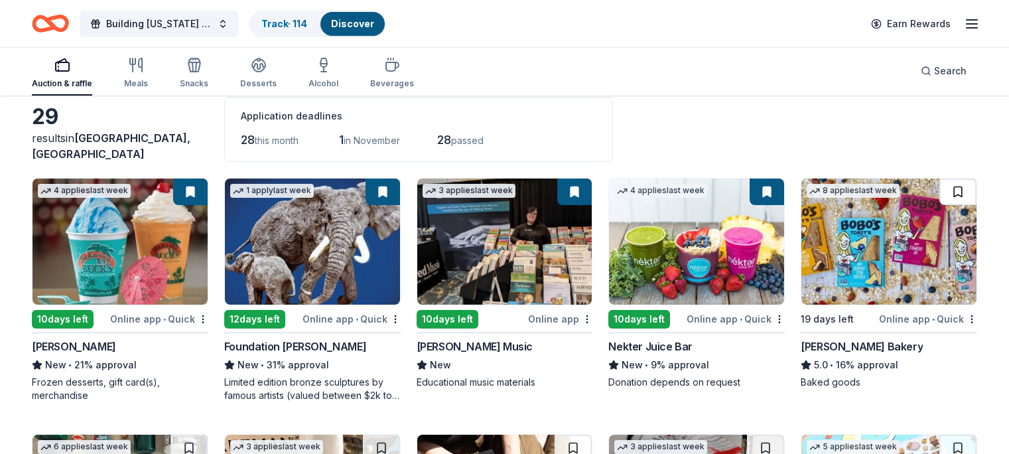
click at [939, 190] on button at bounding box center [957, 191] width 37 height 27
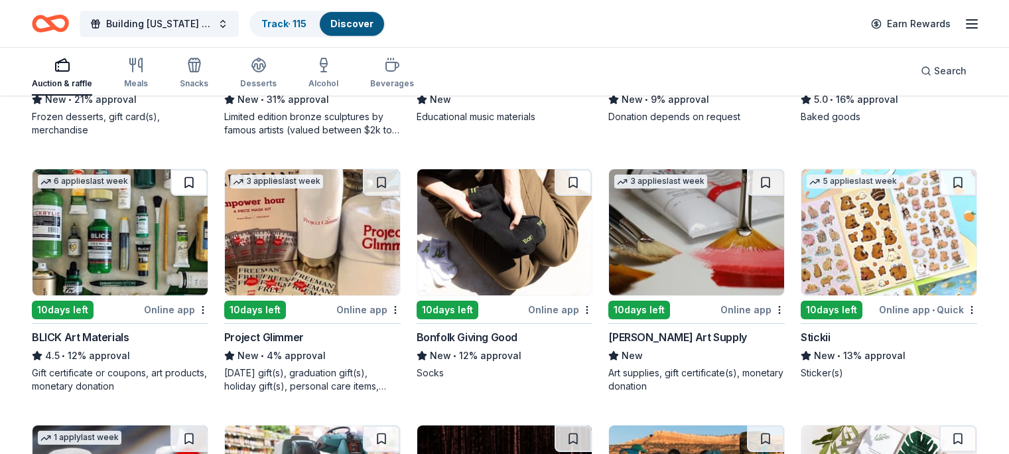
click at [198, 178] on button at bounding box center [188, 182] width 37 height 27
click at [388, 182] on button at bounding box center [381, 182] width 37 height 27
click at [567, 178] on button at bounding box center [573, 182] width 37 height 27
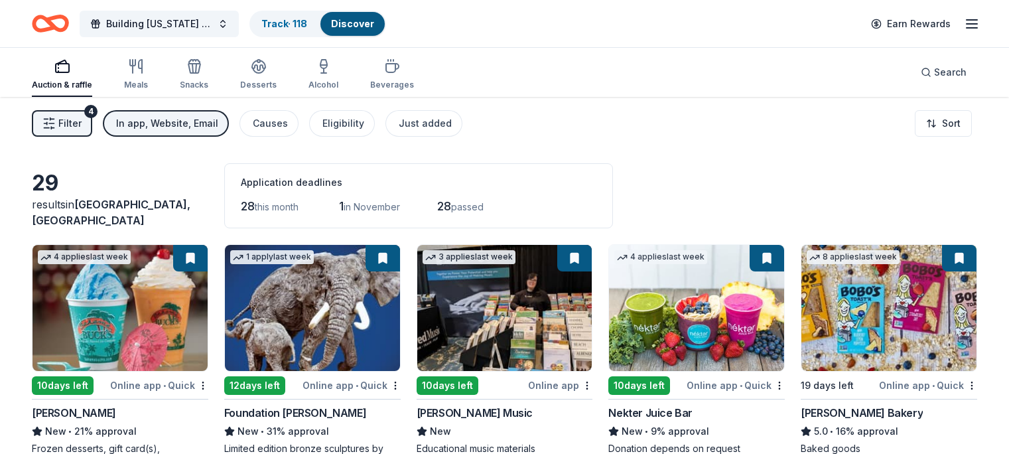
scroll to position [199, 0]
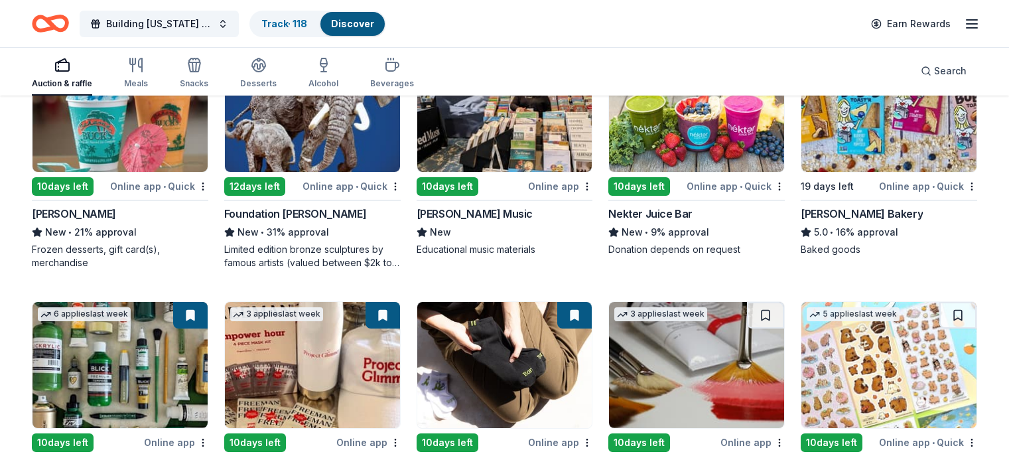
click at [149, 127] on img at bounding box center [120, 109] width 175 height 126
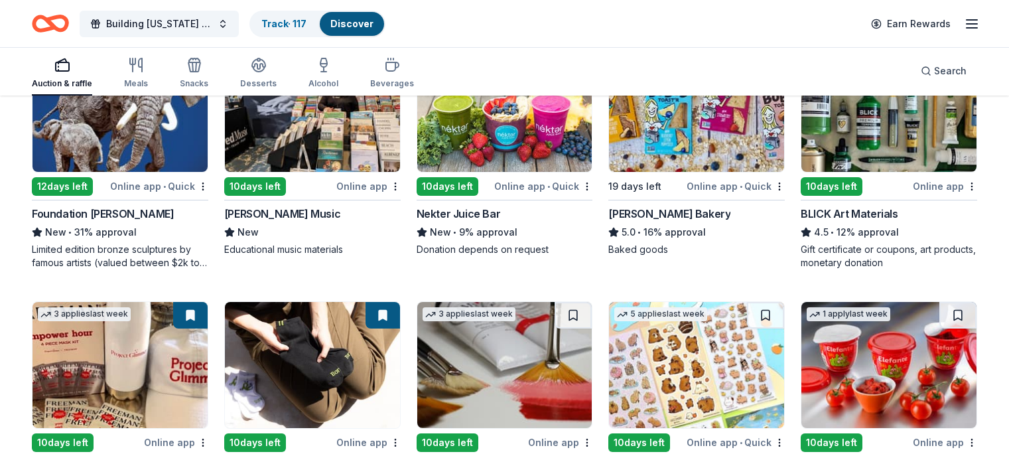
click at [167, 115] on img at bounding box center [120, 109] width 175 height 126
click at [854, 263] on div "Gift certificate or coupons, art products, monetary donation" at bounding box center [889, 256] width 176 height 27
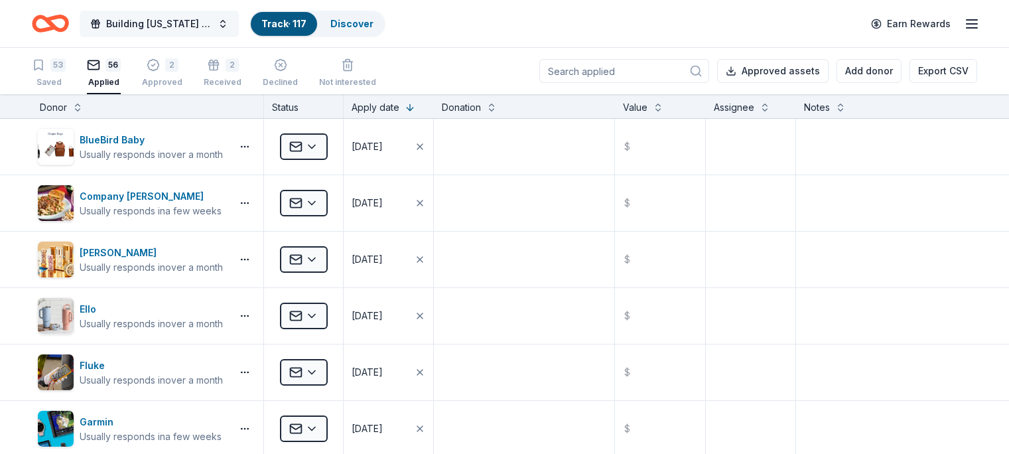
click at [182, 26] on span "Building [US_STATE] Youth Gala" at bounding box center [159, 24] width 106 height 16
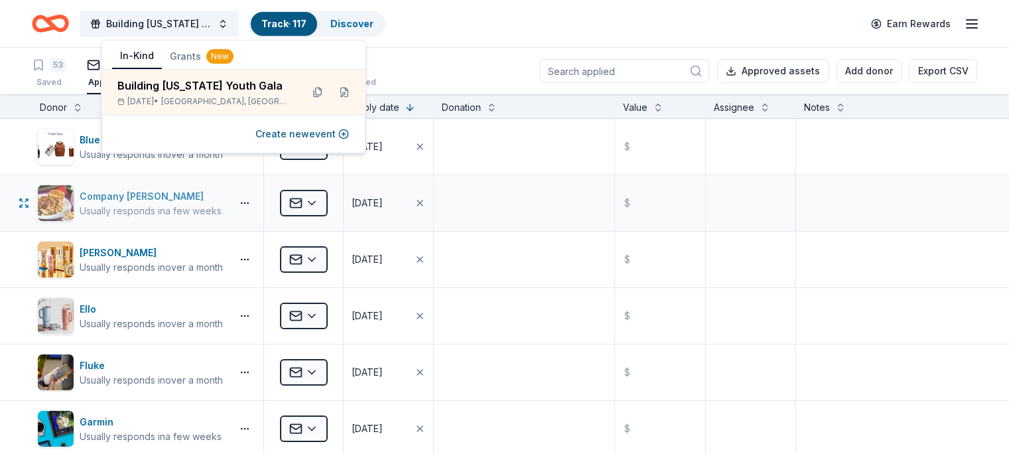
click at [157, 199] on div "Company Brinker" at bounding box center [151, 196] width 142 height 16
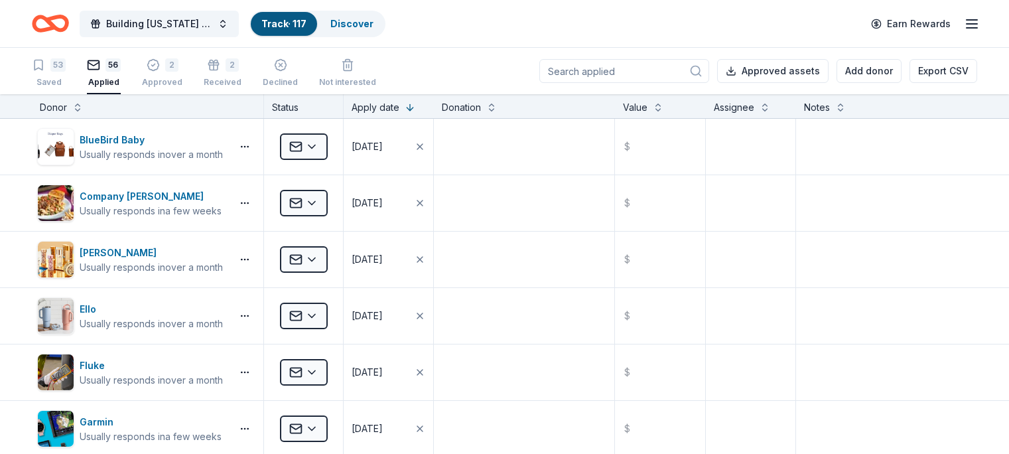
drag, startPoint x: 301, startPoint y: 36, endPoint x: 305, endPoint y: 31, distance: 7.6
click at [305, 31] on div "Track · 117" at bounding box center [284, 24] width 66 height 24
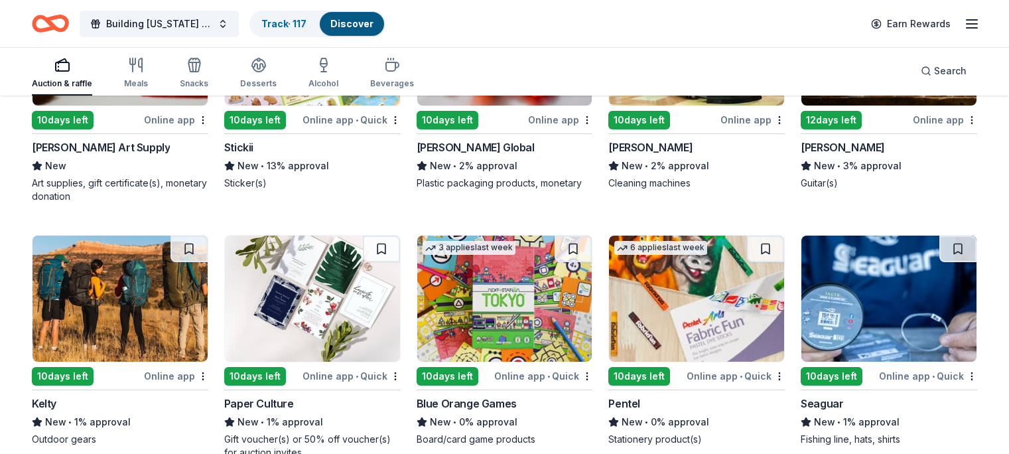
scroll to position [3, 0]
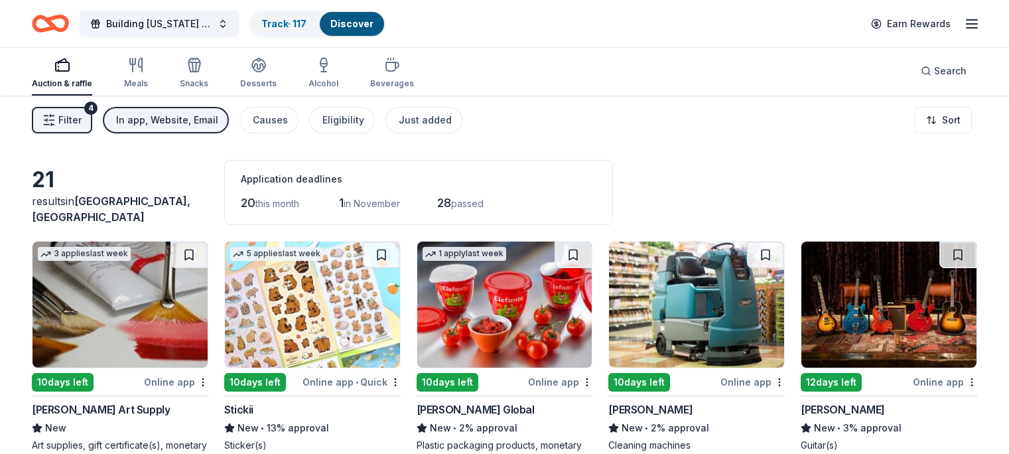
click at [833, 305] on img at bounding box center [888, 304] width 175 height 126
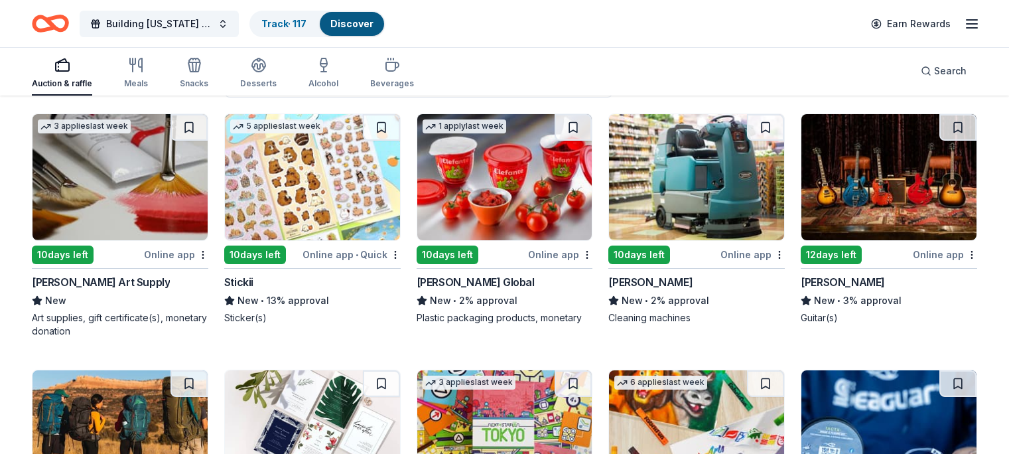
scroll to position [70, 0]
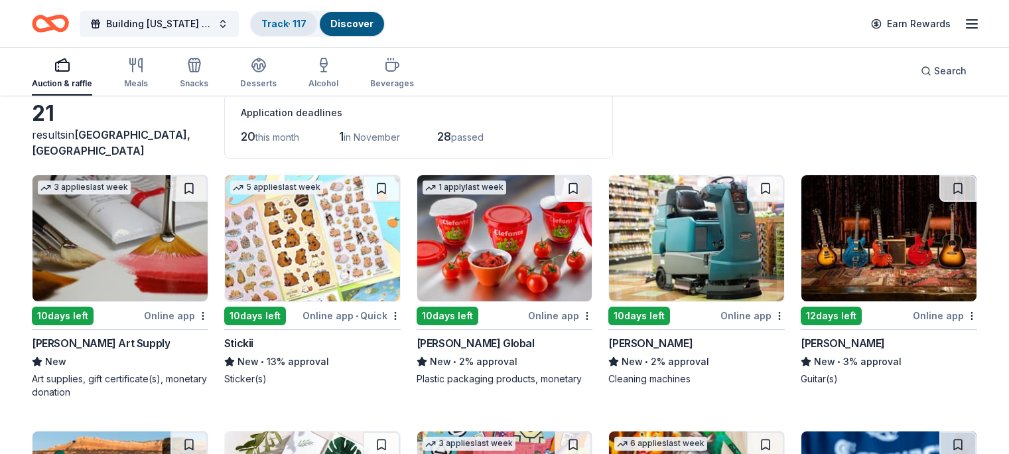
click at [293, 20] on link "Track · 117" at bounding box center [283, 23] width 45 height 11
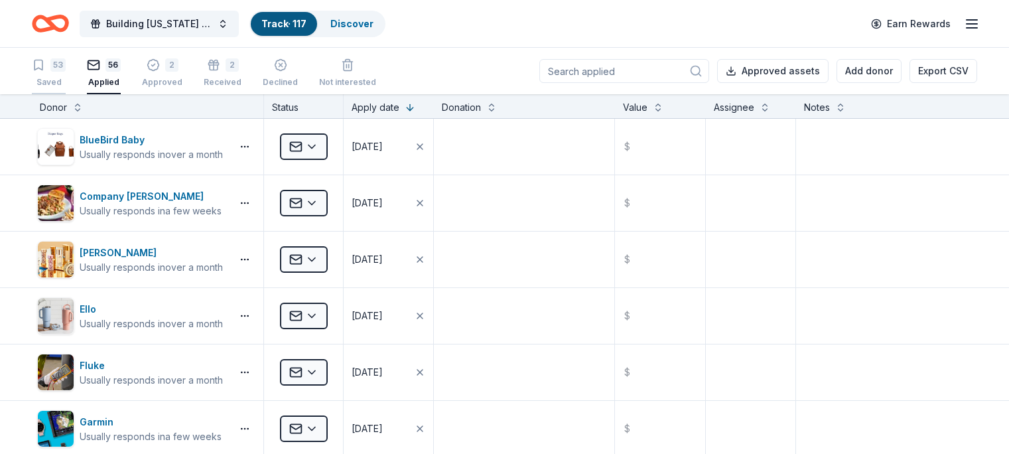
click at [66, 78] on div "Saved" at bounding box center [49, 82] width 34 height 11
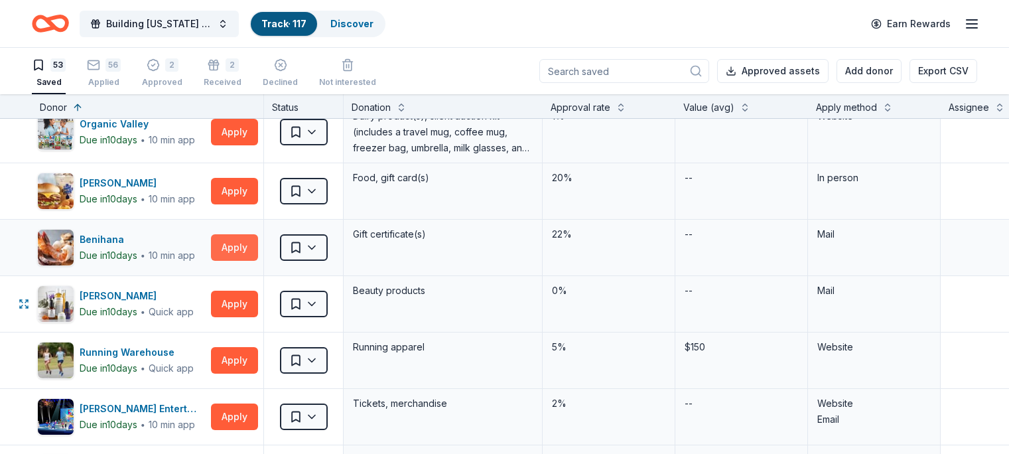
scroll to position [1396, 0]
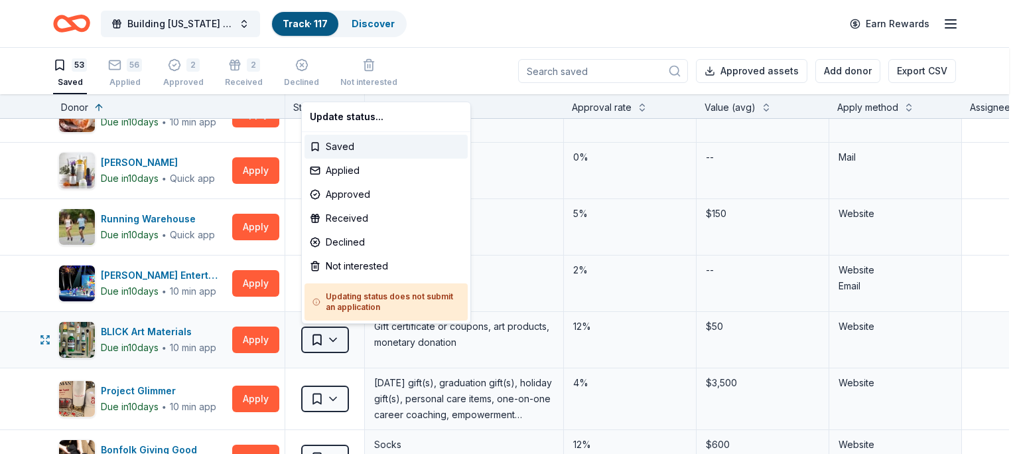
click at [336, 334] on button "Saved" at bounding box center [325, 339] width 48 height 27
click at [339, 165] on div "Applied" at bounding box center [386, 171] width 163 height 24
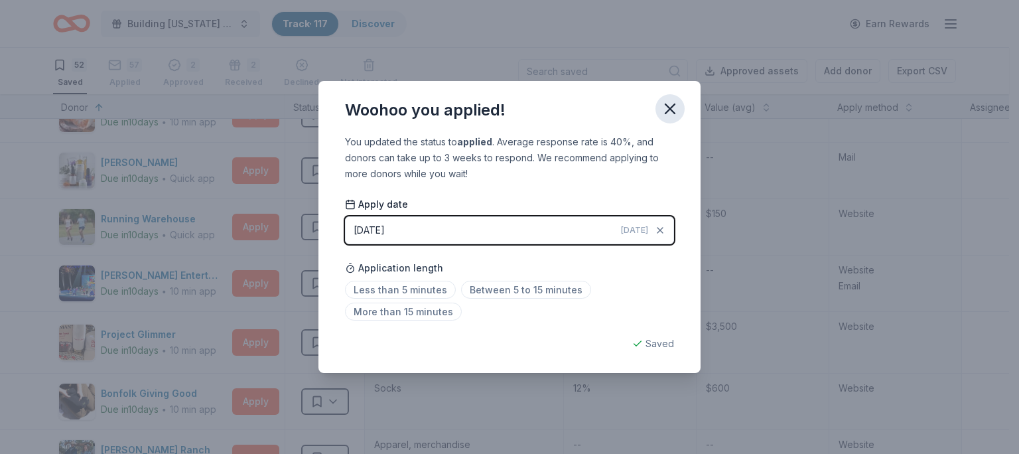
click at [678, 106] on icon "button" at bounding box center [670, 109] width 19 height 19
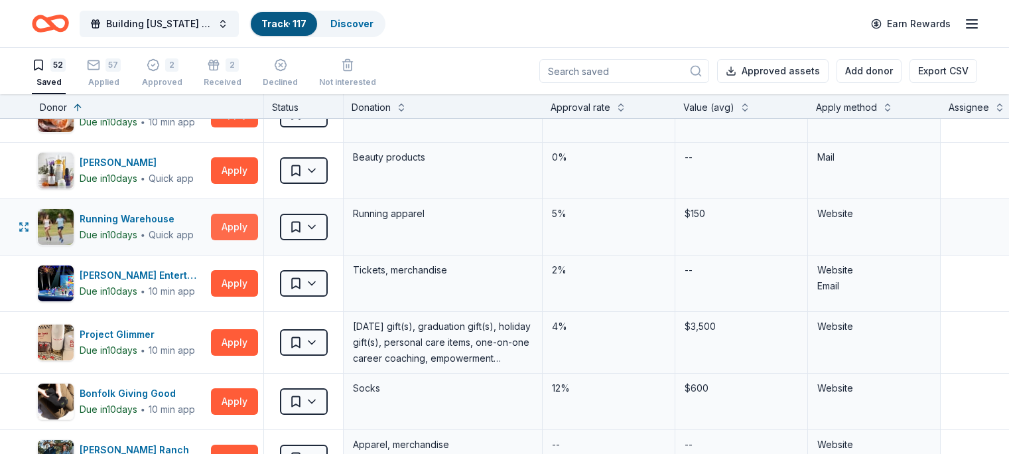
click at [258, 234] on button "Apply" at bounding box center [234, 227] width 47 height 27
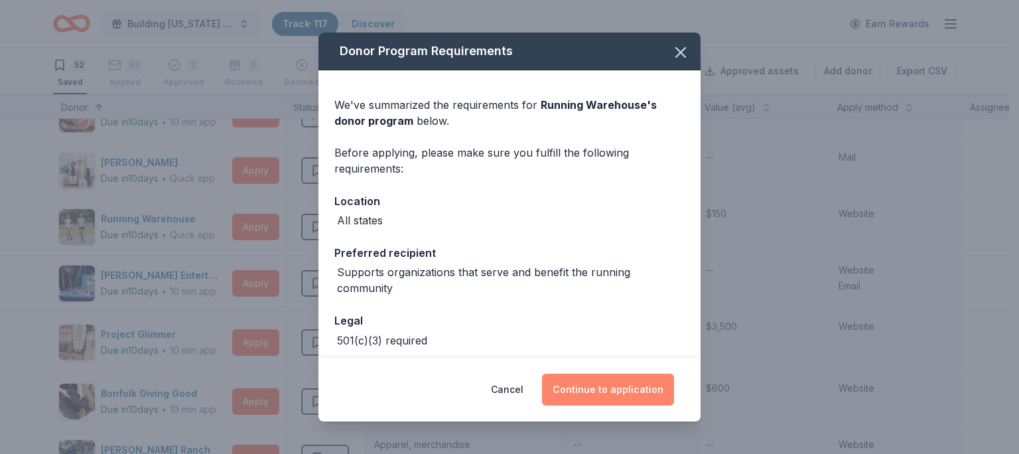
click at [629, 393] on button "Continue to application" at bounding box center [608, 390] width 132 height 32
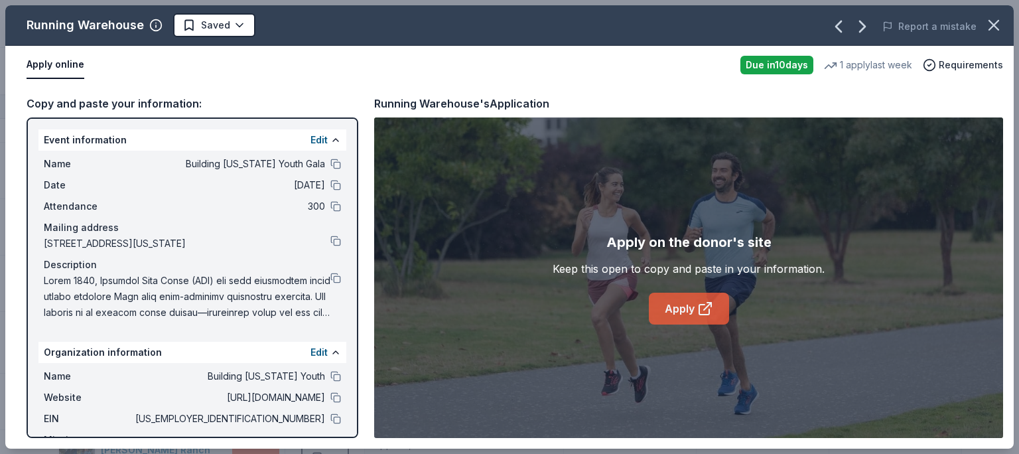
click at [689, 301] on link "Apply" at bounding box center [689, 309] width 80 height 32
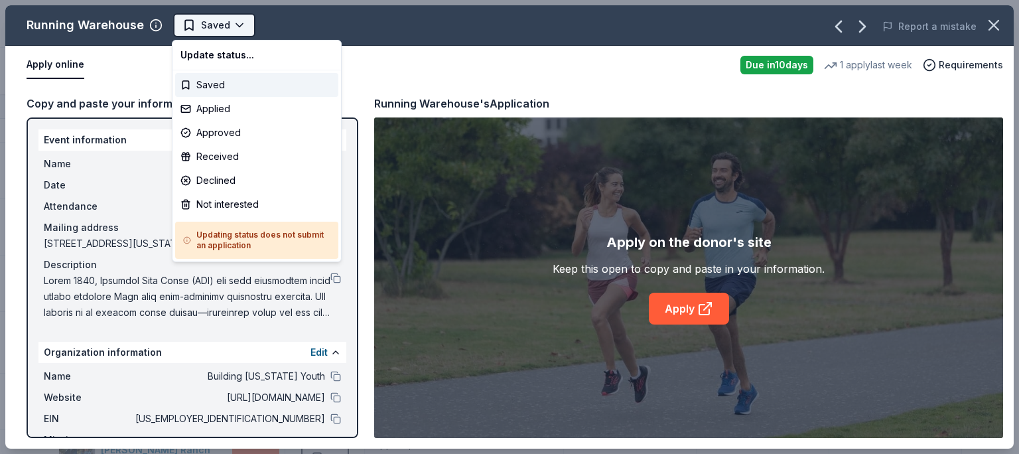
click at [216, 25] on span "Saved" at bounding box center [215, 25] width 29 height 16
click at [226, 198] on div "Not interested" at bounding box center [256, 204] width 163 height 24
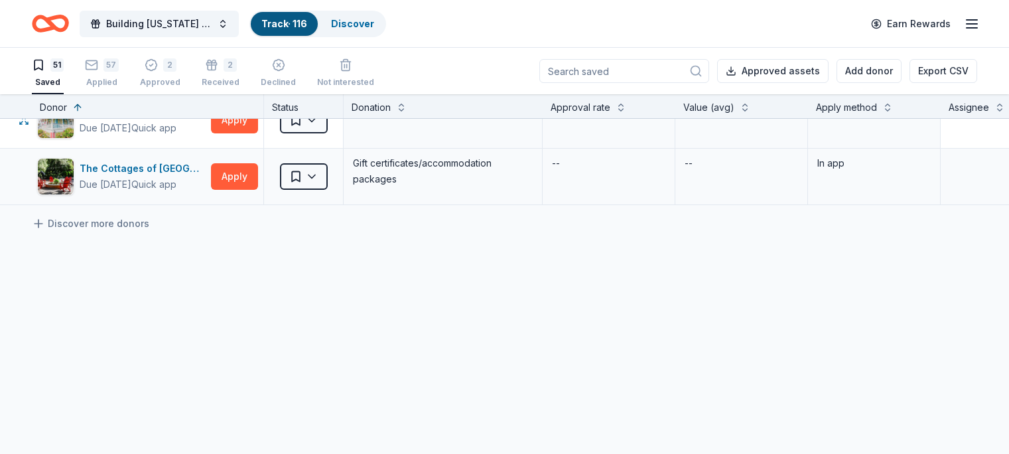
scroll to position [2698, 0]
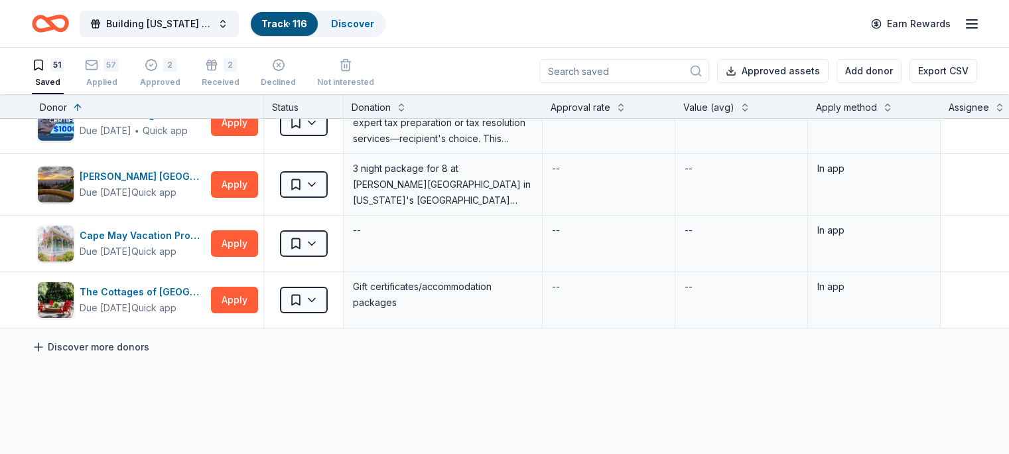
click at [145, 345] on link "Discover more donors" at bounding box center [90, 347] width 117 height 16
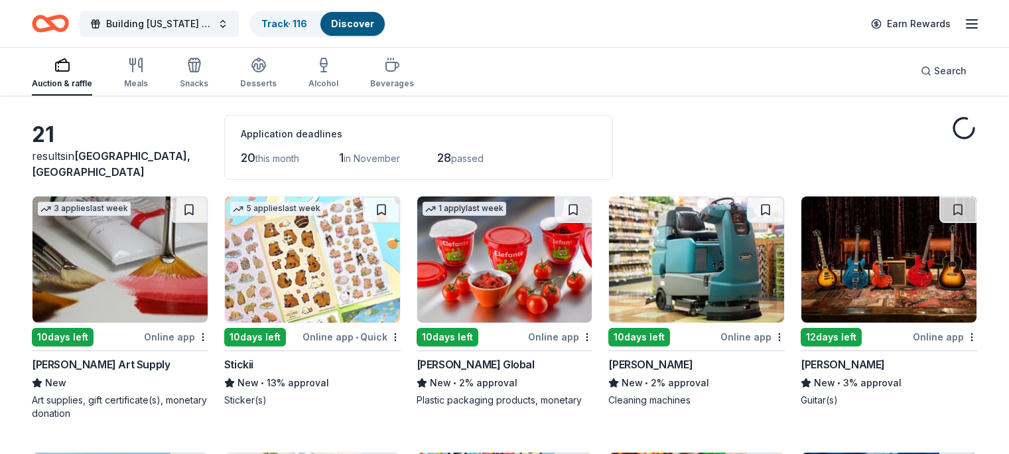
scroll to position [199, 0]
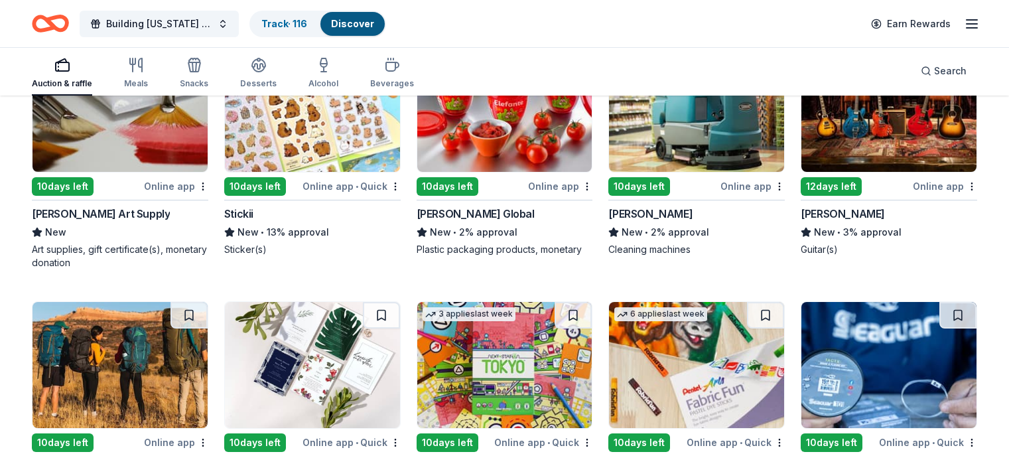
click at [169, 127] on img at bounding box center [120, 109] width 175 height 126
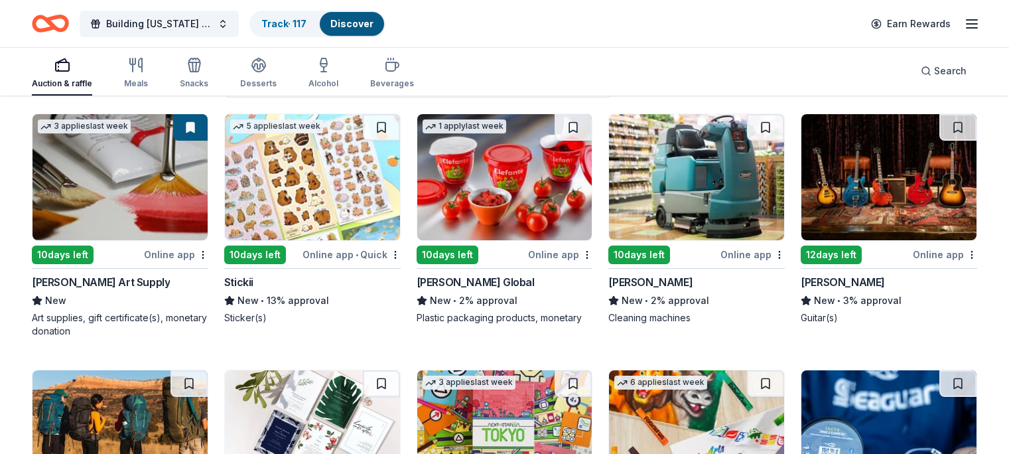
scroll to position [111, 0]
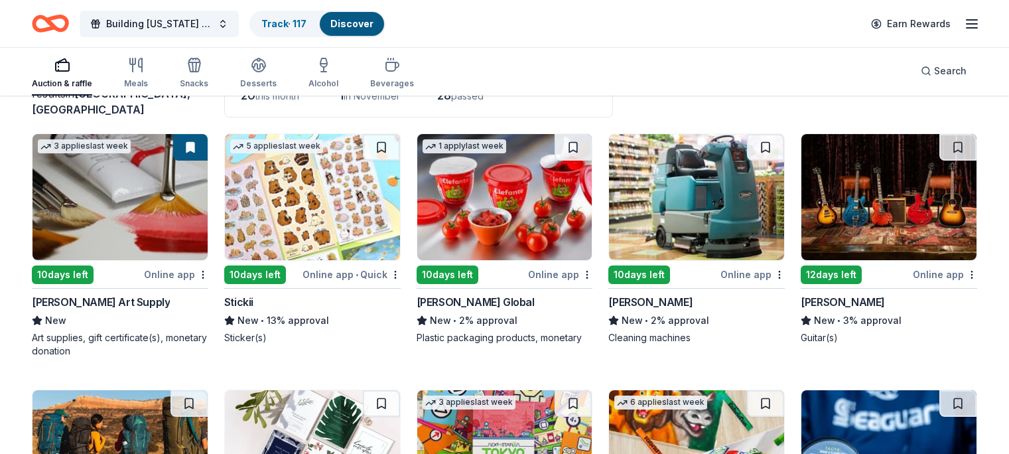
click at [92, 64] on div "button" at bounding box center [62, 65] width 60 height 16
click at [865, 214] on img at bounding box center [888, 197] width 175 height 126
click at [915, 206] on img at bounding box center [888, 197] width 175 height 126
click at [880, 188] on img at bounding box center [888, 197] width 175 height 126
click at [967, 272] on button "button" at bounding box center [972, 274] width 11 height 11
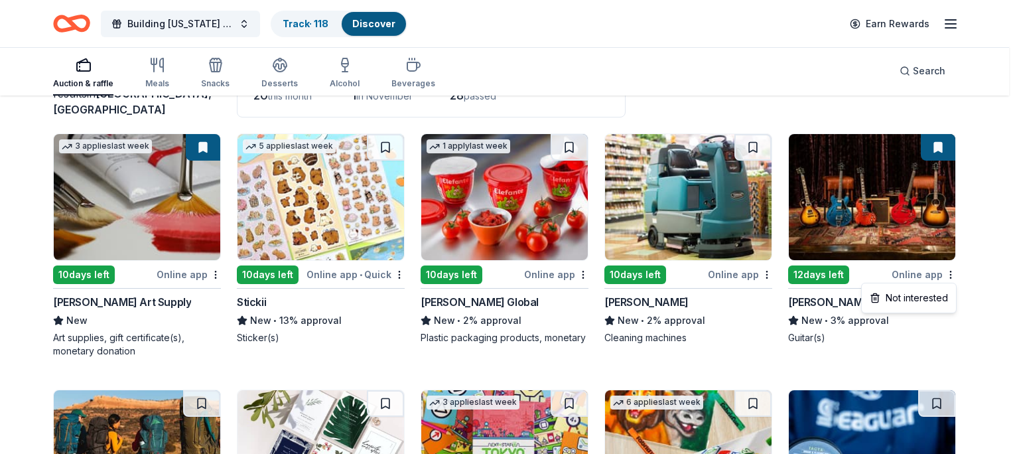
click at [305, 27] on html "Building Utah Youth Gala Track · 118 Discover Earn Rewards Auction & raffle Mea…" at bounding box center [509, 116] width 1019 height 454
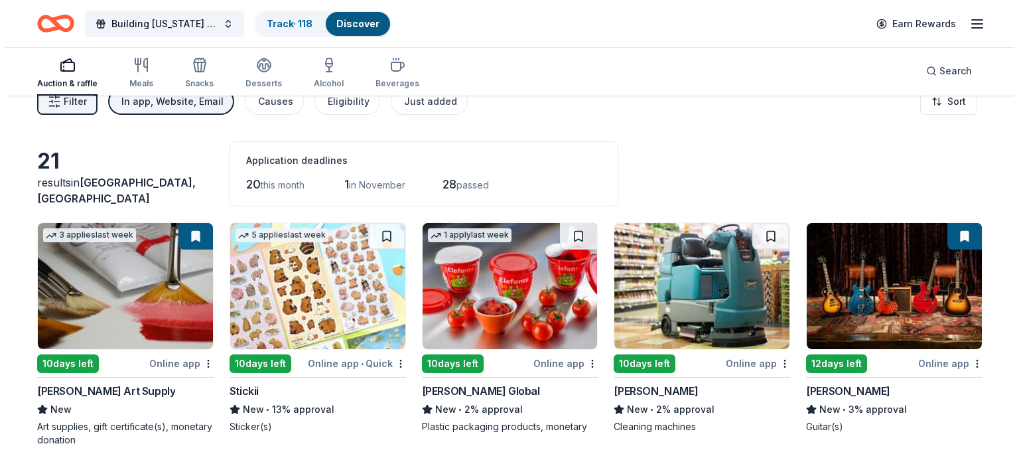
scroll to position [0, 0]
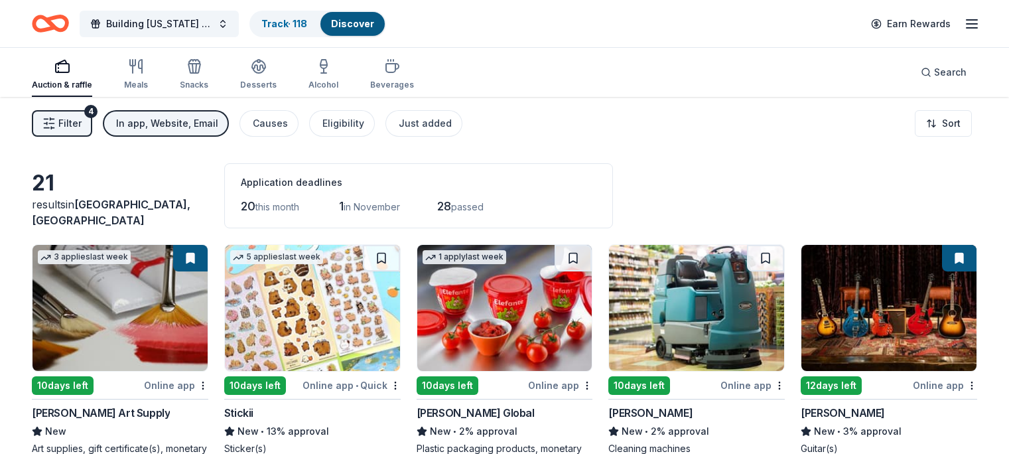
drag, startPoint x: 98, startPoint y: 123, endPoint x: 90, endPoint y: 120, distance: 9.0
click at [82, 119] on span "Filter" at bounding box center [69, 123] width 23 height 16
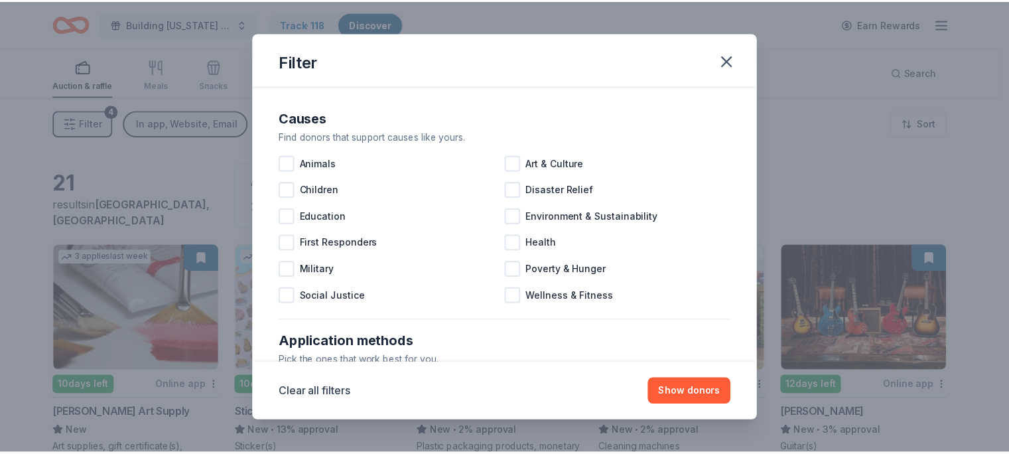
scroll to position [596, 0]
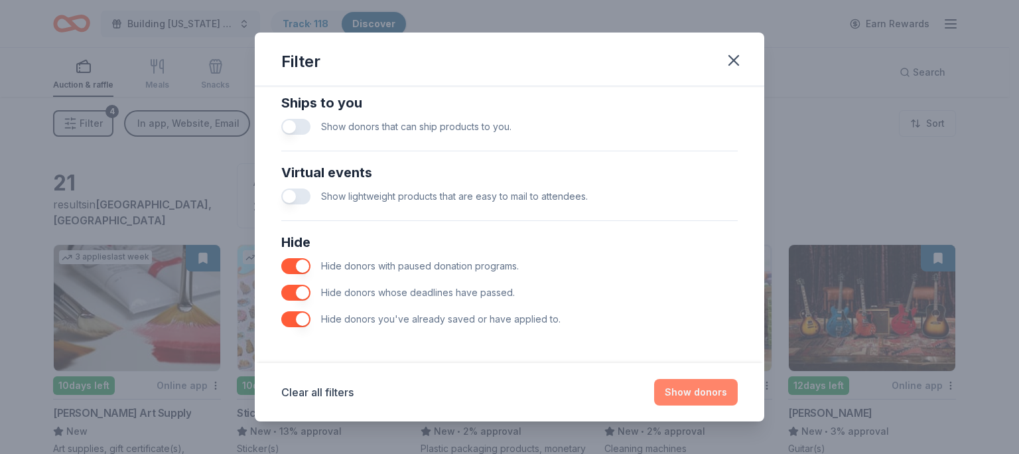
click at [720, 387] on button "Show donors" at bounding box center [696, 392] width 84 height 27
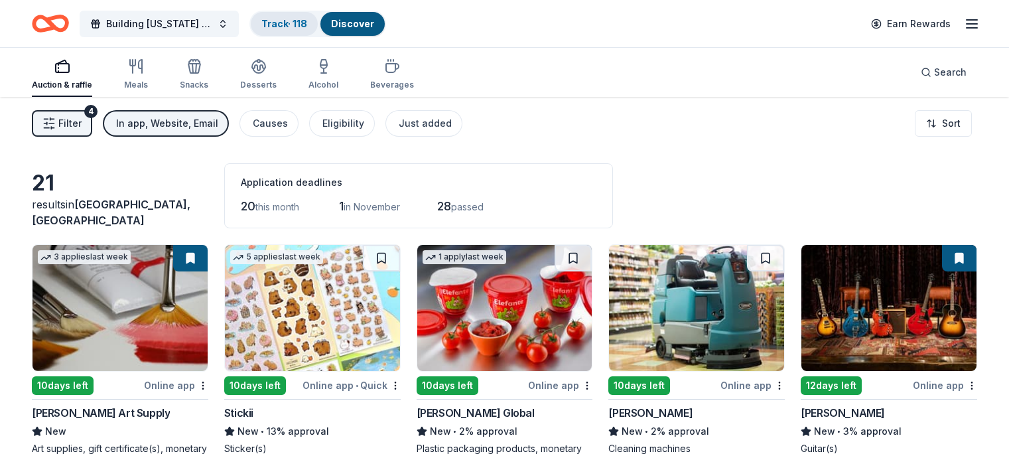
click at [307, 23] on link "Track · 118" at bounding box center [284, 23] width 46 height 11
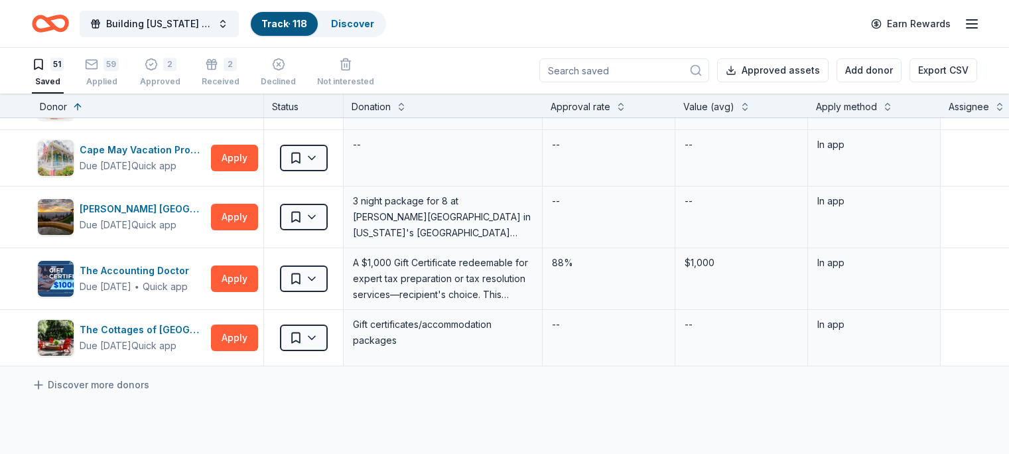
scroll to position [2831, 0]
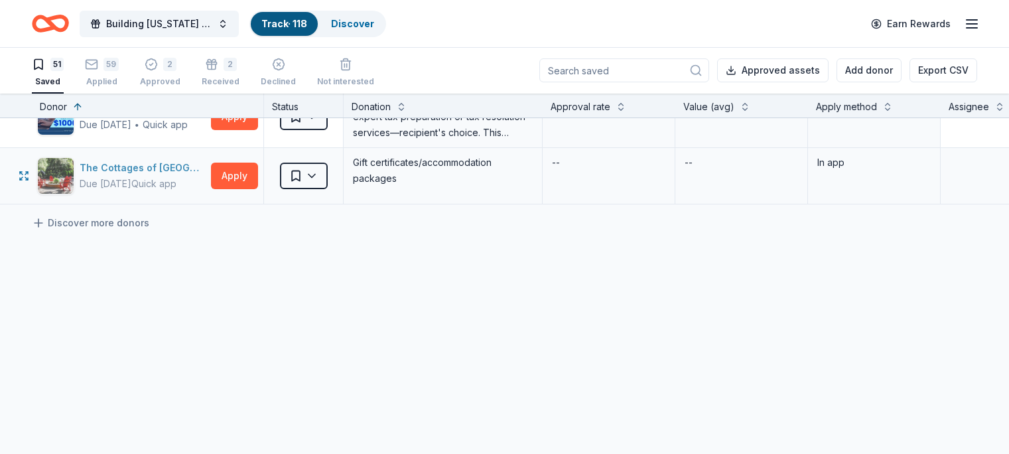
click at [149, 164] on div "The Cottages of Napa Valley" at bounding box center [143, 168] width 126 height 16
click at [328, 163] on button "Saved" at bounding box center [304, 176] width 48 height 27
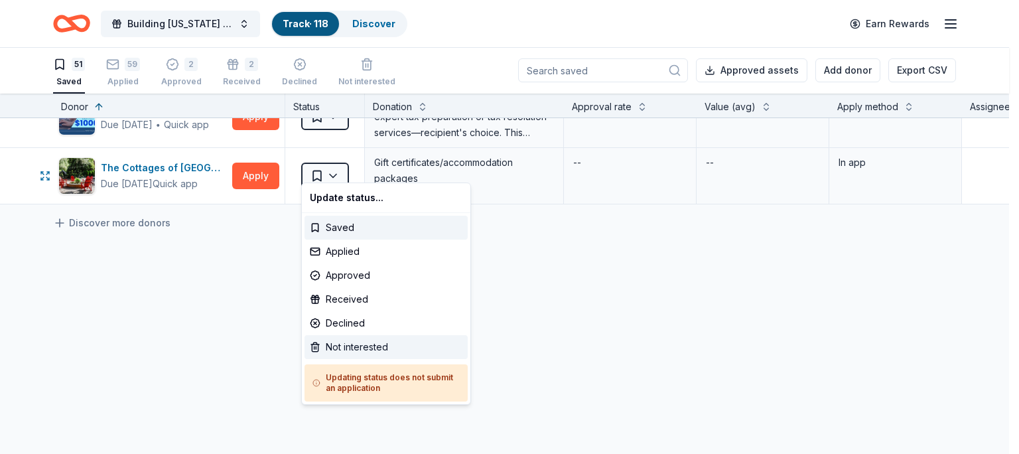
click at [344, 344] on div "Not interested" at bounding box center [386, 347] width 163 height 24
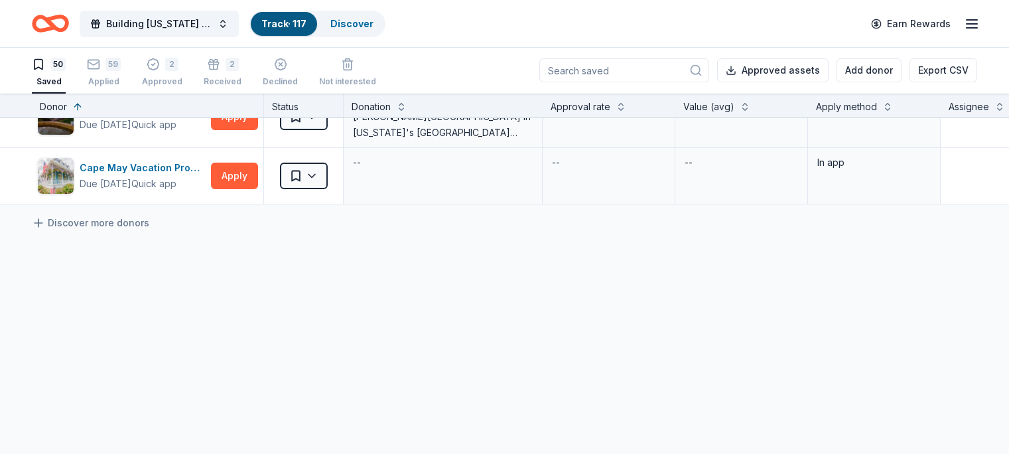
scroll to position [2713, 0]
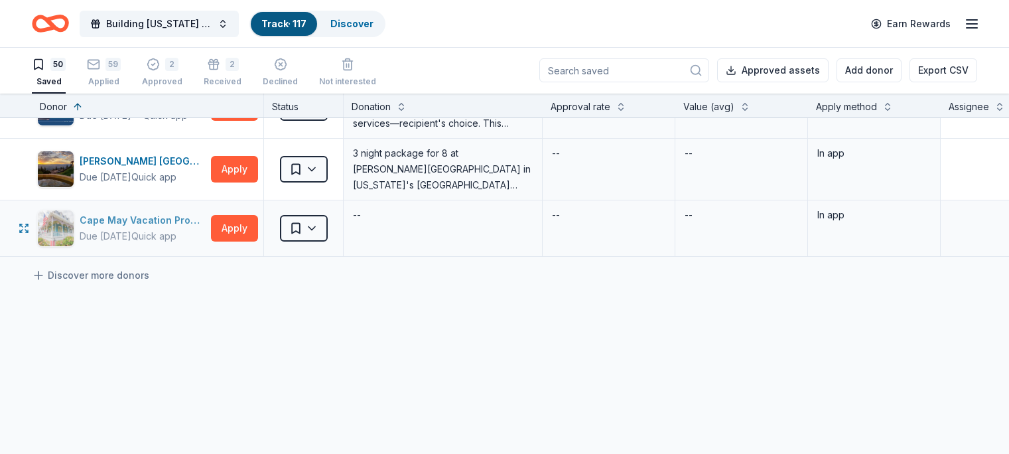
click at [131, 239] on div "Due [DATE]" at bounding box center [106, 236] width 52 height 16
click at [328, 234] on button "Saved" at bounding box center [304, 228] width 48 height 27
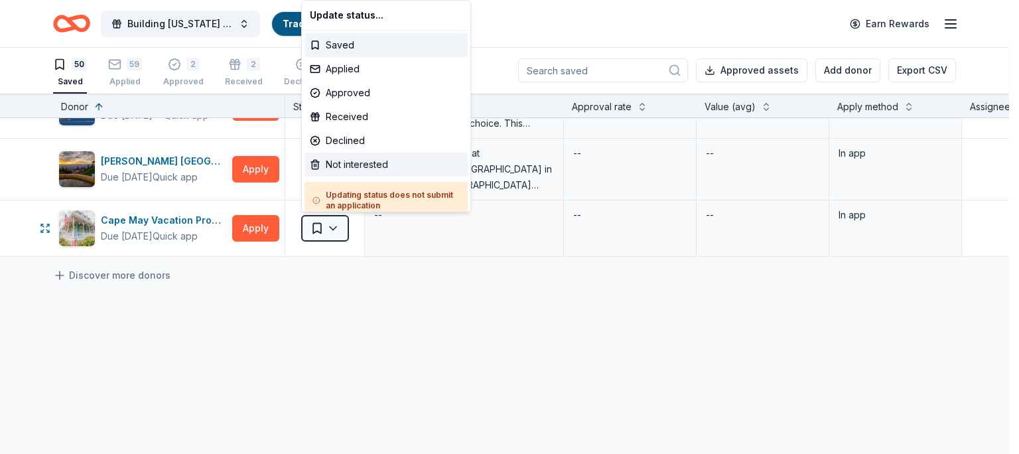
click at [366, 169] on div "Not interested" at bounding box center [386, 165] width 163 height 24
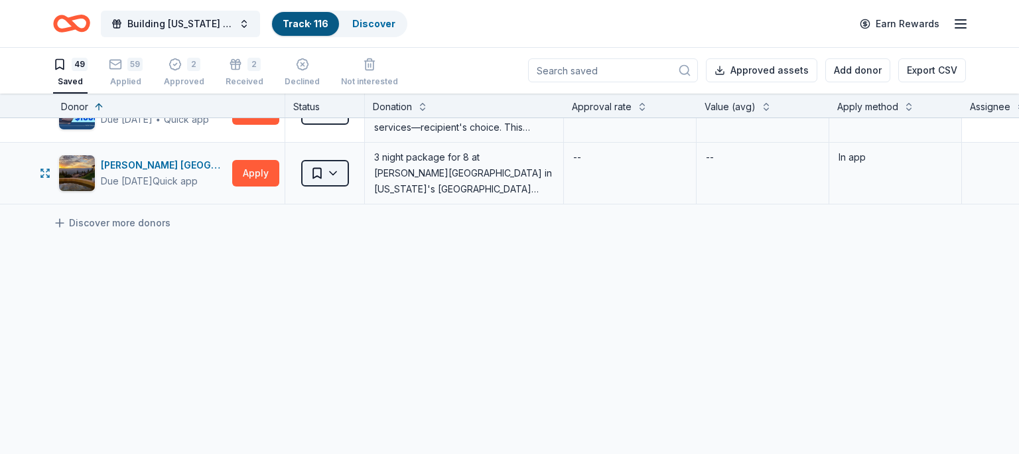
click at [331, 169] on button "Saved" at bounding box center [325, 173] width 48 height 27
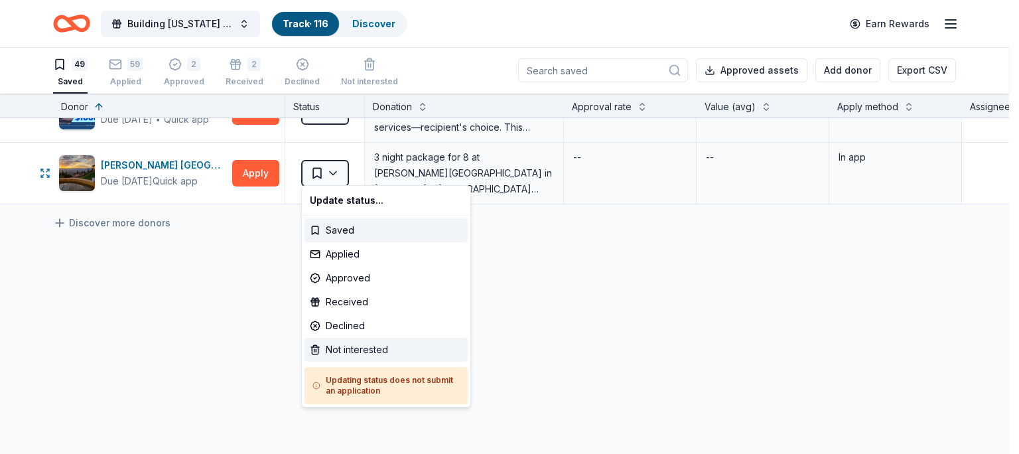
click at [337, 345] on div "Not interested" at bounding box center [386, 350] width 163 height 24
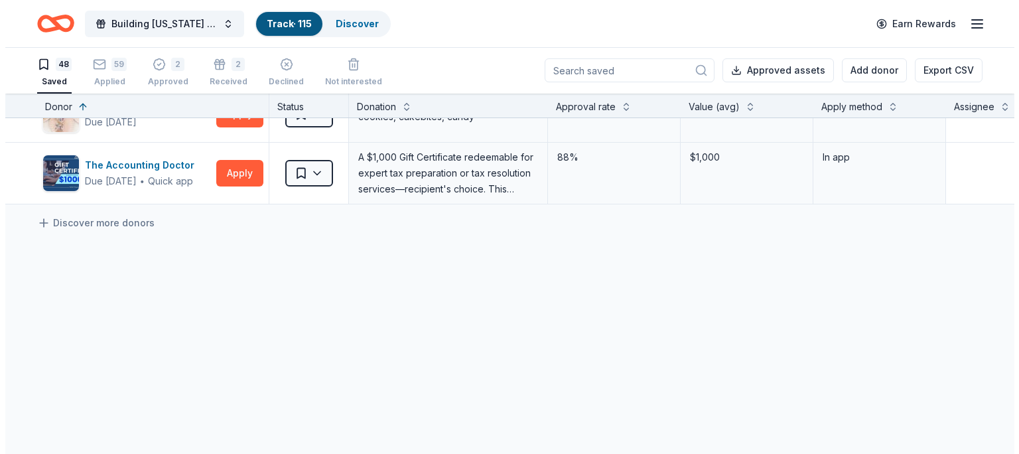
scroll to position [2657, 0]
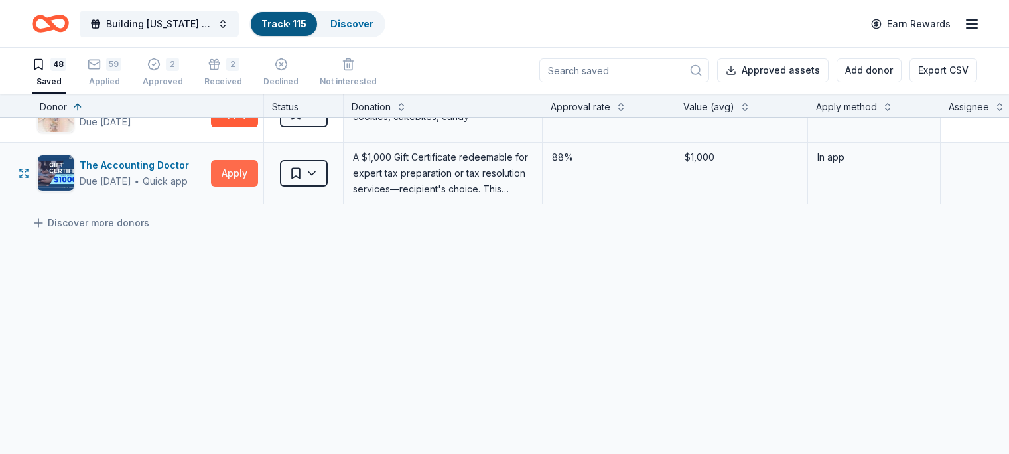
click at [251, 160] on button "Apply" at bounding box center [234, 173] width 47 height 27
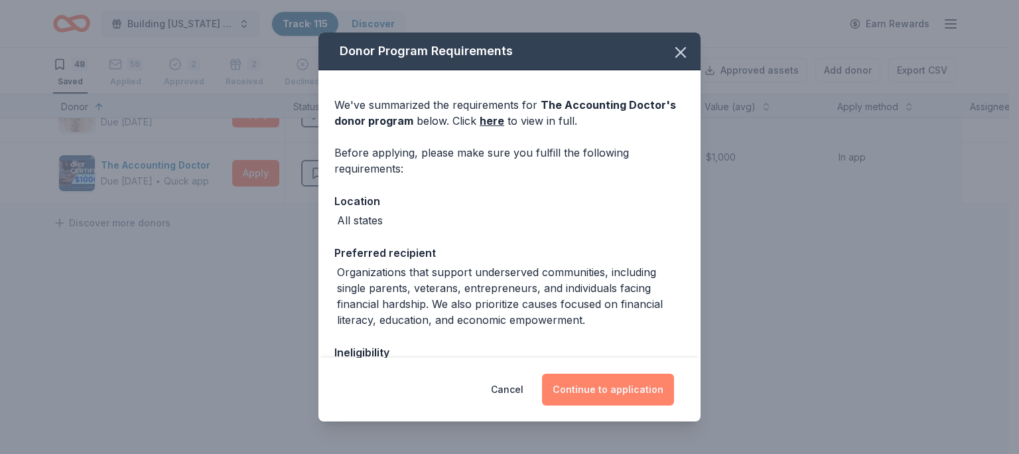
click at [636, 394] on button "Continue to application" at bounding box center [608, 390] width 132 height 32
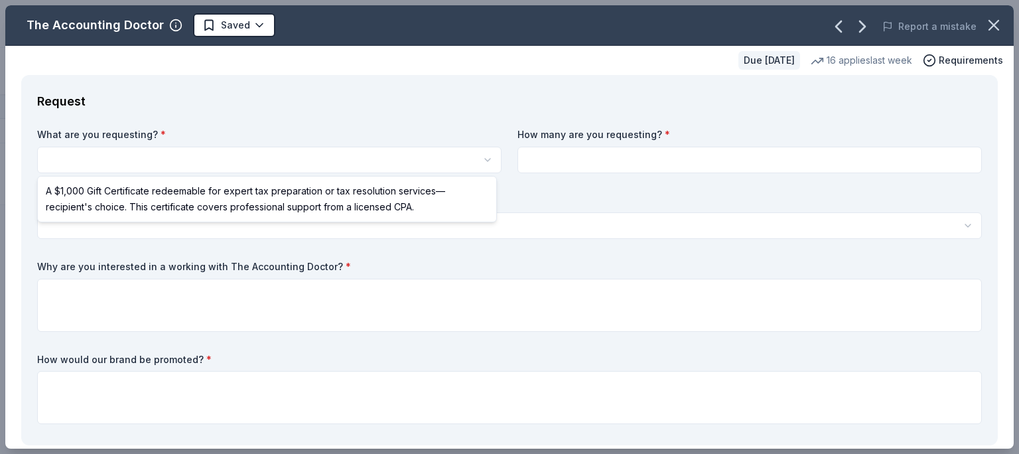
scroll to position [0, 0]
click at [183, 159] on button "button" at bounding box center [269, 160] width 464 height 27
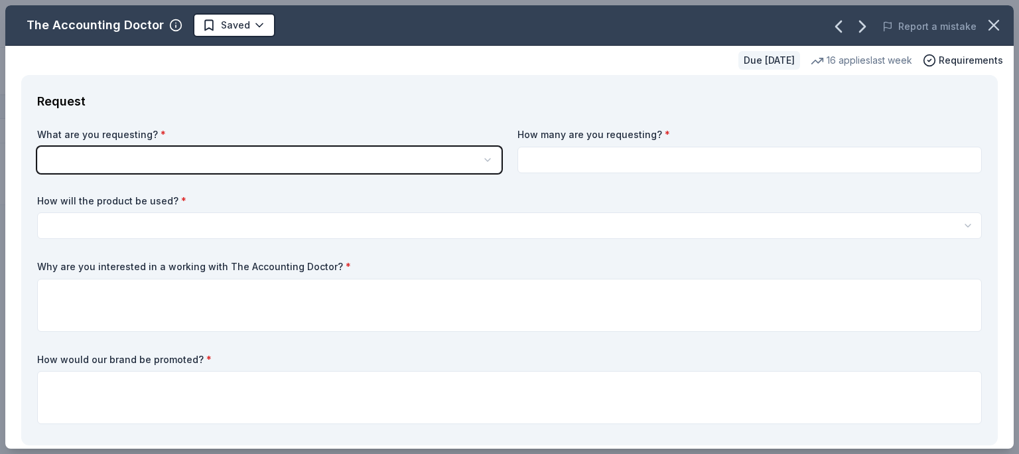
click at [200, 157] on html "Building Utah Youth Gala Track · 115 Discover Earn Rewards 48 Saved 59 Applied …" at bounding box center [509, 227] width 1019 height 454
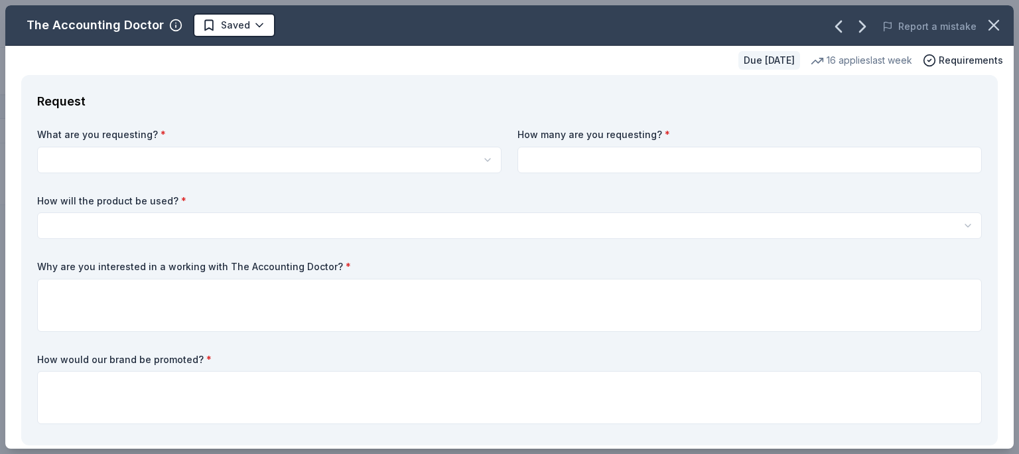
click at [155, 169] on button "button" at bounding box center [269, 160] width 464 height 27
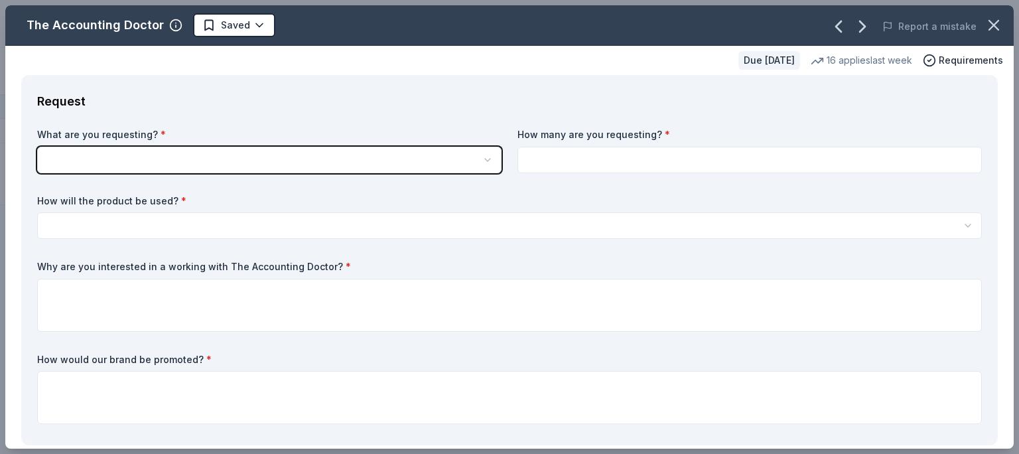
click at [634, 155] on html "Building Utah Youth Gala Track · 115 Discover Earn Rewards 48 Saved 59 Applied …" at bounding box center [509, 227] width 1019 height 454
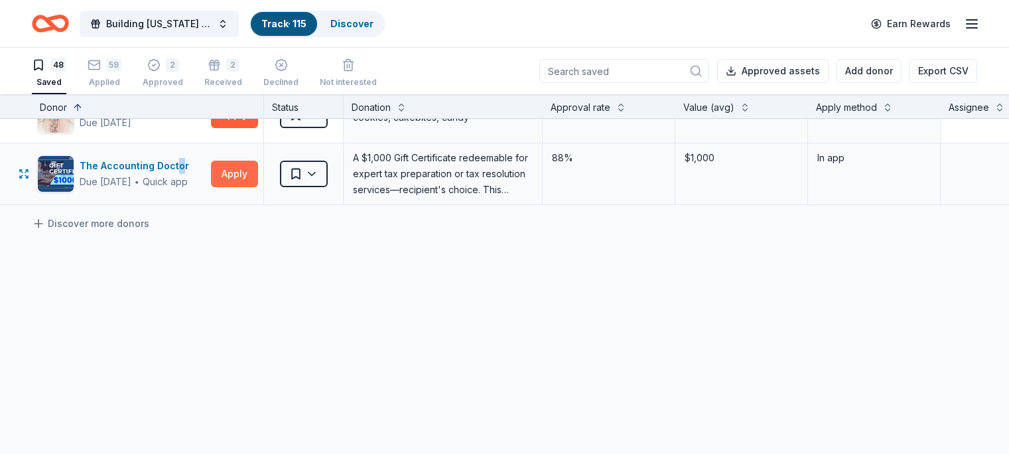
click at [258, 162] on button "Apply" at bounding box center [234, 174] width 47 height 27
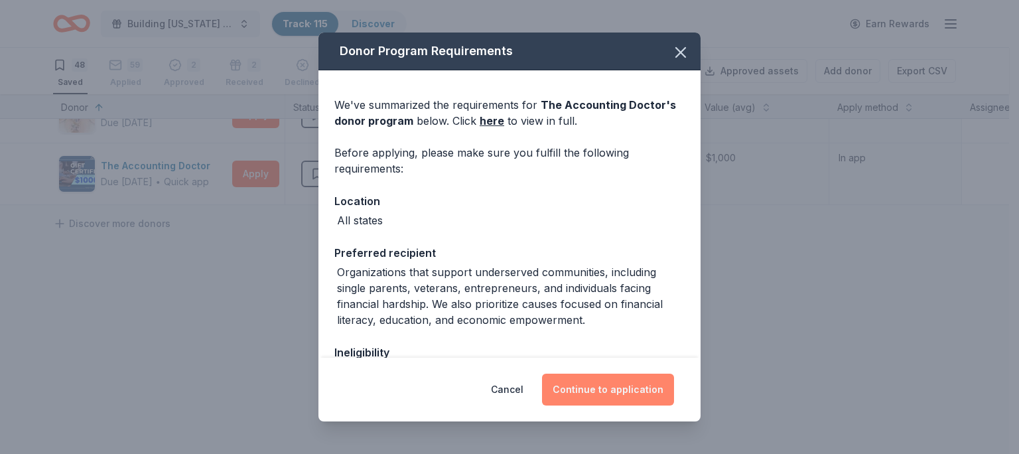
click at [626, 392] on button "Continue to application" at bounding box center [608, 390] width 132 height 32
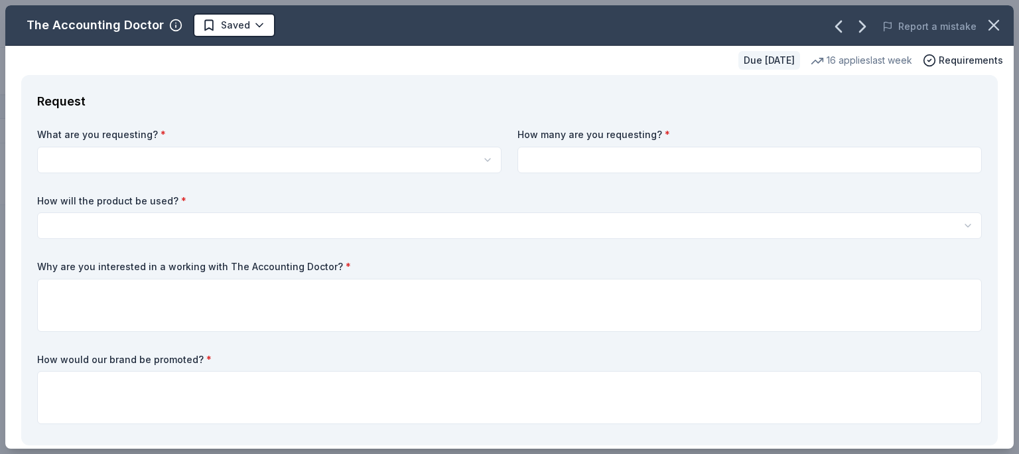
click at [285, 163] on button "button" at bounding box center [269, 160] width 464 height 27
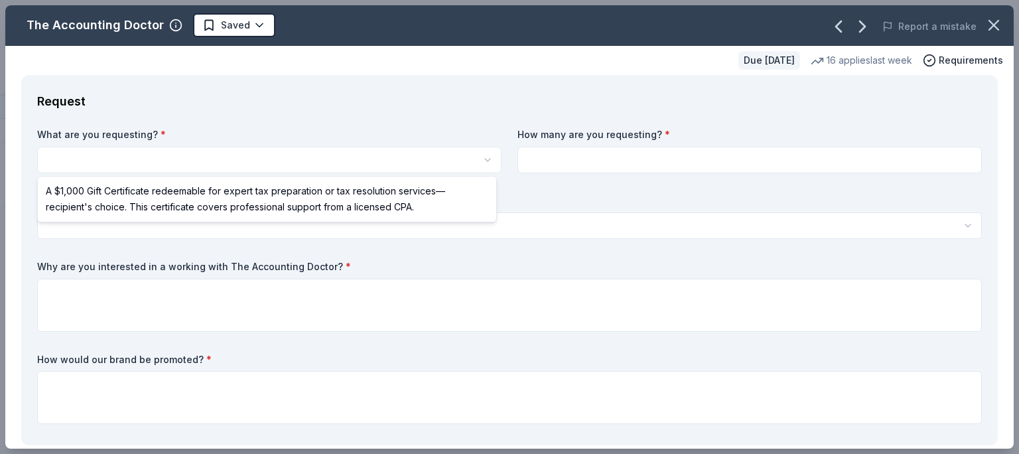
select select "A $1,000 Gift Certificate redeemable for expert tax preparation or tax resoluti…"
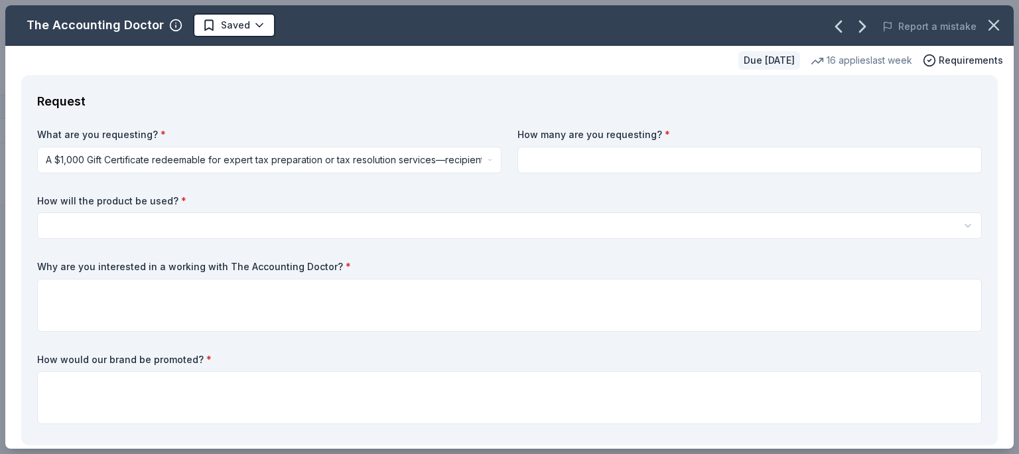
click at [676, 160] on input at bounding box center [749, 160] width 464 height 27
type input "1"
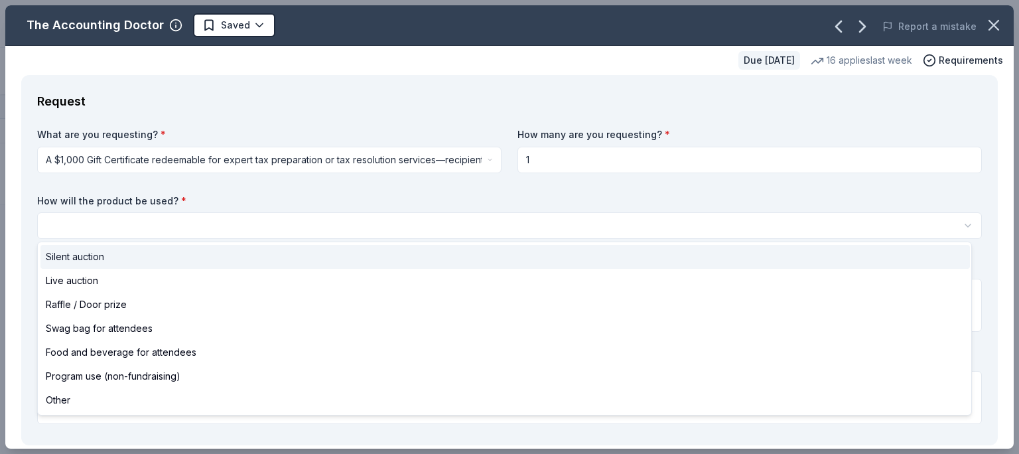
click at [186, 217] on button "button" at bounding box center [509, 225] width 945 height 27
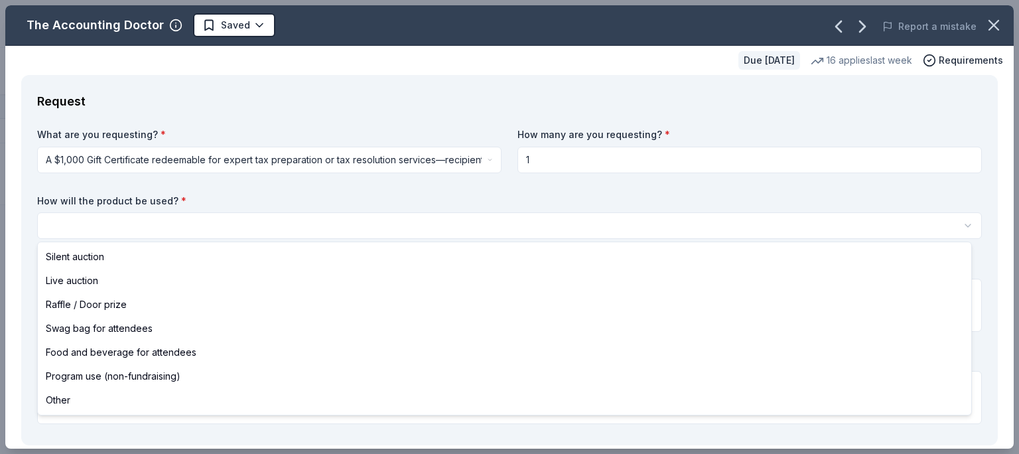
select select "liveAuction"
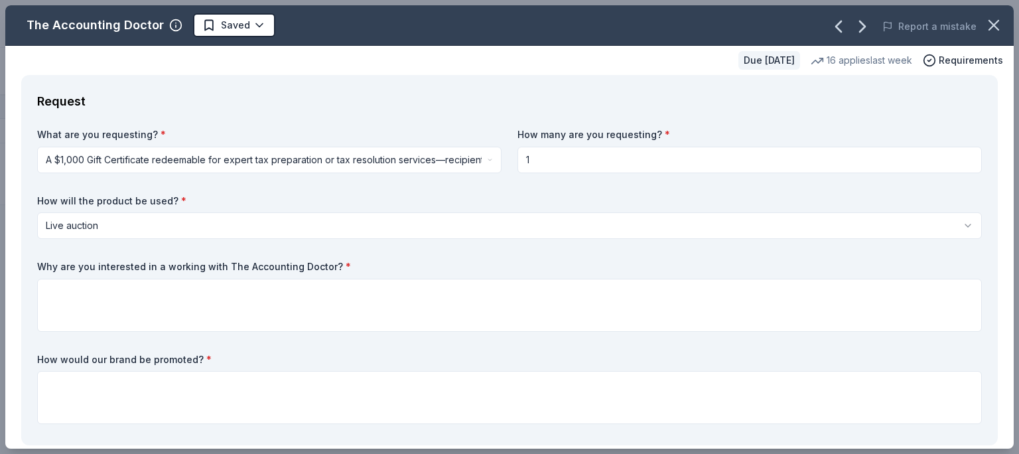
click at [159, 217] on button "Live auction" at bounding box center [509, 225] width 945 height 27
drag, startPoint x: 366, startPoint y: 267, endPoint x: 17, endPoint y: 268, distance: 349.6
drag, startPoint x: 38, startPoint y: 265, endPoint x: 353, endPoint y: 262, distance: 315.1
click at [353, 262] on label "Why are you interested in a working with The Accounting Doctor? *" at bounding box center [509, 266] width 945 height 13
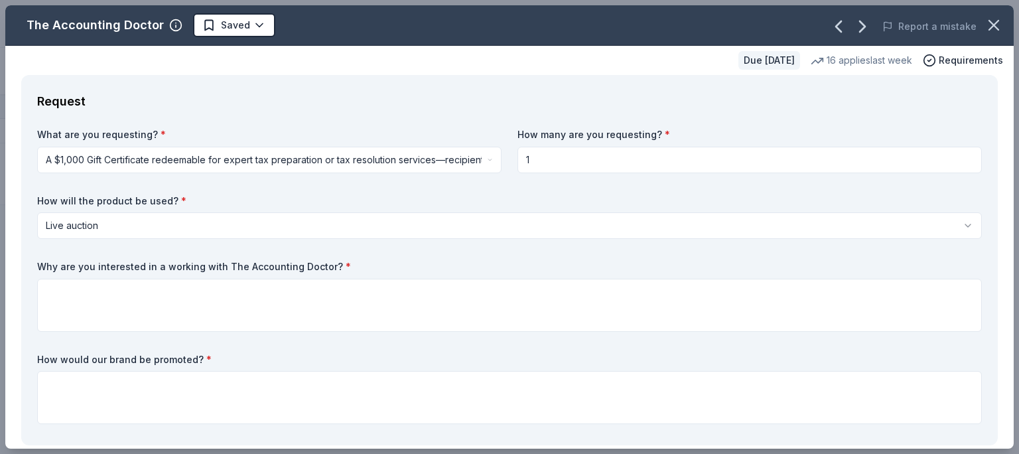
click at [40, 265] on label "Why are you interested in a working with The Accounting Doctor? *" at bounding box center [509, 266] width 945 height 13
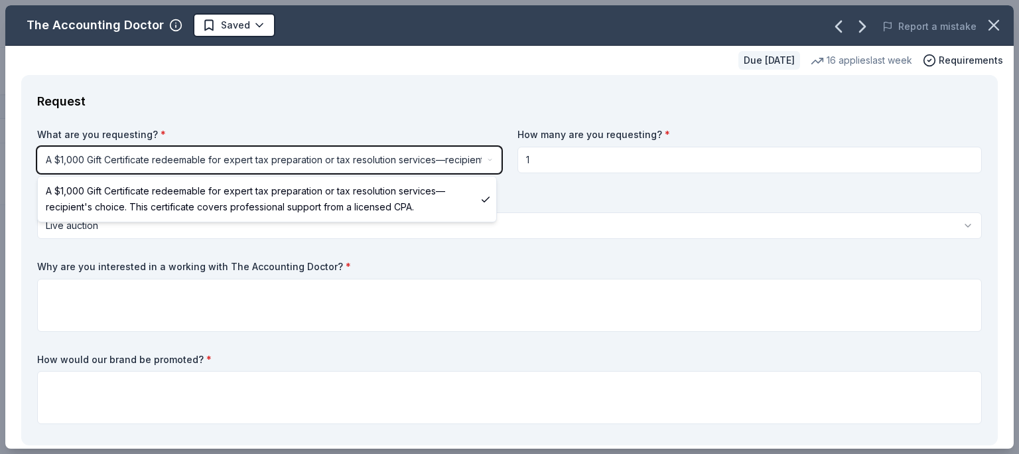
drag, startPoint x: 44, startPoint y: 158, endPoint x: 396, endPoint y: 161, distance: 351.6
click at [397, 162] on html "Building Utah Youth Gala Track · 115 Discover Earn Rewards 48 Saved 59 Applied …" at bounding box center [509, 227] width 1019 height 454
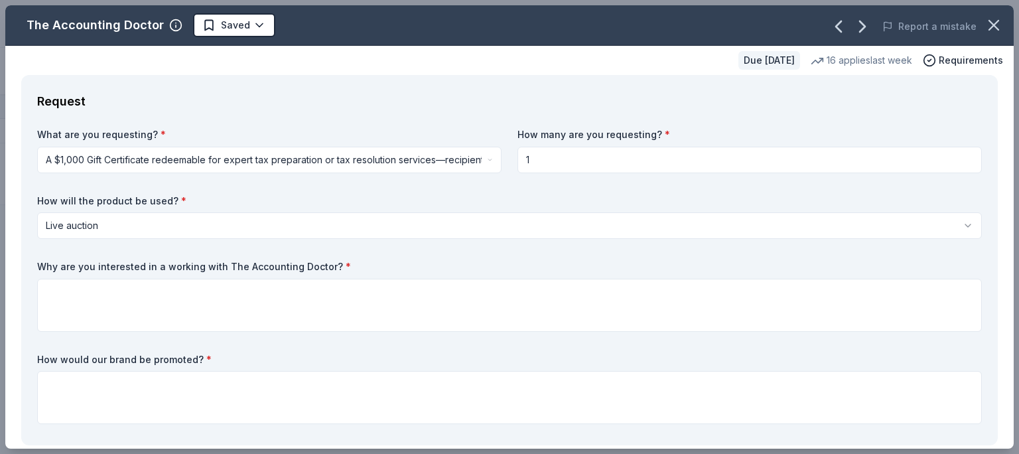
click at [300, 166] on button "A $1,000 Gift Certificate redeemable for expert tax preparation or tax resoluti…" at bounding box center [269, 160] width 464 height 27
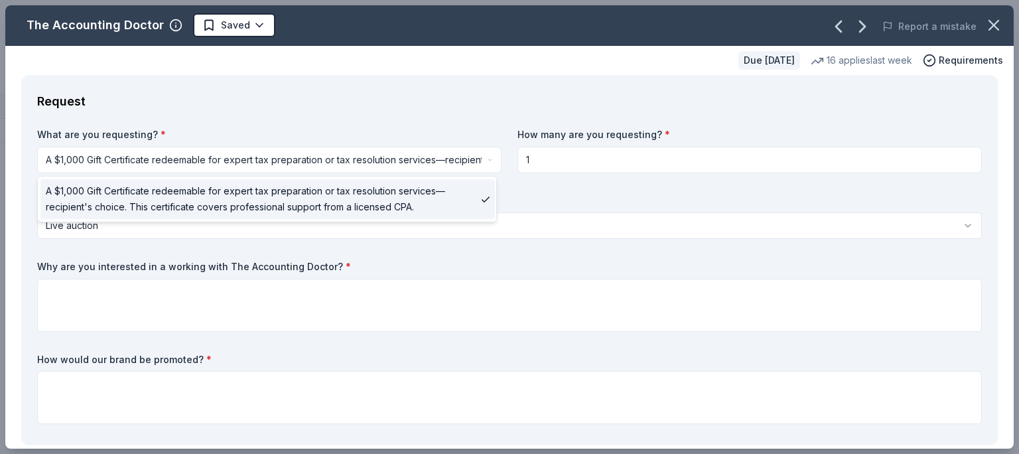
drag, startPoint x: 289, startPoint y: 204, endPoint x: 135, endPoint y: 166, distance: 157.8
click at [135, 167] on button "A $1,000 Gift Certificate redeemable for expert tax preparation or tax resoluti…" at bounding box center [269, 160] width 464 height 27
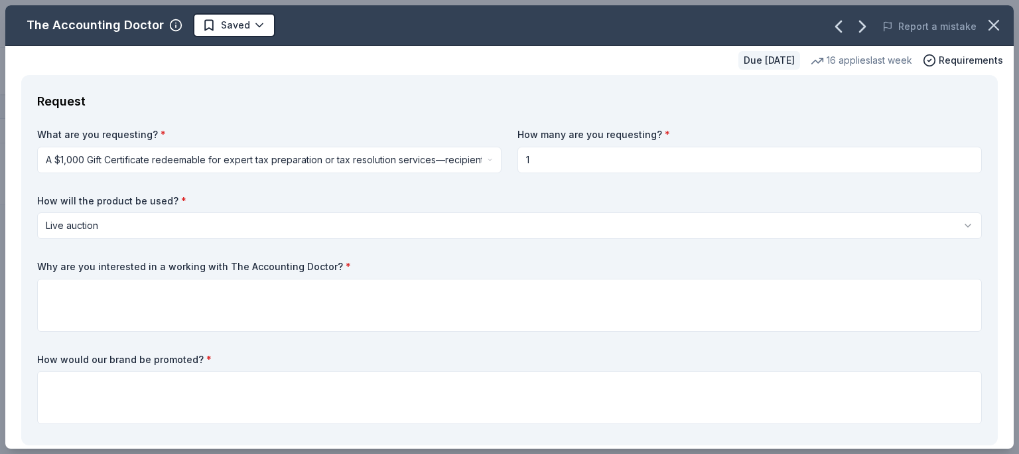
drag, startPoint x: 125, startPoint y: 187, endPoint x: 85, endPoint y: 143, distance: 59.6
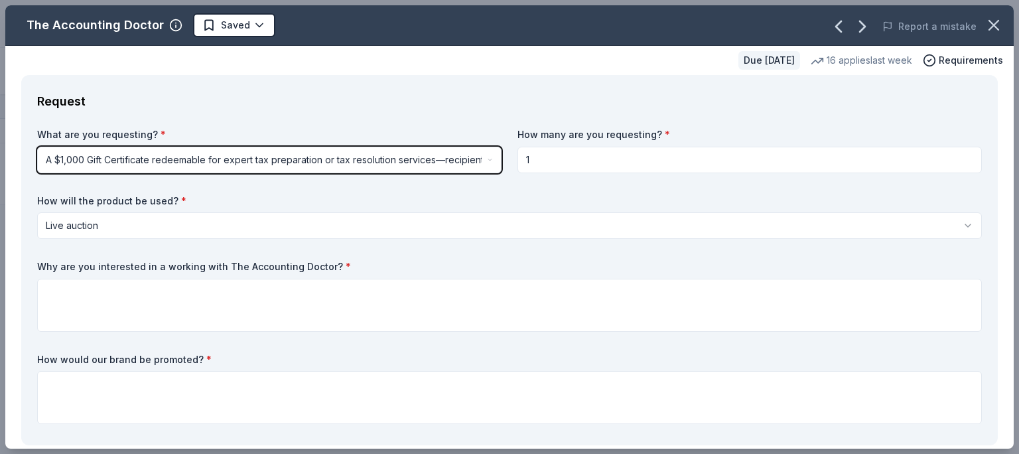
drag, startPoint x: 85, startPoint y: 143, endPoint x: 78, endPoint y: 152, distance: 11.3
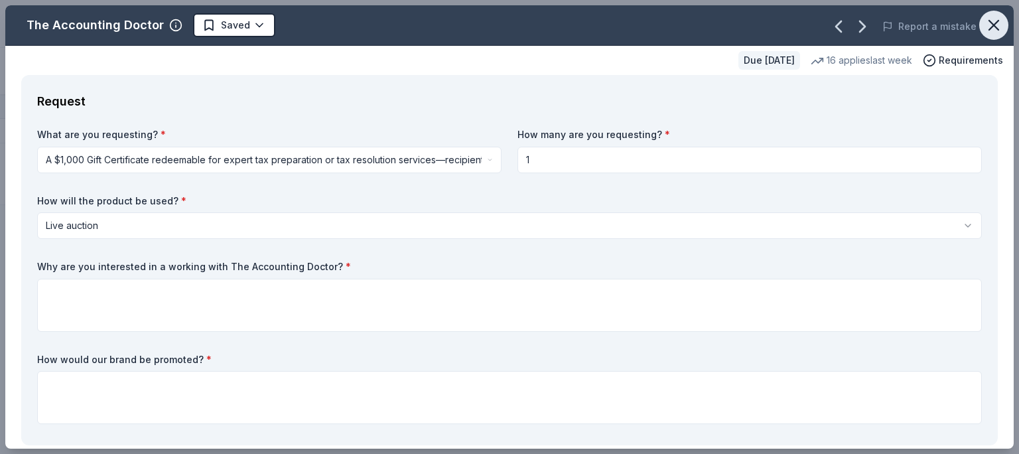
click at [985, 25] on icon "button" at bounding box center [994, 25] width 19 height 19
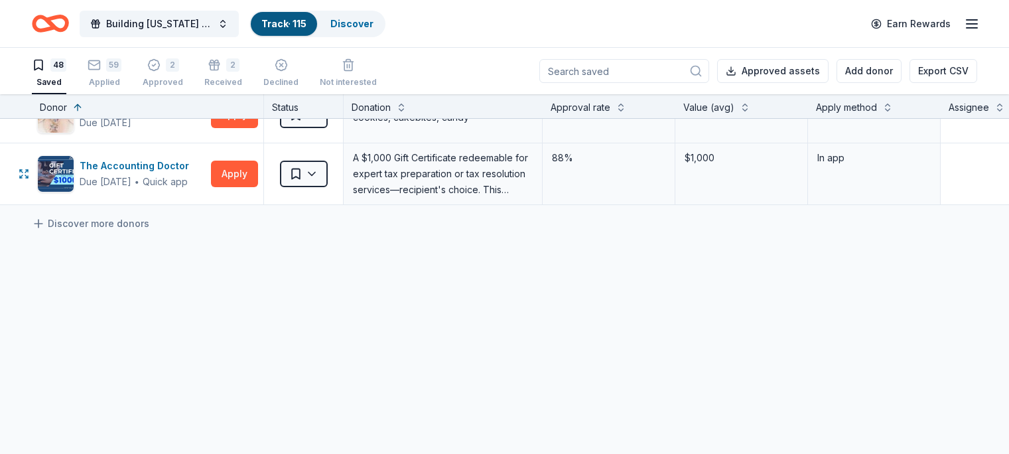
drag, startPoint x: 375, startPoint y: 147, endPoint x: 560, endPoint y: 194, distance: 191.0
click at [543, 191] on div "A $1,000 Gift Certificate redeemable for expert tax preparation or tax resoluti…" at bounding box center [443, 173] width 199 height 61
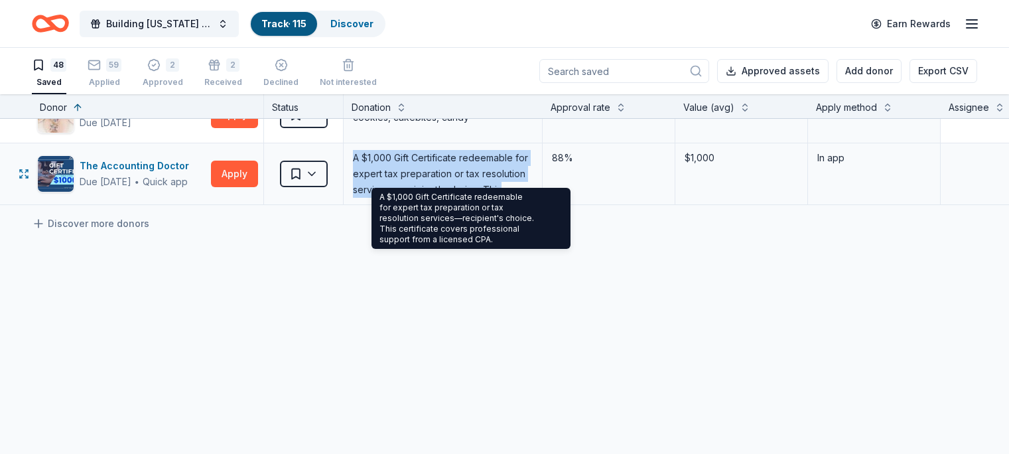
click at [528, 180] on div "A $1,000 Gift Certificate redeemable for expert tax preparation or tax resoluti…" at bounding box center [443, 174] width 182 height 50
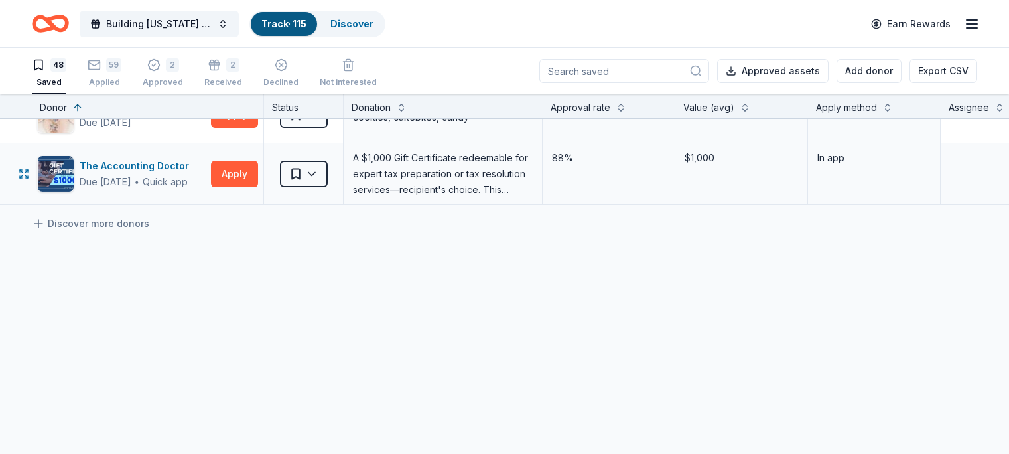
drag, startPoint x: 482, startPoint y: 165, endPoint x: 467, endPoint y: 161, distance: 15.0
click at [467, 161] on div "A $1,000 Gift Certificate redeemable for expert tax preparation or tax resoluti…" at bounding box center [443, 174] width 182 height 50
drag, startPoint x: 462, startPoint y: 181, endPoint x: 480, endPoint y: 184, distance: 18.2
click at [472, 184] on div "A $1,000 Gift Certificate redeemable for expert tax preparation or tax resoluti…" at bounding box center [443, 174] width 182 height 50
click at [525, 176] on div "A $1,000 Gift Certificate redeemable for expert tax preparation or tax resoluti…" at bounding box center [443, 174] width 182 height 50
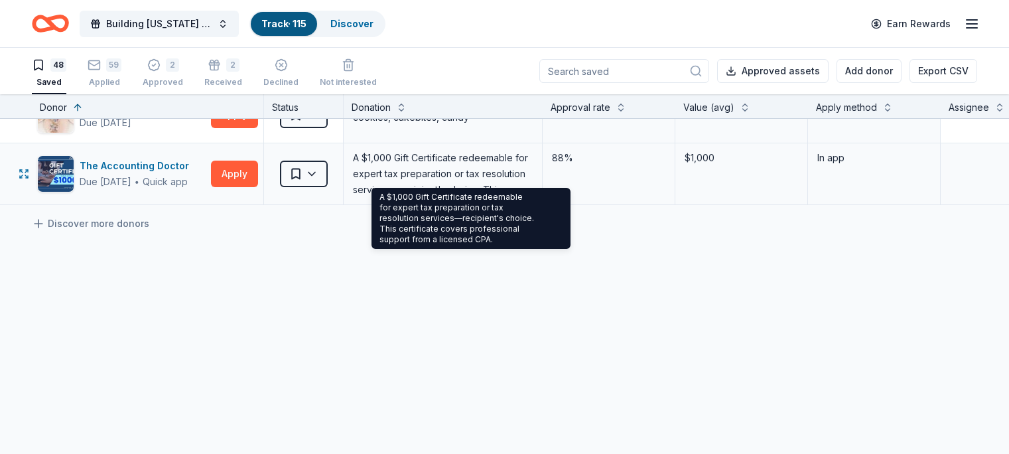
drag, startPoint x: 486, startPoint y: 170, endPoint x: 478, endPoint y: 169, distance: 7.4
click at [478, 169] on div "A $1,000 Gift Certificate redeemable for expert tax preparation or tax resoluti…" at bounding box center [443, 174] width 182 height 50
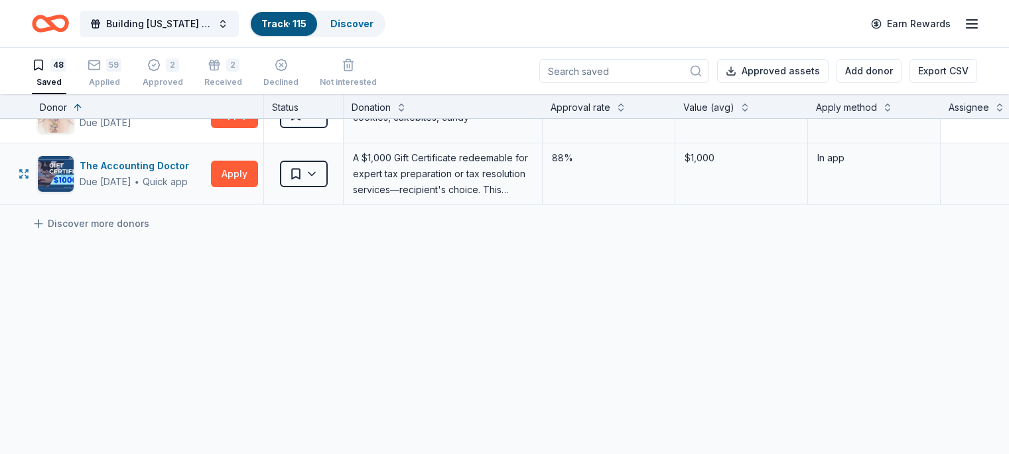
click at [456, 158] on div "A $1,000 Gift Certificate redeemable for expert tax preparation or tax resoluti…" at bounding box center [443, 174] width 182 height 50
drag, startPoint x: 377, startPoint y: 147, endPoint x: 549, endPoint y: 190, distance: 177.6
click at [543, 189] on div "A $1,000 Gift Certificate redeemable for expert tax preparation or tax resoluti…" at bounding box center [443, 173] width 199 height 61
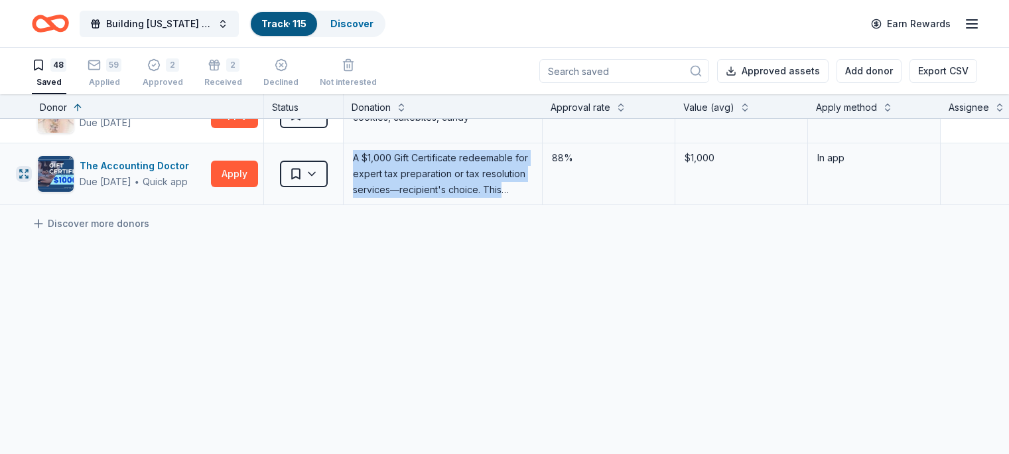
click at [32, 166] on button "button" at bounding box center [24, 174] width 16 height 16
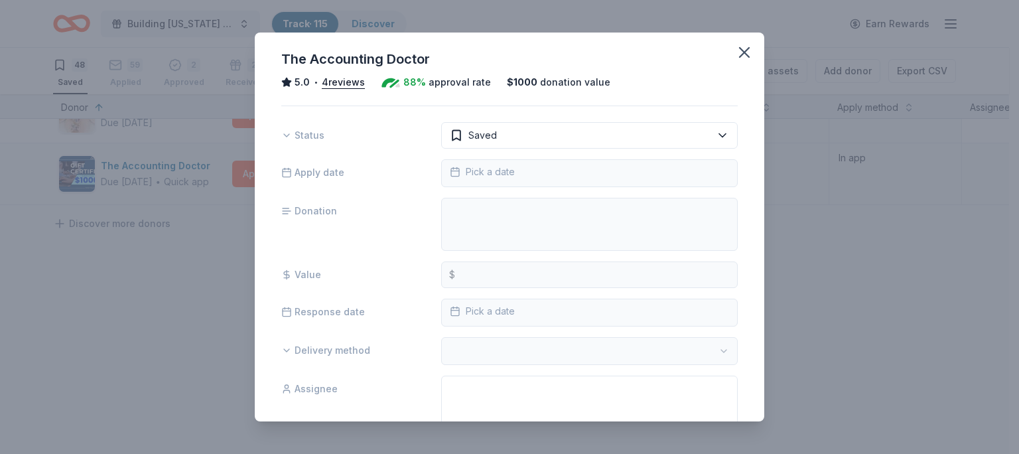
scroll to position [178, 0]
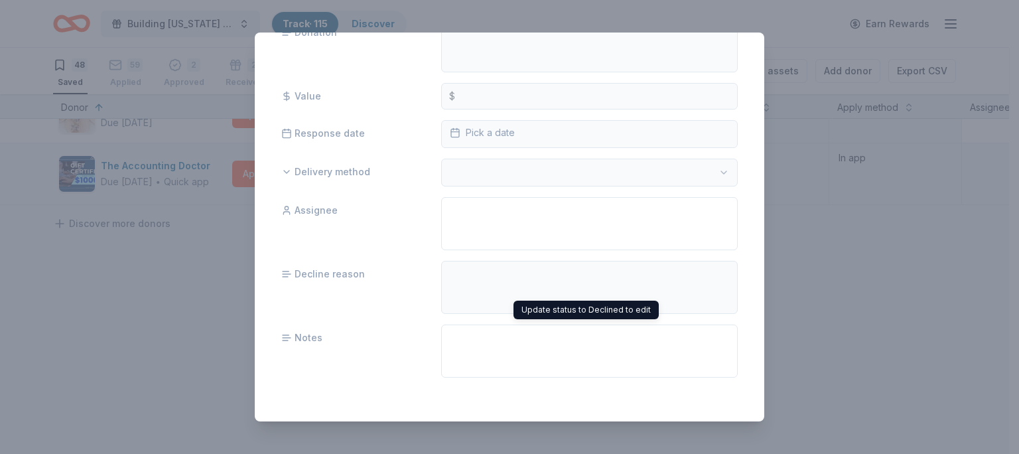
click at [653, 251] on div "Status Saved Apply date Pick a date Donation Value $ Response date Pick a date …" at bounding box center [509, 161] width 456 height 434
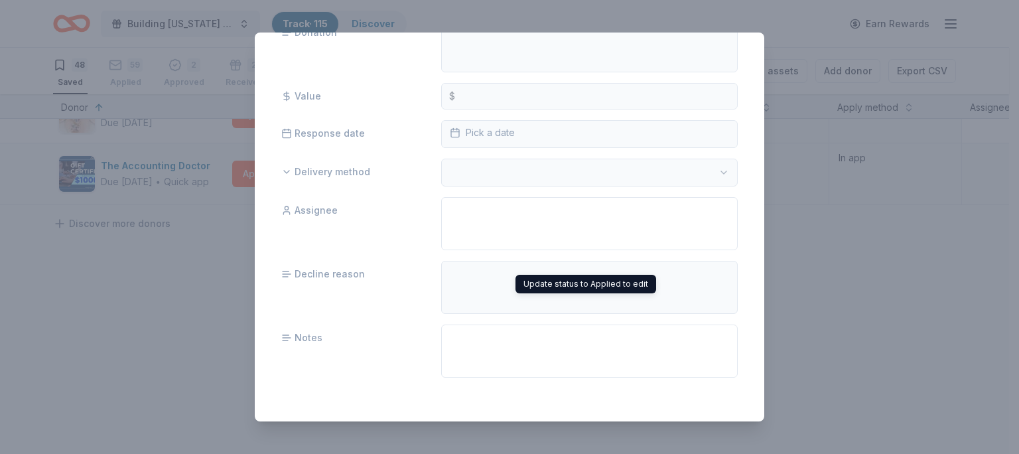
scroll to position [0, 0]
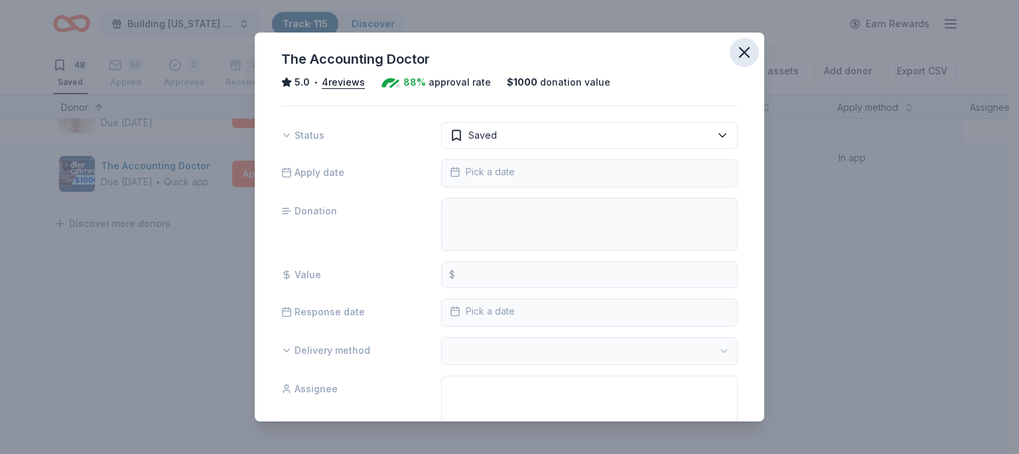
click at [735, 58] on icon "button" at bounding box center [744, 52] width 19 height 19
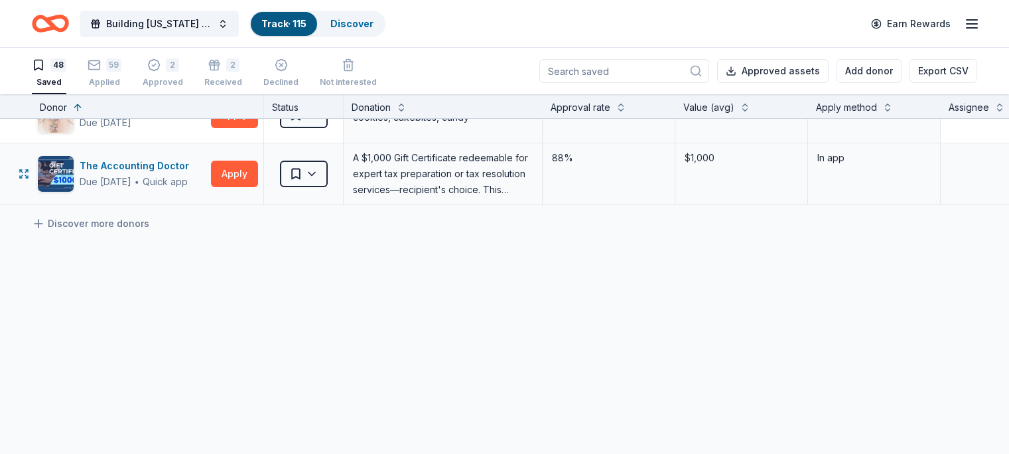
click at [384, 149] on div "A $1,000 Gift Certificate redeemable for expert tax preparation or tax resoluti…" at bounding box center [443, 174] width 182 height 50
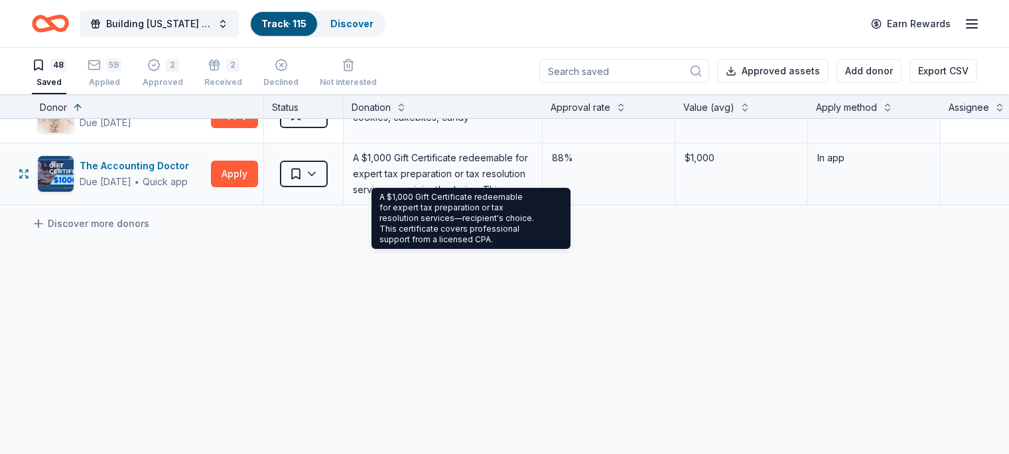
drag, startPoint x: 374, startPoint y: 152, endPoint x: 504, endPoint y: 180, distance: 132.3
click at [504, 180] on div "A $1,000 Gift Certificate redeemable for expert tax preparation or tax resoluti…" at bounding box center [443, 174] width 182 height 50
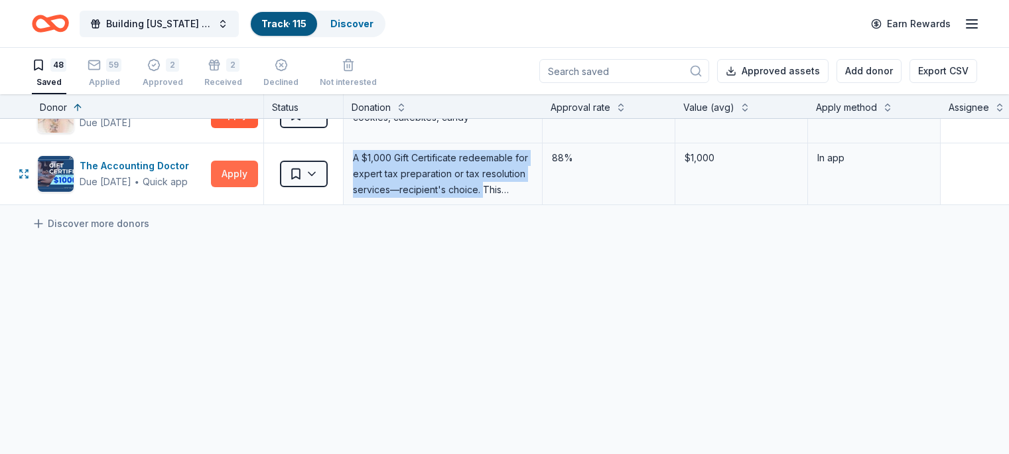
click at [253, 163] on button "Apply" at bounding box center [234, 174] width 47 height 27
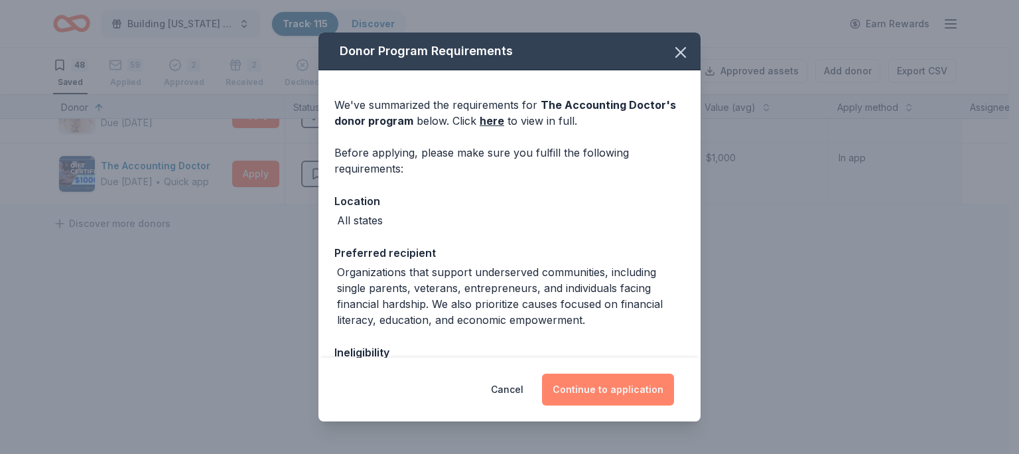
click at [639, 396] on button "Continue to application" at bounding box center [608, 390] width 132 height 32
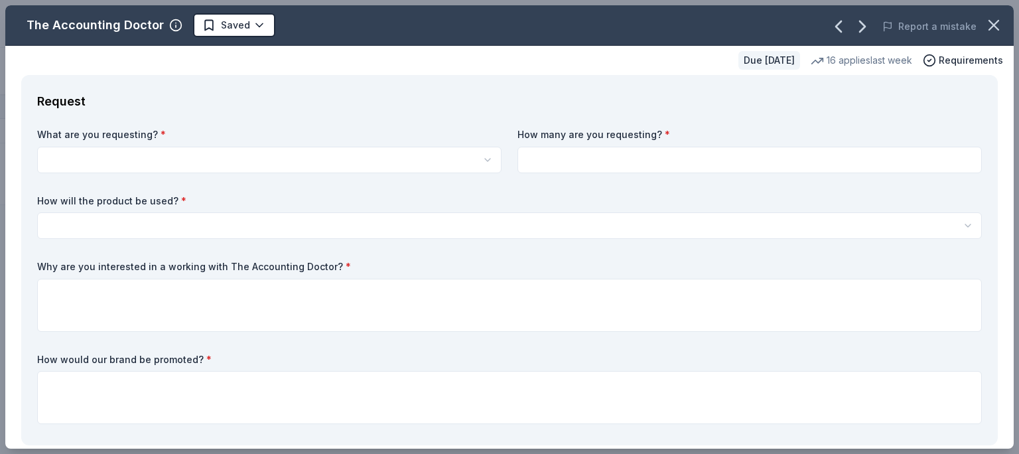
click at [143, 157] on button "button" at bounding box center [269, 160] width 464 height 27
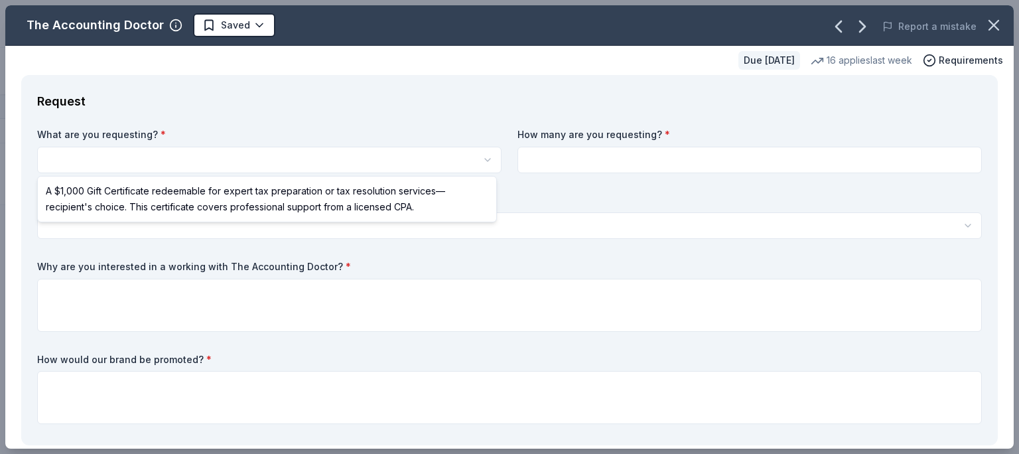
select select "A $1,000 Gift Certificate redeemable for expert tax preparation or tax resoluti…"
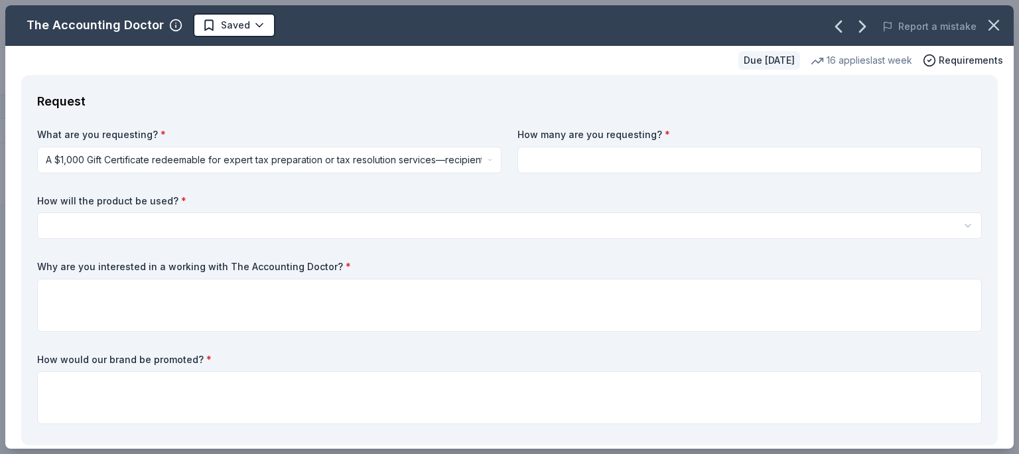
drag, startPoint x: 182, startPoint y: 200, endPoint x: 24, endPoint y: 195, distance: 158.0
click at [22, 195] on div "Request What are you requesting? * A $1,000 Gift Certificate redeemable for exp…" at bounding box center [509, 260] width 977 height 370
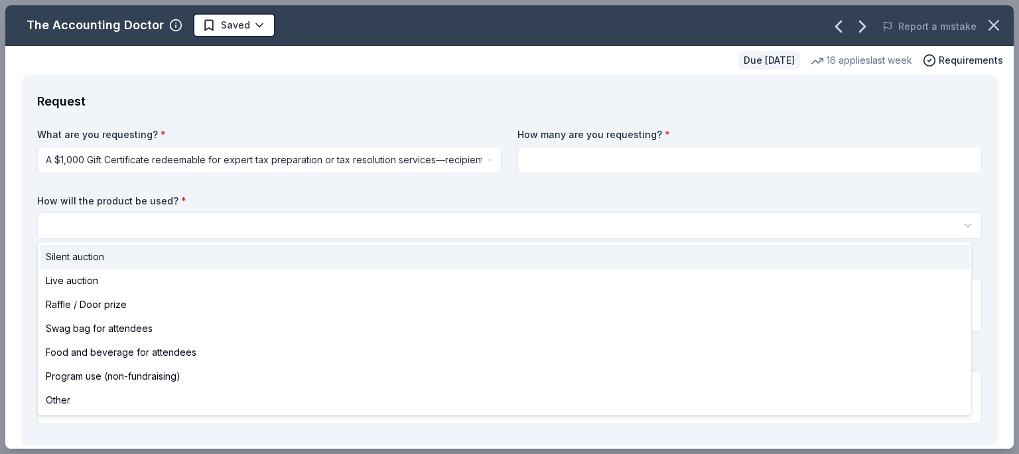
click at [181, 225] on button "button" at bounding box center [509, 225] width 945 height 27
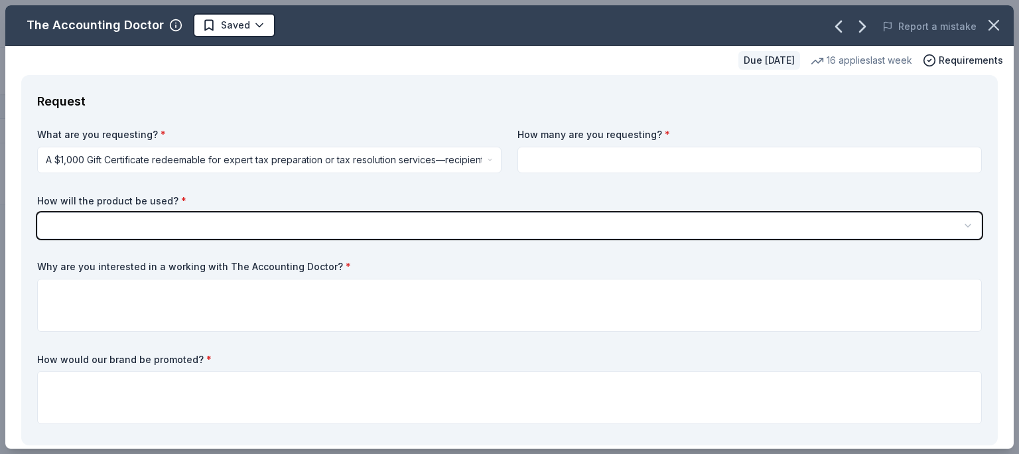
click at [181, 225] on html "Building Utah Youth Gala Track · 115 Discover Earn Rewards 48 Saved 59 Applied …" at bounding box center [509, 227] width 1019 height 454
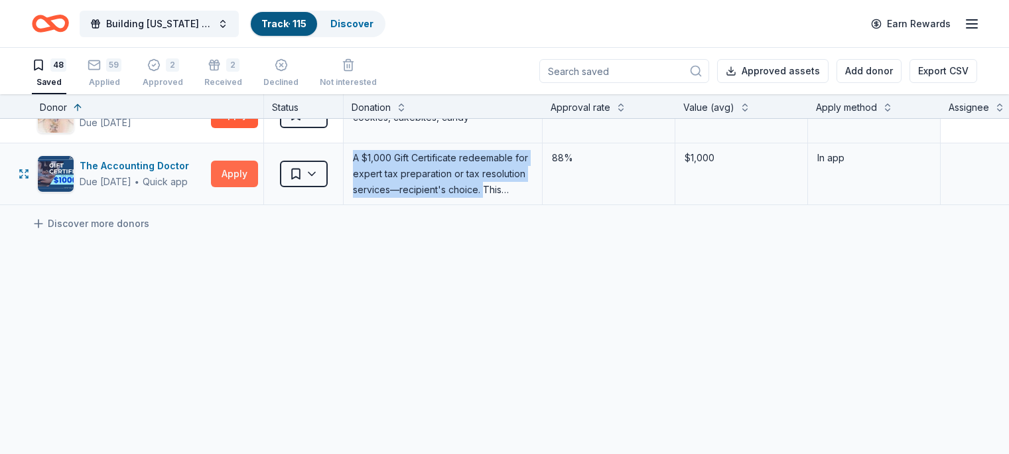
click at [254, 162] on button "Apply" at bounding box center [234, 174] width 47 height 27
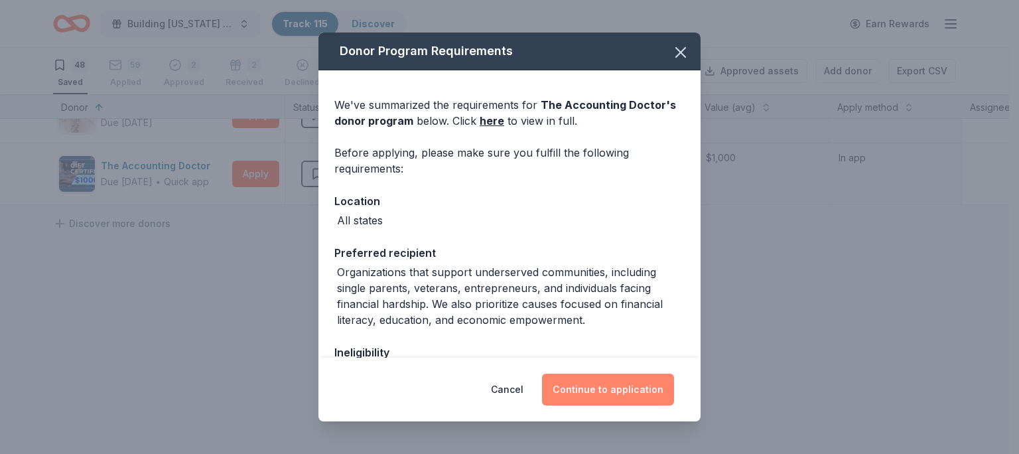
click at [619, 375] on button "Continue to application" at bounding box center [608, 390] width 132 height 32
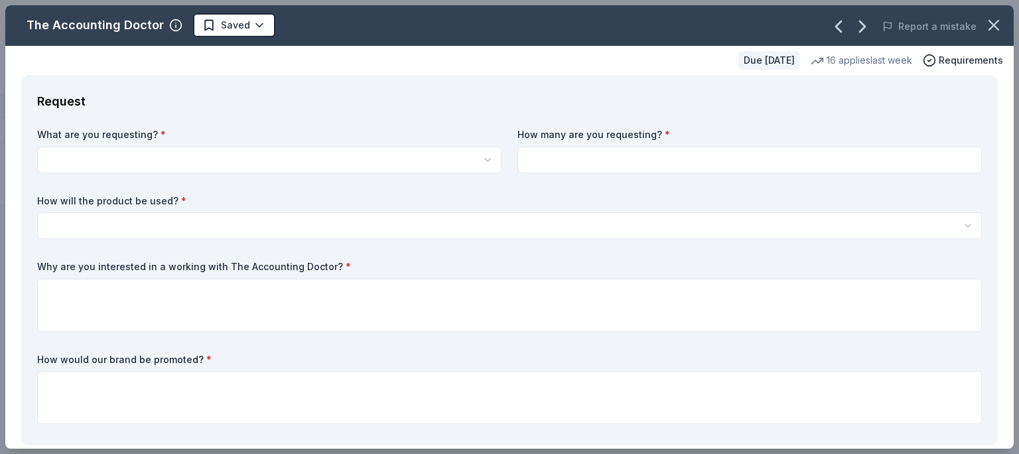
click at [167, 222] on button "button" at bounding box center [509, 225] width 945 height 27
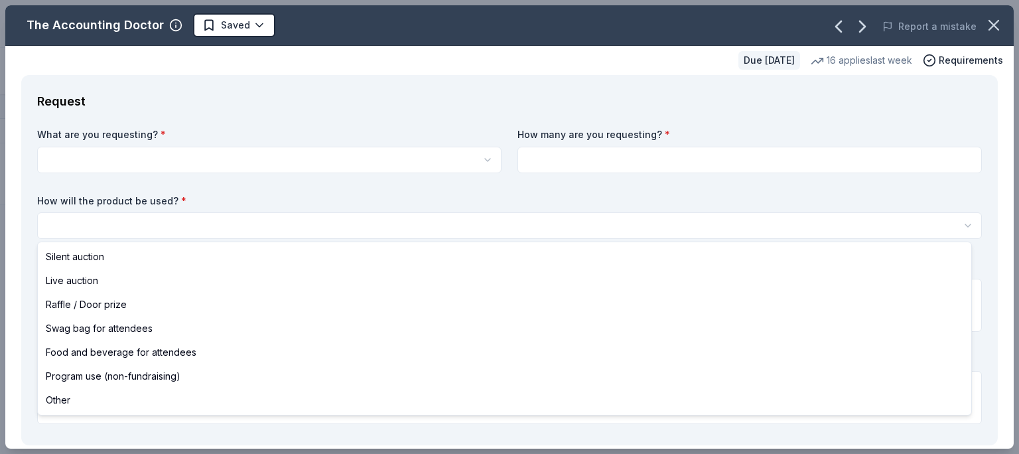
select select "liveAuction"
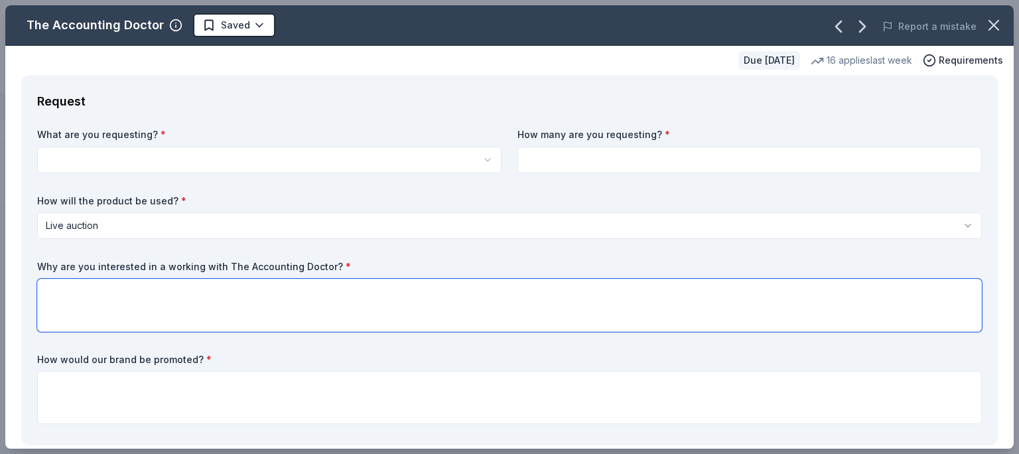
click at [133, 295] on textarea at bounding box center [509, 305] width 945 height 53
paste textarea "We are interested in working with The Accounting Doctor because their values of…"
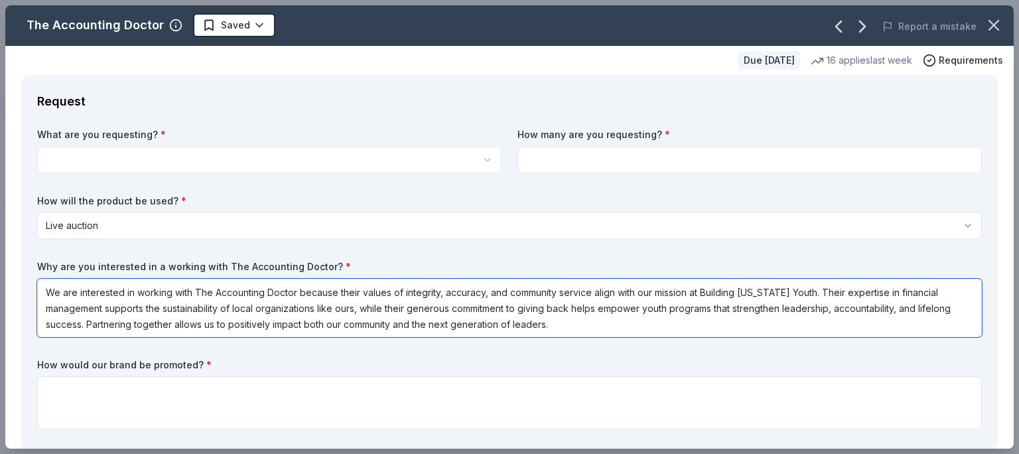
type textarea "We are interested in working with The Accounting Doctor because their values of…"
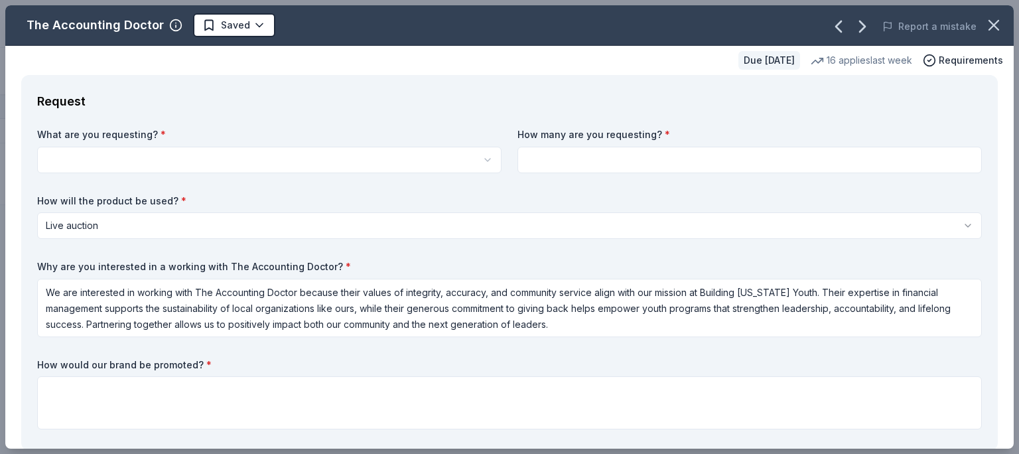
drag, startPoint x: 196, startPoint y: 365, endPoint x: 199, endPoint y: 271, distance: 94.2
click at [52, 368] on label "How would our brand be promoted? *" at bounding box center [509, 364] width 945 height 13
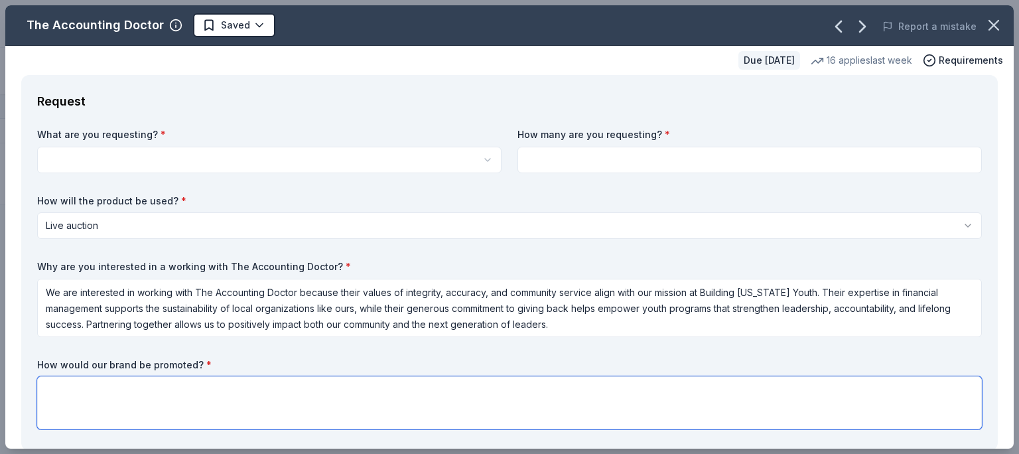
click at [223, 407] on textarea at bounding box center [509, 402] width 945 height 53
paste textarea "We will proudly promote The Accounting Doctor as a valued sponsor throughout th…"
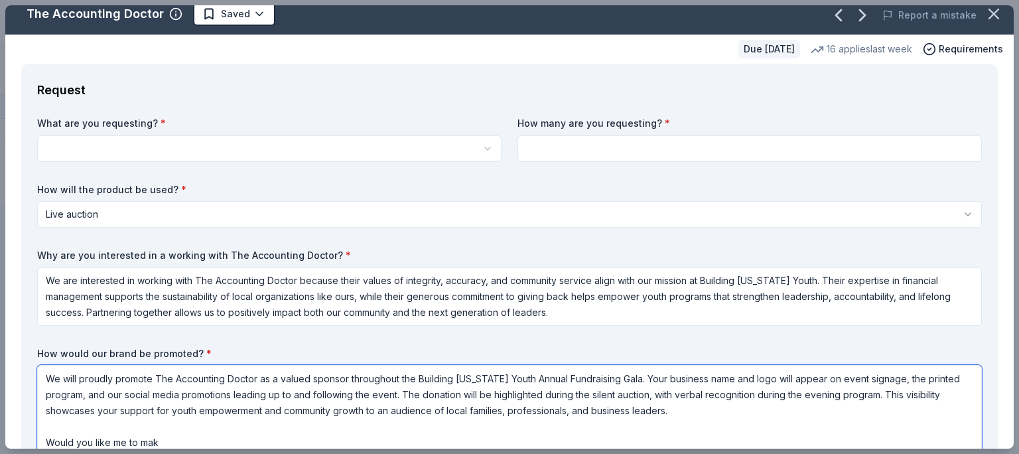
scroll to position [1, 0]
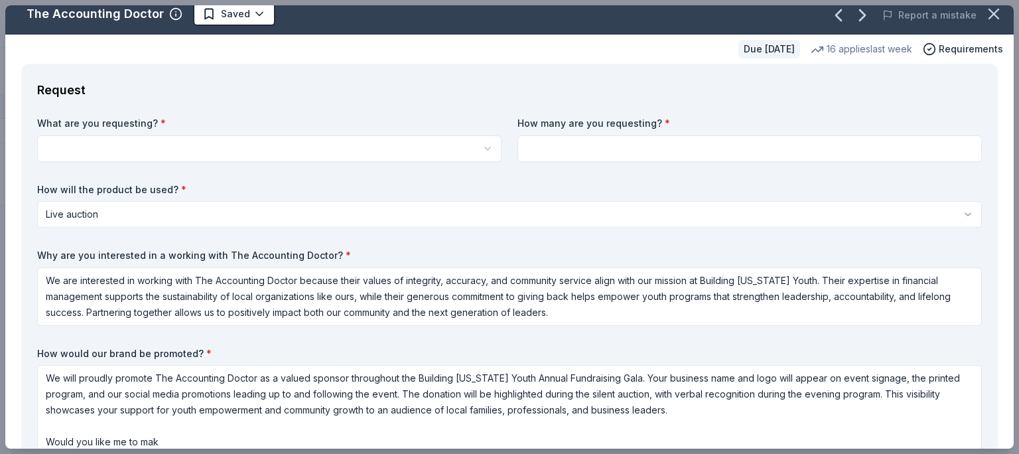
drag, startPoint x: 186, startPoint y: 448, endPoint x: 30, endPoint y: 439, distance: 156.2
click at [29, 439] on div "The Accounting Doctor Saved Report a mistake Due in 33 days 16 applies last wee…" at bounding box center [509, 227] width 1019 height 454
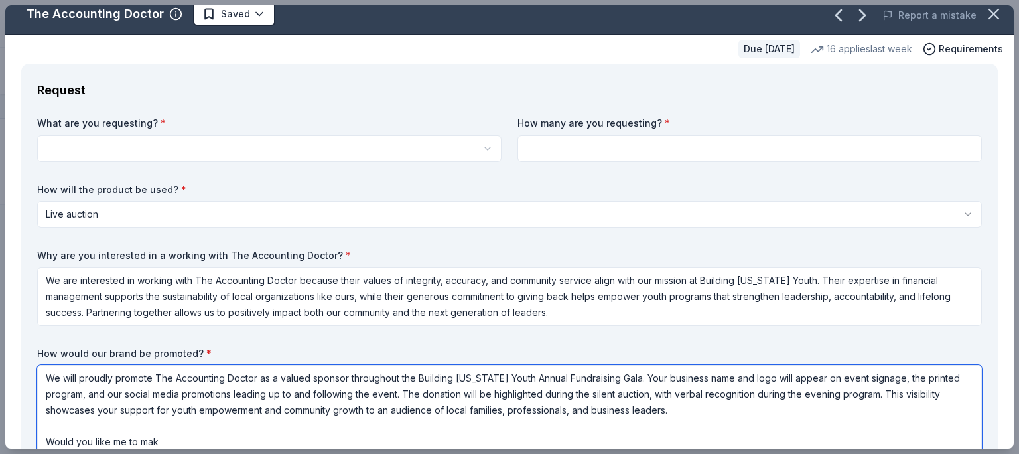
click at [174, 439] on textarea "We will proudly promote The Accounting Doctor as a valued sponsor throughout th…" at bounding box center [509, 410] width 945 height 90
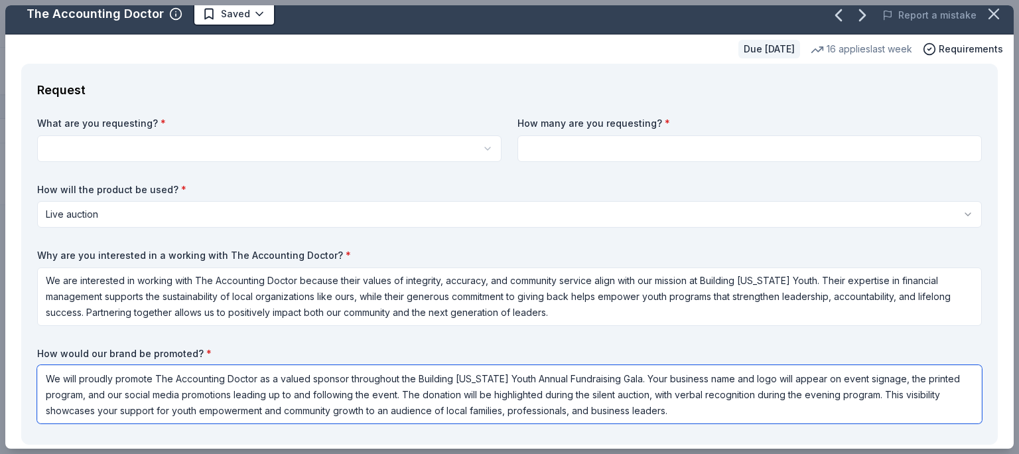
scroll to position [409, 0]
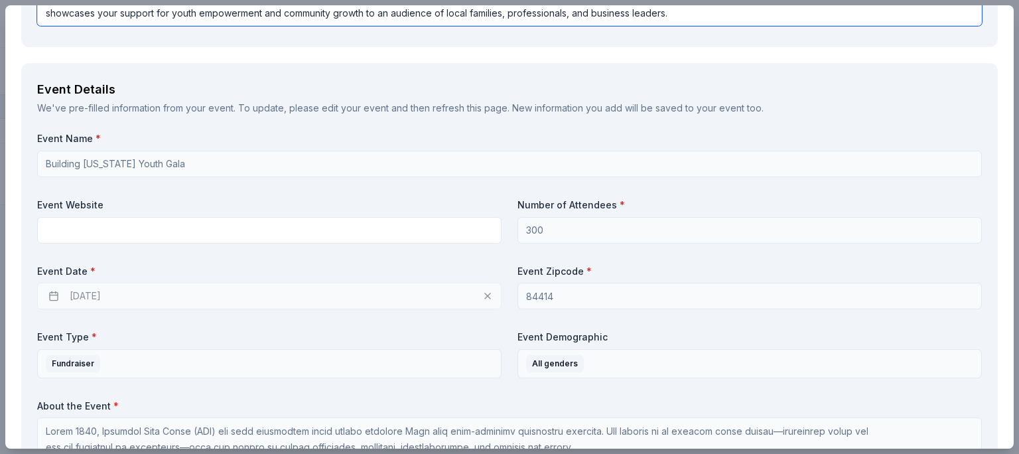
type textarea "We will proudly promote The Accounting Doctor as a valued sponsor throughout th…"
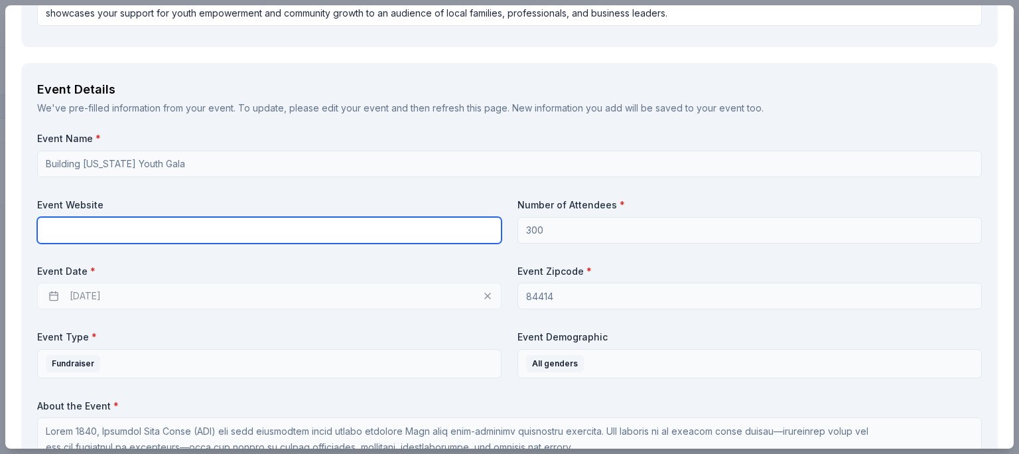
click at [253, 236] on input "text" at bounding box center [269, 230] width 464 height 27
paste input "https://buildingutahyouth.org/the-gala/"
type input "https://buildingutahyouth.org/the-gala/"
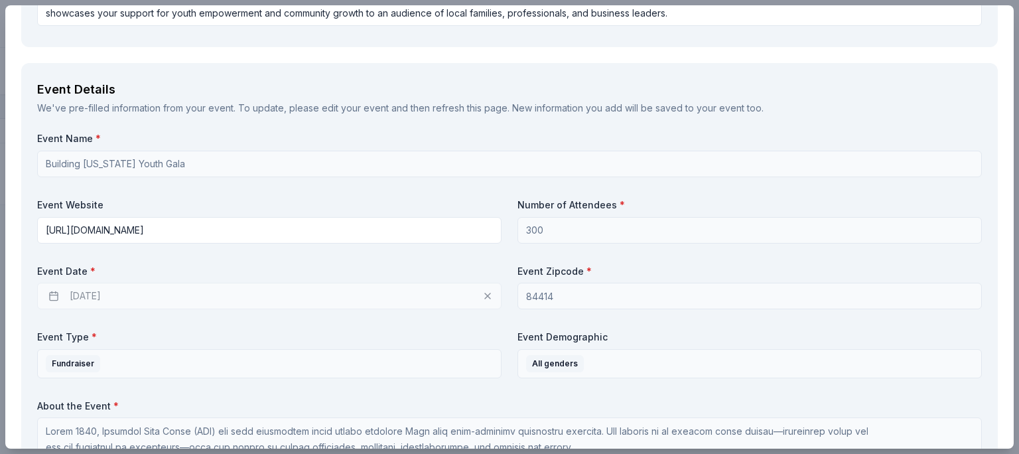
click at [96, 293] on div "11/14/2025" at bounding box center [269, 296] width 464 height 27
click at [483, 297] on div "11/14/2025" at bounding box center [269, 296] width 464 height 27
click at [236, 302] on div "11/14/2025" at bounding box center [269, 296] width 464 height 27
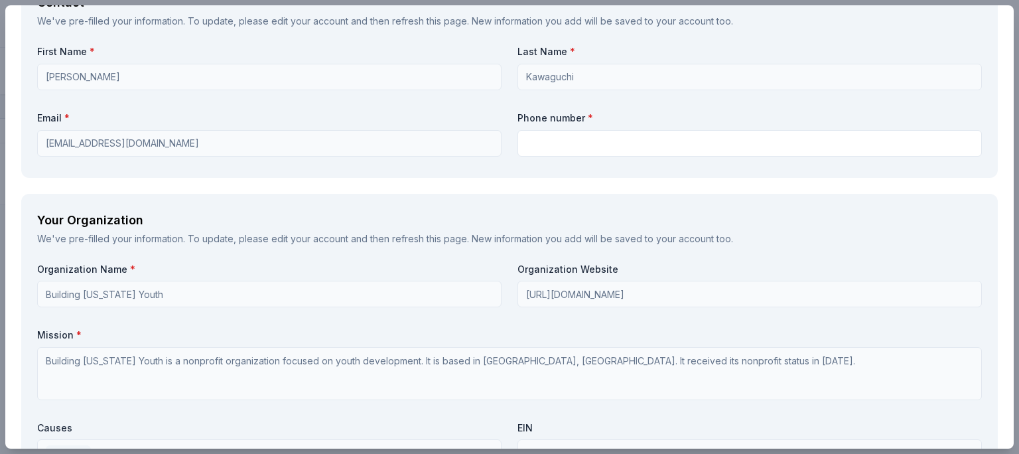
scroll to position [1338, 0]
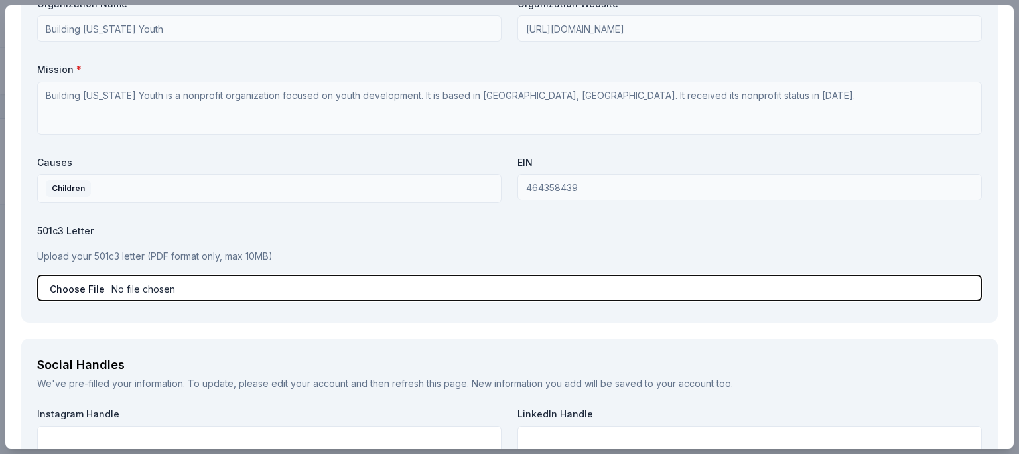
click at [177, 288] on input "file" at bounding box center [509, 288] width 945 height 27
type input "C:\fakepath\2025 Gala Donation Request Letter.pdf"
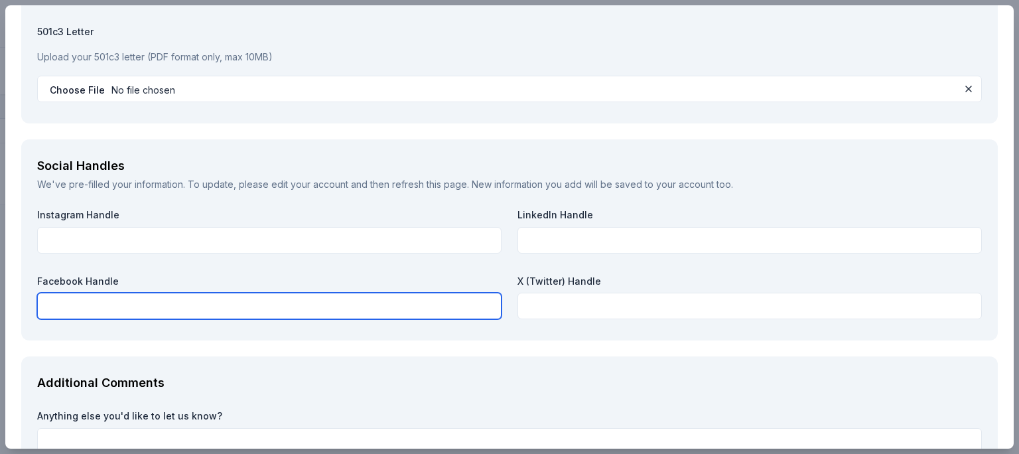
drag, startPoint x: 77, startPoint y: 301, endPoint x: 74, endPoint y: 306, distance: 6.8
paste input "https://www.facebook.com/buildingutahyouth"
type input "https://www.facebook.com/buildingutahyouth"
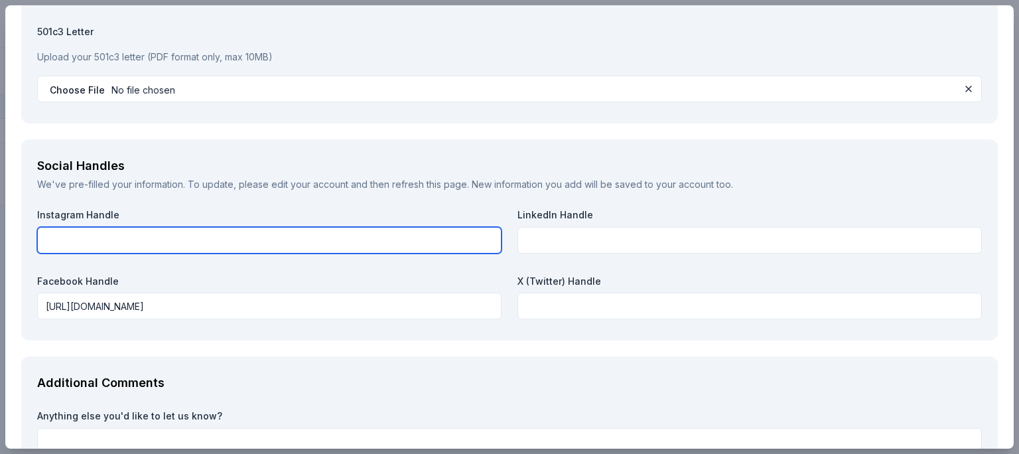
click at [145, 246] on input "text" at bounding box center [269, 240] width 464 height 27
paste input "https://www.instagram.com/buildingutahyouth/"
type input "https://www.instagram.com/buildingutahyouth/"
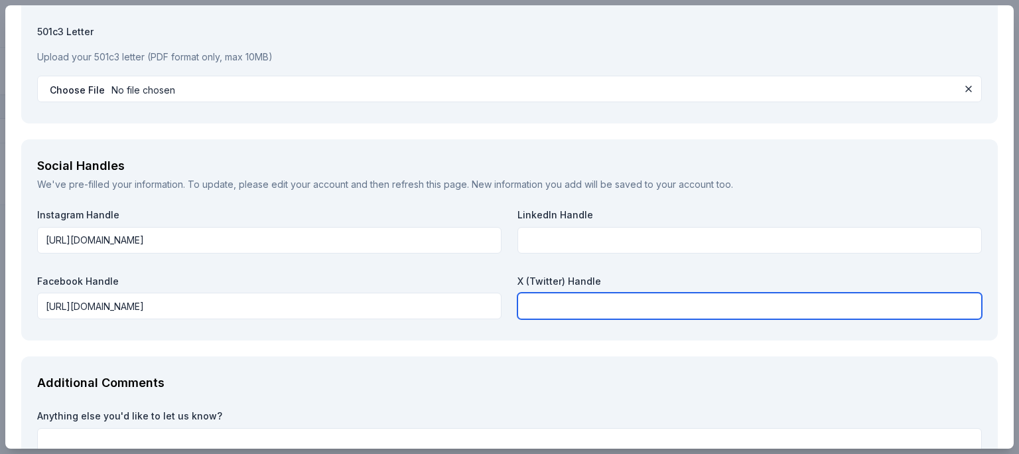
click at [553, 307] on input "text" at bounding box center [749, 306] width 464 height 27
paste input "https://x.com/BUY_Utah"
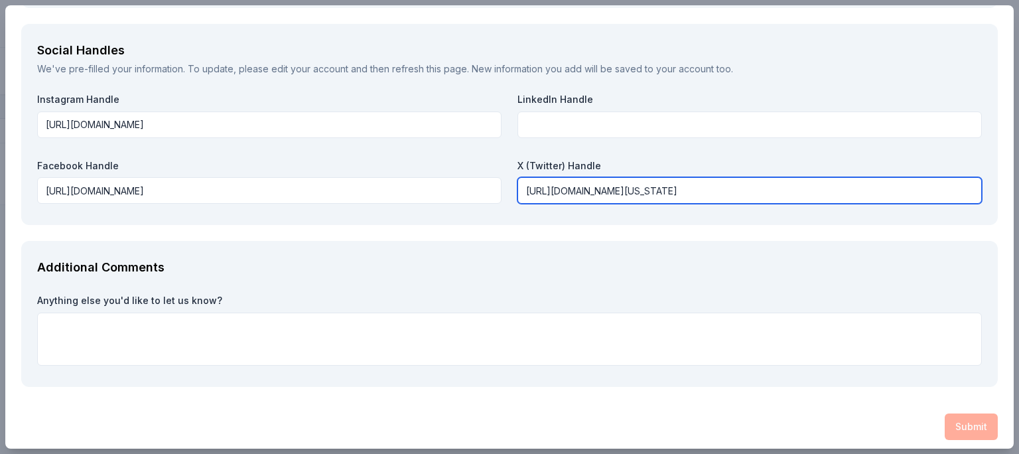
scroll to position [1660, 0]
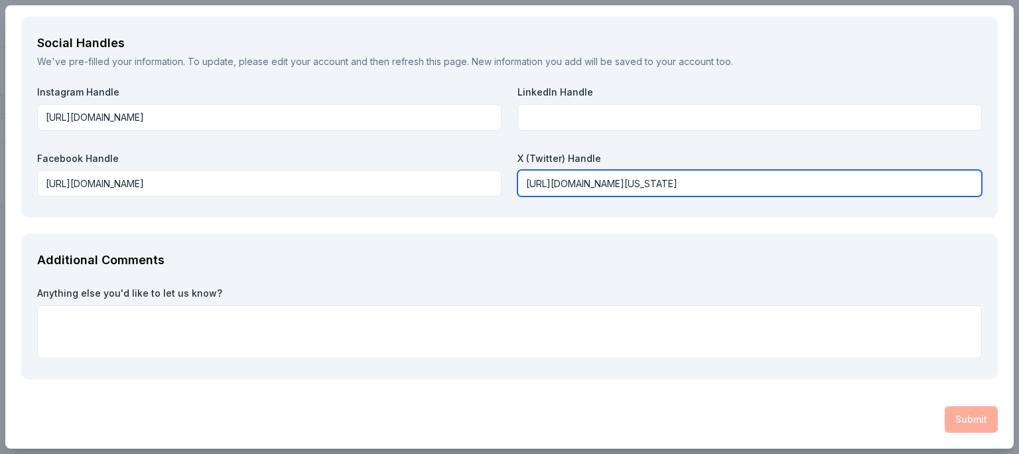
type input "https://x.com/BUY_Utah"
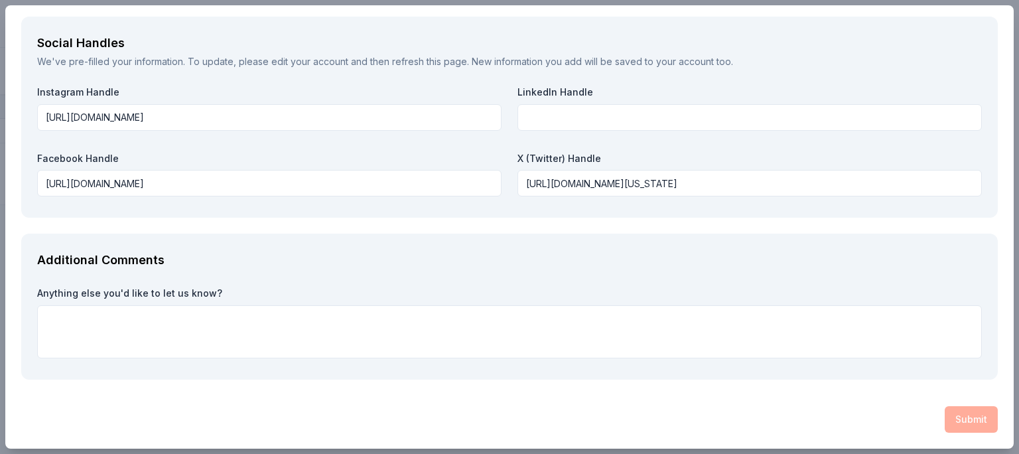
drag, startPoint x: 219, startPoint y: 287, endPoint x: 62, endPoint y: 284, distance: 157.3
click at [62, 285] on div "Additional Comments Anything else you'd like to let us know?" at bounding box center [509, 307] width 977 height 146
paste textarea "We are truly grateful for your consideration and support. The Building Utah You…"
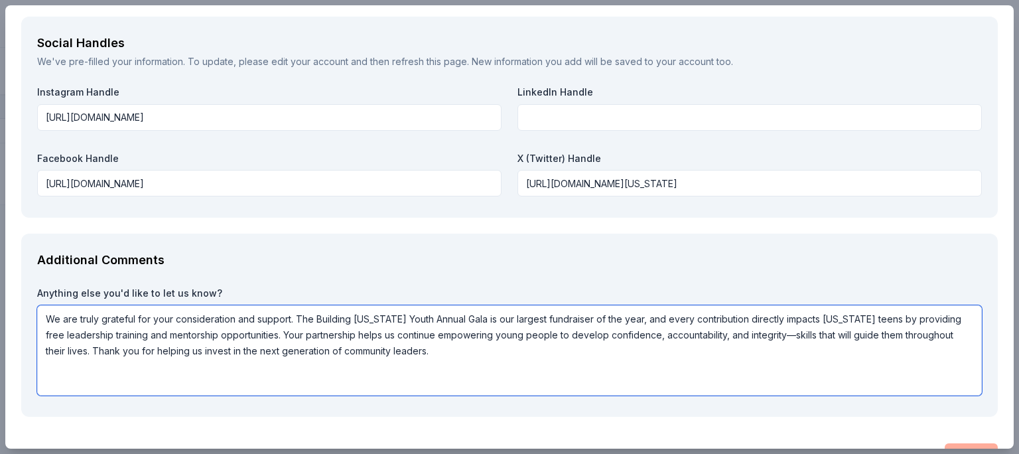
scroll to position [1697, 0]
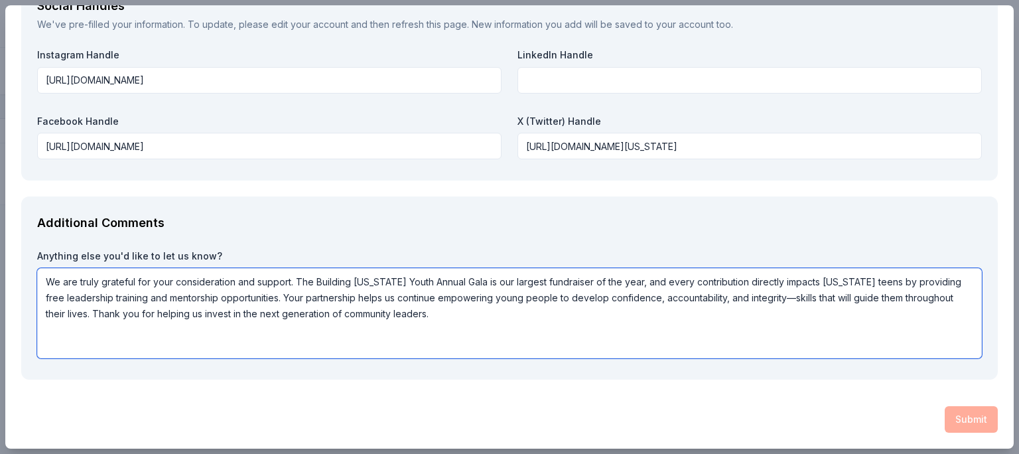
type textarea "We are truly grateful for your consideration and support. The Building Utah You…"
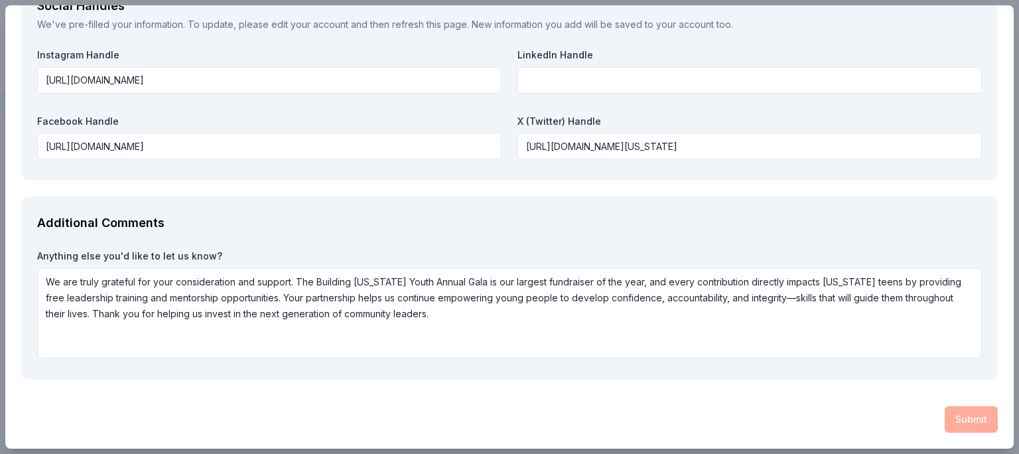
click at [954, 419] on div "Submit" at bounding box center [509, 419] width 977 height 27
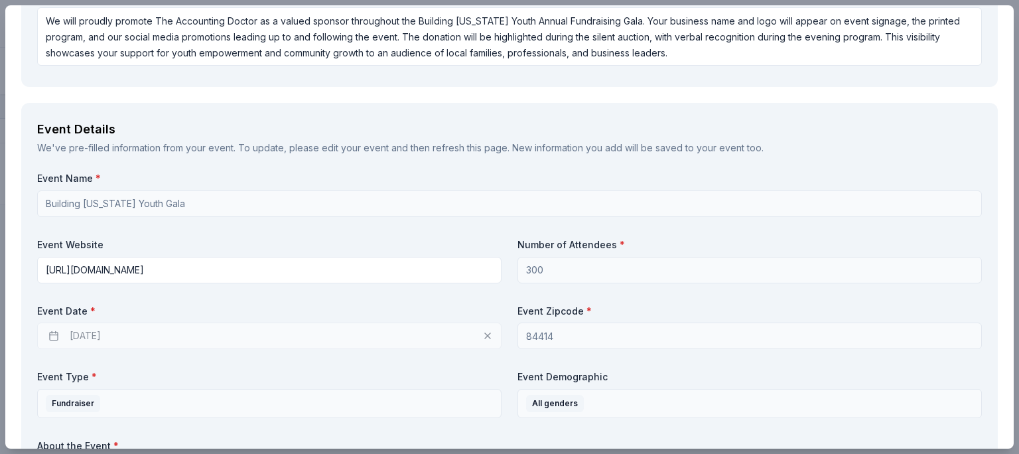
scroll to position [0, 0]
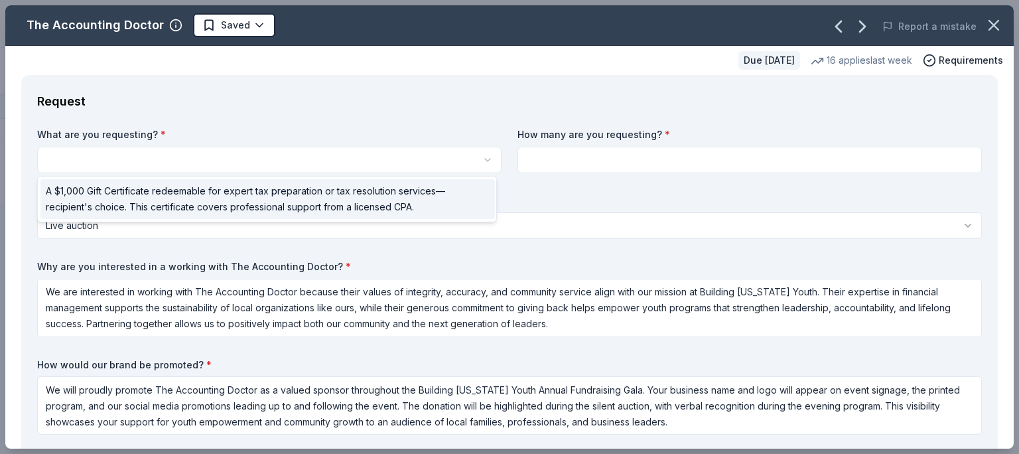
click at [281, 159] on button "button" at bounding box center [269, 160] width 464 height 27
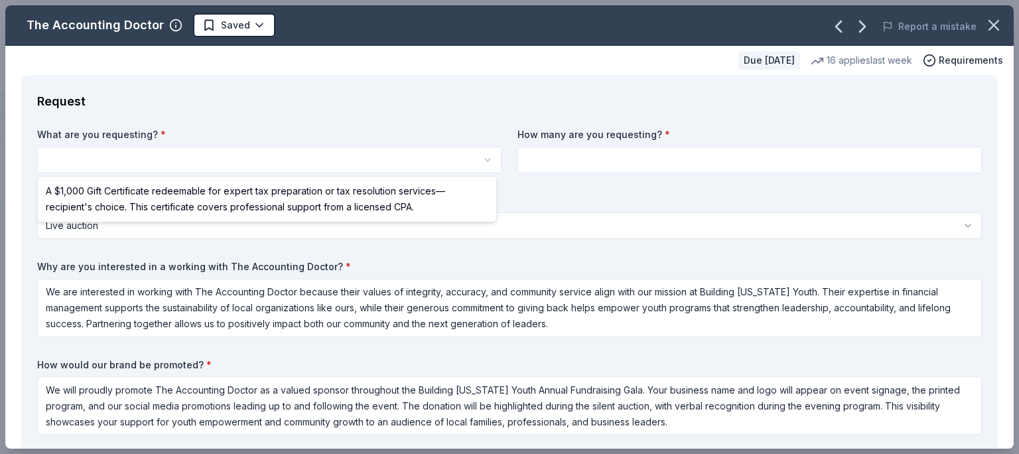
select select "A $1,000 Gift Certificate redeemable for expert tax preparation or tax resoluti…"
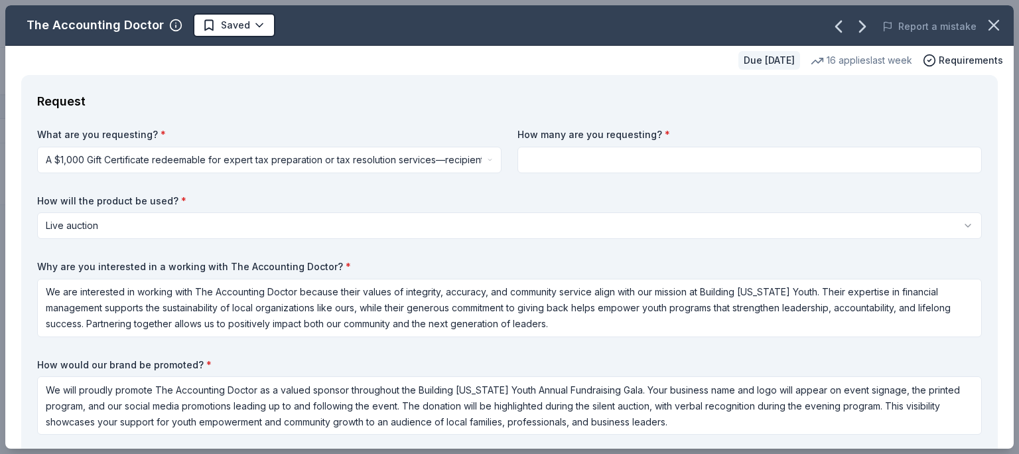
click at [605, 153] on input at bounding box center [749, 160] width 464 height 27
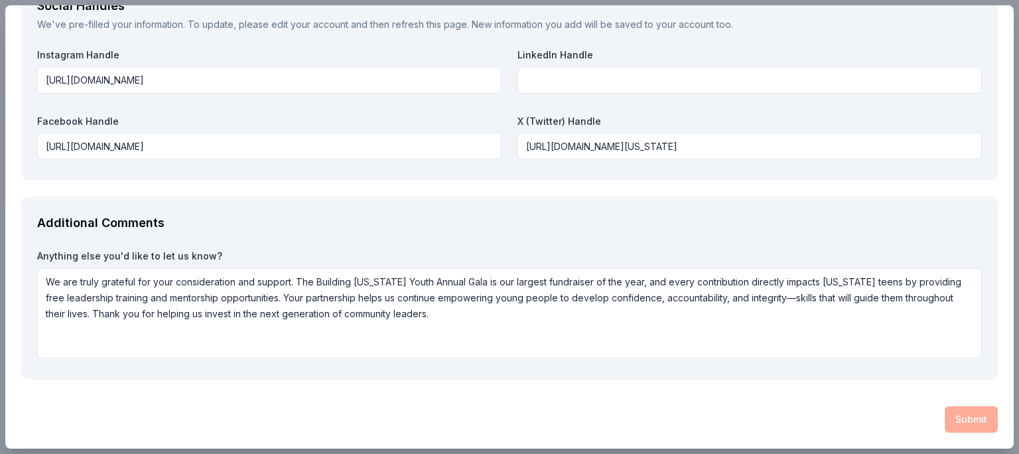
scroll to position [1, 0]
type input "1"
click at [963, 415] on div "Submit" at bounding box center [509, 419] width 977 height 27
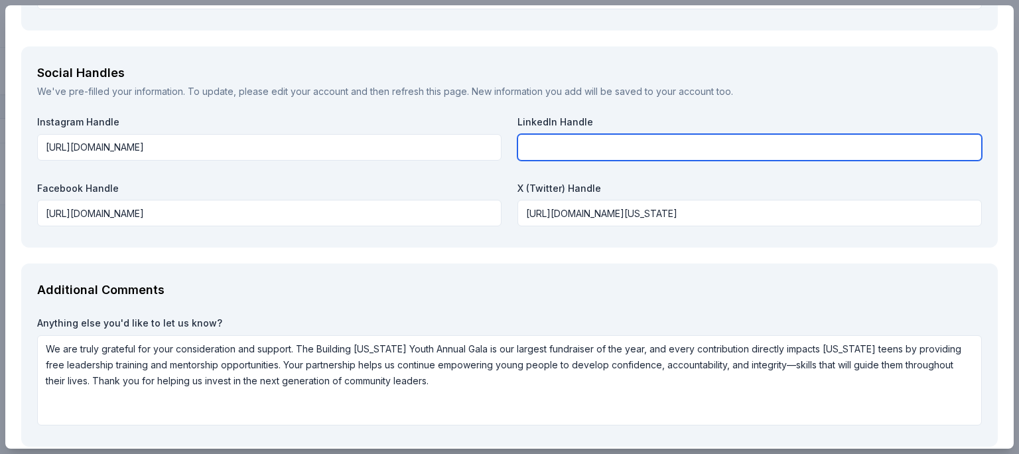
click at [579, 145] on input "text" at bounding box center [749, 147] width 464 height 27
paste input "https://www.youtube.com/@buildingutahyouth"
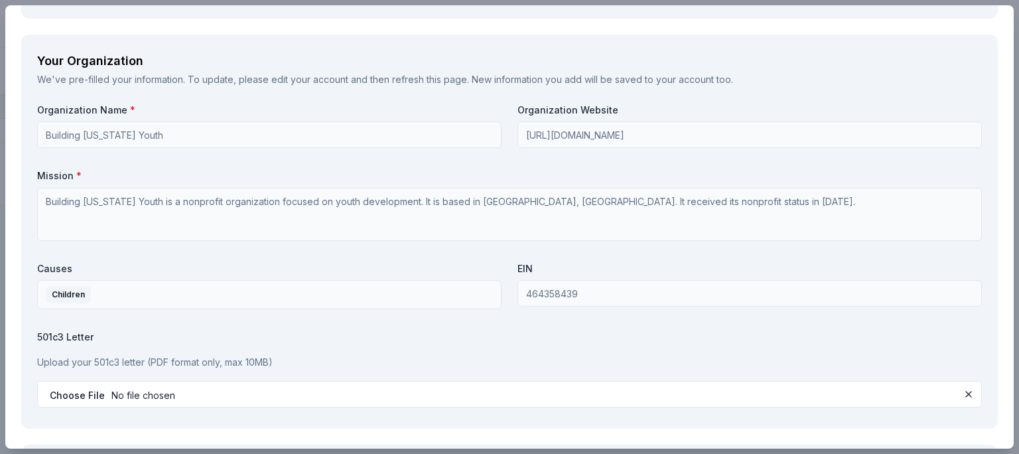
scroll to position [1033, 0]
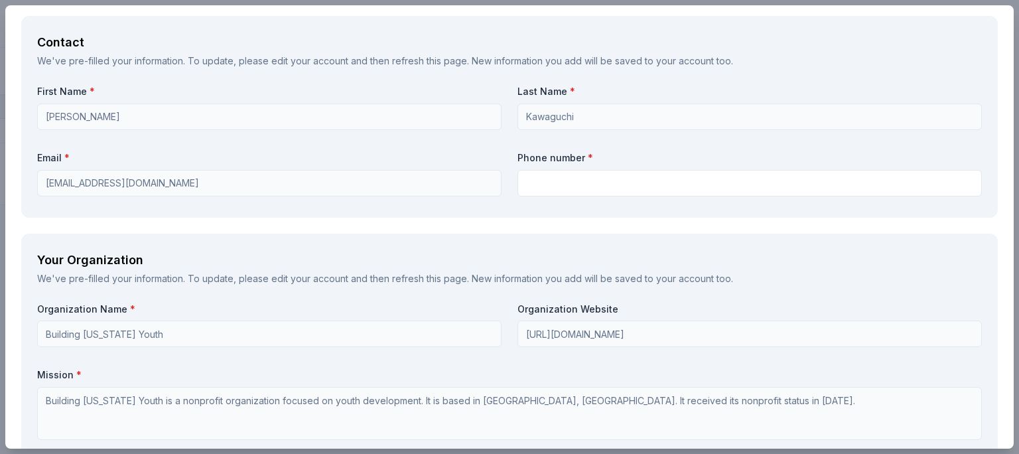
type input "https://www.youtube.com/@buildingutahyouth"
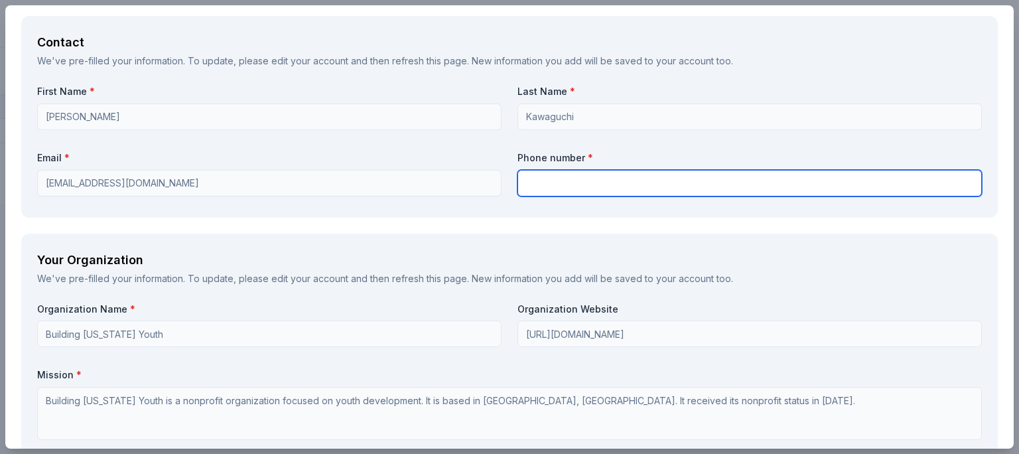
click at [620, 177] on input "text" at bounding box center [749, 183] width 464 height 27
type input "8/0194"
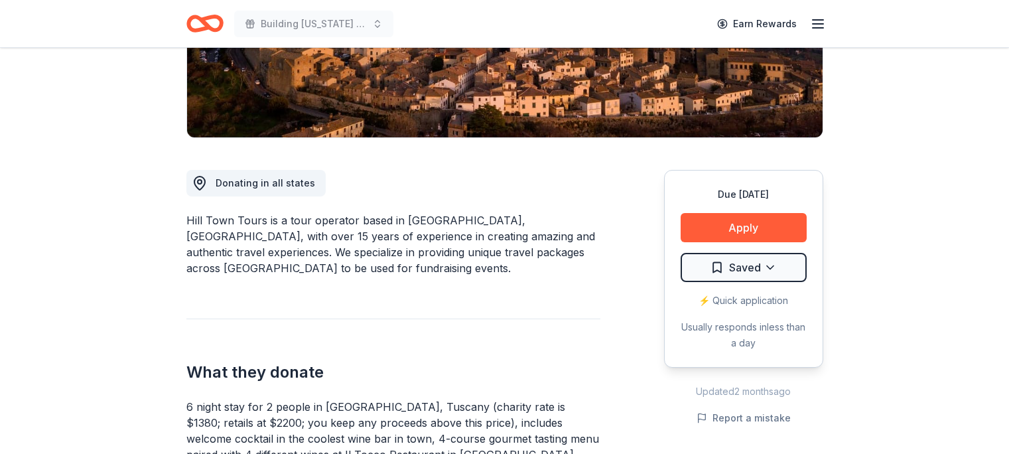
scroll to position [398, 0]
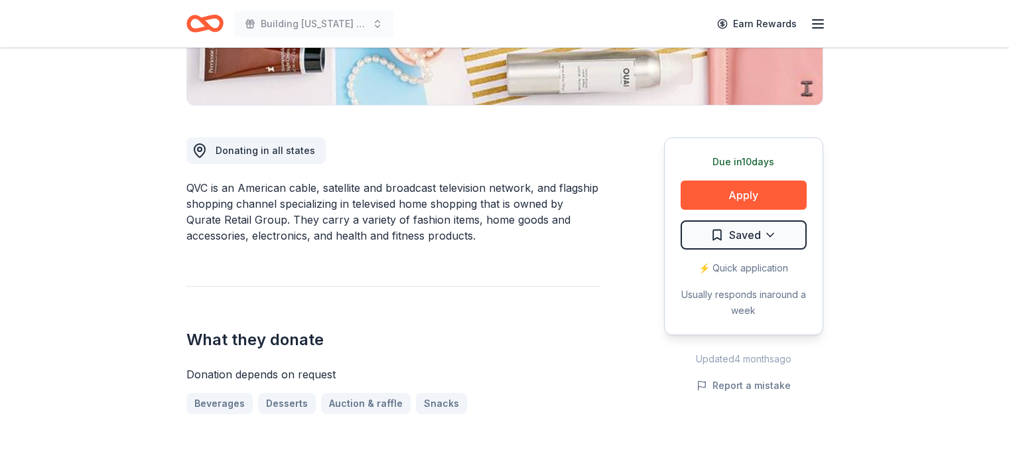
scroll to position [332, 0]
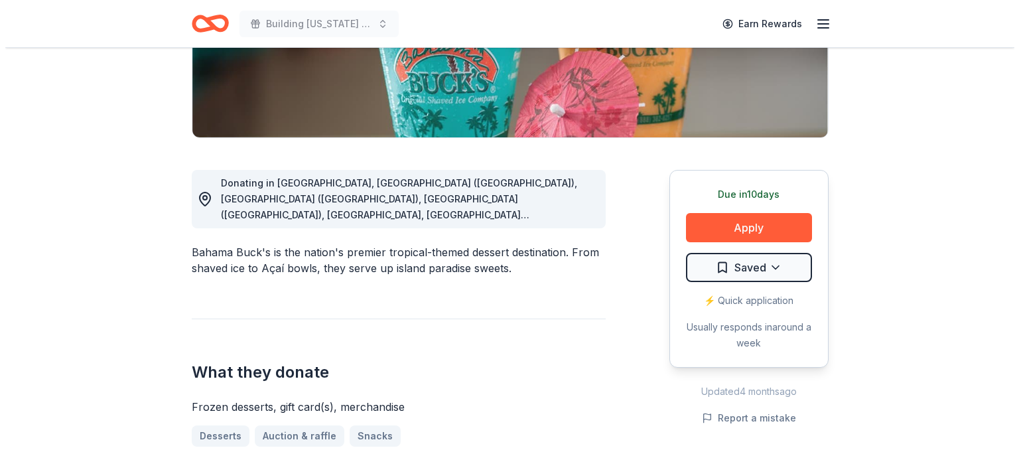
scroll to position [265, 0]
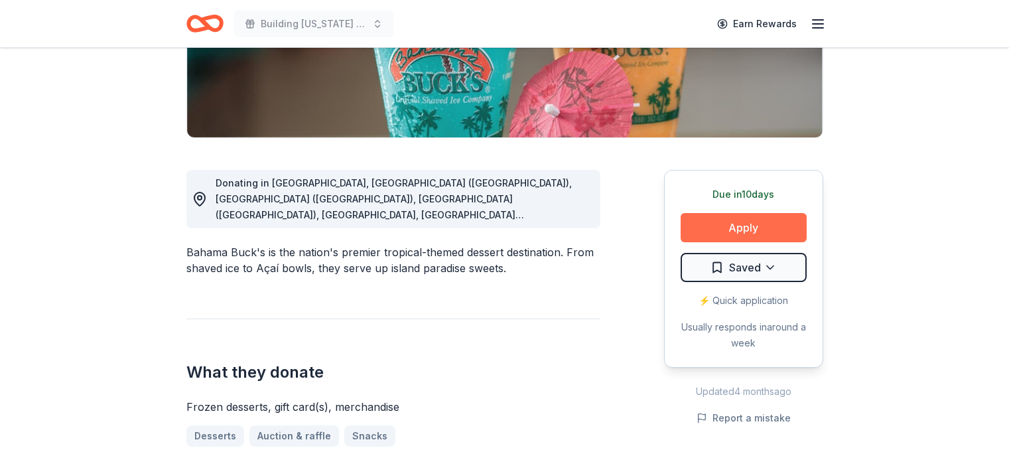
click at [750, 227] on button "Apply" at bounding box center [744, 227] width 126 height 29
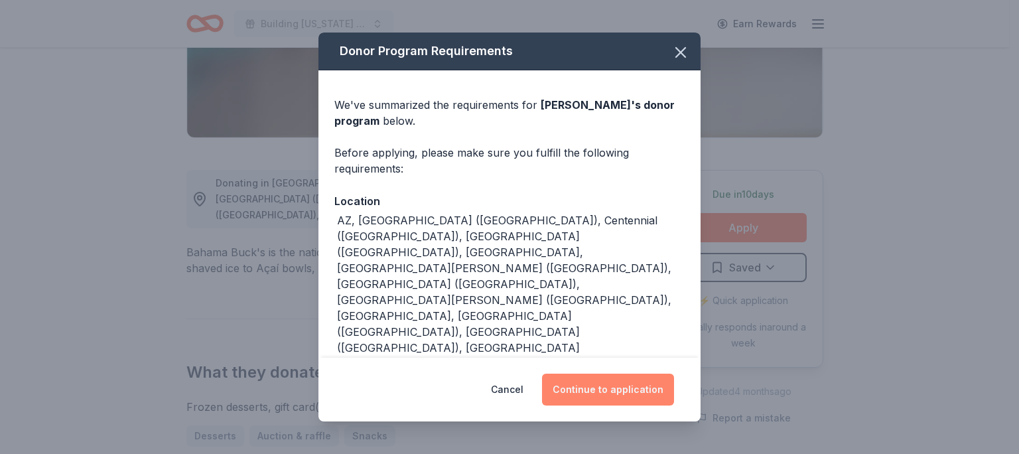
click at [594, 377] on button "Continue to application" at bounding box center [608, 390] width 132 height 32
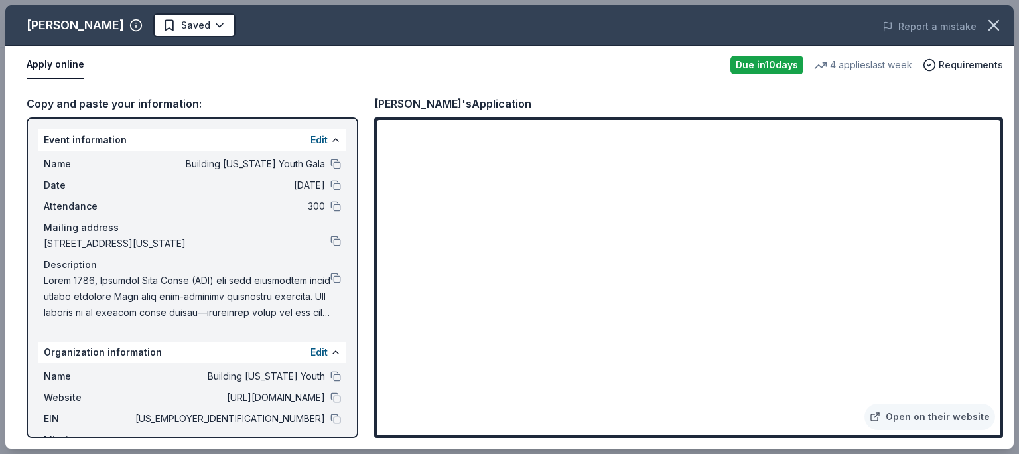
drag, startPoint x: 616, startPoint y: 80, endPoint x: 368, endPoint y: 52, distance: 249.7
click at [604, 84] on div "Copy and paste your information: Event information Edit Name Building Utah Yout…" at bounding box center [509, 266] width 1008 height 364
click at [194, 33] on button "Saved" at bounding box center [194, 25] width 82 height 24
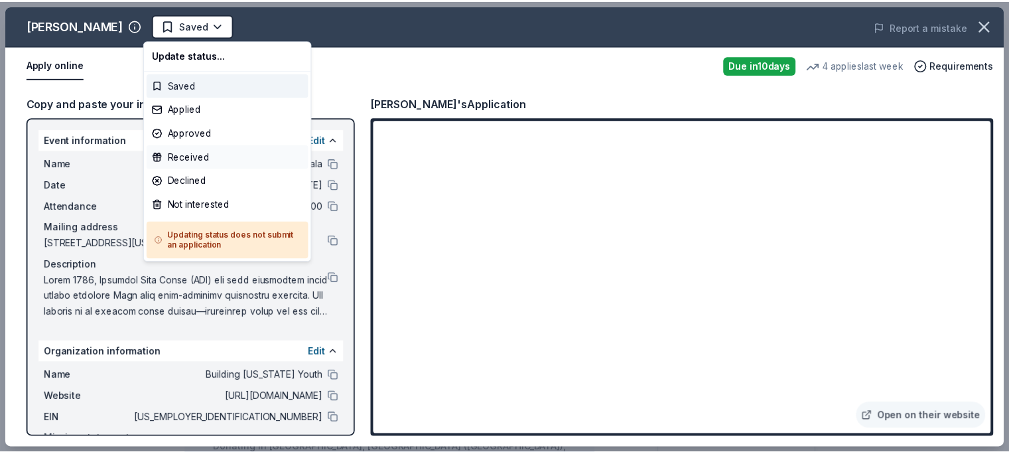
scroll to position [0, 0]
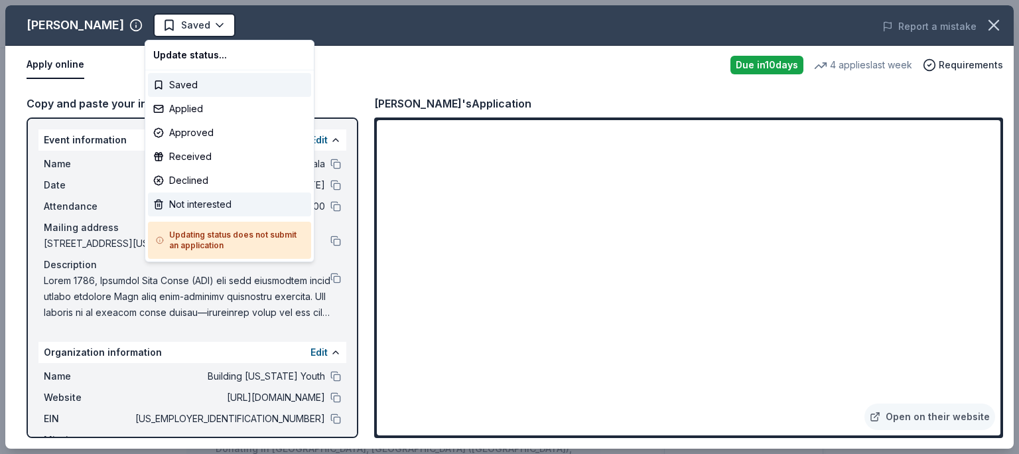
click at [199, 212] on div "Not interested" at bounding box center [229, 204] width 163 height 24
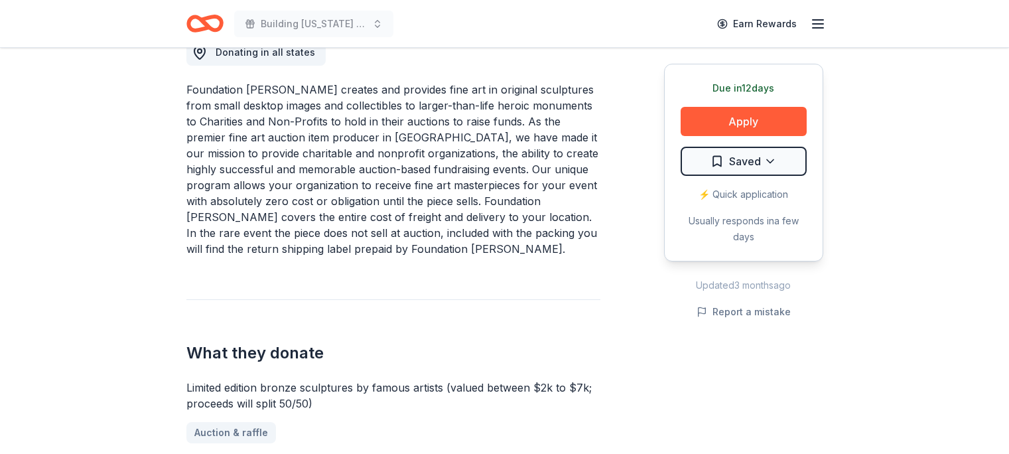
scroll to position [398, 0]
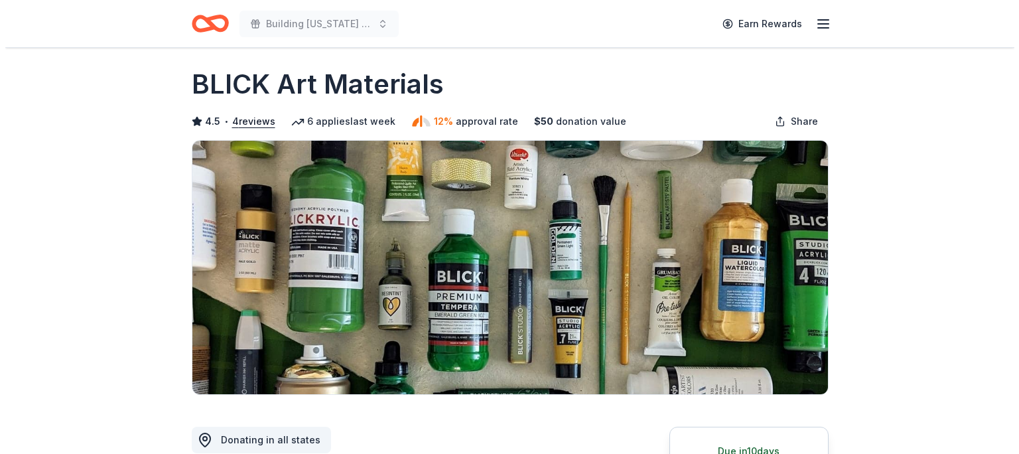
scroll to position [265, 0]
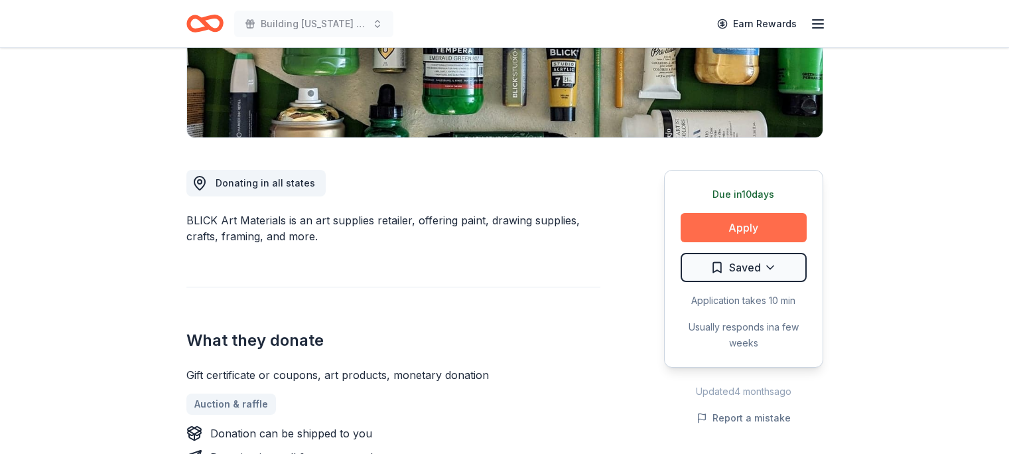
click at [722, 216] on button "Apply" at bounding box center [744, 227] width 126 height 29
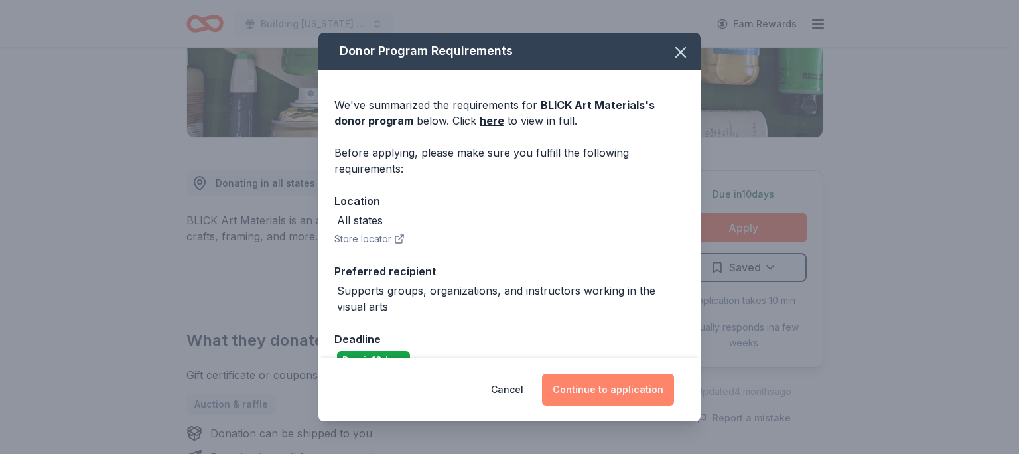
click at [605, 397] on button "Continue to application" at bounding box center [608, 390] width 132 height 32
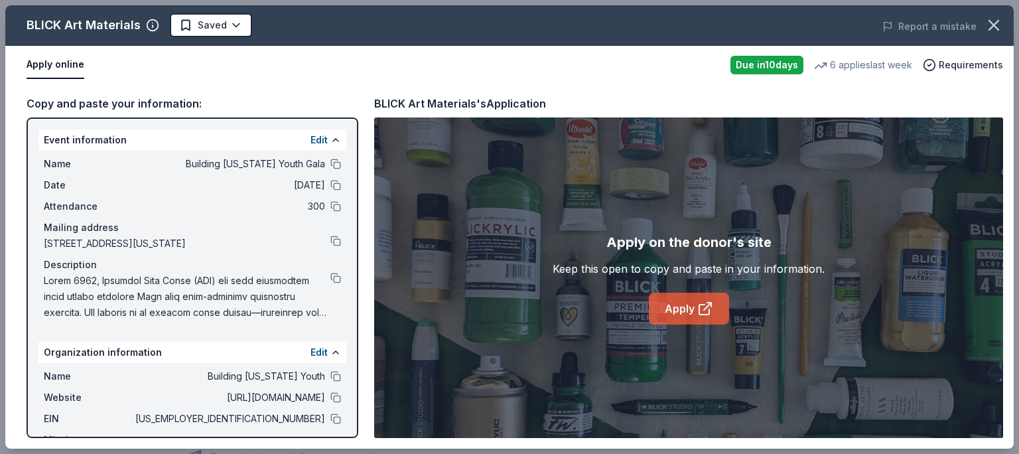
click at [713, 312] on link "Apply" at bounding box center [689, 309] width 80 height 32
click at [330, 163] on button at bounding box center [335, 164] width 11 height 11
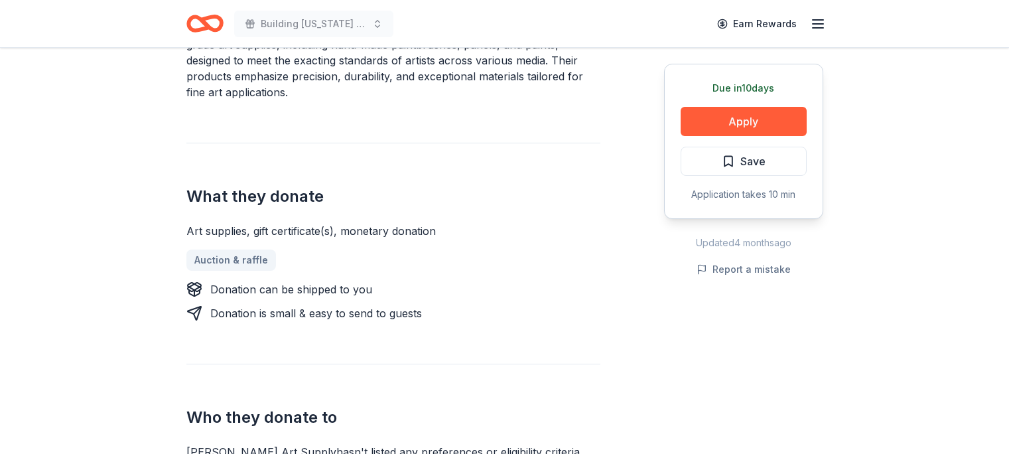
scroll to position [464, 0]
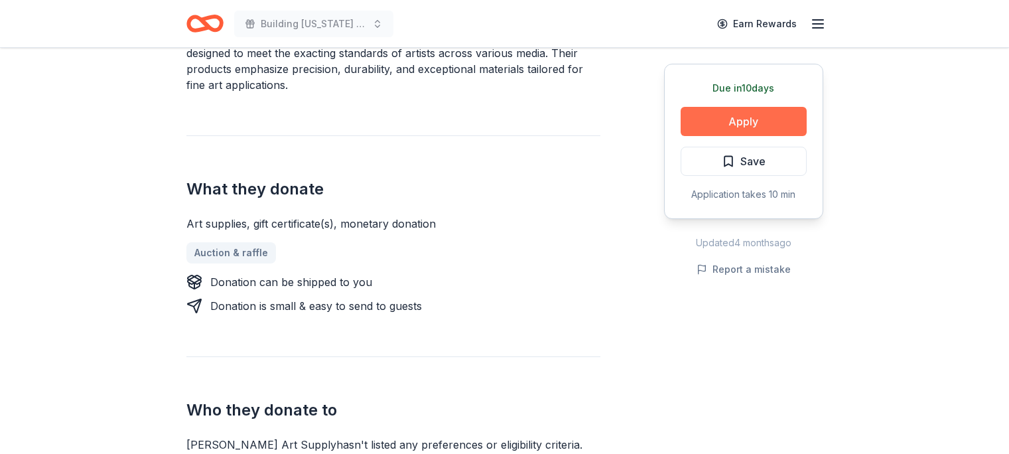
click at [749, 126] on button "Apply" at bounding box center [744, 121] width 126 height 29
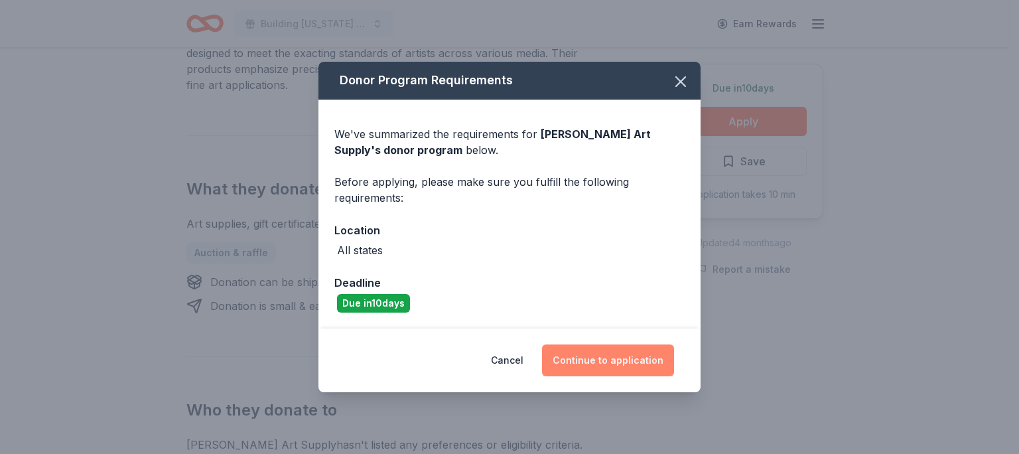
click at [601, 362] on button "Continue to application" at bounding box center [608, 360] width 132 height 32
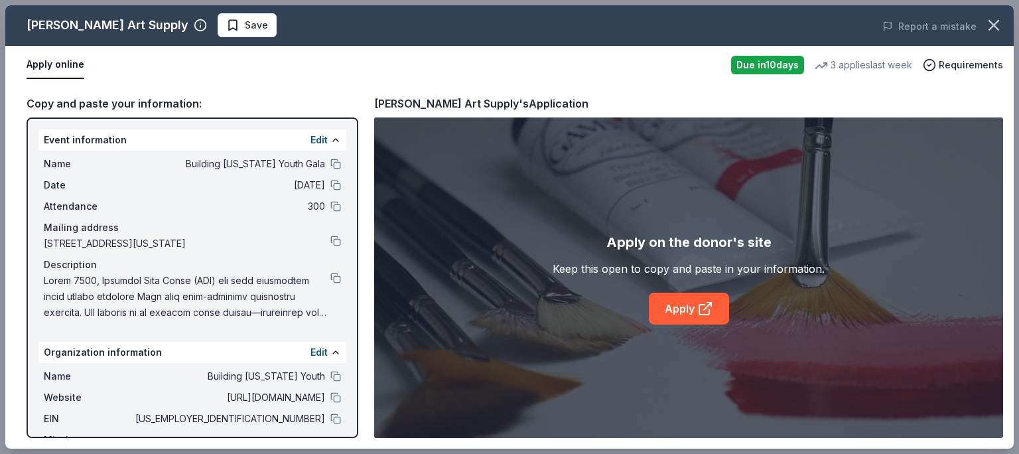
scroll to position [663, 0]
click at [704, 298] on link "Apply" at bounding box center [689, 309] width 80 height 32
click at [320, 405] on div "Website https://www.buildingutahyouth.org" at bounding box center [192, 397] width 297 height 16
click at [330, 403] on button at bounding box center [335, 397] width 11 height 11
click at [245, 29] on span "Save" at bounding box center [256, 25] width 23 height 16
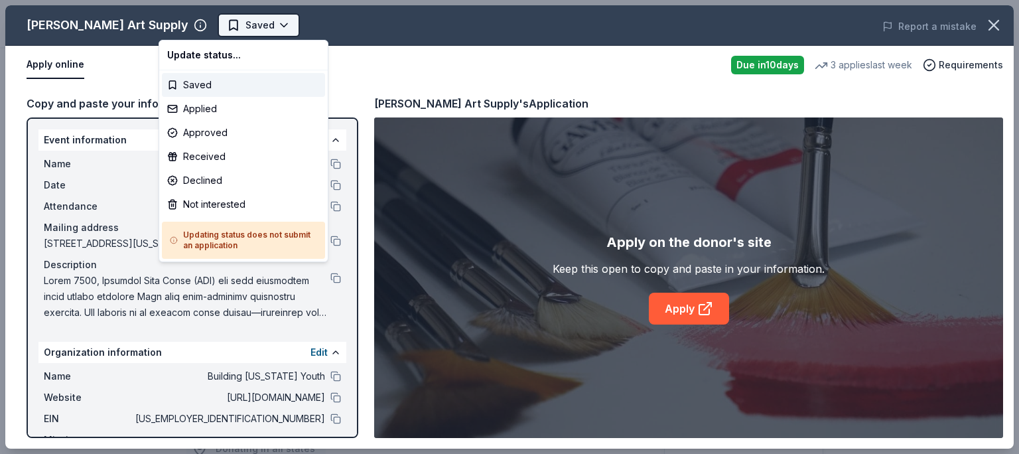
click at [232, 27] on button "Saved" at bounding box center [259, 25] width 82 height 24
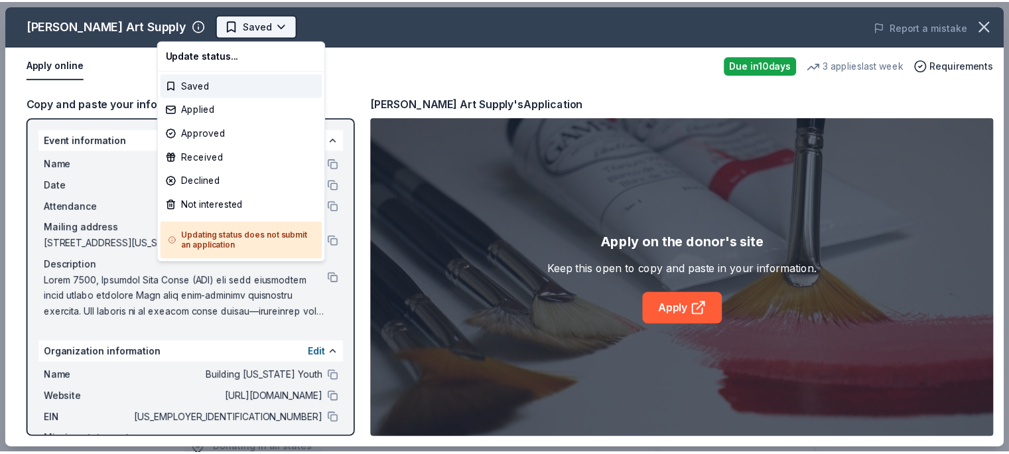
scroll to position [0, 0]
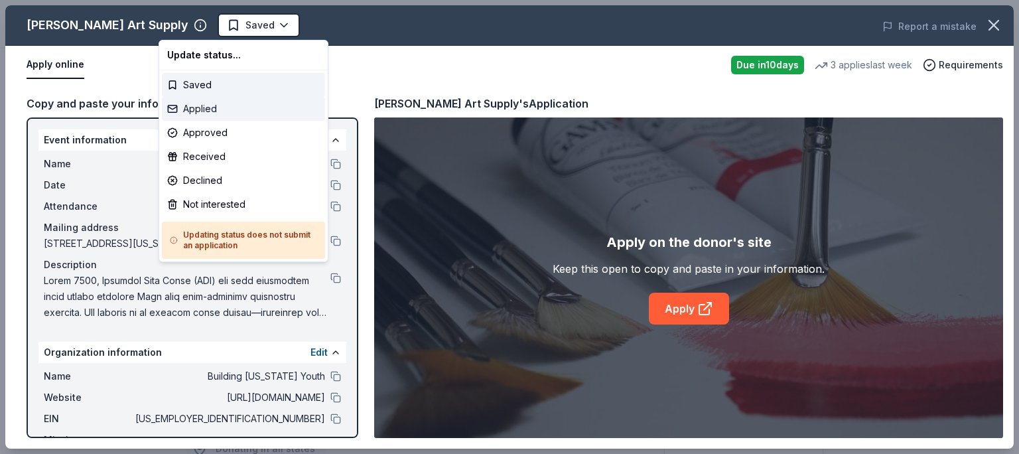
click at [205, 107] on div "Applied" at bounding box center [243, 109] width 163 height 24
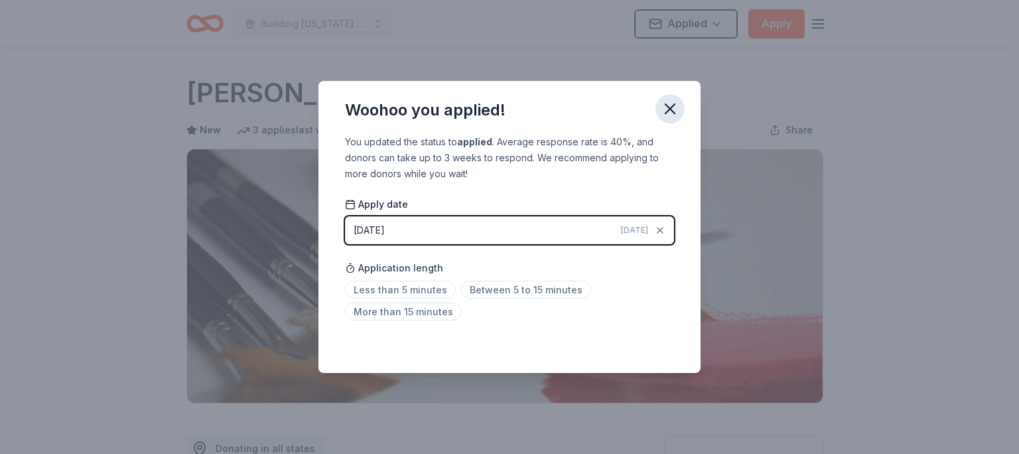
click at [673, 104] on icon "button" at bounding box center [669, 108] width 9 height 9
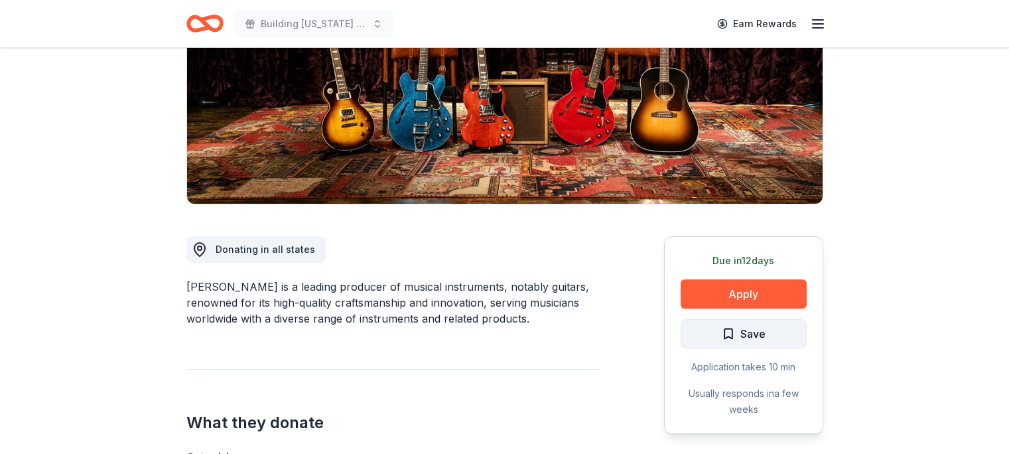
click at [732, 331] on span "Save" at bounding box center [744, 333] width 44 height 17
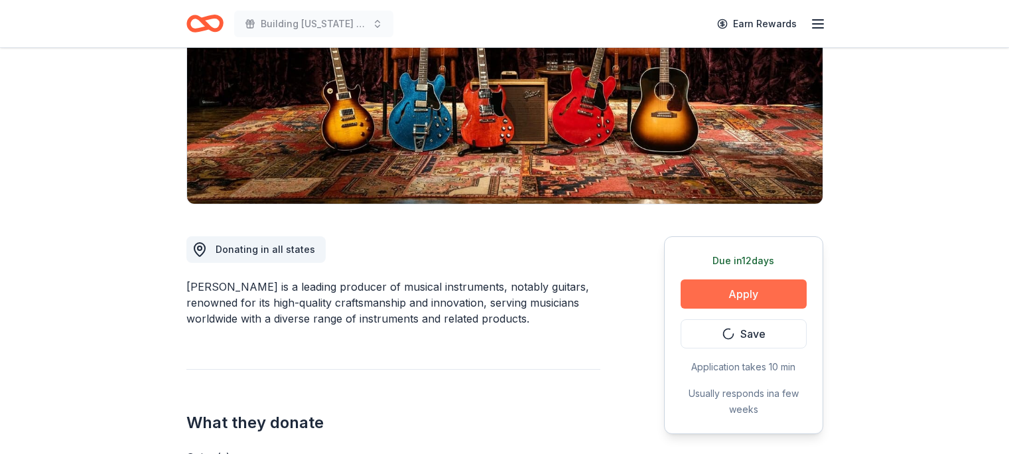
scroll to position [199, 0]
click at [720, 288] on button "Apply" at bounding box center [744, 293] width 126 height 29
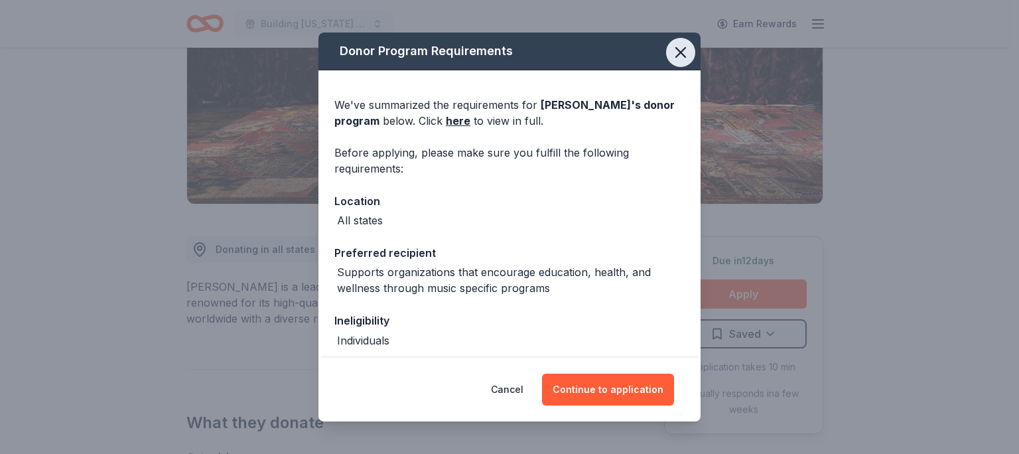
click at [671, 52] on icon "button" at bounding box center [680, 52] width 19 height 19
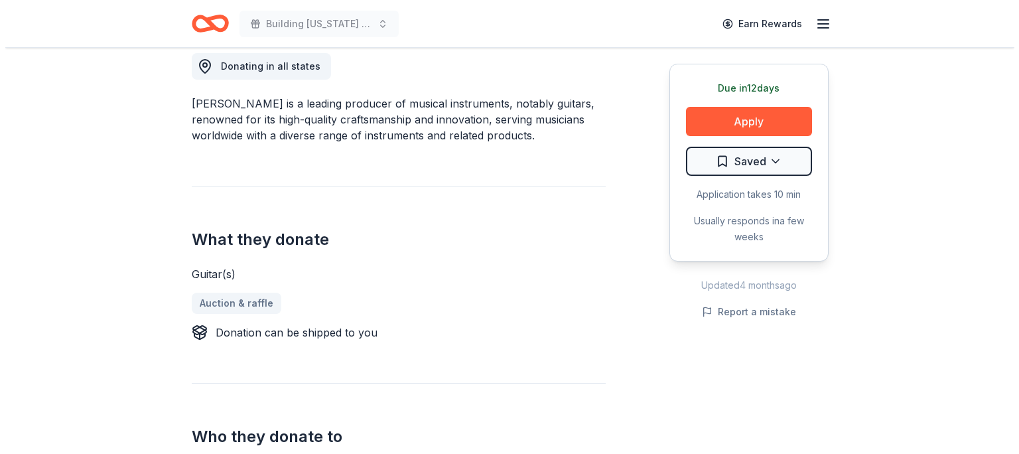
scroll to position [398, 0]
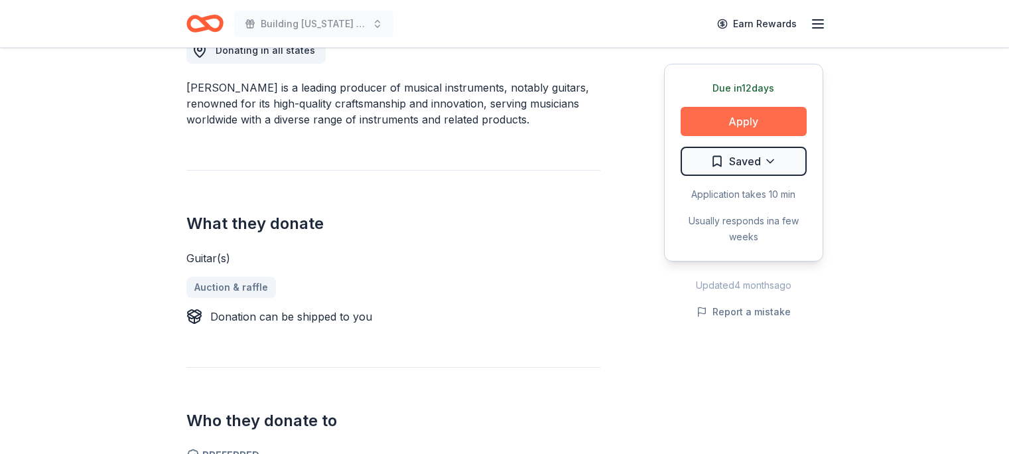
click at [742, 134] on button "Apply" at bounding box center [744, 121] width 126 height 29
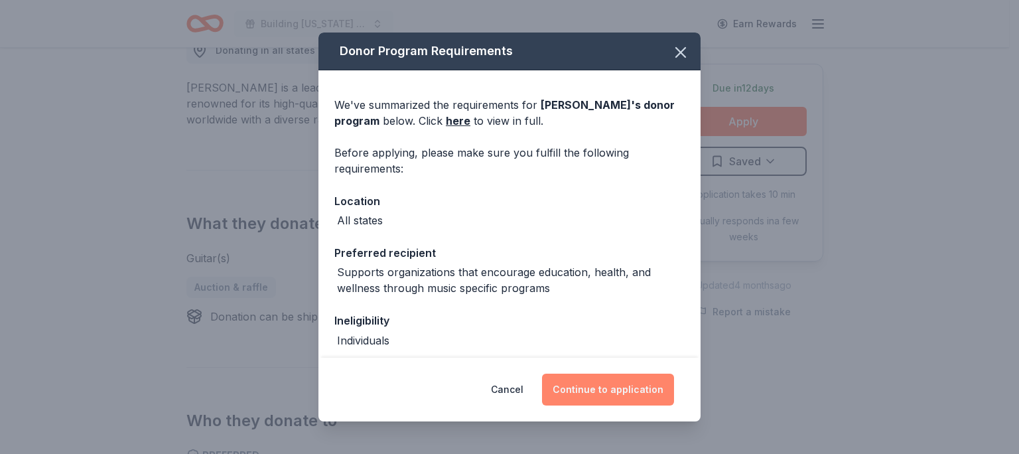
click at [618, 395] on button "Continue to application" at bounding box center [608, 390] width 132 height 32
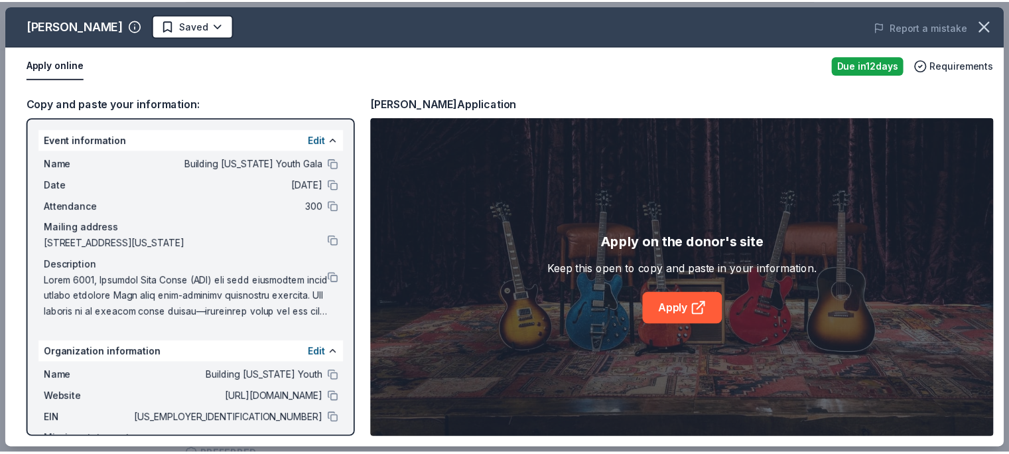
scroll to position [1593, 0]
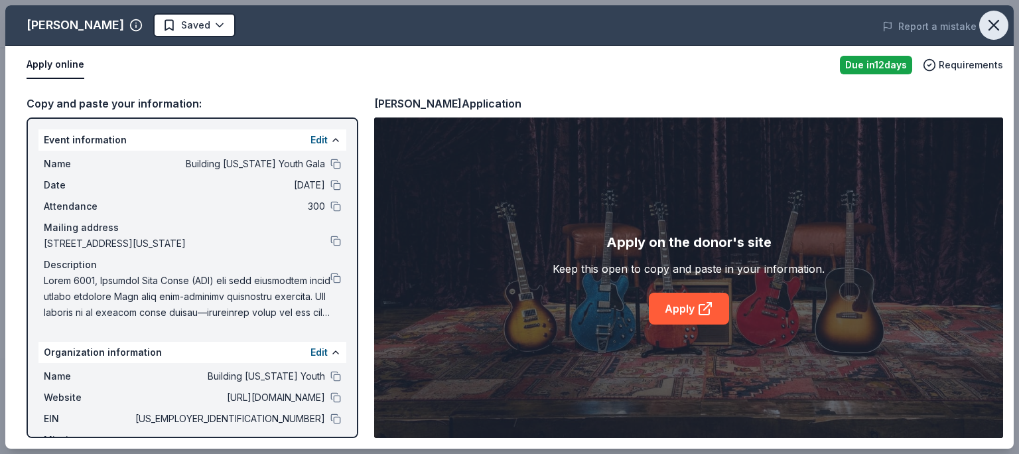
click at [992, 22] on icon "button" at bounding box center [994, 25] width 19 height 19
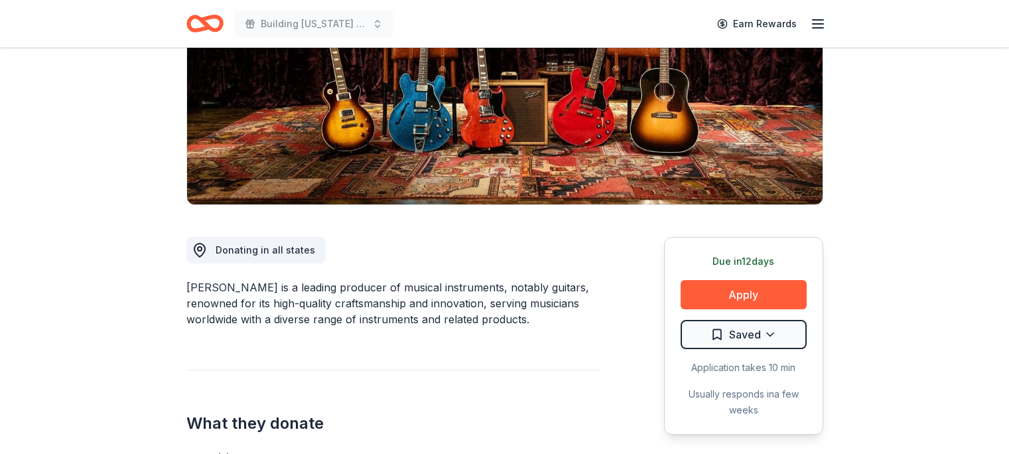
scroll to position [132, 0]
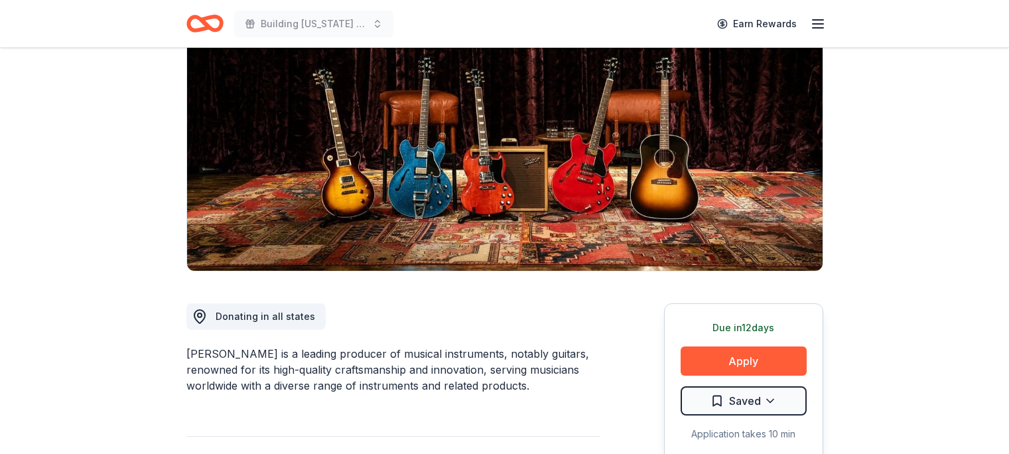
drag, startPoint x: 170, startPoint y: 303, endPoint x: 436, endPoint y: 470, distance: 313.3
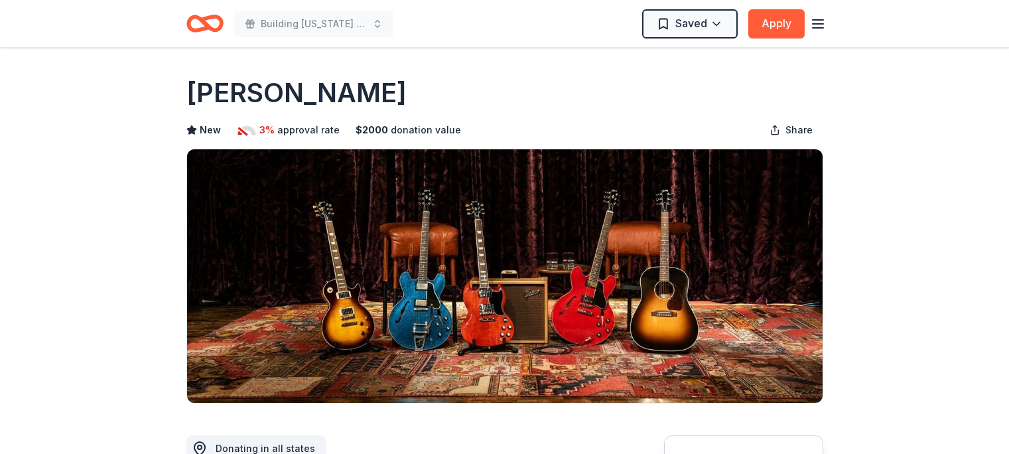
drag, startPoint x: 180, startPoint y: 88, endPoint x: 464, endPoint y: 338, distance: 378.9
click at [287, 93] on div "Gibson" at bounding box center [504, 92] width 637 height 37
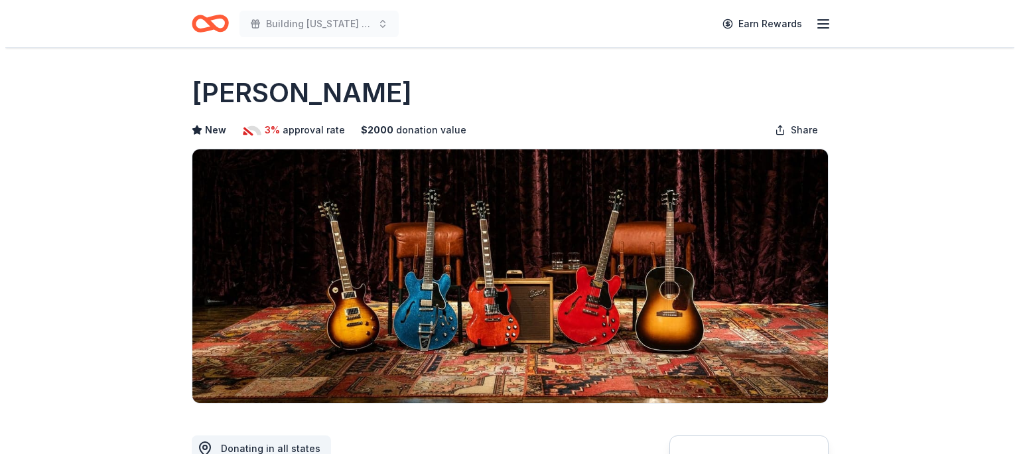
scroll to position [398, 0]
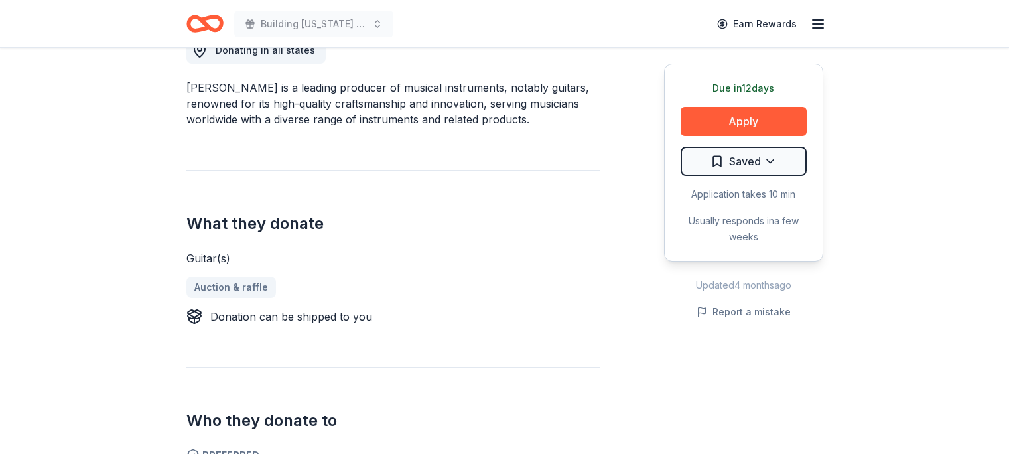
drag, startPoint x: 373, startPoint y: 314, endPoint x: 181, endPoint y: 97, distance: 290.0
click at [188, 92] on div "Gibson is a leading producer of musical instruments, notably guitars, renowned …" at bounding box center [393, 104] width 414 height 48
click at [189, 91] on div "Gibson is a leading producer of musical instruments, notably guitars, renowned …" at bounding box center [393, 104] width 414 height 48
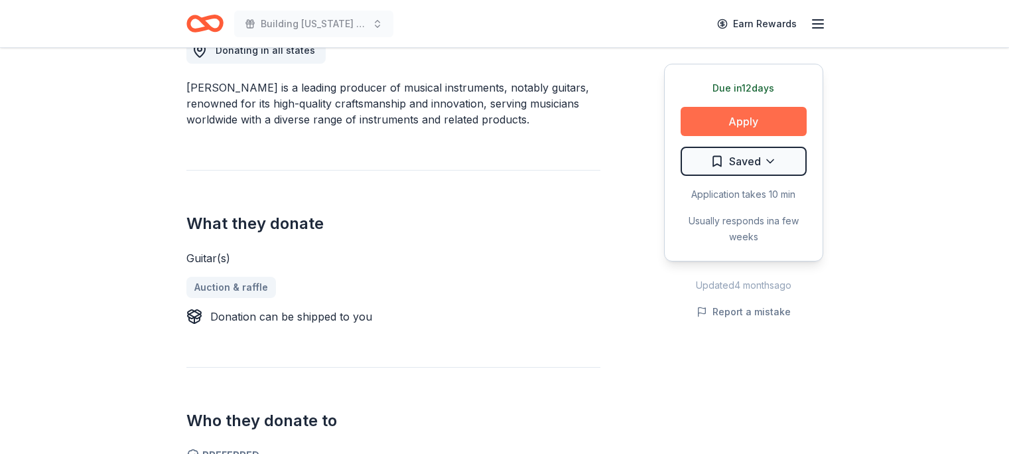
click at [750, 113] on button "Apply" at bounding box center [744, 121] width 126 height 29
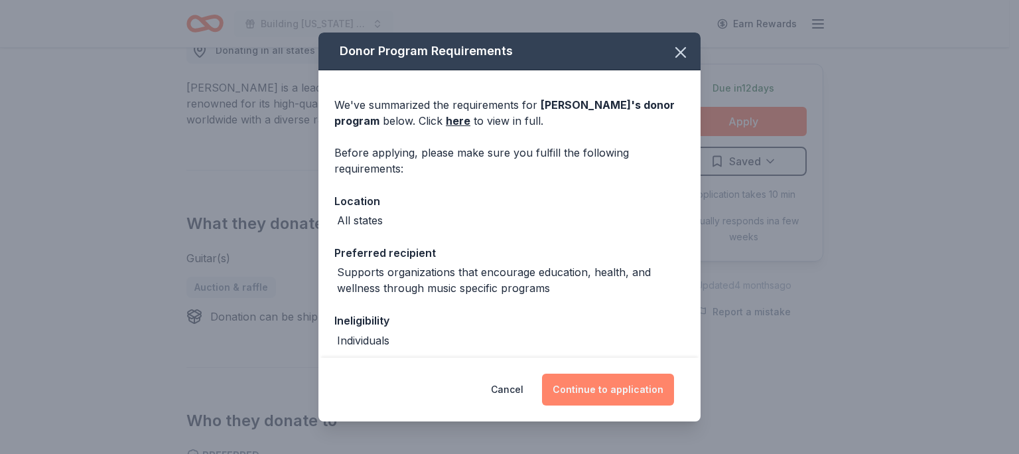
click at [618, 384] on button "Continue to application" at bounding box center [608, 390] width 132 height 32
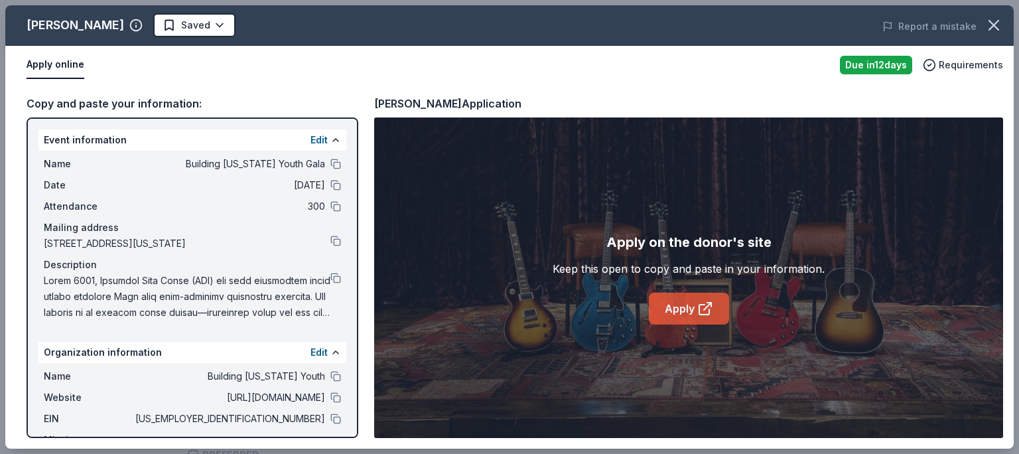
click at [692, 312] on link "Apply" at bounding box center [689, 309] width 80 height 32
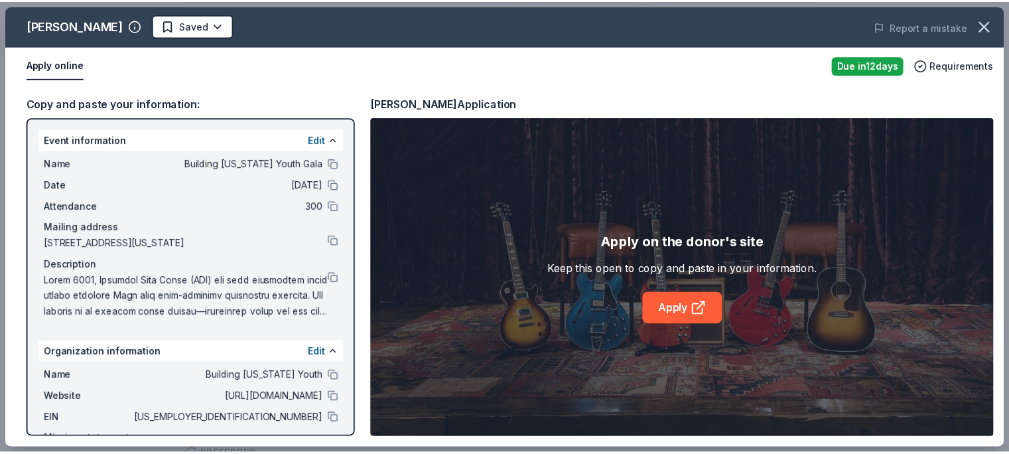
scroll to position [91, 0]
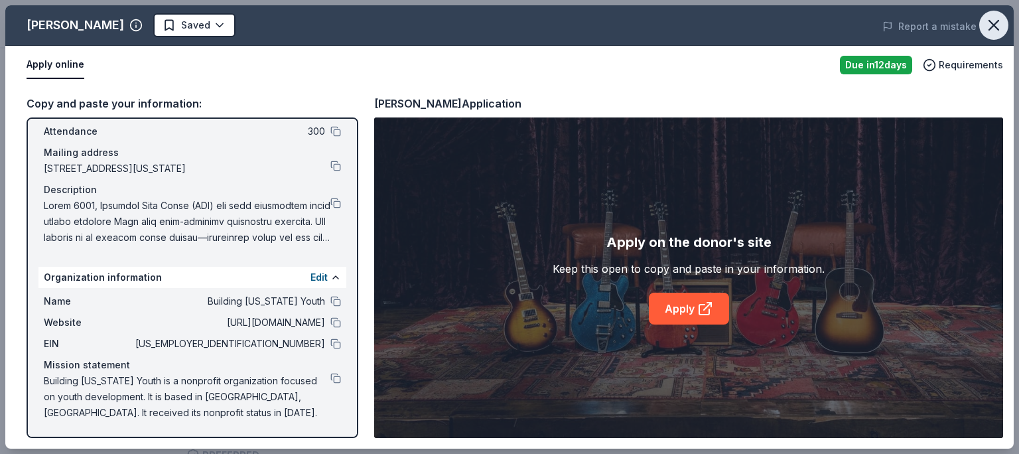
click at [996, 23] on icon "button" at bounding box center [994, 25] width 19 height 19
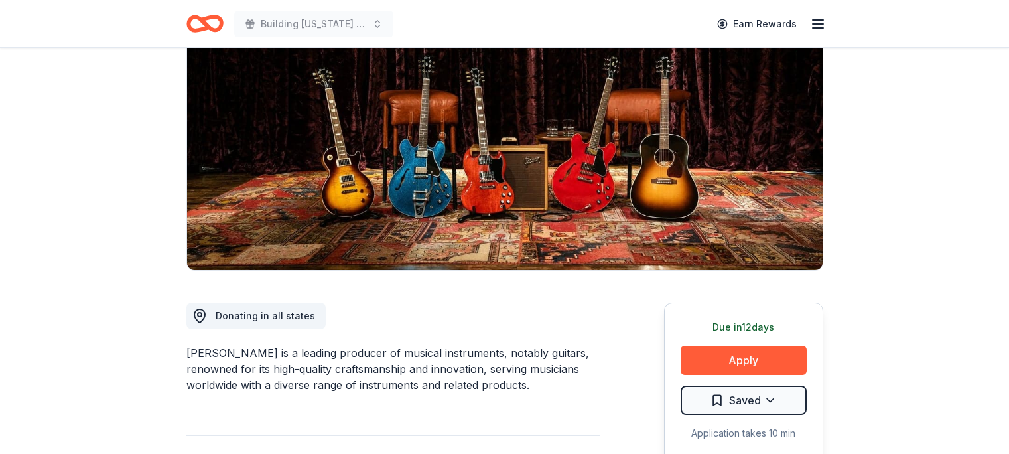
scroll to position [0, 0]
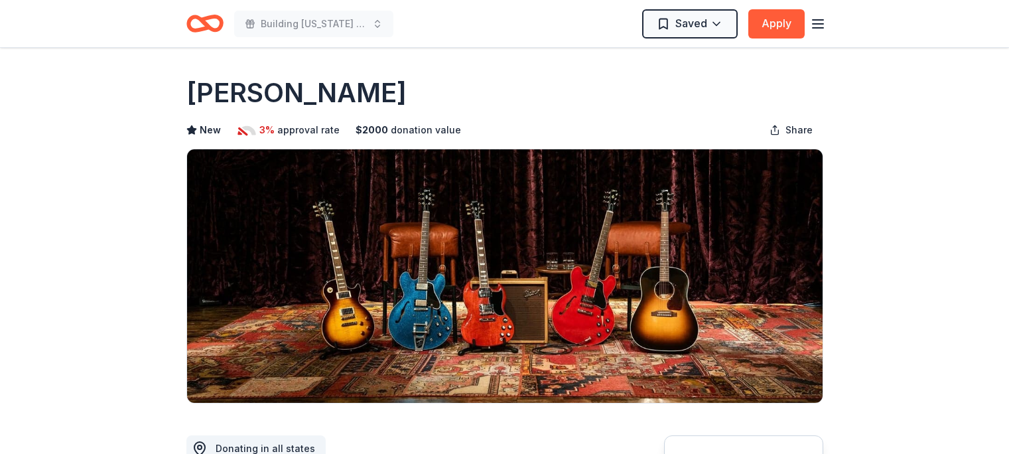
click at [267, 92] on h1 "Gibson" at bounding box center [296, 92] width 220 height 37
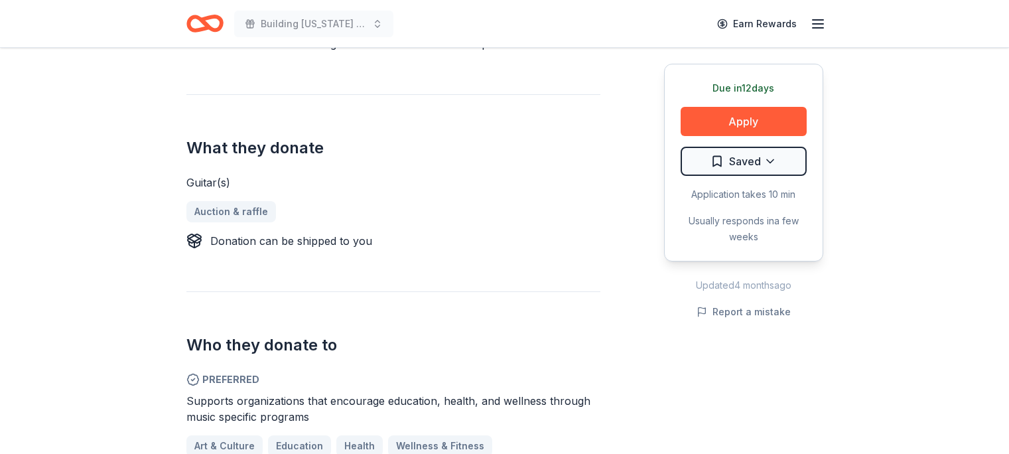
scroll to position [597, 0]
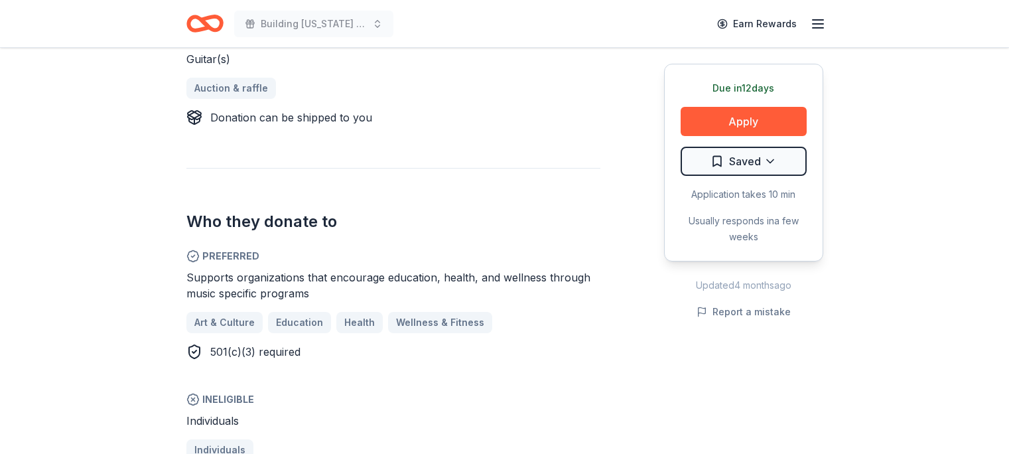
drag, startPoint x: 176, startPoint y: 118, endPoint x: 461, endPoint y: 150, distance: 287.0
click at [461, 150] on div "Gibson New 3% approval rate $ 2000 donation value Share Donating in all states …" at bounding box center [504, 402] width 679 height 1903
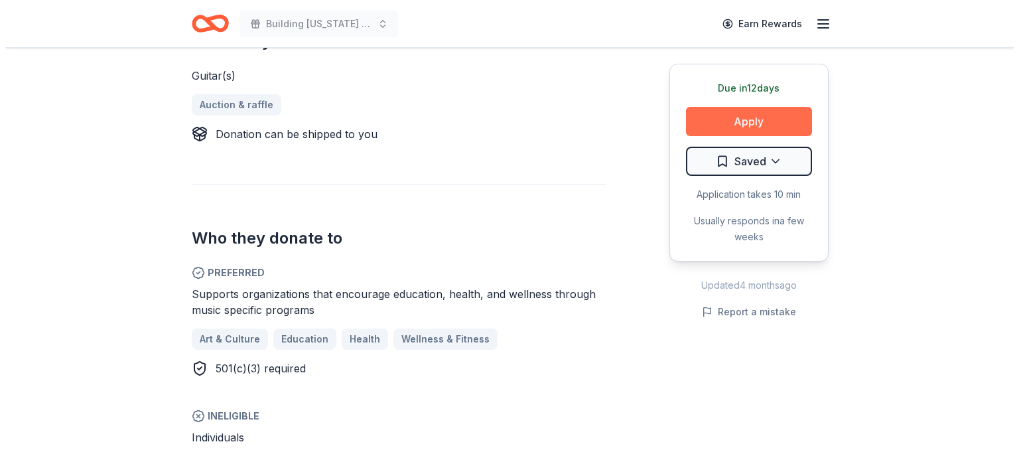
scroll to position [398, 0]
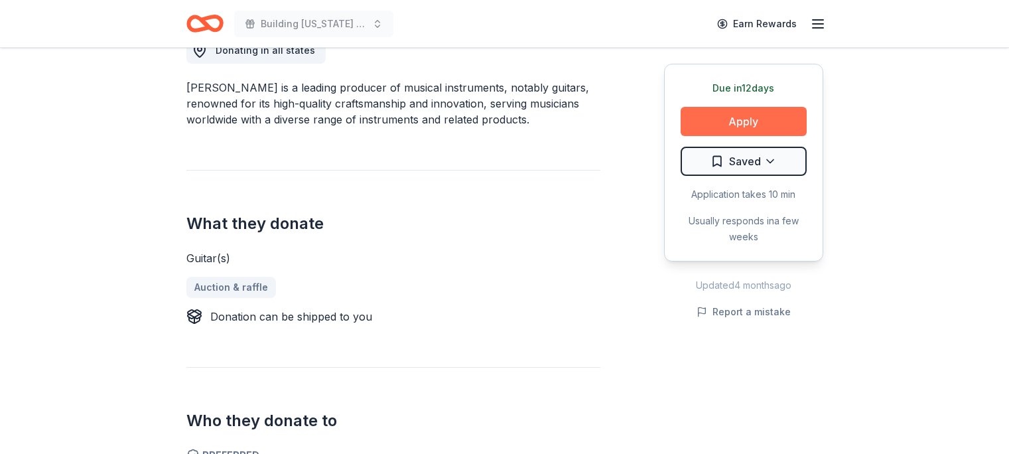
click at [740, 123] on button "Apply" at bounding box center [744, 121] width 126 height 29
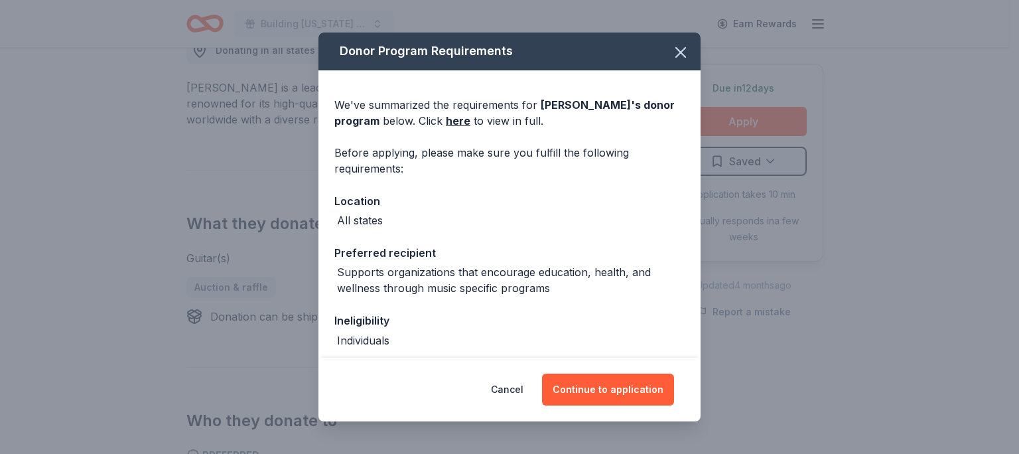
click at [608, 373] on div "Cancel Continue to application" at bounding box center [509, 390] width 382 height 64
click at [609, 393] on button "Continue to application" at bounding box center [608, 390] width 132 height 32
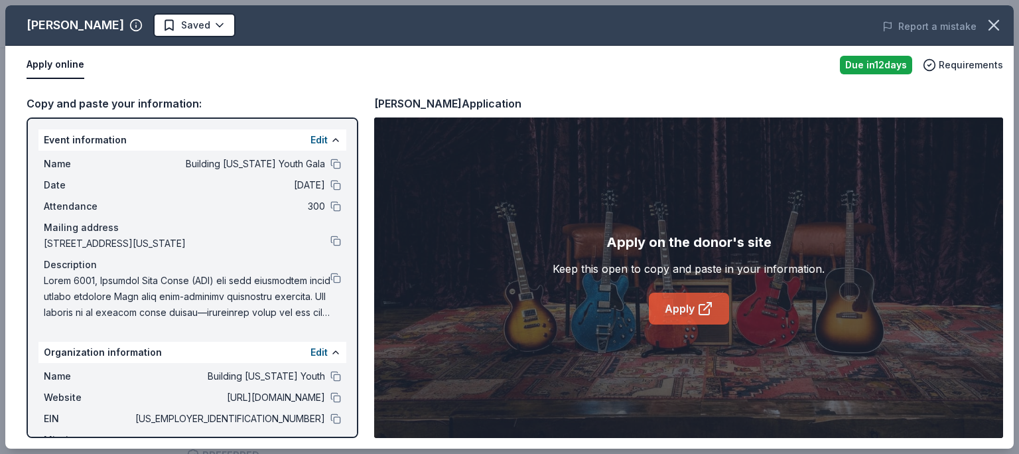
click at [695, 305] on link "Apply" at bounding box center [689, 309] width 80 height 32
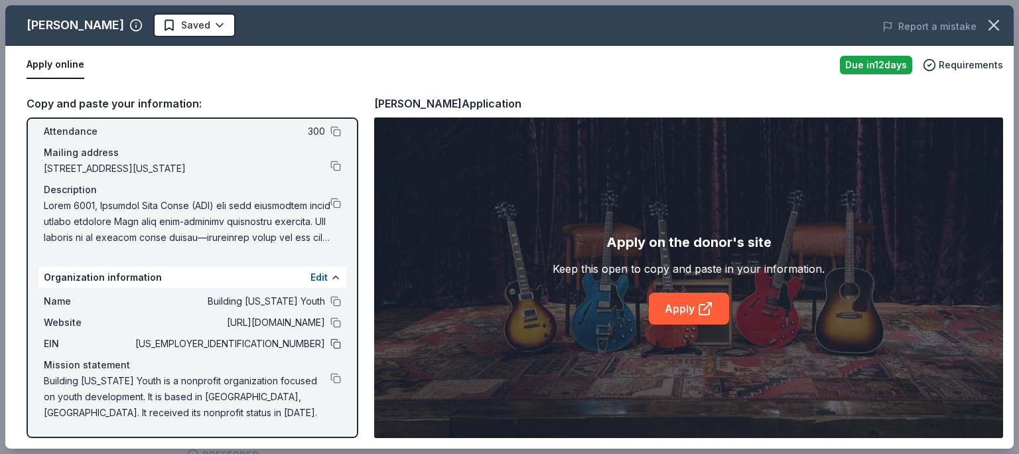
click at [330, 342] on button at bounding box center [335, 343] width 11 height 11
click at [330, 320] on button at bounding box center [335, 322] width 11 height 11
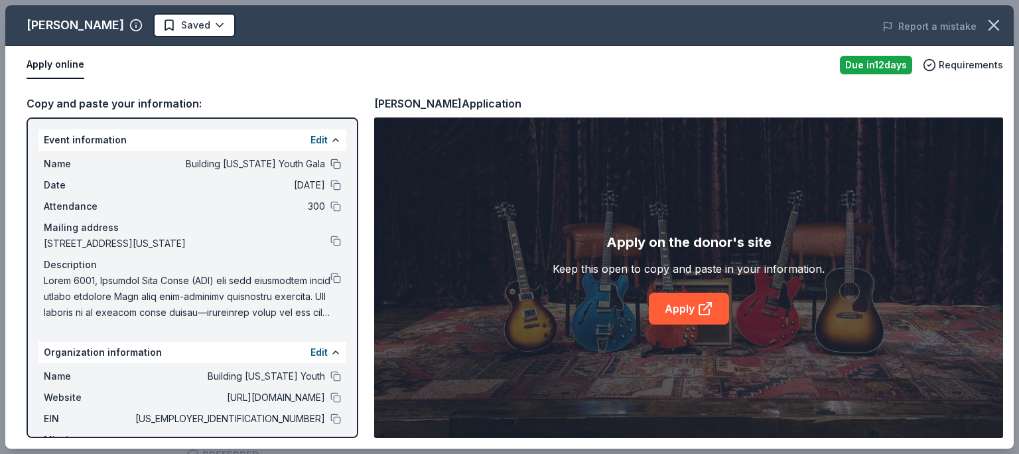
click at [330, 160] on button at bounding box center [335, 164] width 11 height 11
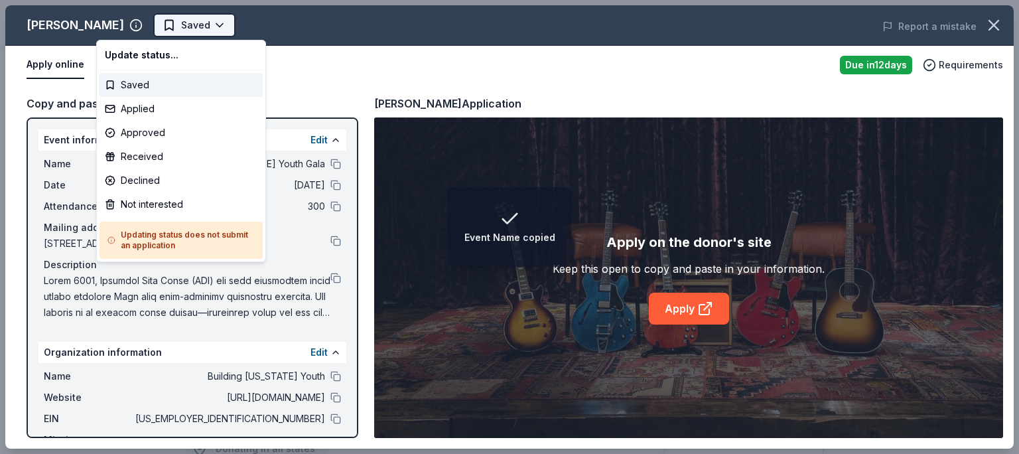
click at [159, 29] on button "Saved" at bounding box center [194, 25] width 82 height 24
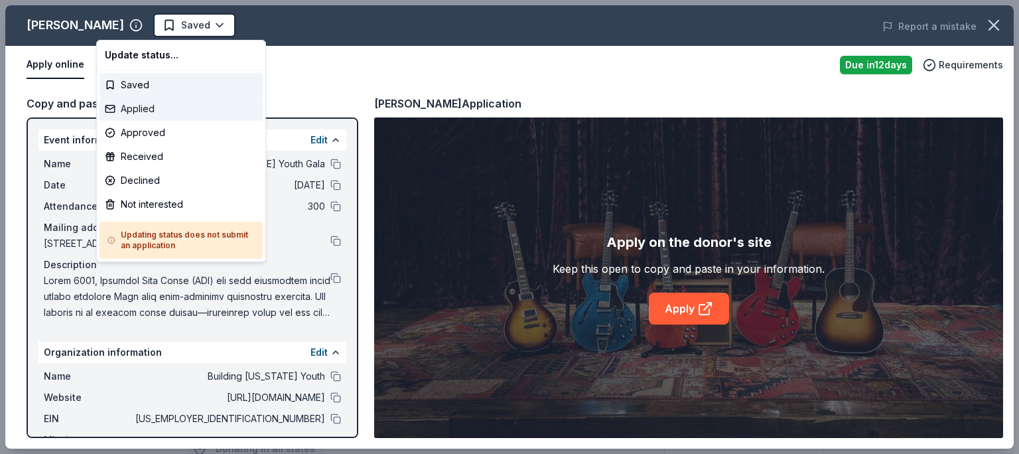
click at [146, 107] on div "Applied" at bounding box center [181, 109] width 163 height 24
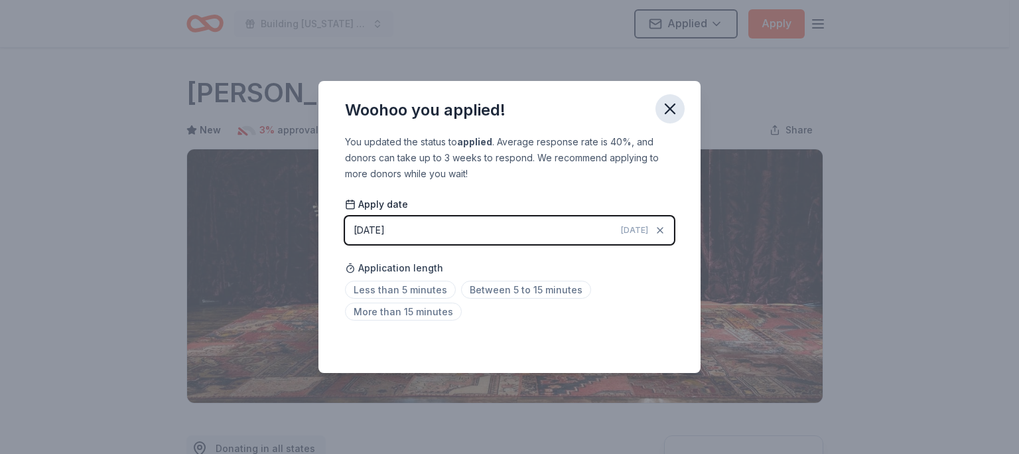
click at [670, 109] on icon "button" at bounding box center [669, 108] width 9 height 9
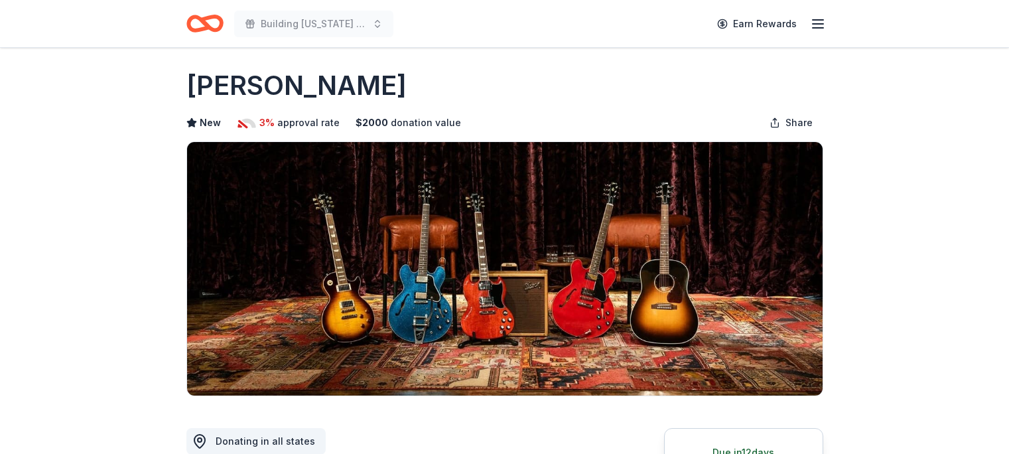
scroll to position [398, 0]
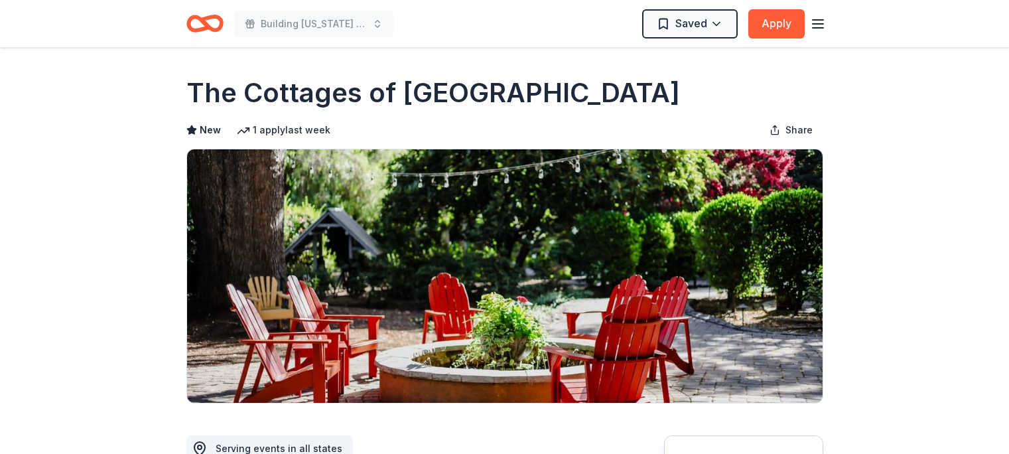
scroll to position [265, 0]
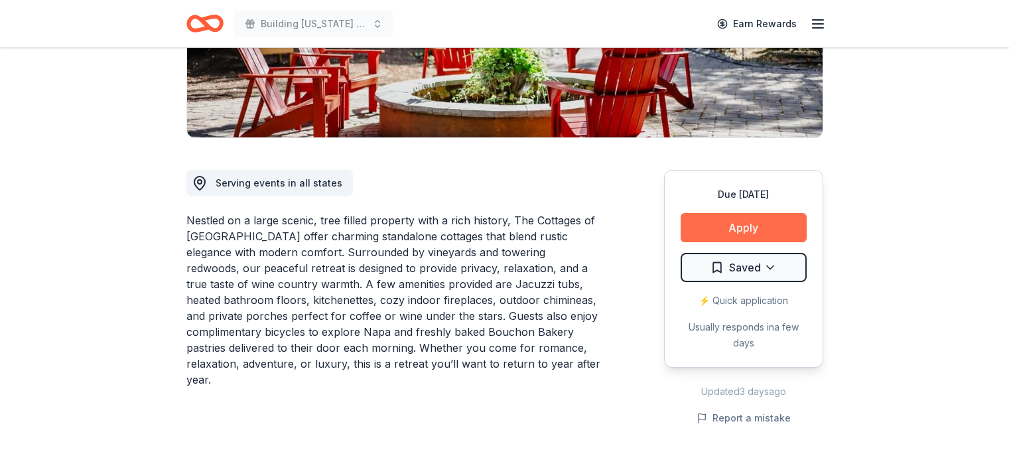
click at [744, 226] on button "Apply" at bounding box center [744, 227] width 126 height 29
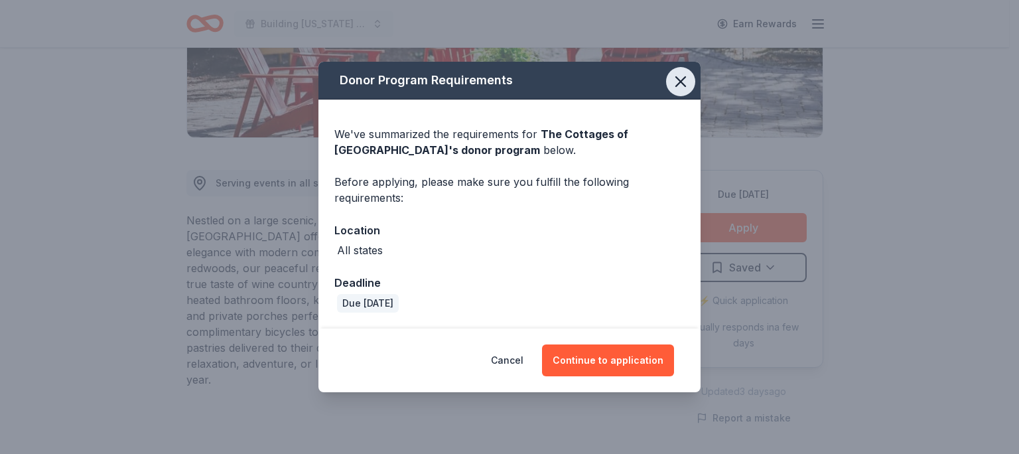
click at [684, 86] on icon "button" at bounding box center [680, 81] width 19 height 19
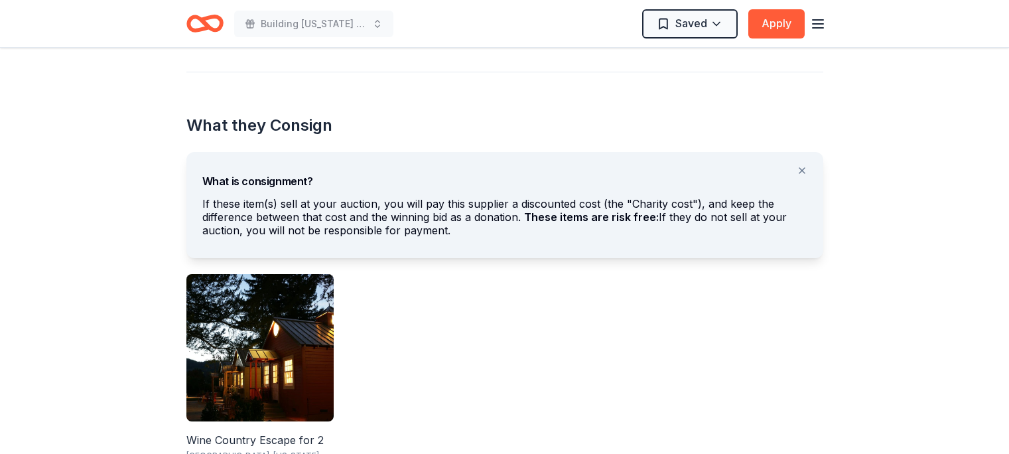
scroll to position [995, 0]
